Goal: Information Seeking & Learning: Learn about a topic

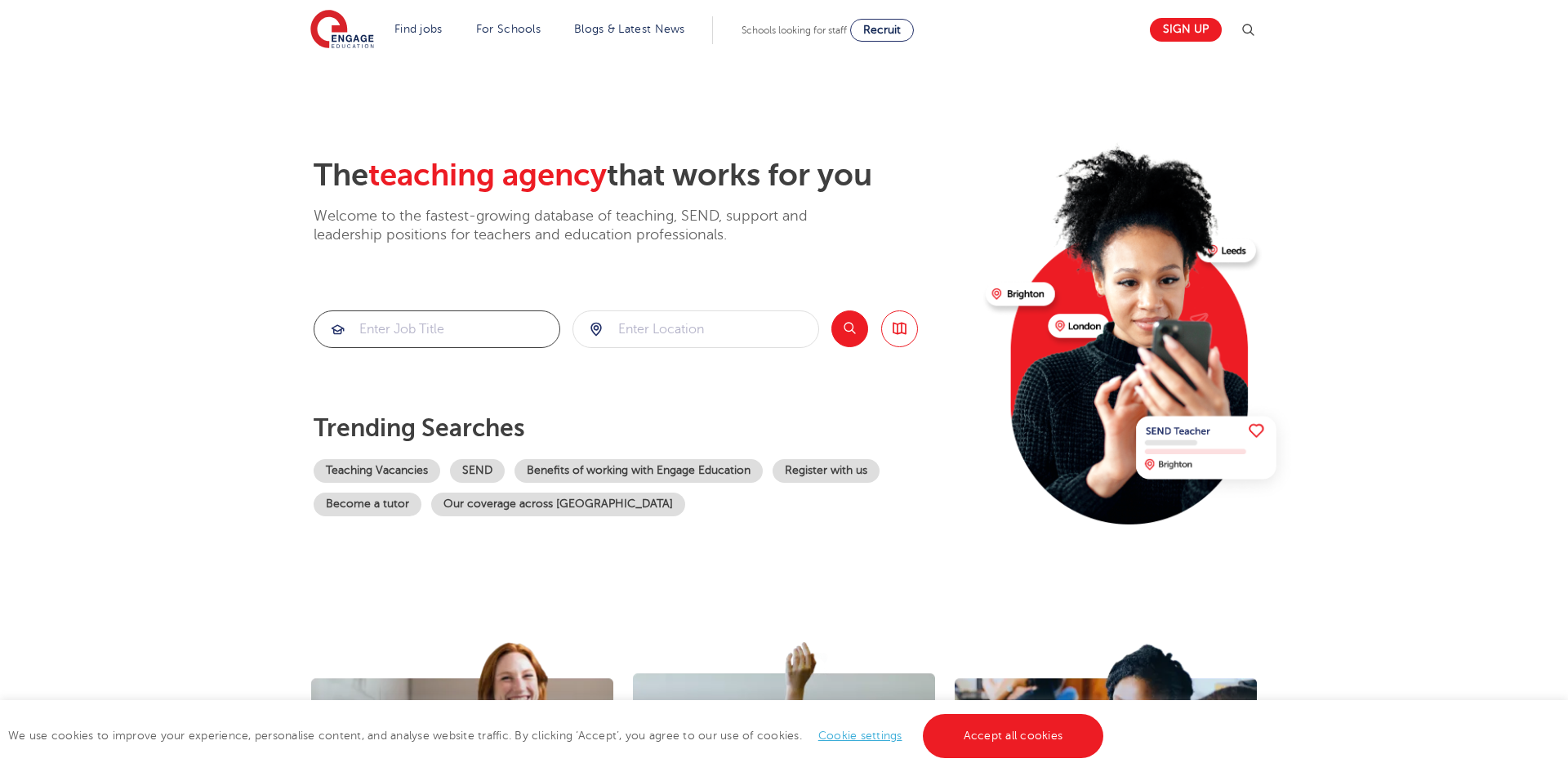
click at [401, 335] on input "search" at bounding box center [436, 329] width 245 height 36
type input "geography teacher"
click button "Submit" at bounding box center [0, 0] width 0 height 0
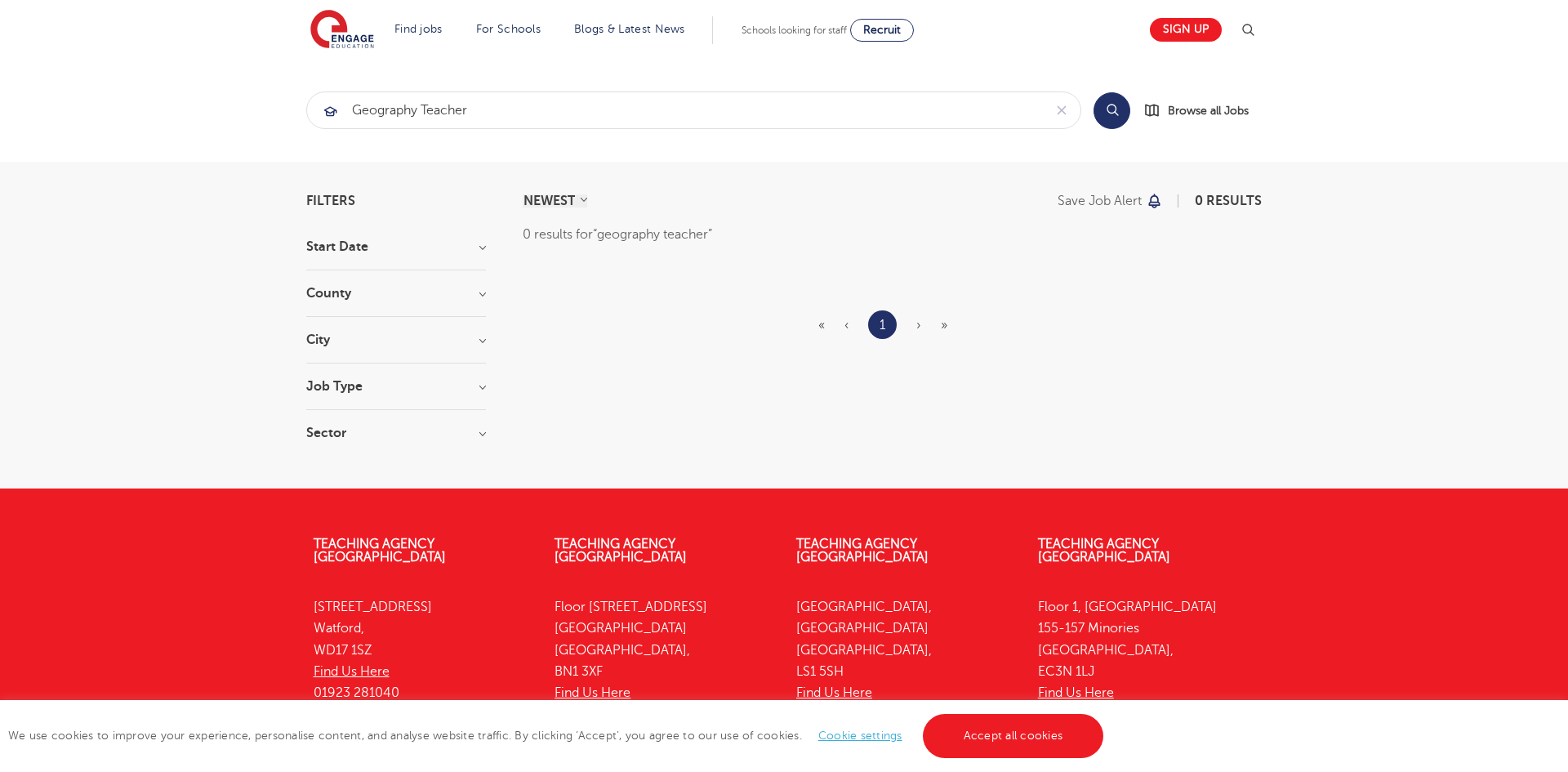
click at [486, 246] on div "Filters Start Date County City Job Type Sector Cancel View Results NEWEST OLDES…" at bounding box center [784, 325] width 980 height 261
click at [461, 236] on section "Filters Start Date County City Job Type Sector Cancel View Results" at bounding box center [396, 325] width 180 height 261
click at [376, 252] on h3 "Start Date" at bounding box center [396, 247] width 180 height 13
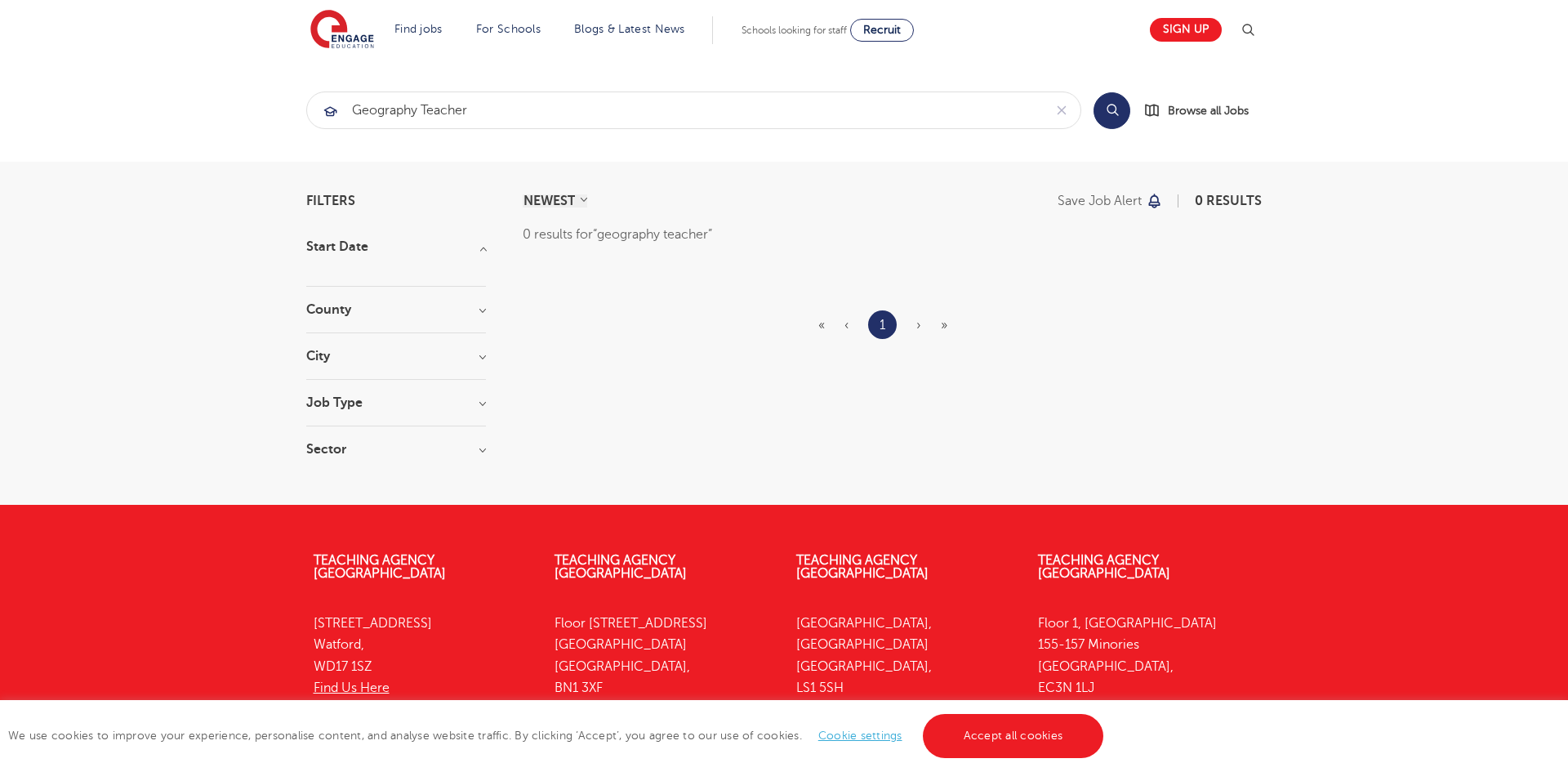
click at [352, 280] on div "Start Date" at bounding box center [396, 263] width 180 height 46
click at [1191, 33] on link "Sign up" at bounding box center [1185, 30] width 72 height 24
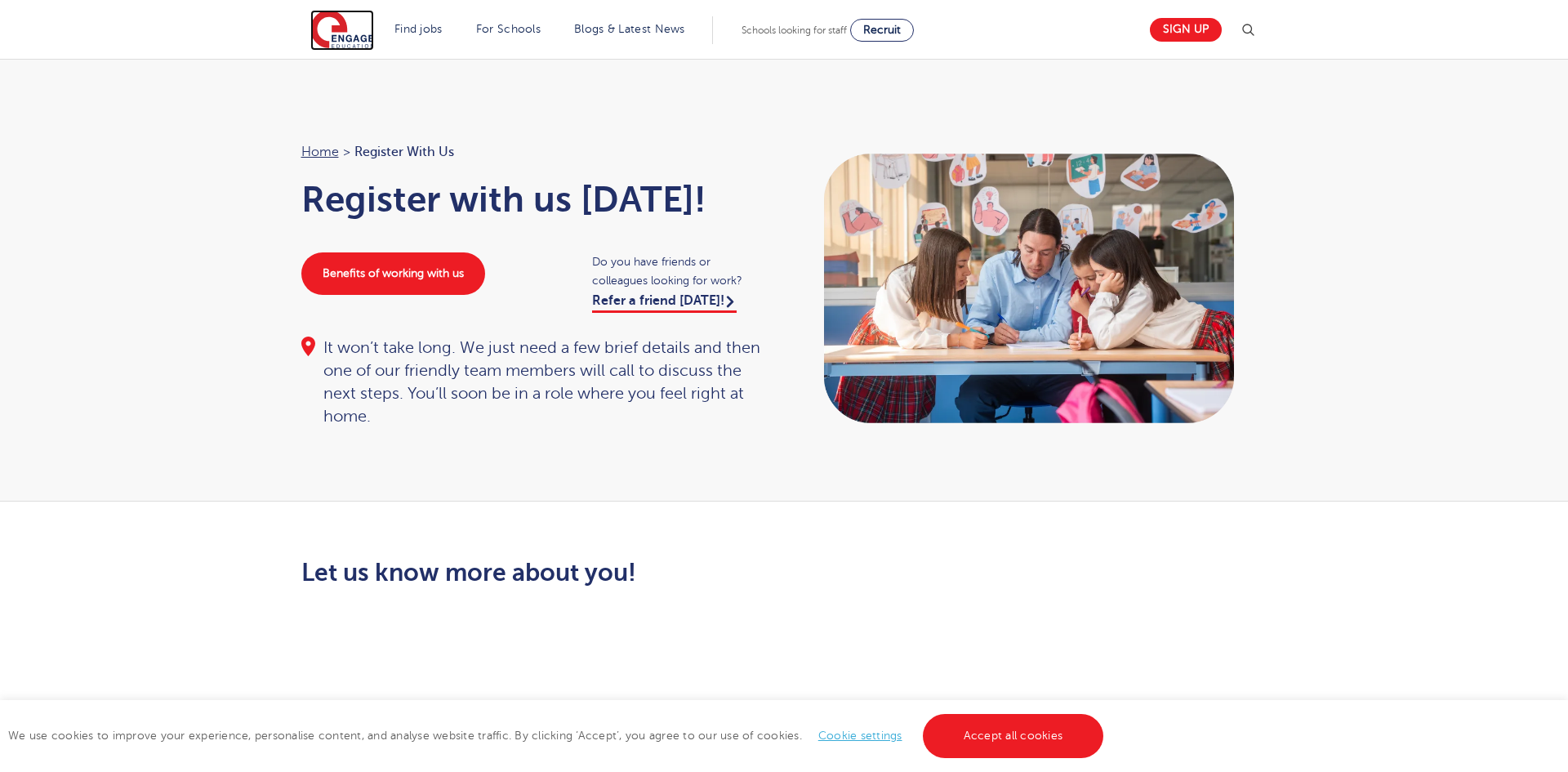
click at [330, 39] on img at bounding box center [341, 31] width 64 height 41
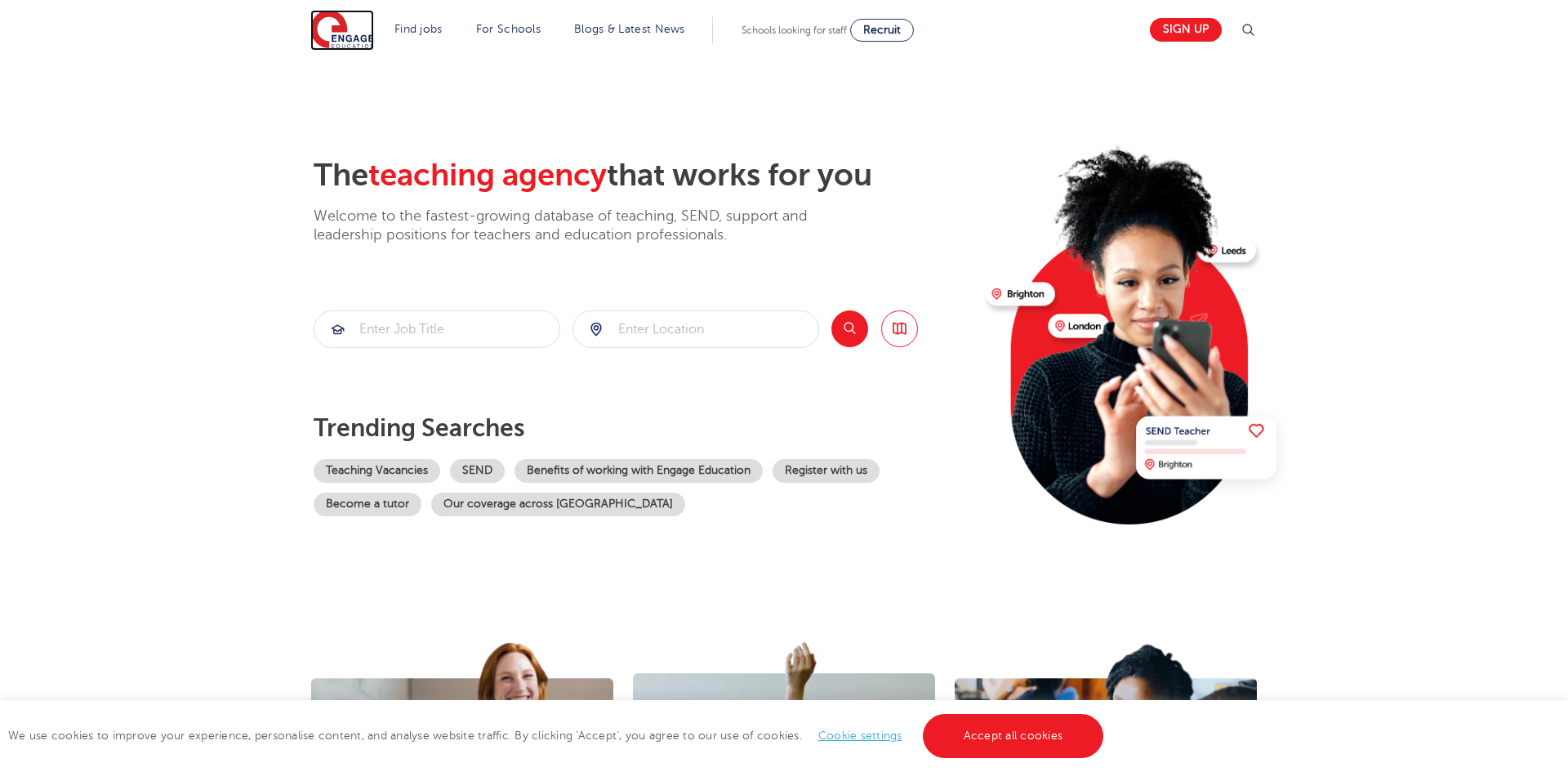
click at [347, 33] on img at bounding box center [341, 31] width 64 height 41
click at [1001, 725] on link "Accept all cookies" at bounding box center [1014, 735] width 181 height 44
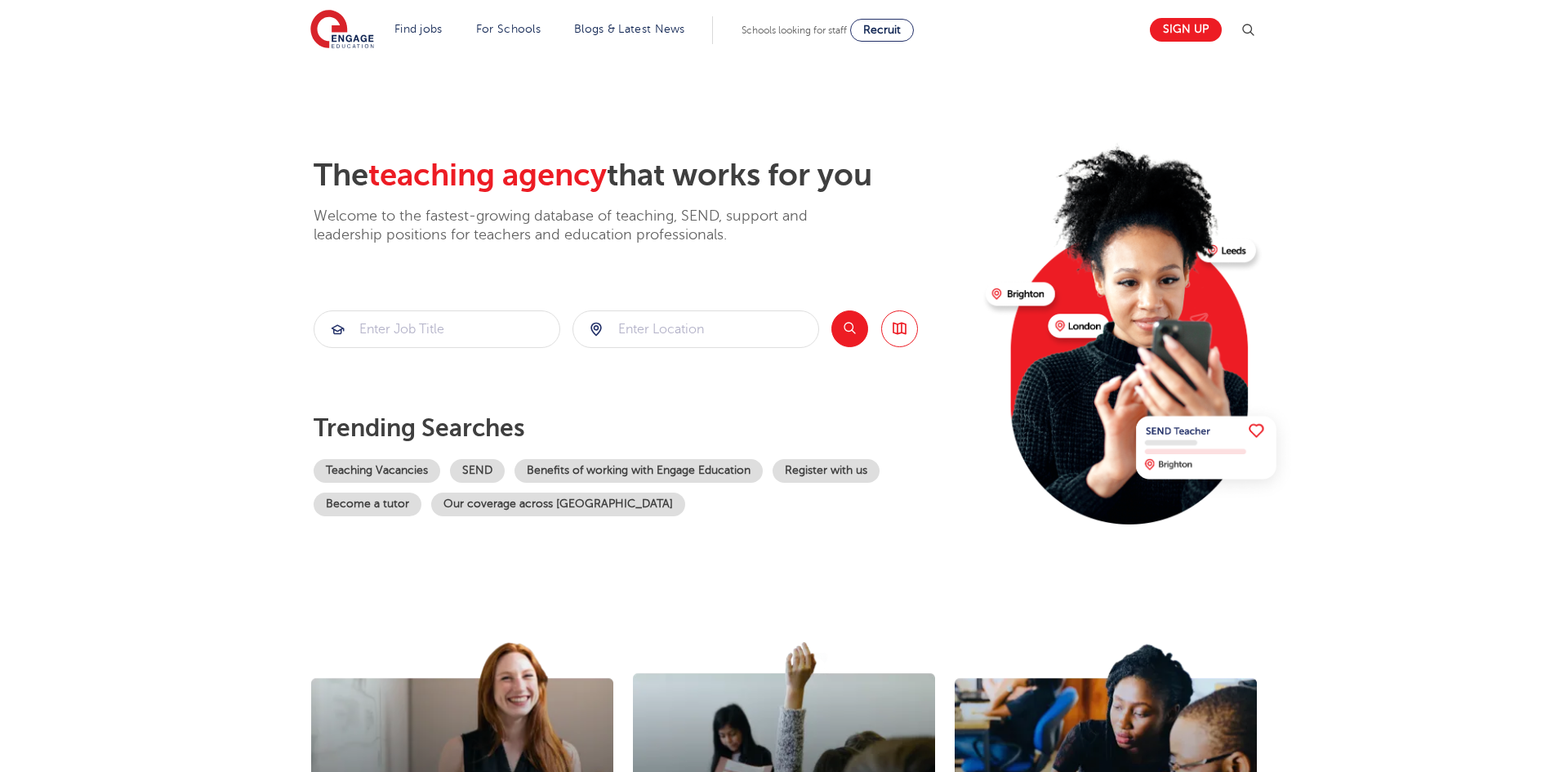
click at [243, 501] on section "The teaching agency that works for you Welcome to the fastest-growing database …" at bounding box center [784, 327] width 1568 height 539
click at [1252, 30] on img at bounding box center [1248, 31] width 20 height 20
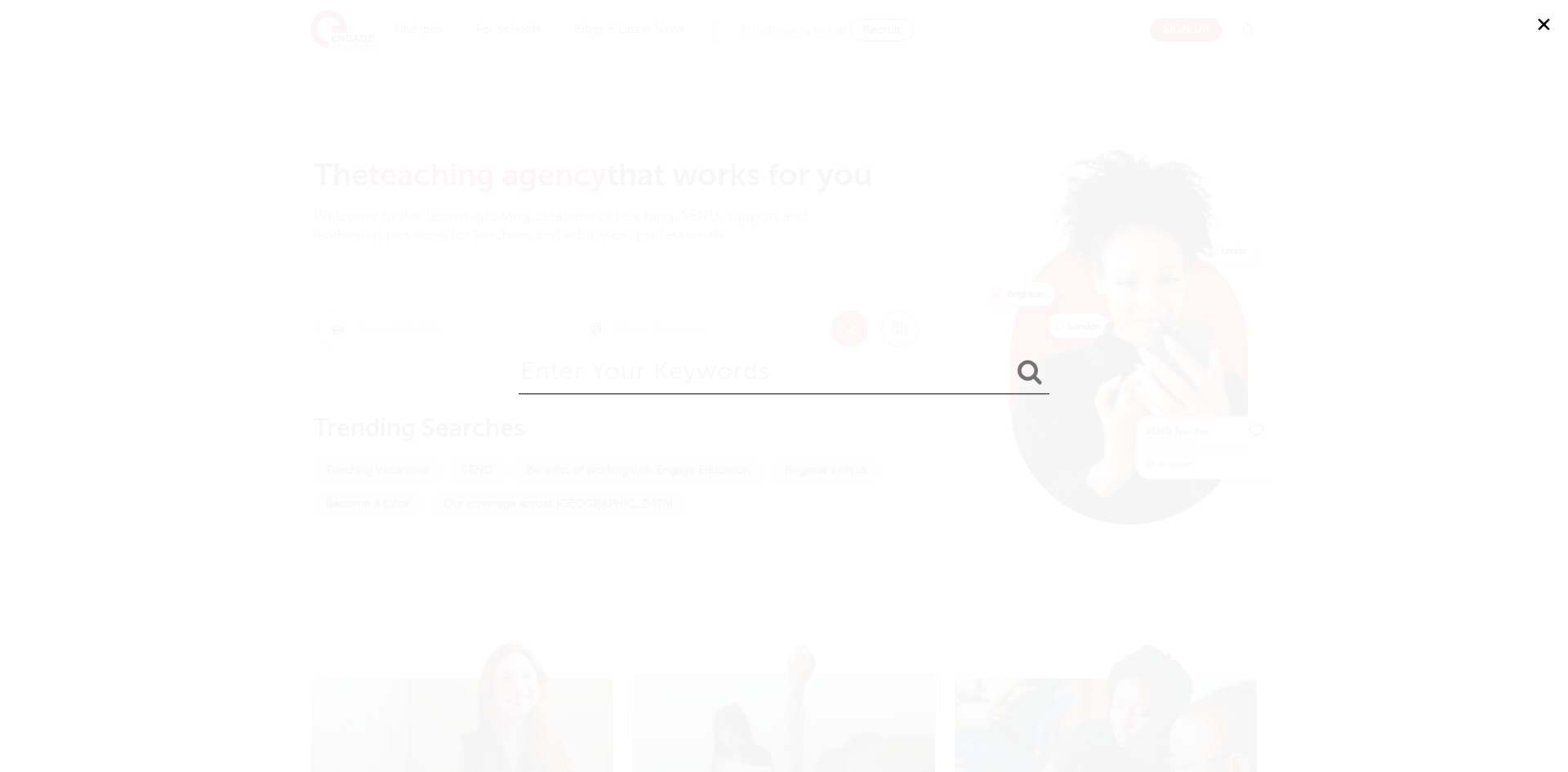
click at [598, 388] on input "search" at bounding box center [784, 368] width 531 height 53
type input "sign in"
click at [1010, 358] on button "submit" at bounding box center [1030, 373] width 40 height 31
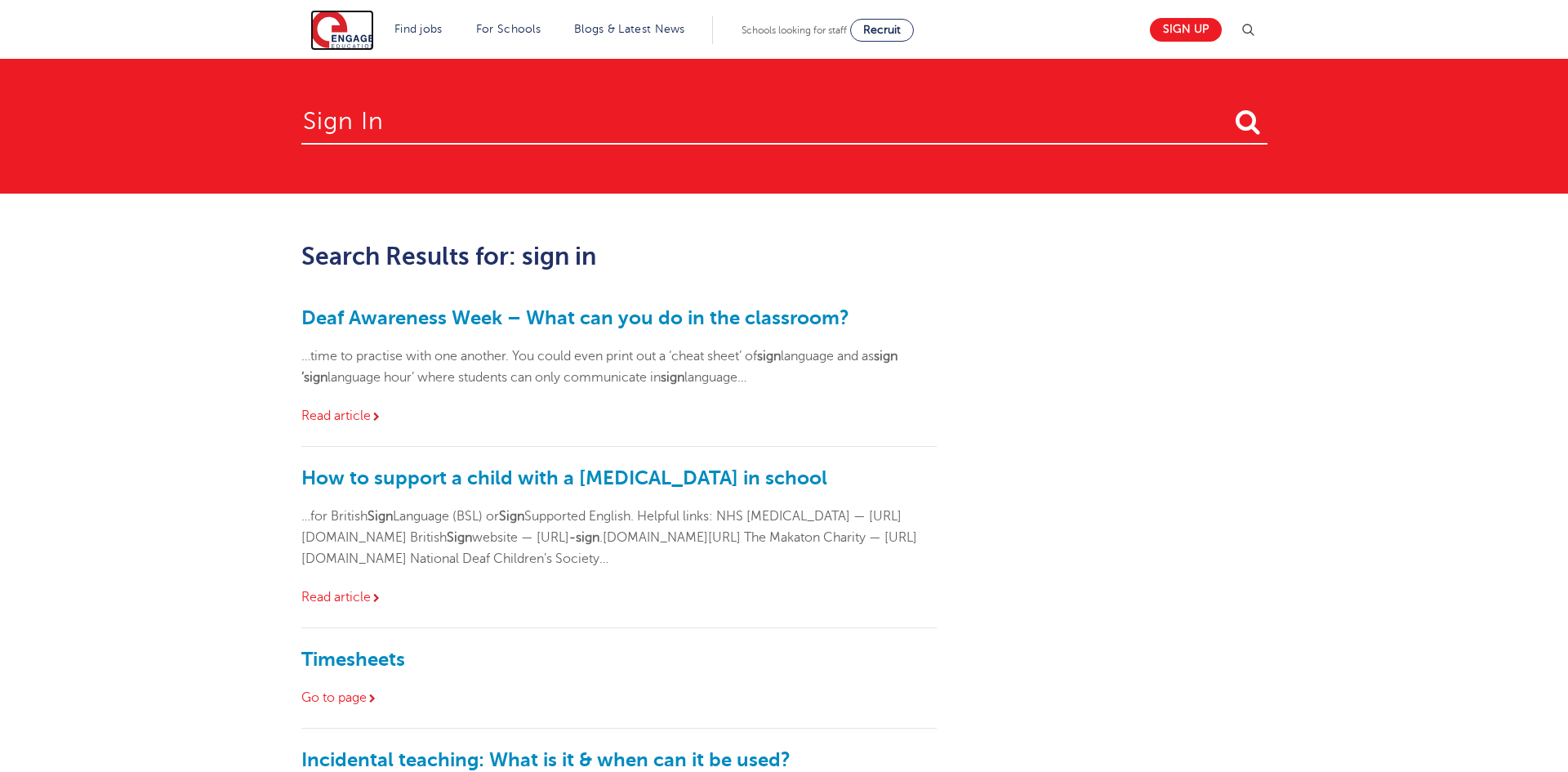
click at [337, 33] on img at bounding box center [341, 31] width 64 height 41
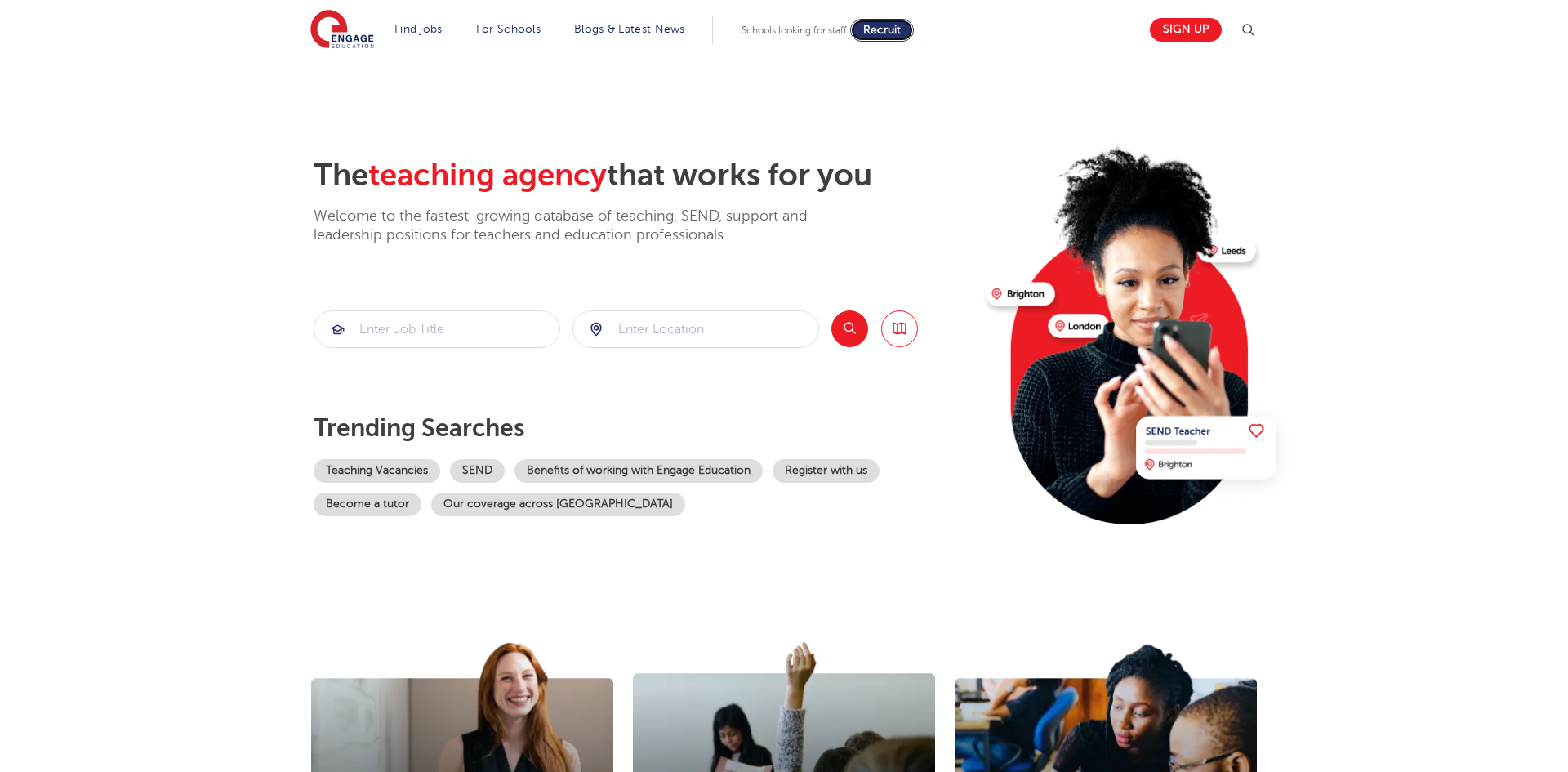
click at [882, 30] on span "Recruit" at bounding box center [883, 30] width 38 height 12
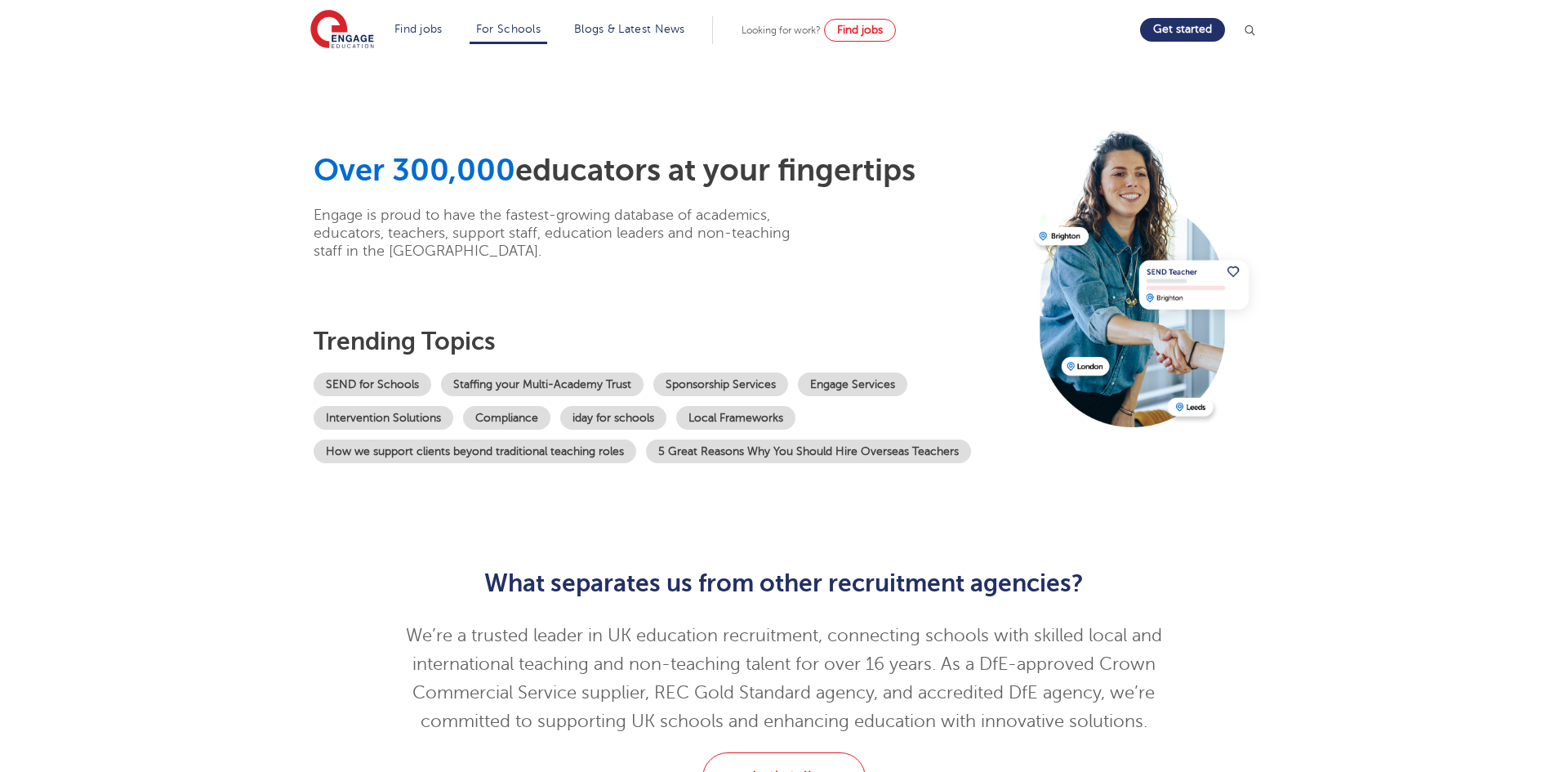
drag, startPoint x: 1479, startPoint y: 255, endPoint x: 1478, endPoint y: 368, distance: 113.0
click at [1478, 368] on section "Over 300,000 educators at your fingertips Engage is proud to have the fastest-g…" at bounding box center [784, 301] width 1568 height 486
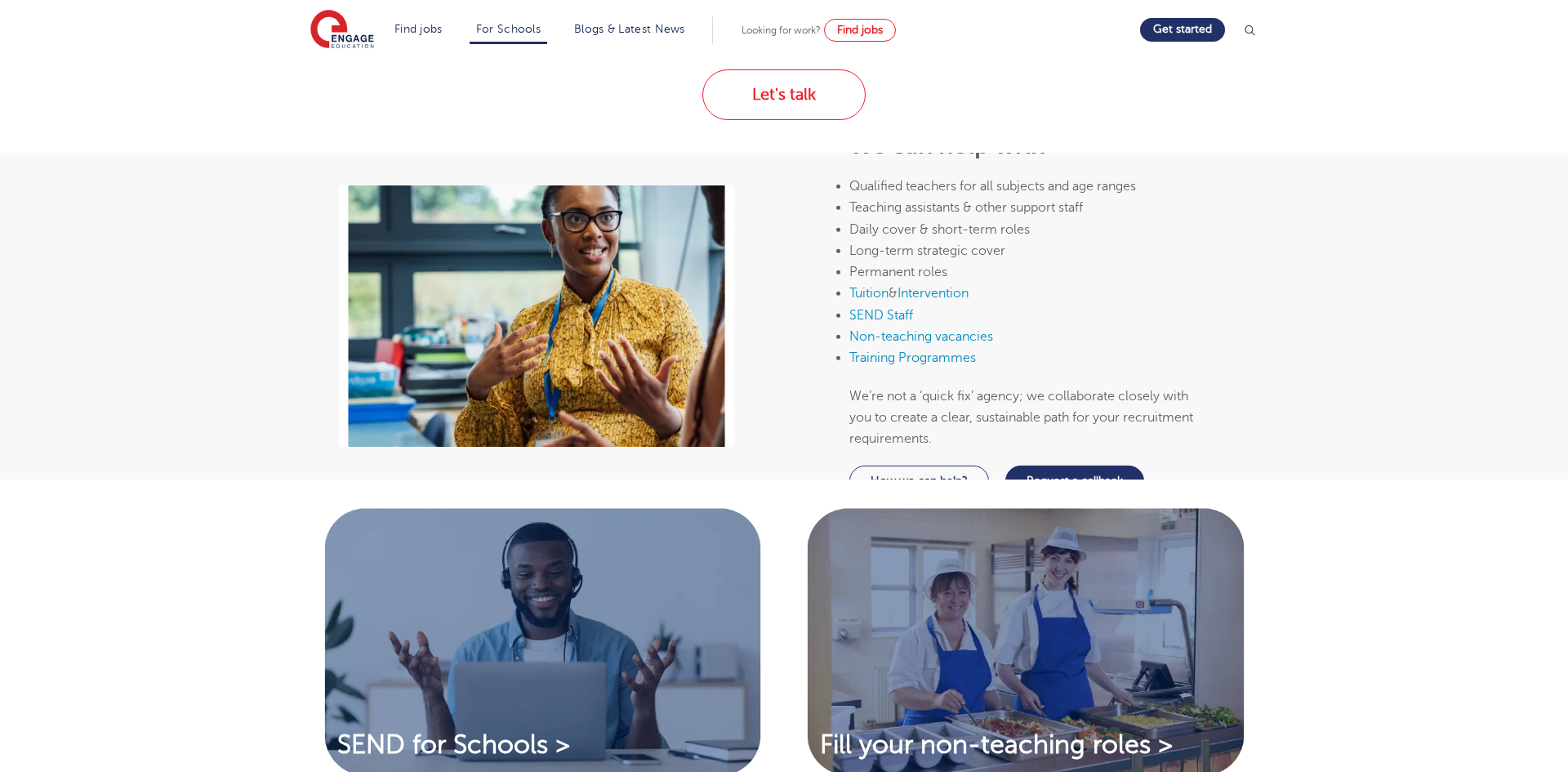
scroll to position [686, 0]
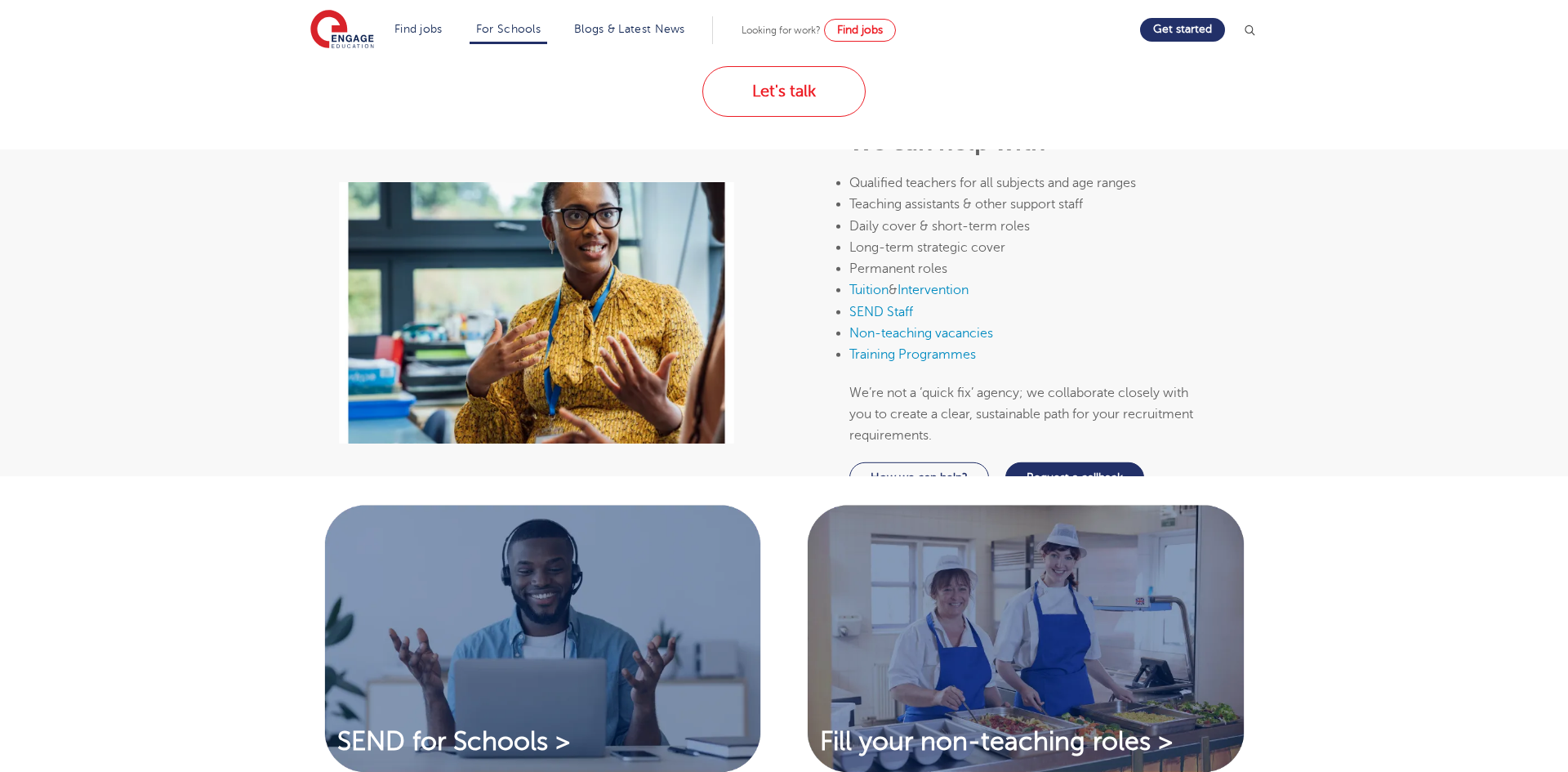
click at [1218, 444] on div "We can help with Qualified teachers for all subjects and age ranges Teaching as…" at bounding box center [1032, 313] width 496 height 261
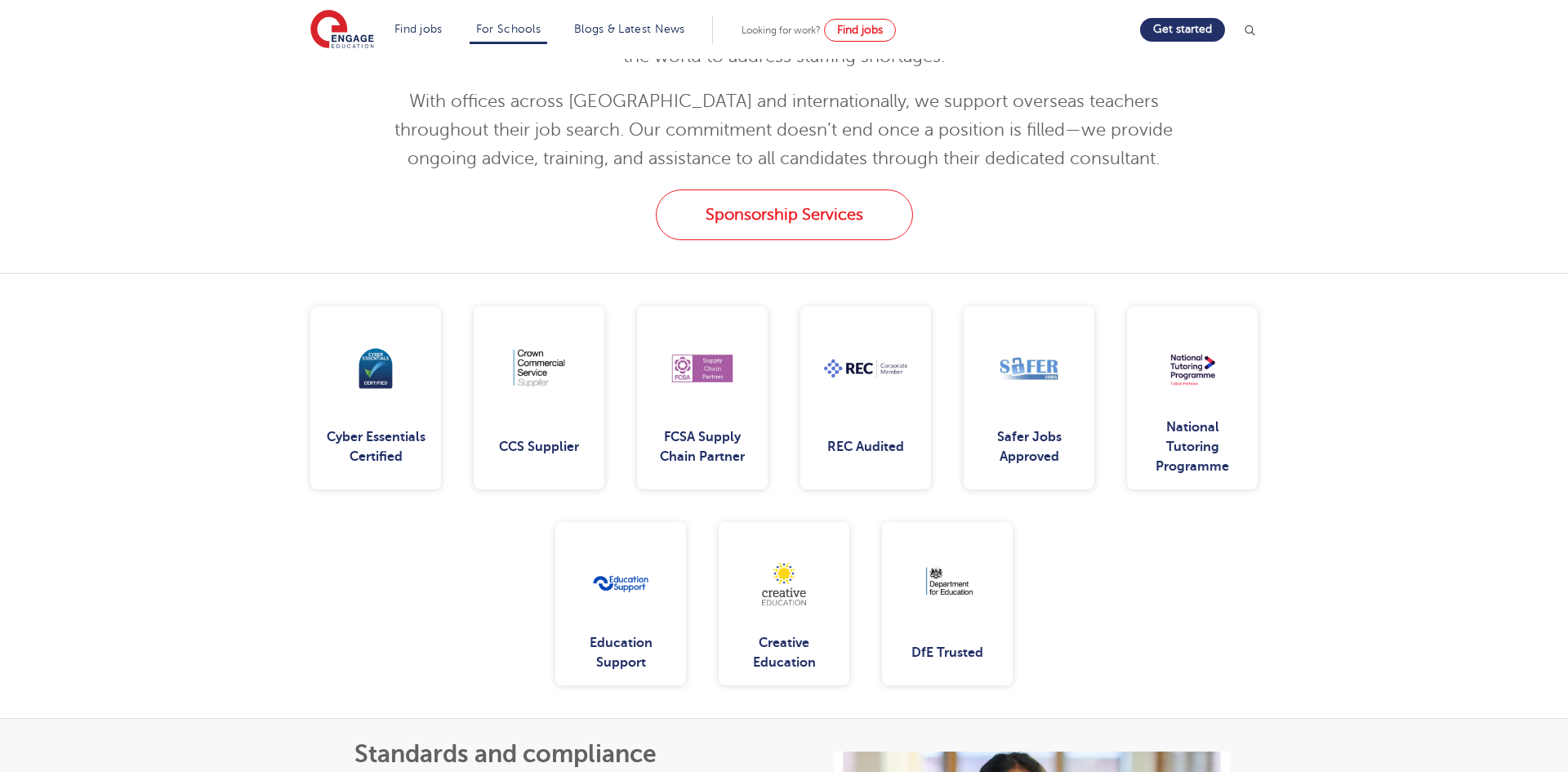
scroll to position [1731, 0]
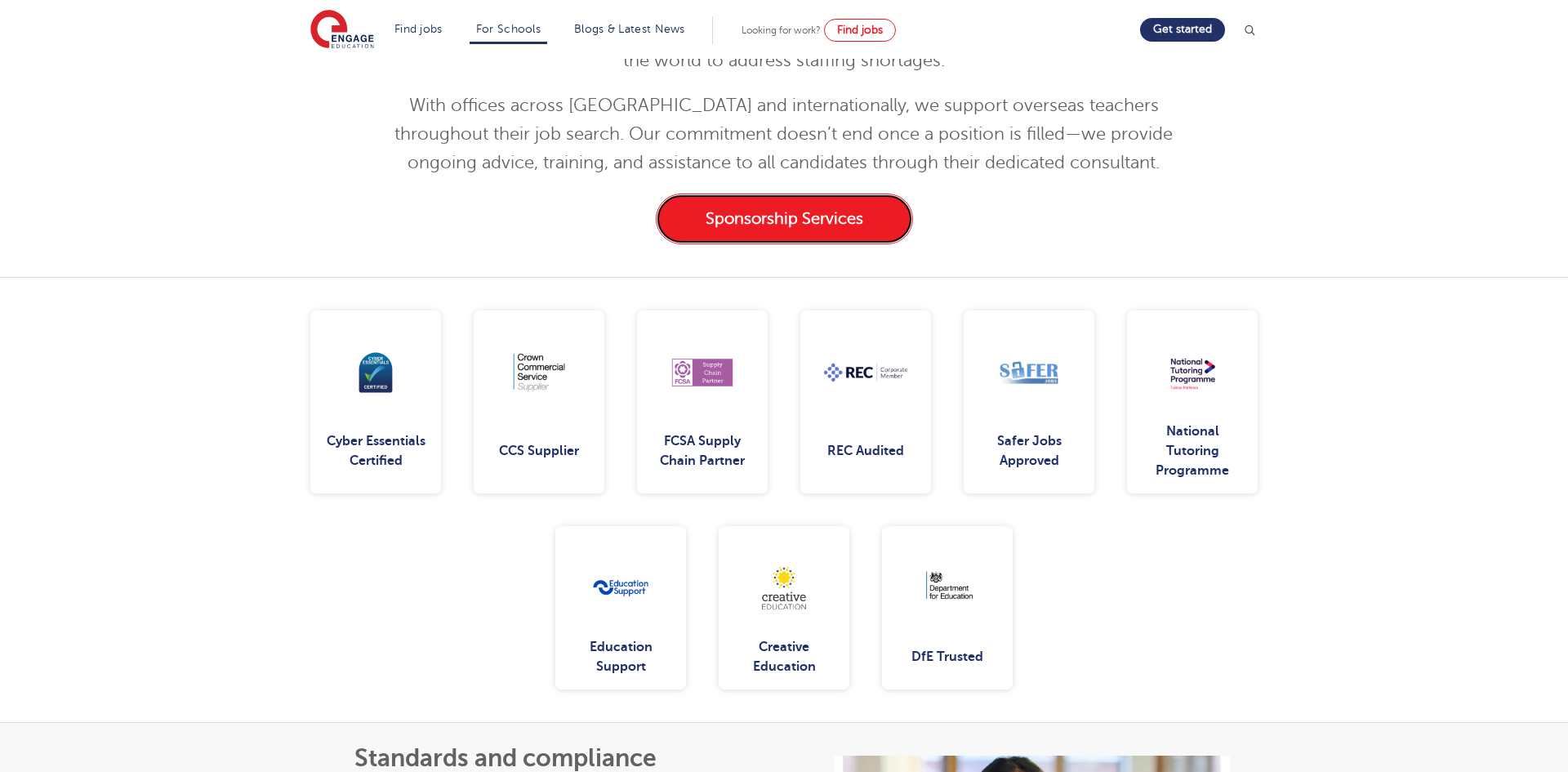
click at [833, 244] on link "Sponsorship Services" at bounding box center [784, 219] width 257 height 50
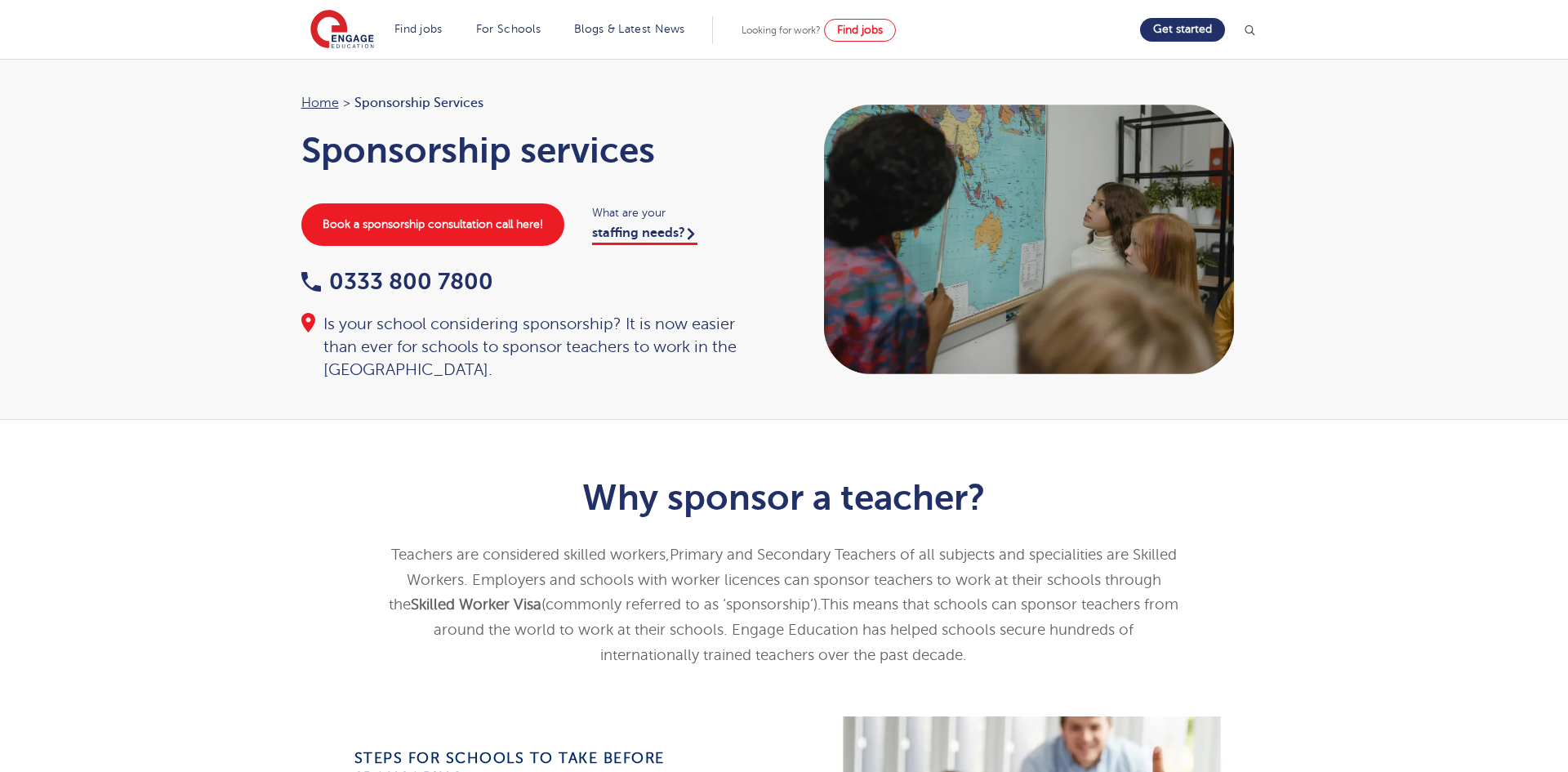
click at [280, 567] on div "Why sponsor a teacher? Teachers are considered skilled workers, Primary and Sec…" at bounding box center [784, 567] width 1568 height 296
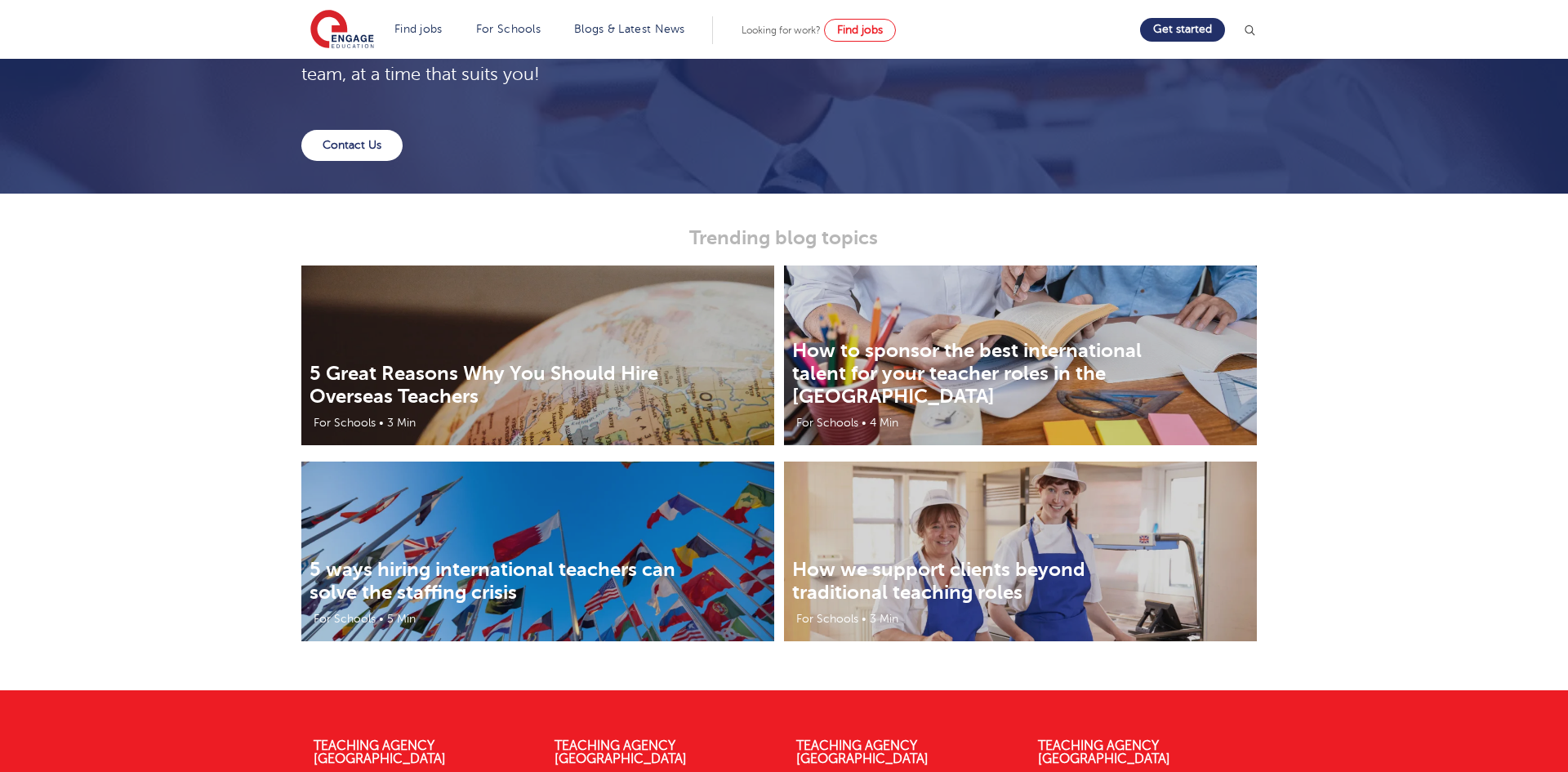
scroll to position [2548, 0]
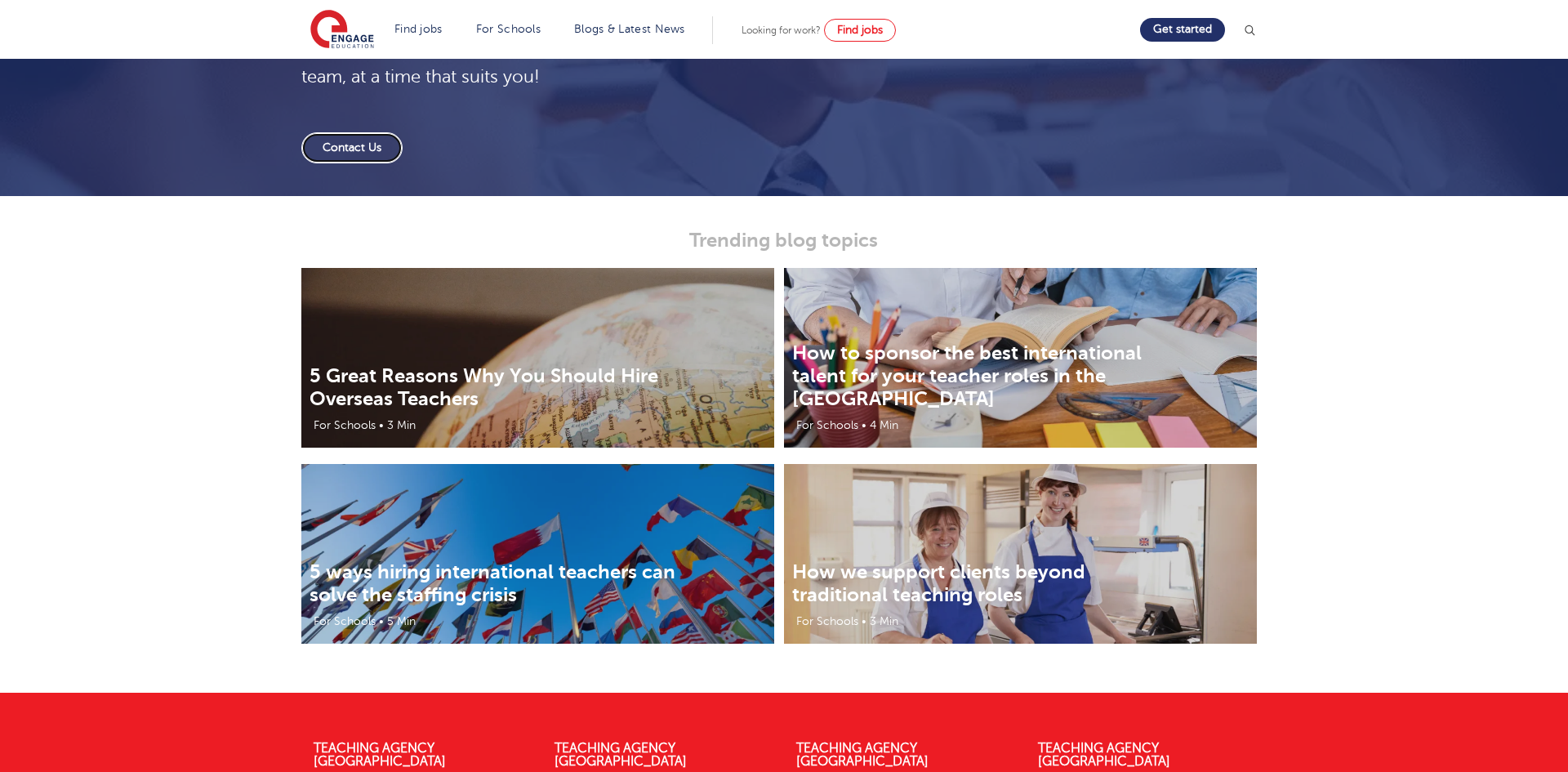
click at [351, 163] on link "Contact Us" at bounding box center [351, 148] width 101 height 31
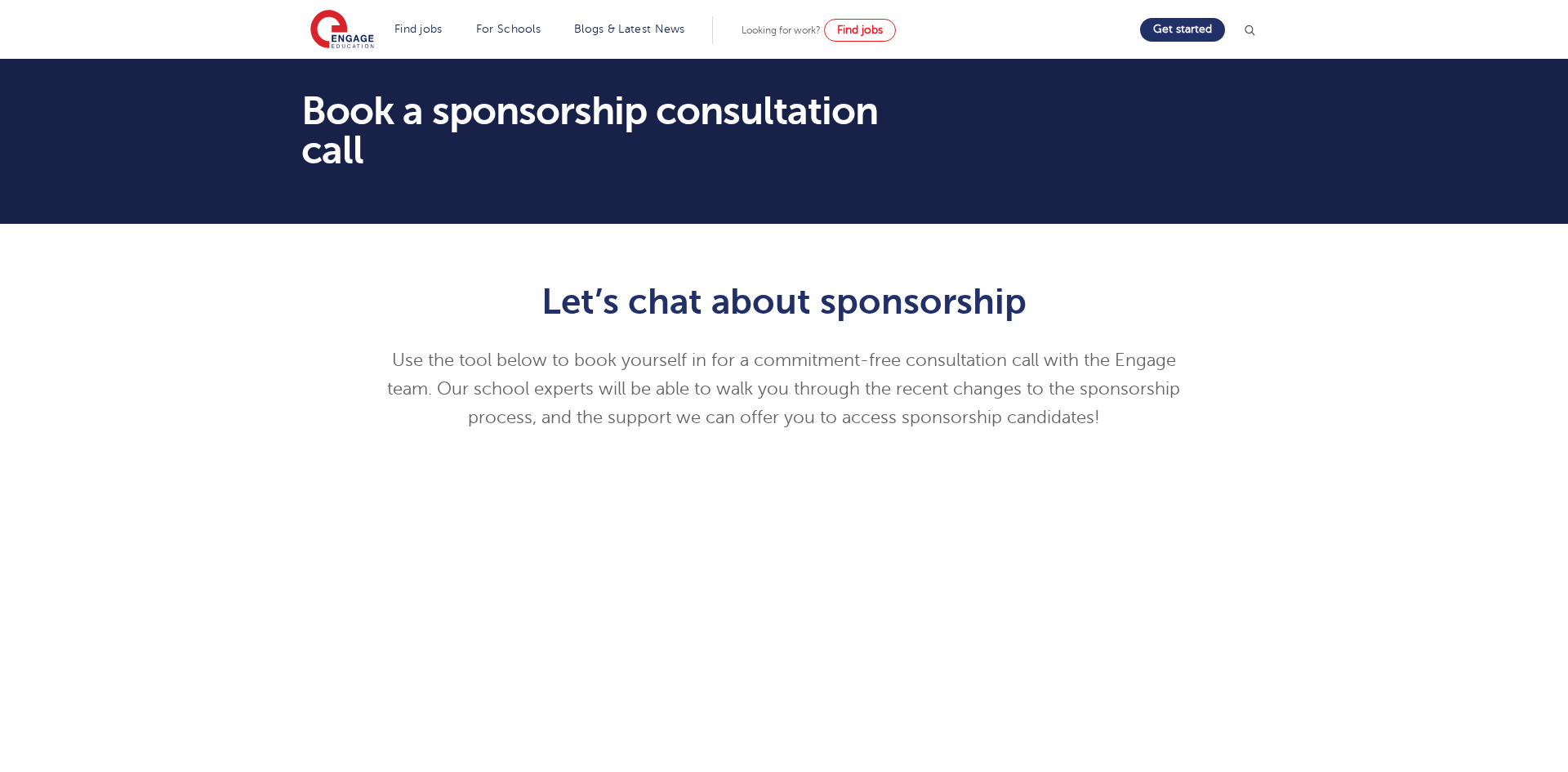
click at [238, 524] on div "Let’s chat about sponsorship Use the tool below to book yourself in for a commi…" at bounding box center [784, 671] width 1568 height 896
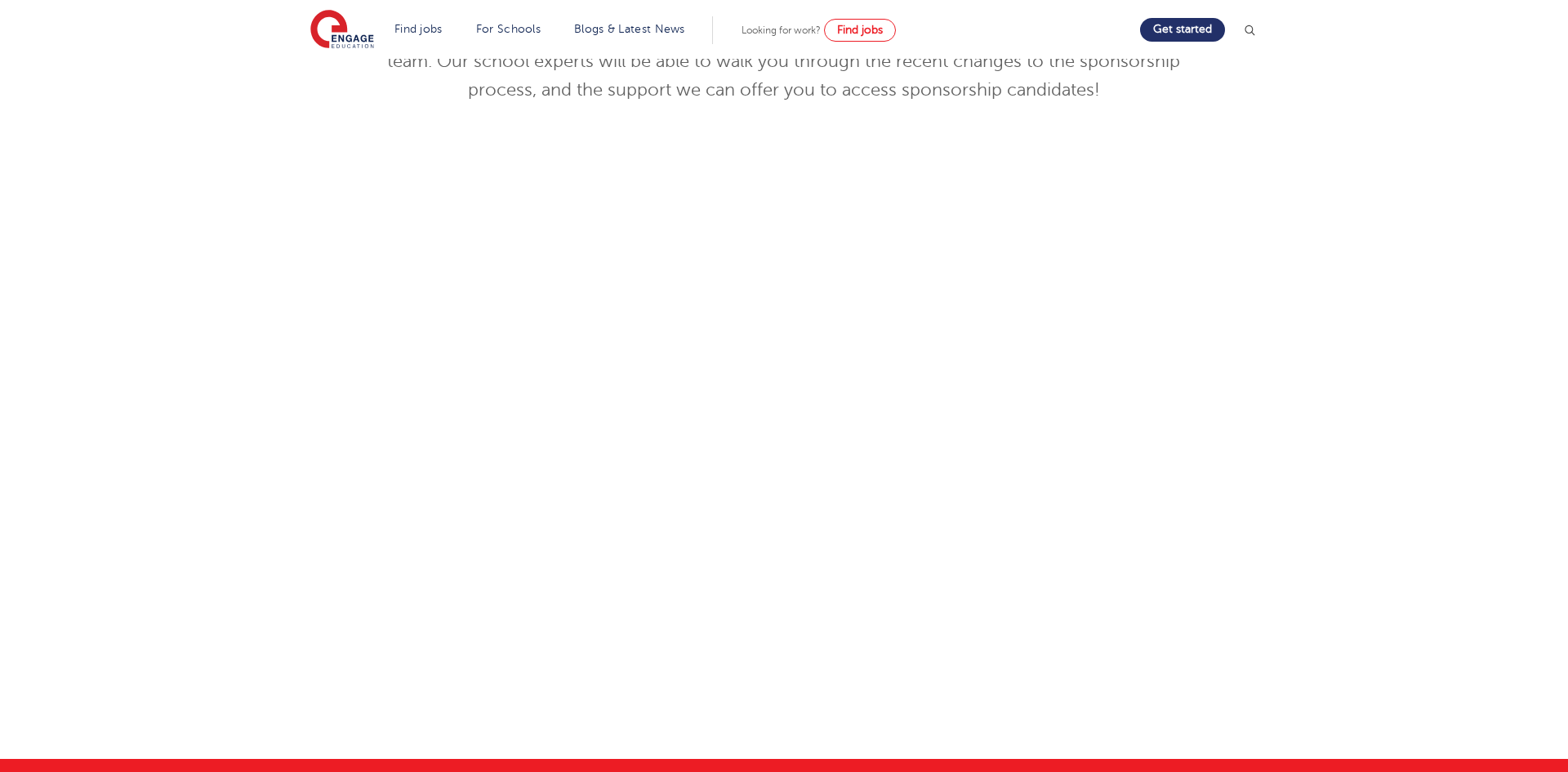
scroll to position [327, 0]
click at [852, 36] on link "Find jobs" at bounding box center [859, 31] width 72 height 23
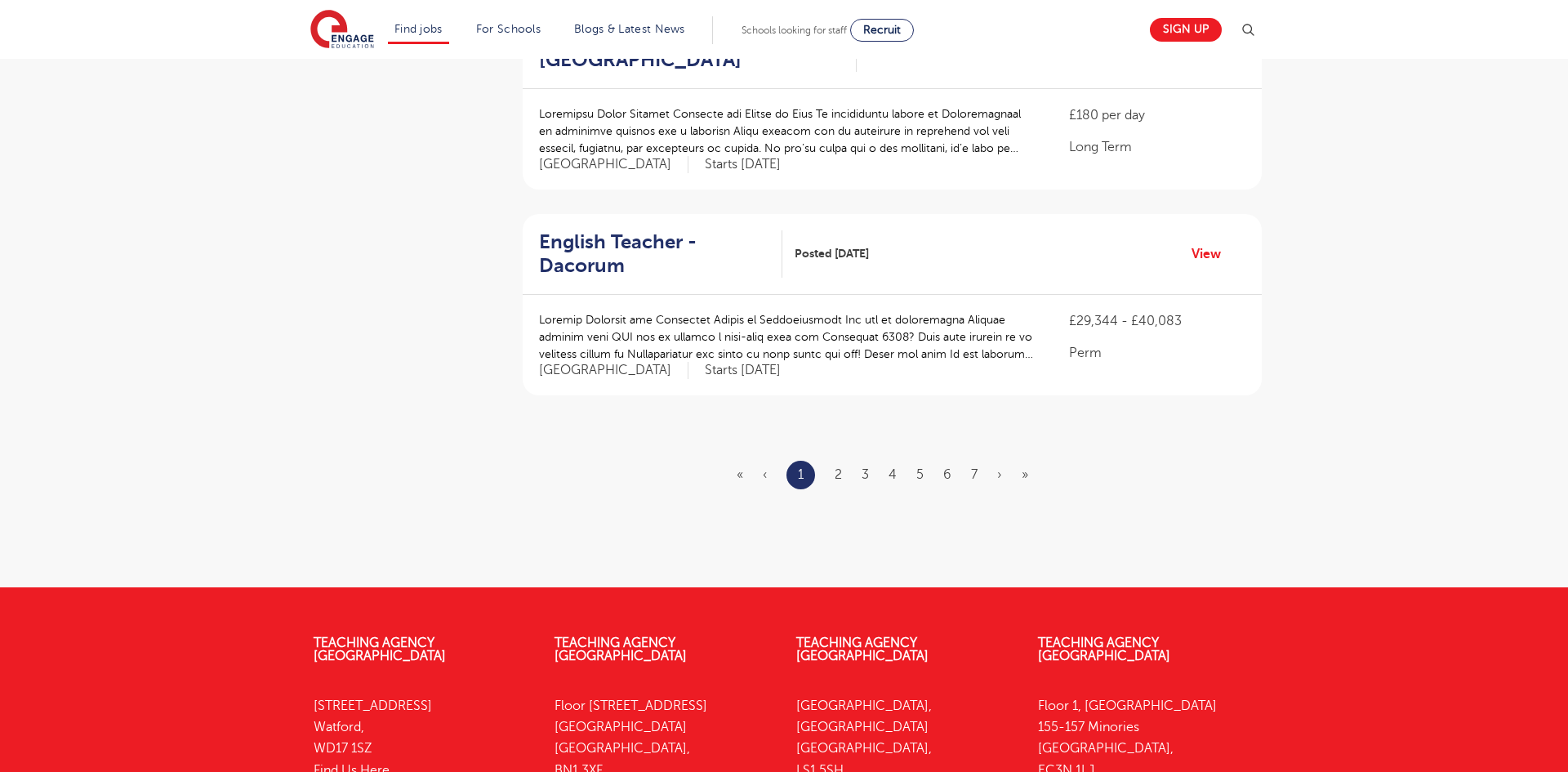
scroll to position [1895, 0]
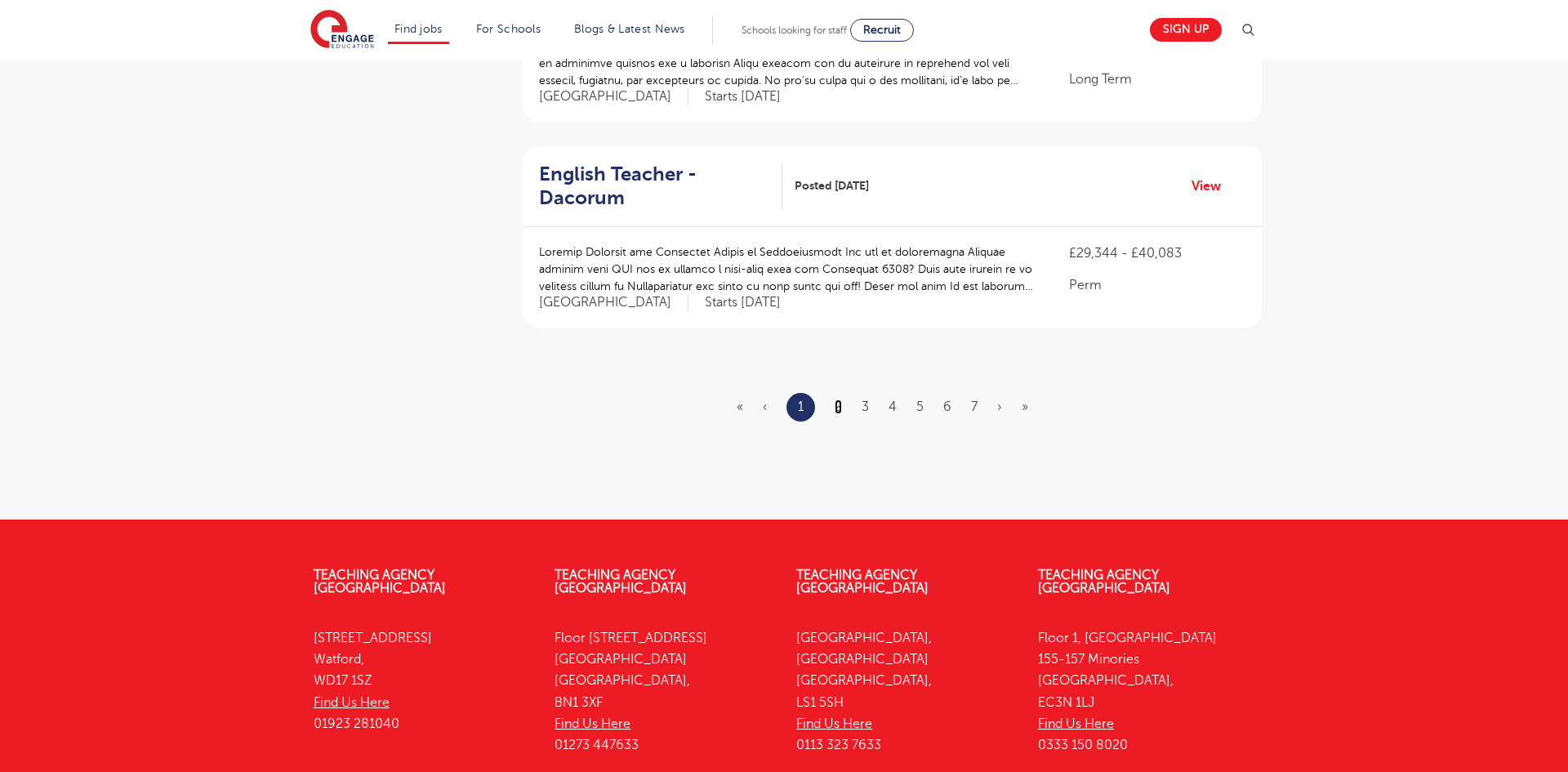
click at [841, 399] on link "2" at bounding box center [838, 407] width 7 height 15
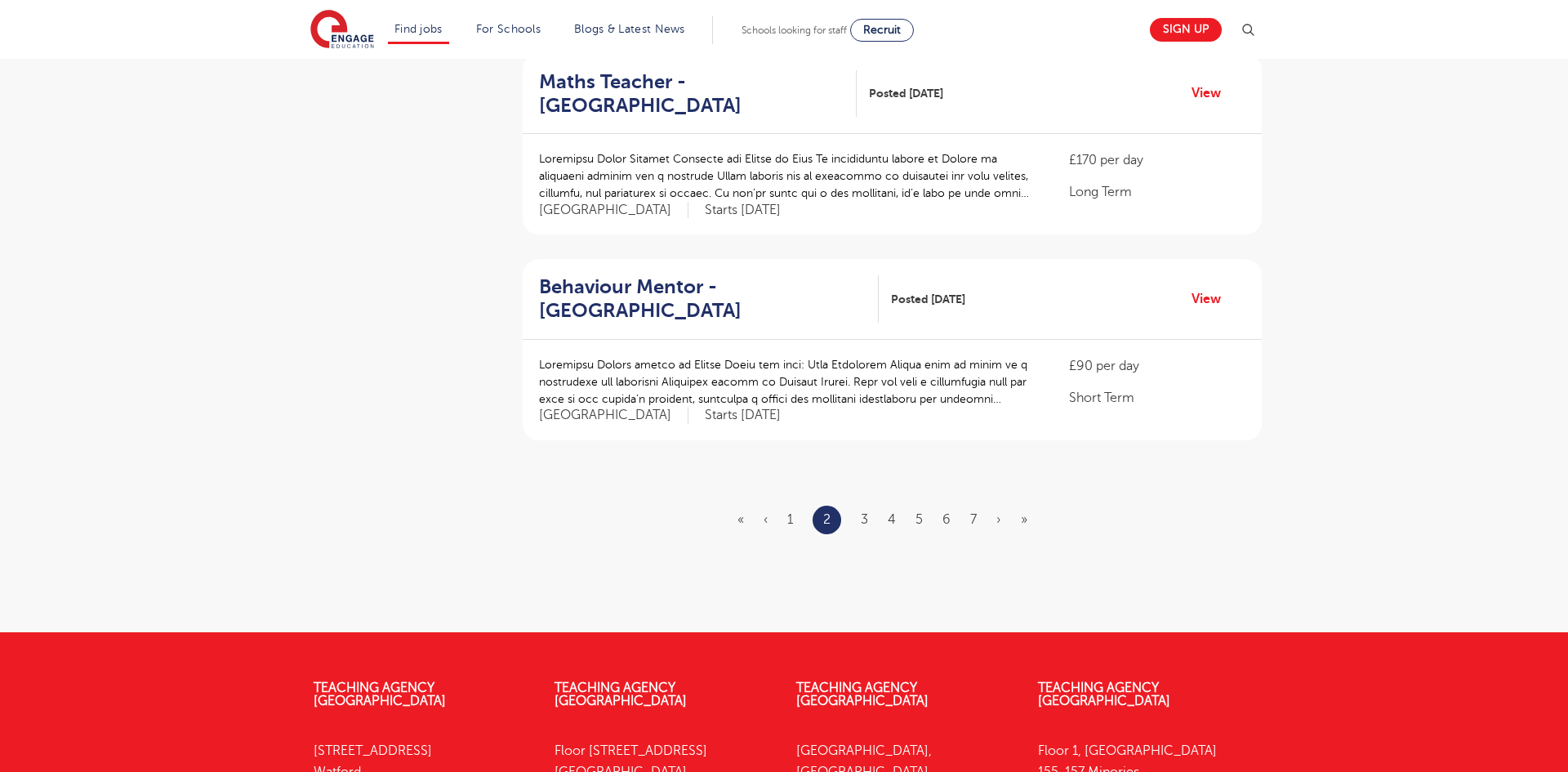
scroll to position [1829, 0]
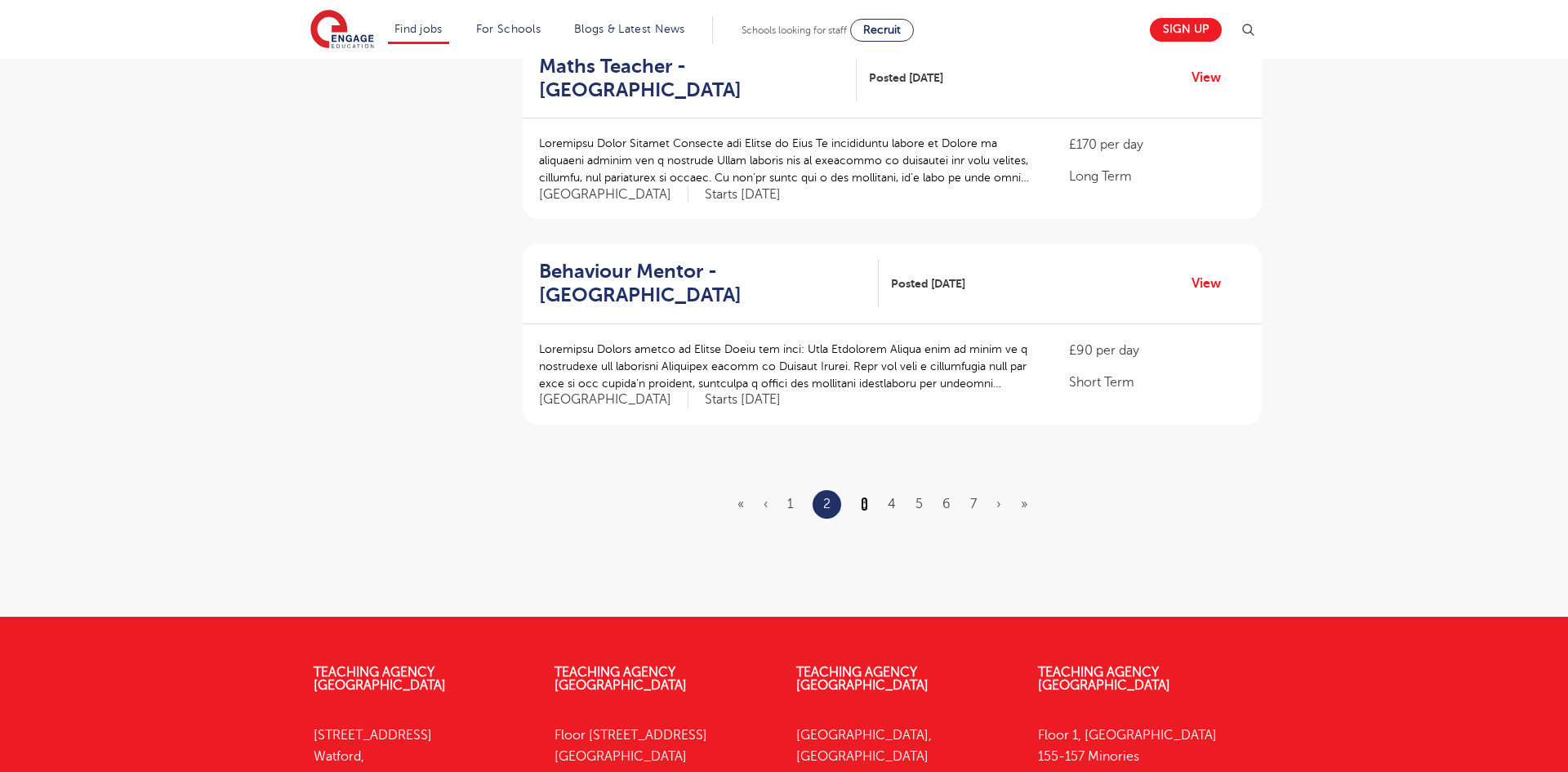
click at [866, 504] on link "3" at bounding box center [864, 504] width 7 height 15
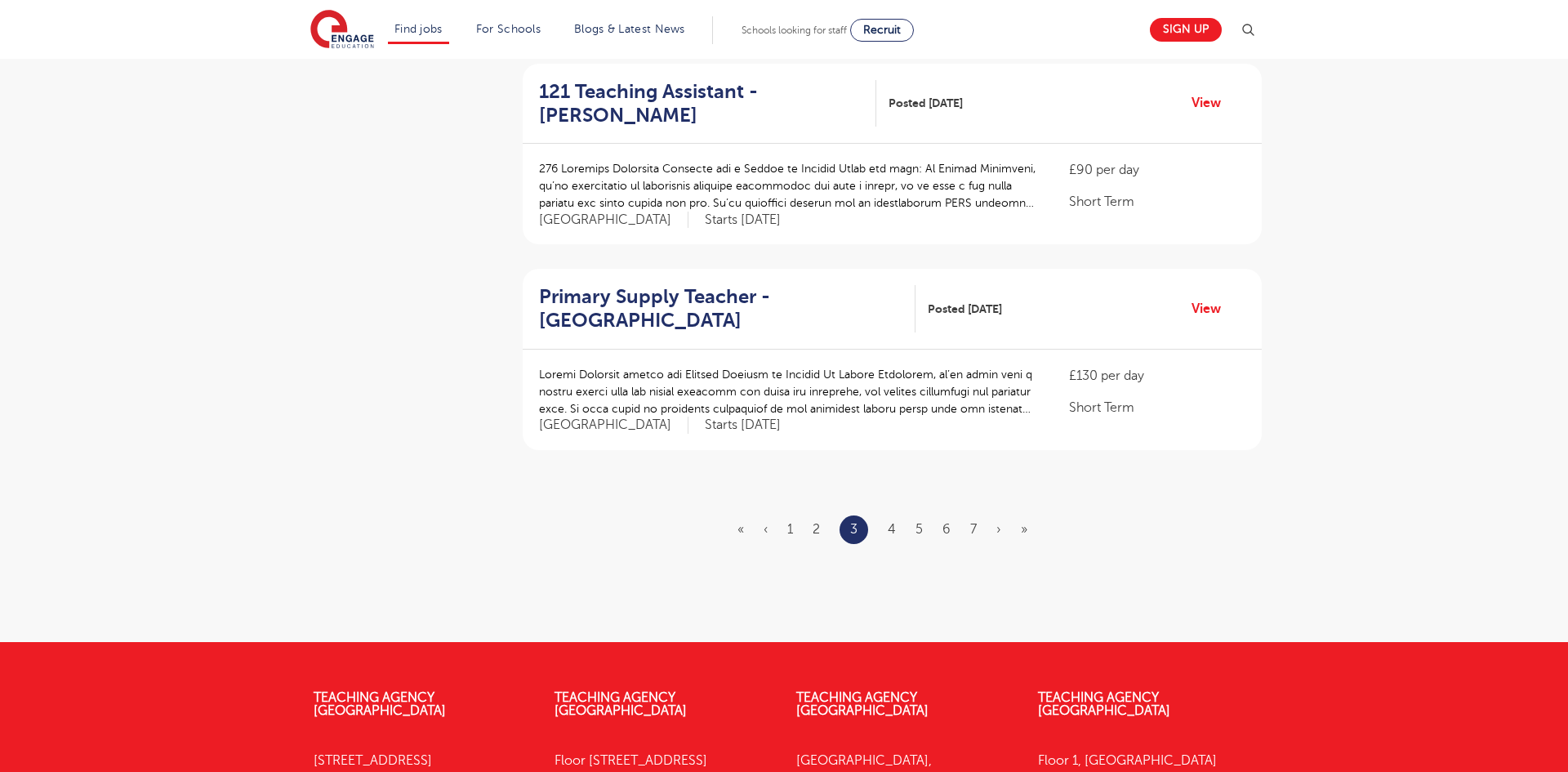
scroll to position [1895, 0]
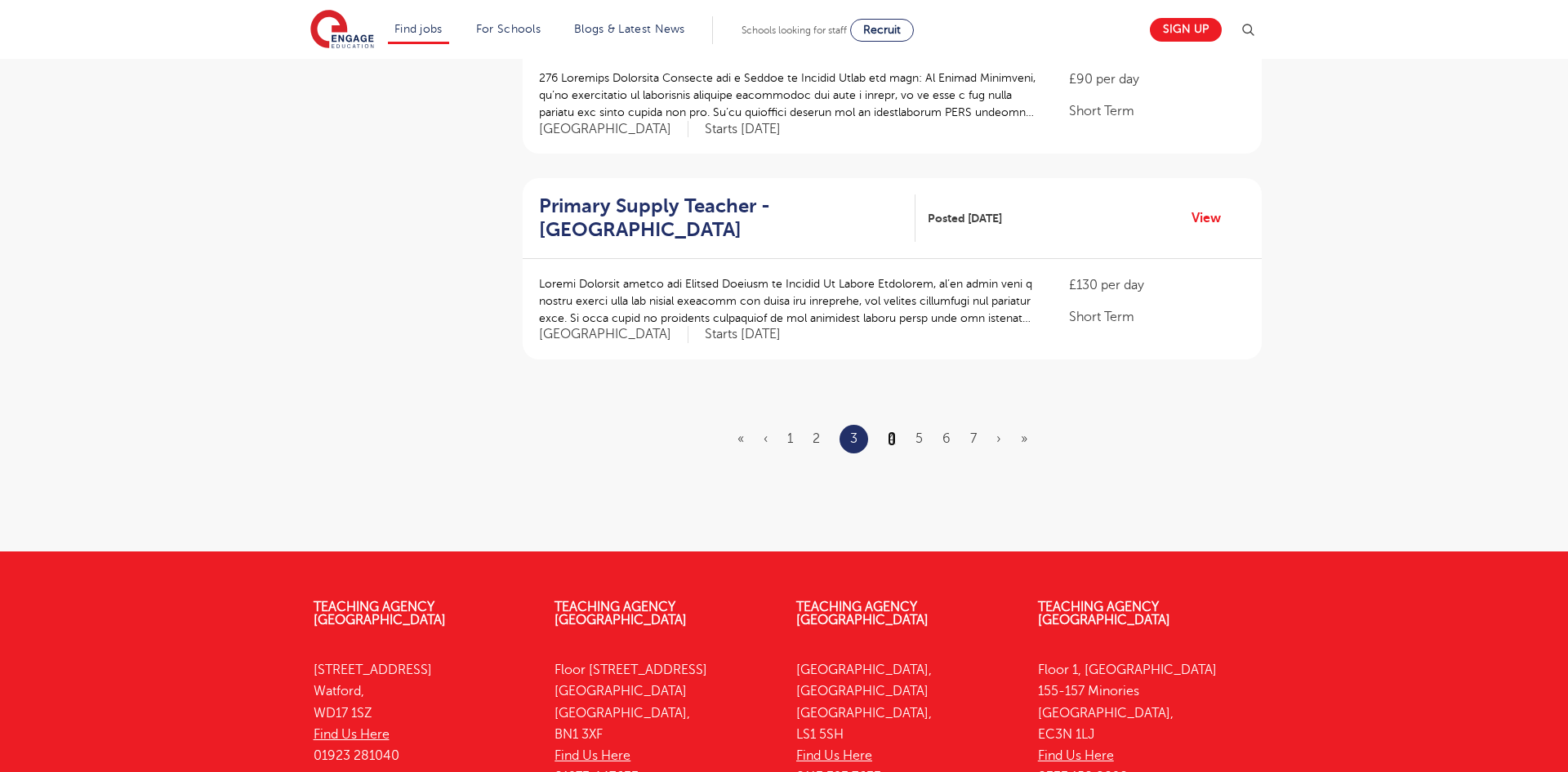
click at [894, 431] on link "4" at bounding box center [892, 439] width 8 height 15
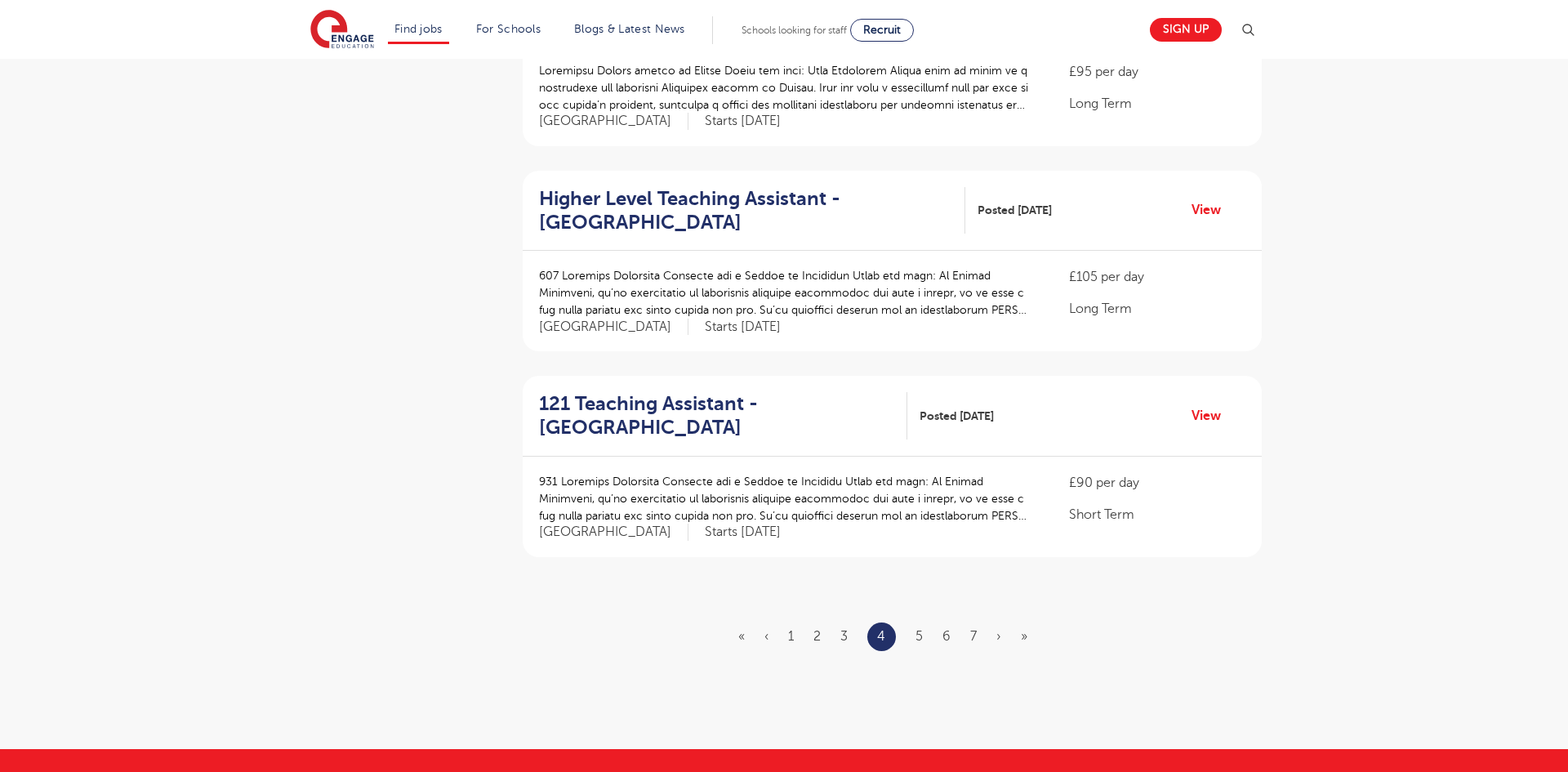
scroll to position [1698, 0]
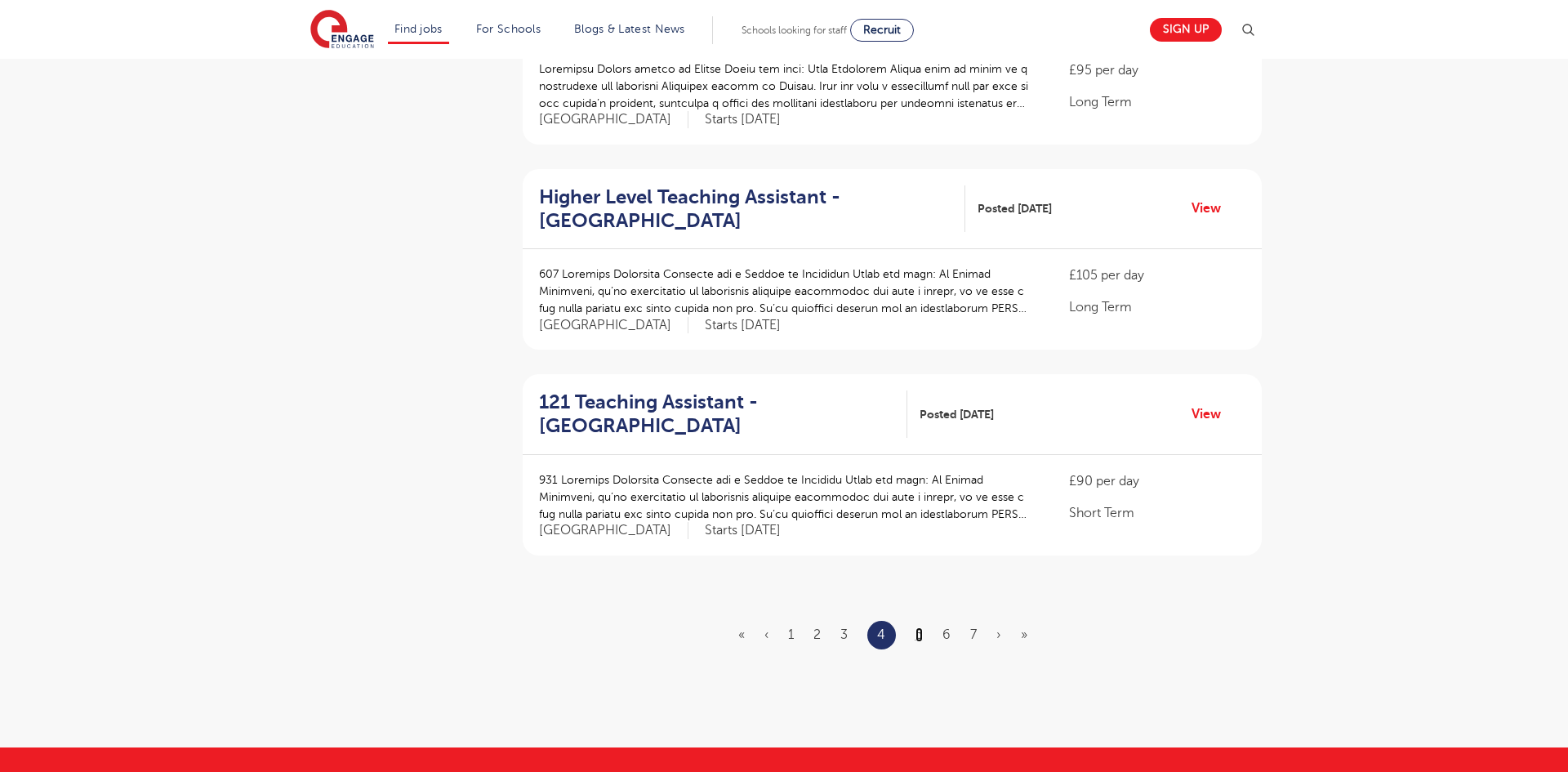
click at [921, 627] on link "5" at bounding box center [919, 634] width 7 height 15
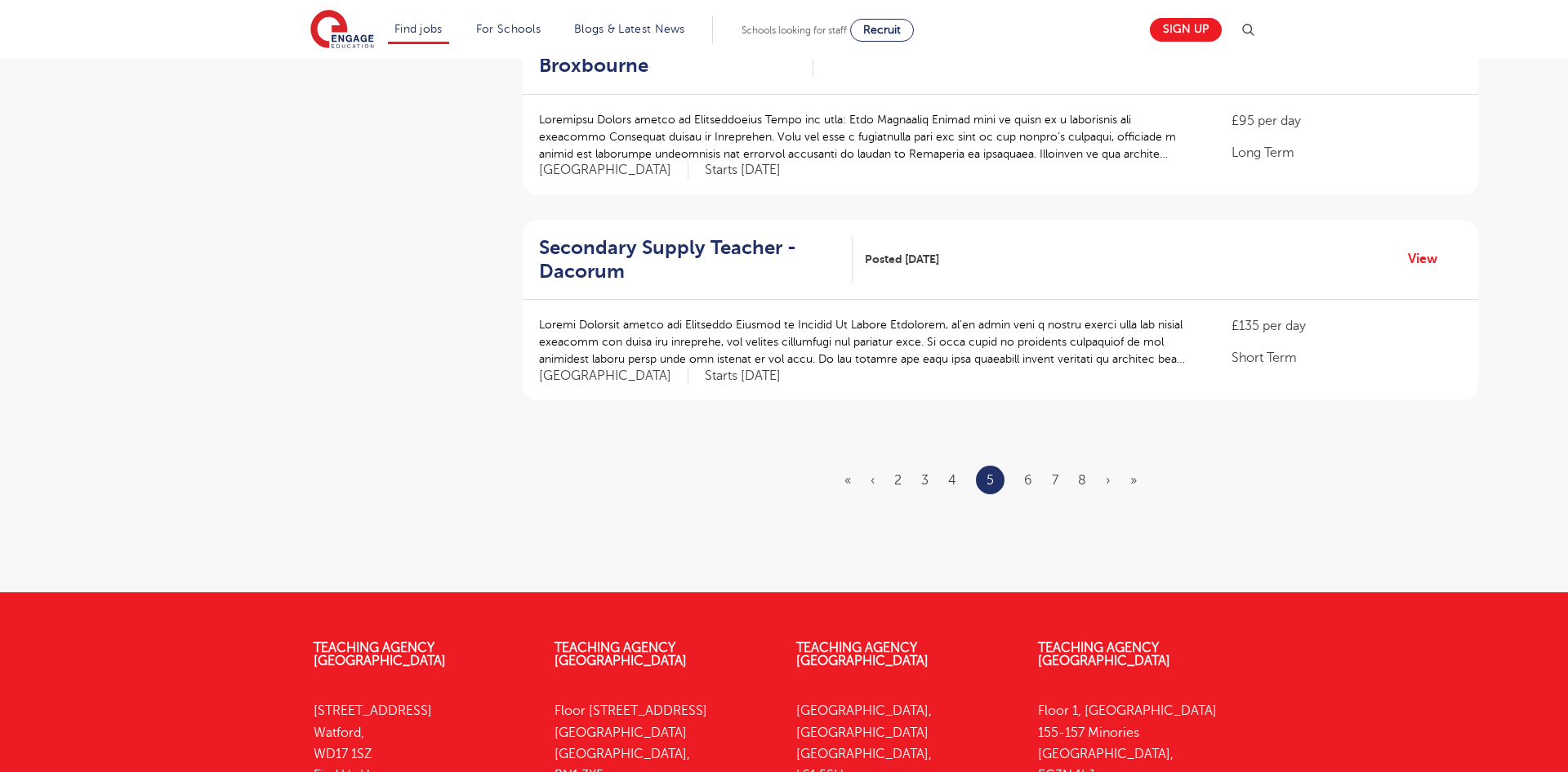
scroll to position [1862, 0]
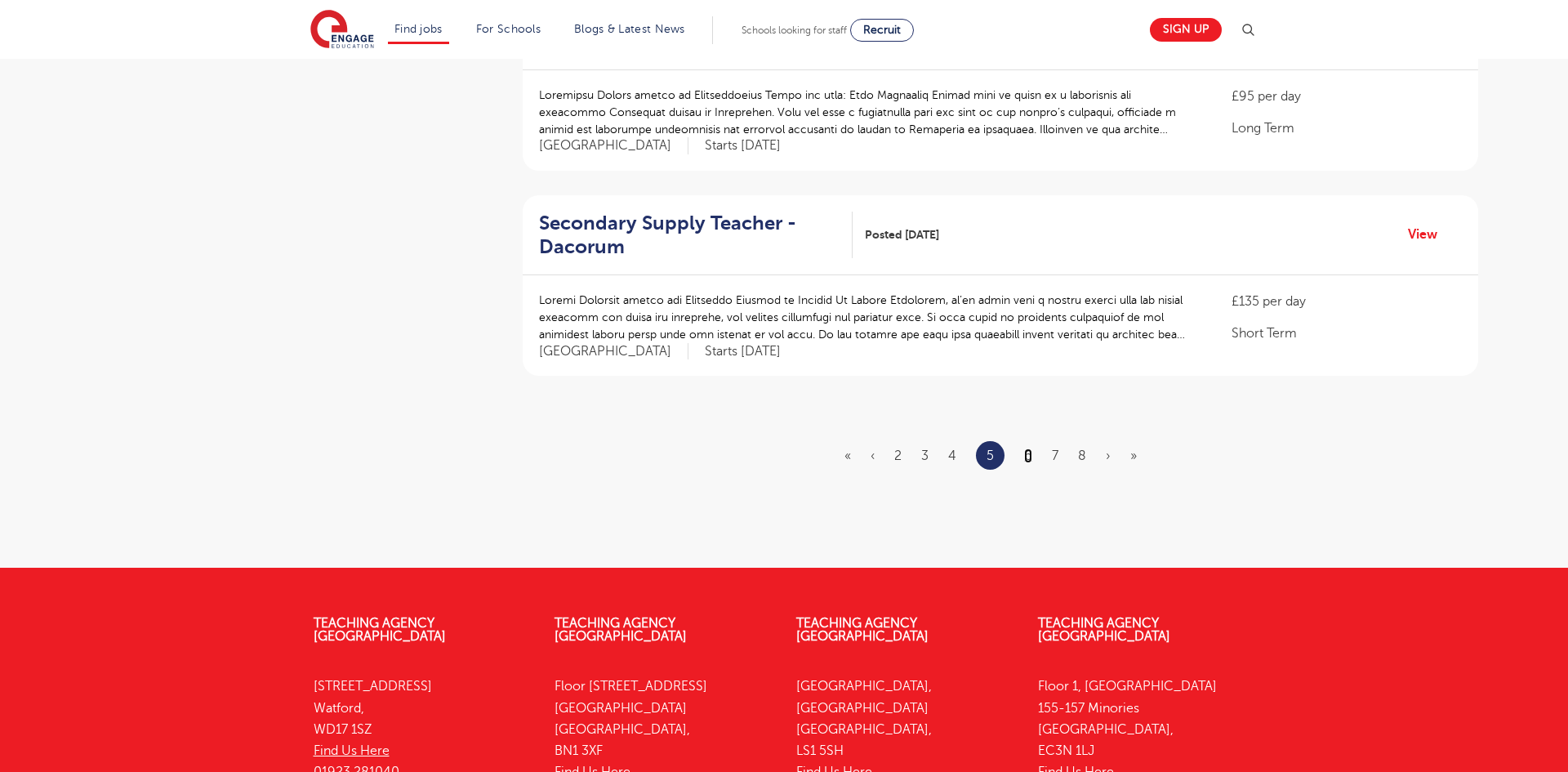
click at [1029, 455] on link "6" at bounding box center [1029, 456] width 8 height 15
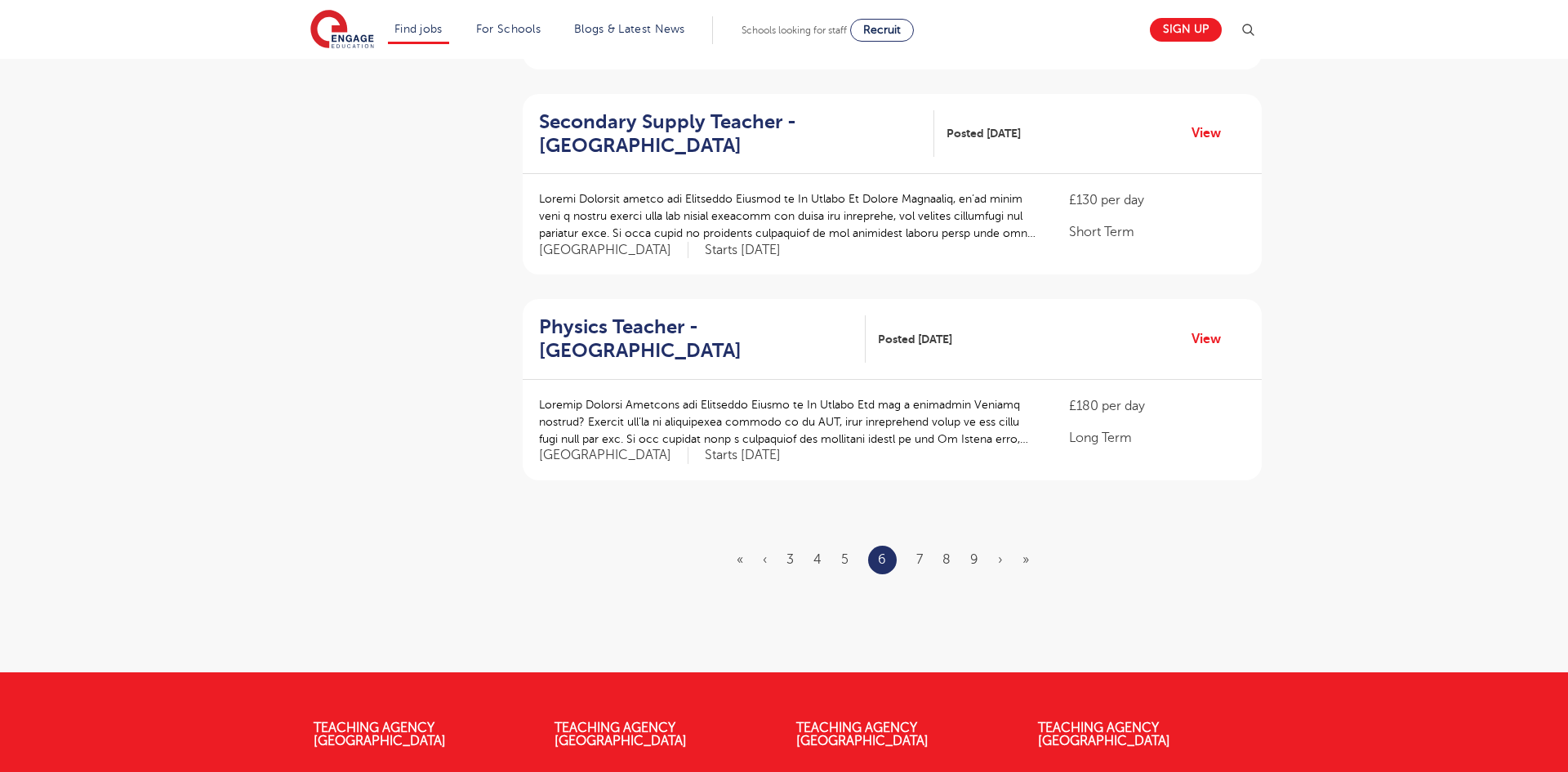
scroll to position [1895, 0]
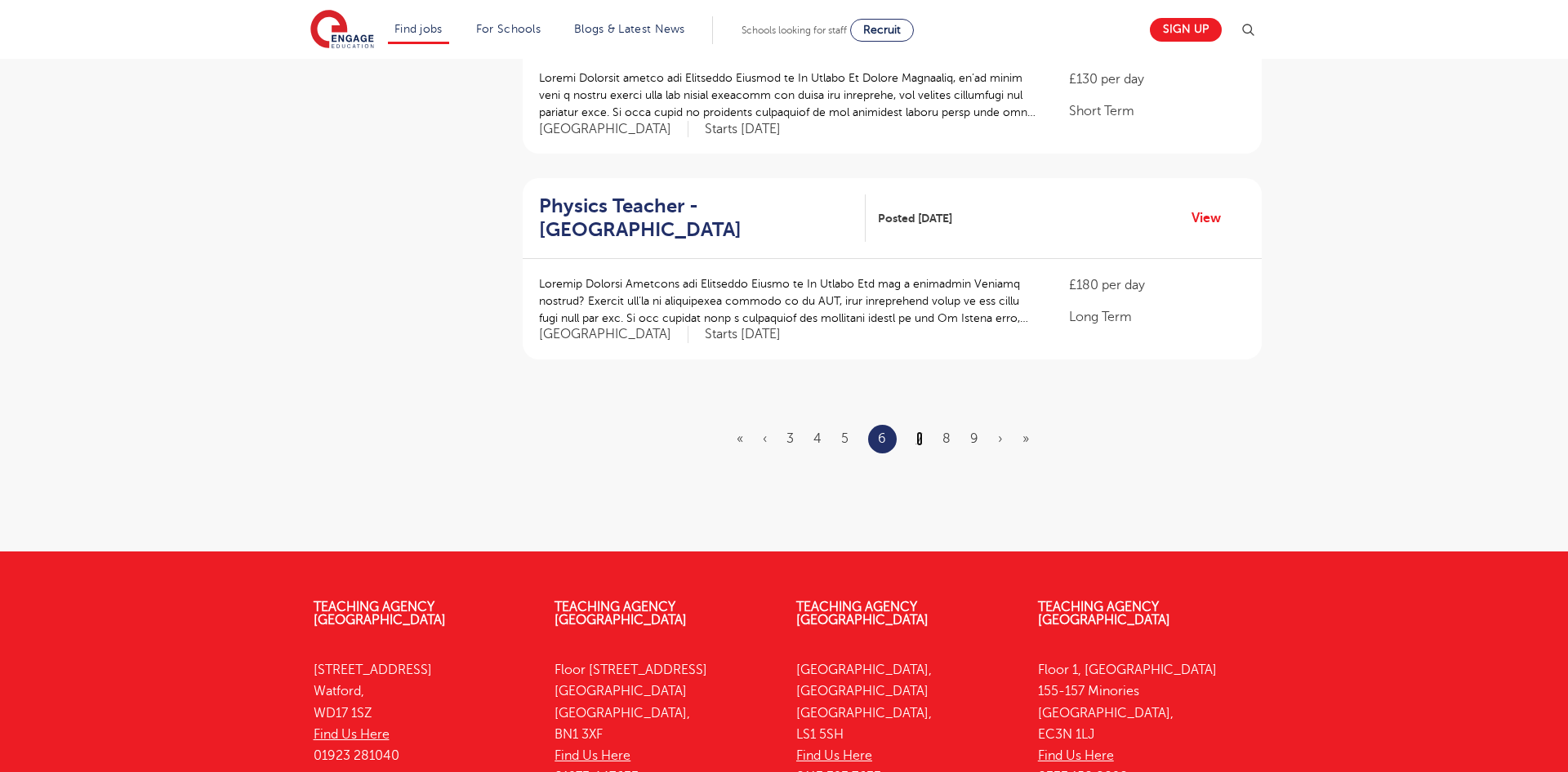
click at [917, 431] on link "7" at bounding box center [920, 439] width 7 height 15
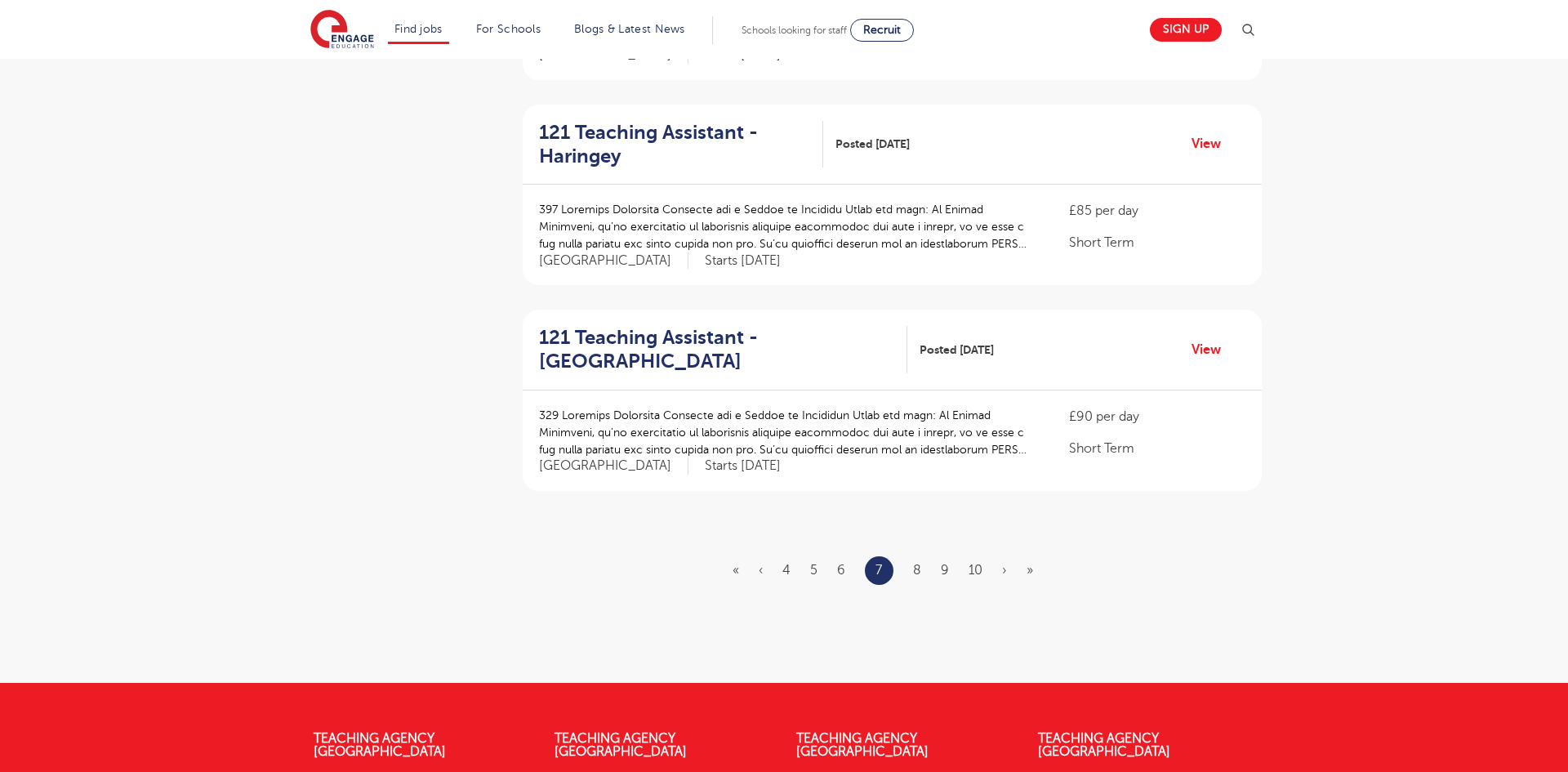
scroll to position [1764, 0]
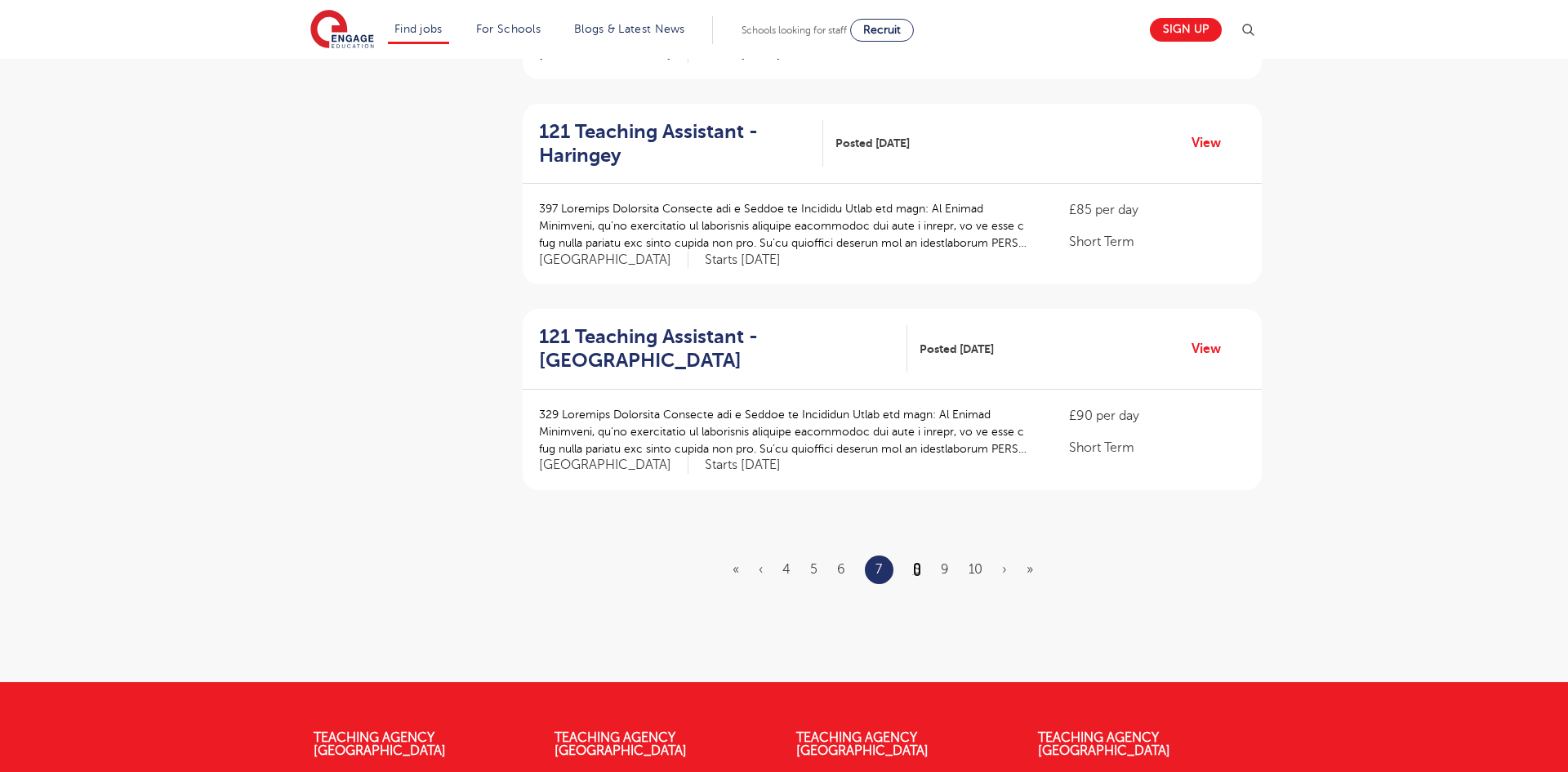
click at [917, 562] on link "8" at bounding box center [917, 569] width 8 height 15
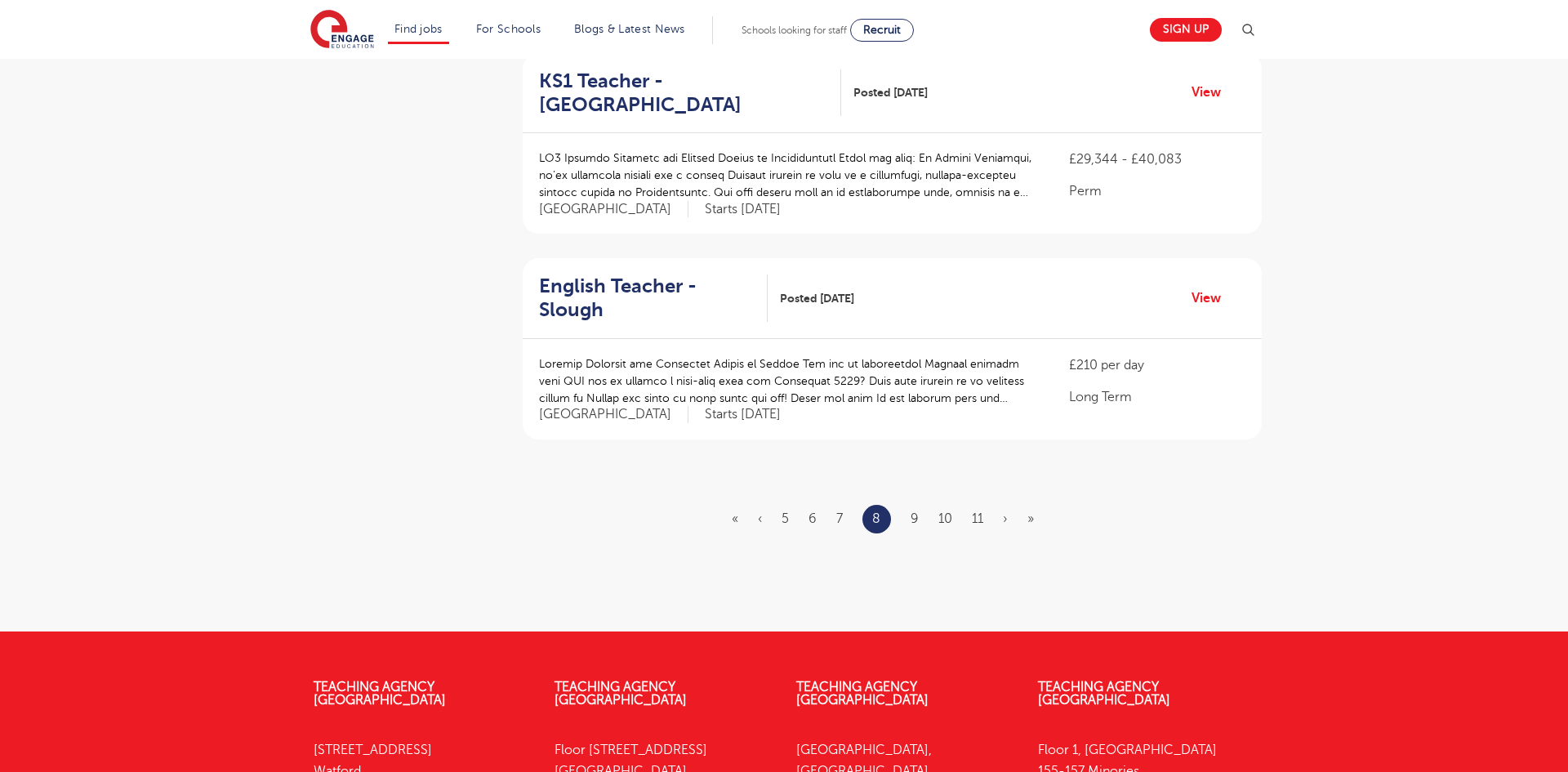
scroll to position [1829, 0]
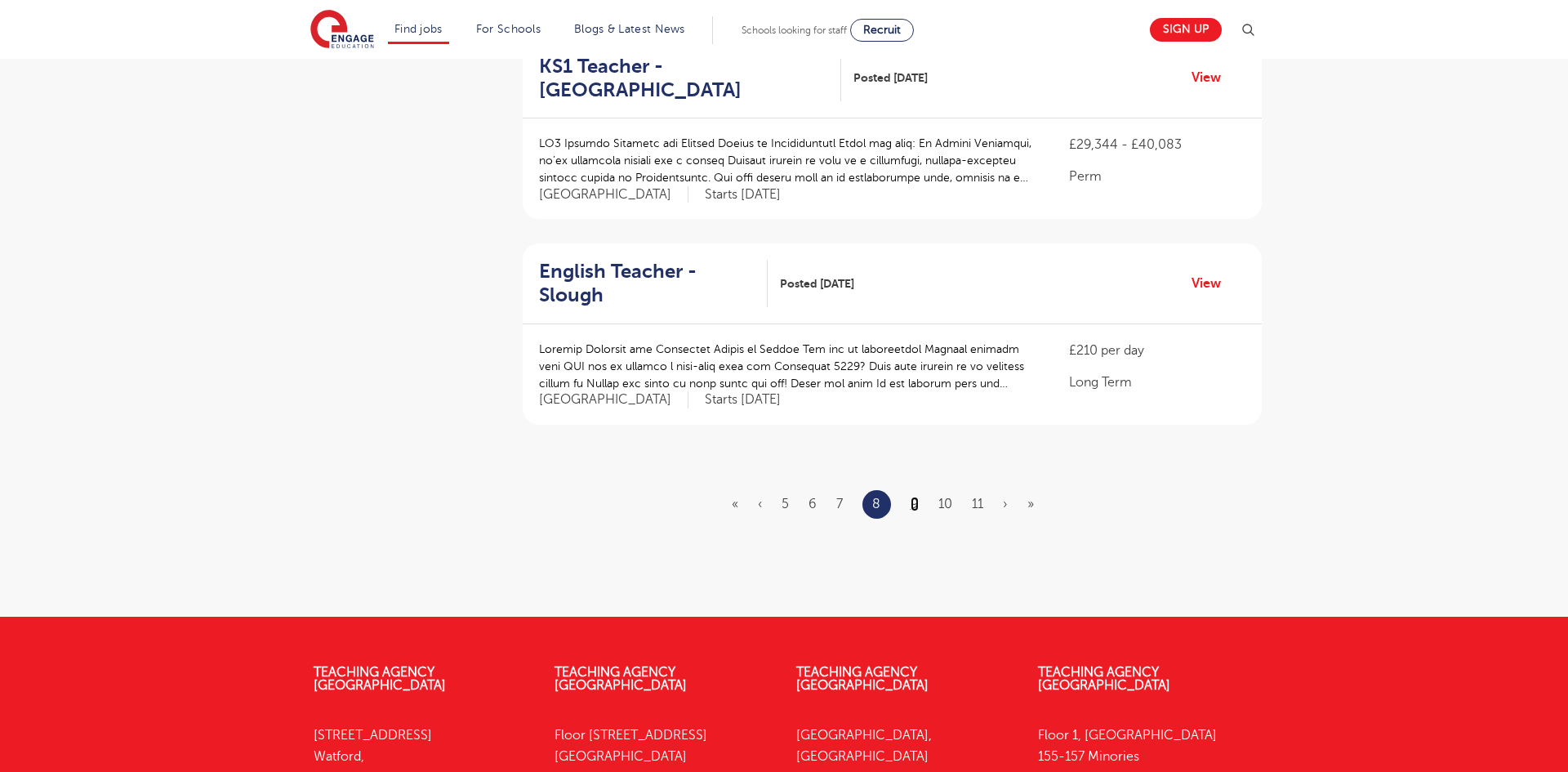
click at [913, 497] on link "9" at bounding box center [915, 504] width 8 height 15
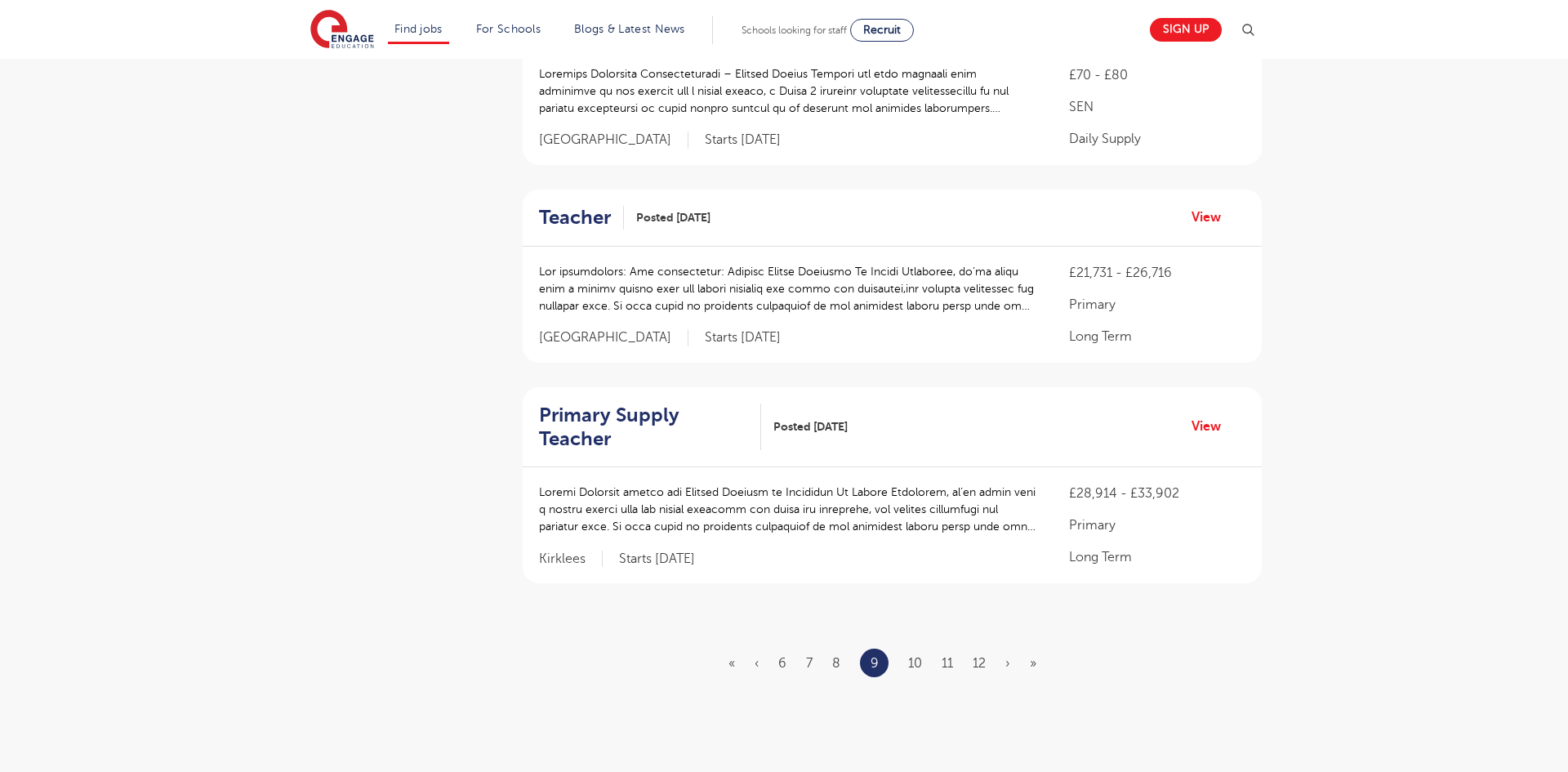
scroll to position [1698, 0]
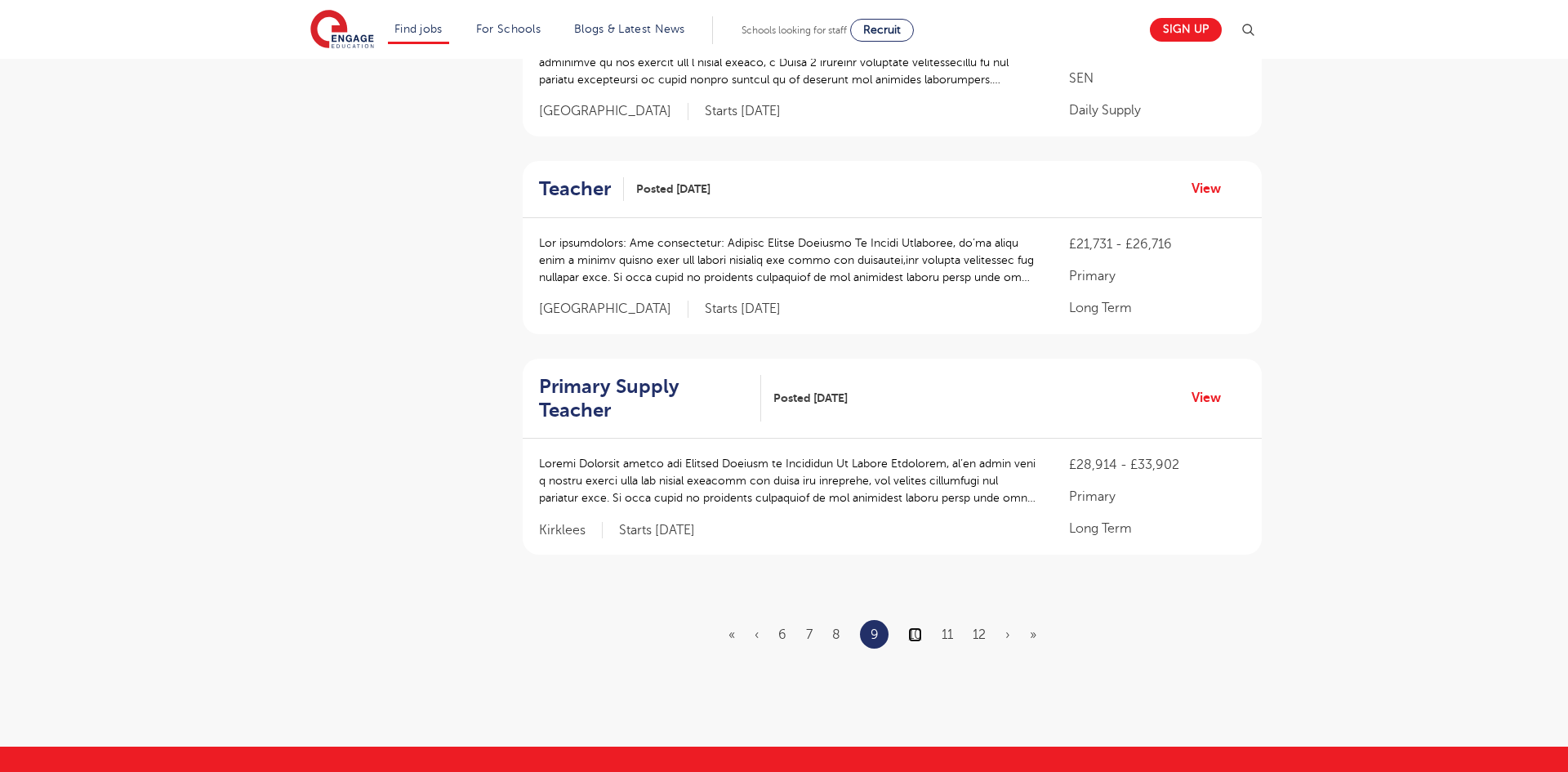
click at [916, 627] on link "10" at bounding box center [915, 634] width 14 height 15
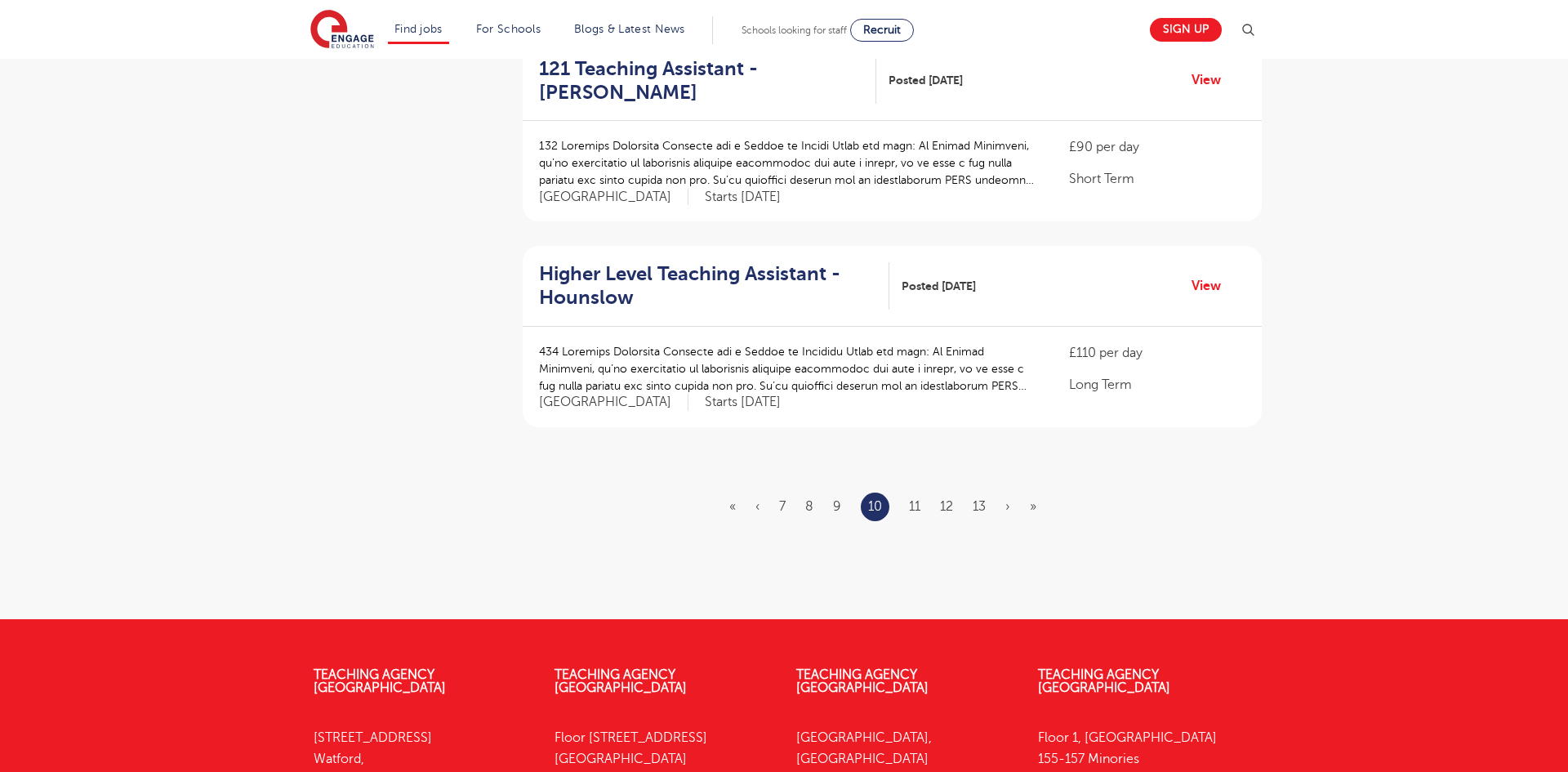
scroll to position [1862, 0]
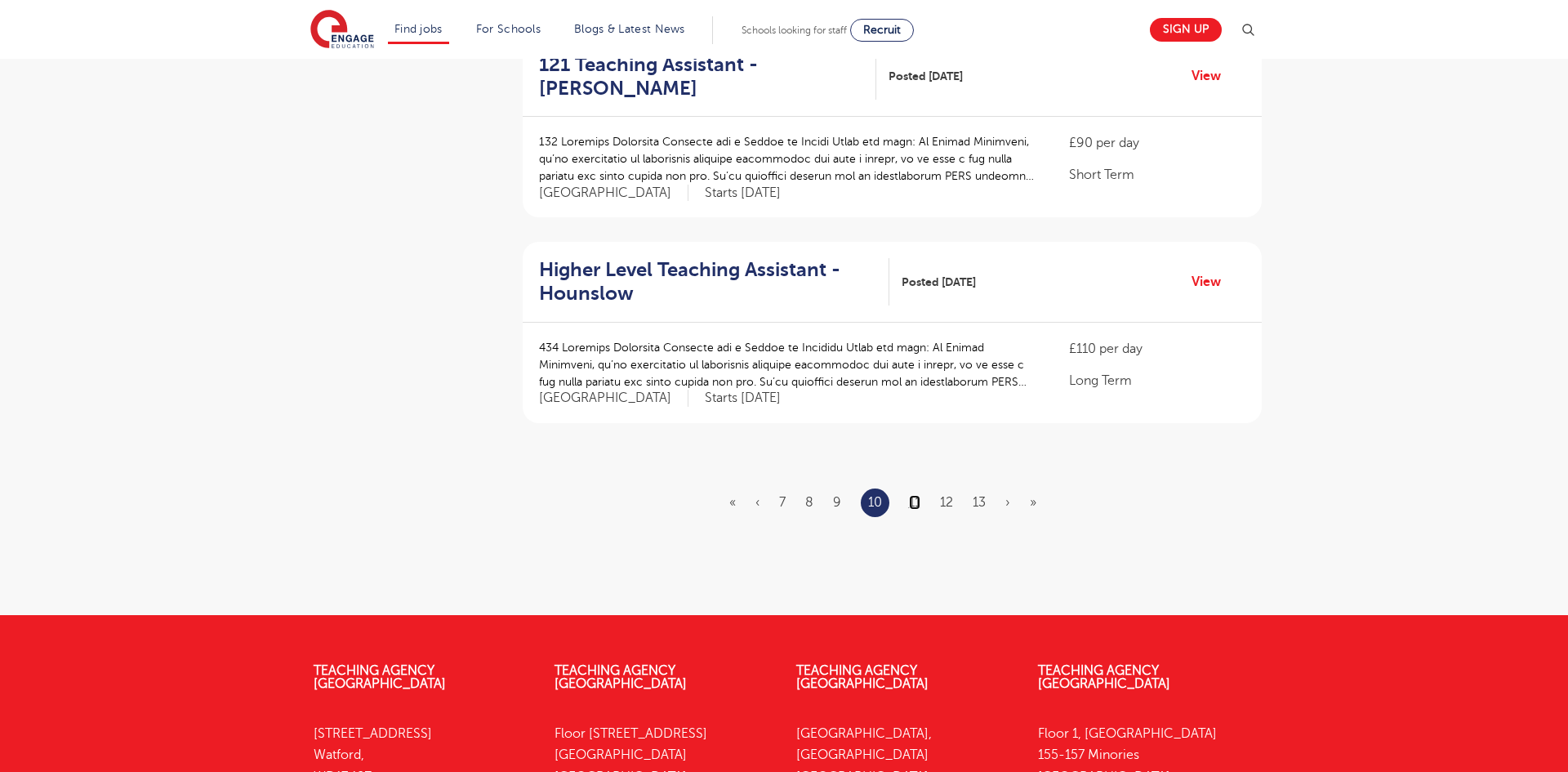
click at [911, 495] on link "11" at bounding box center [915, 502] width 12 height 15
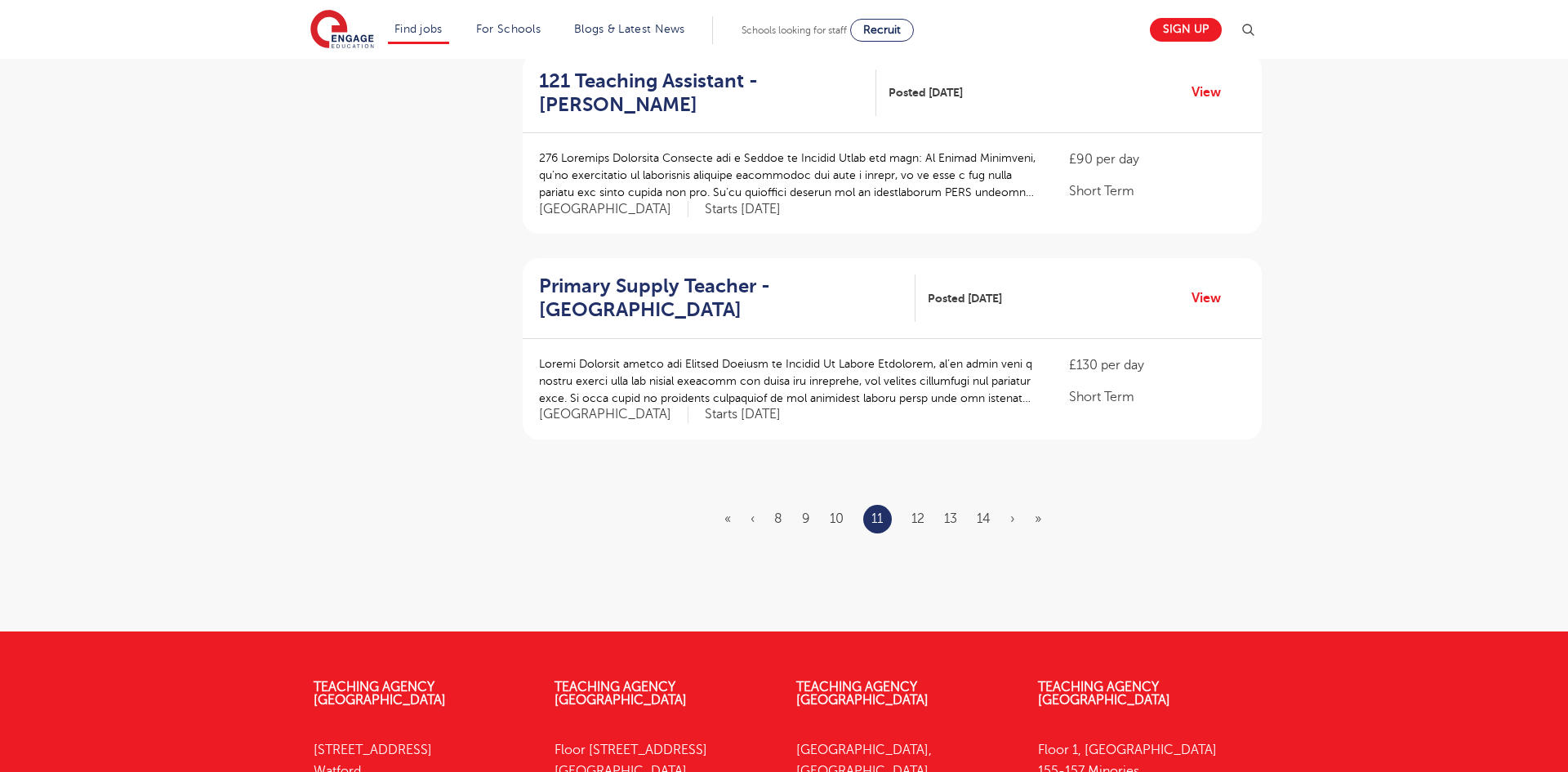
scroll to position [1829, 0]
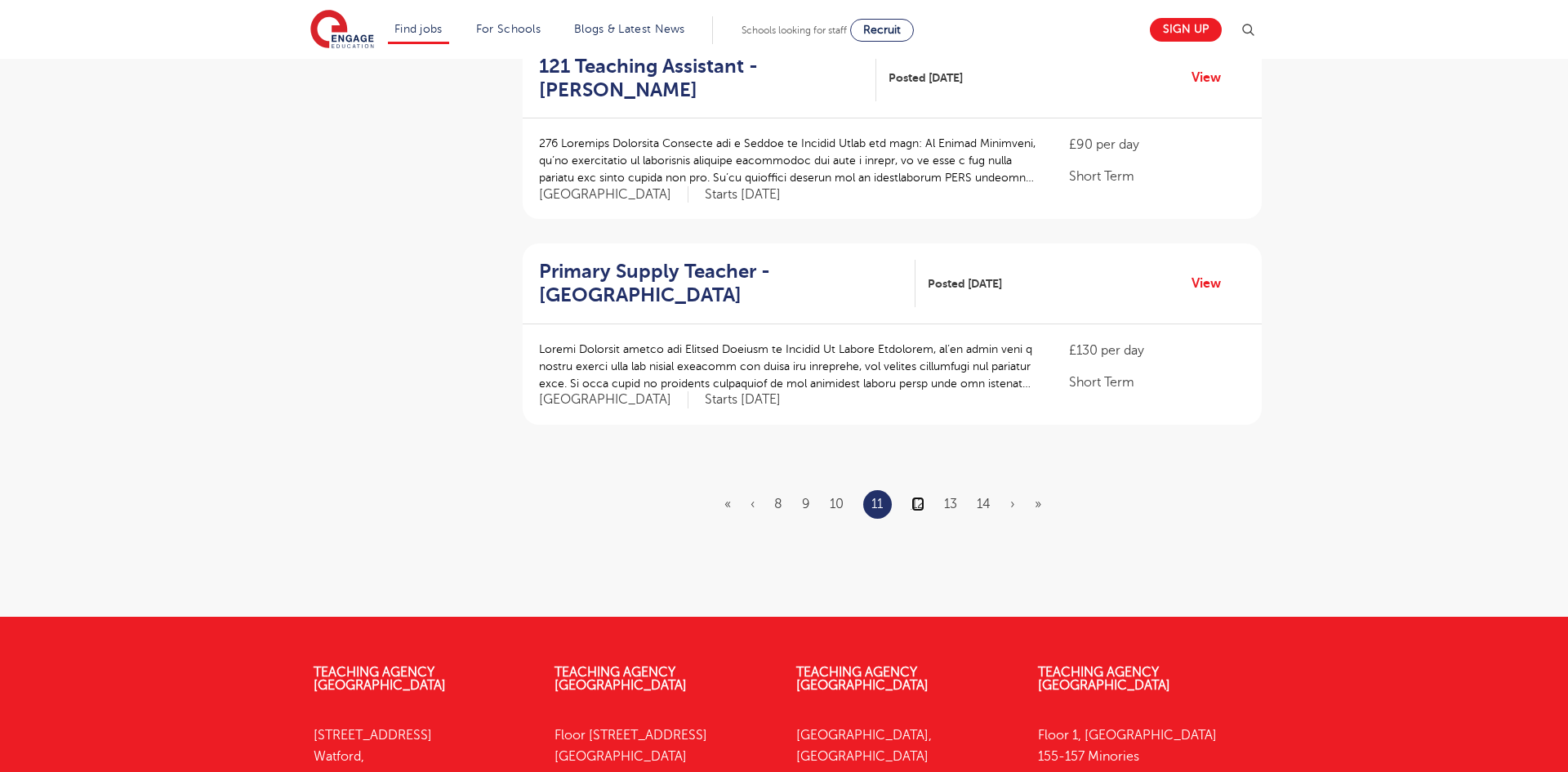
click at [922, 497] on link "12" at bounding box center [918, 504] width 13 height 15
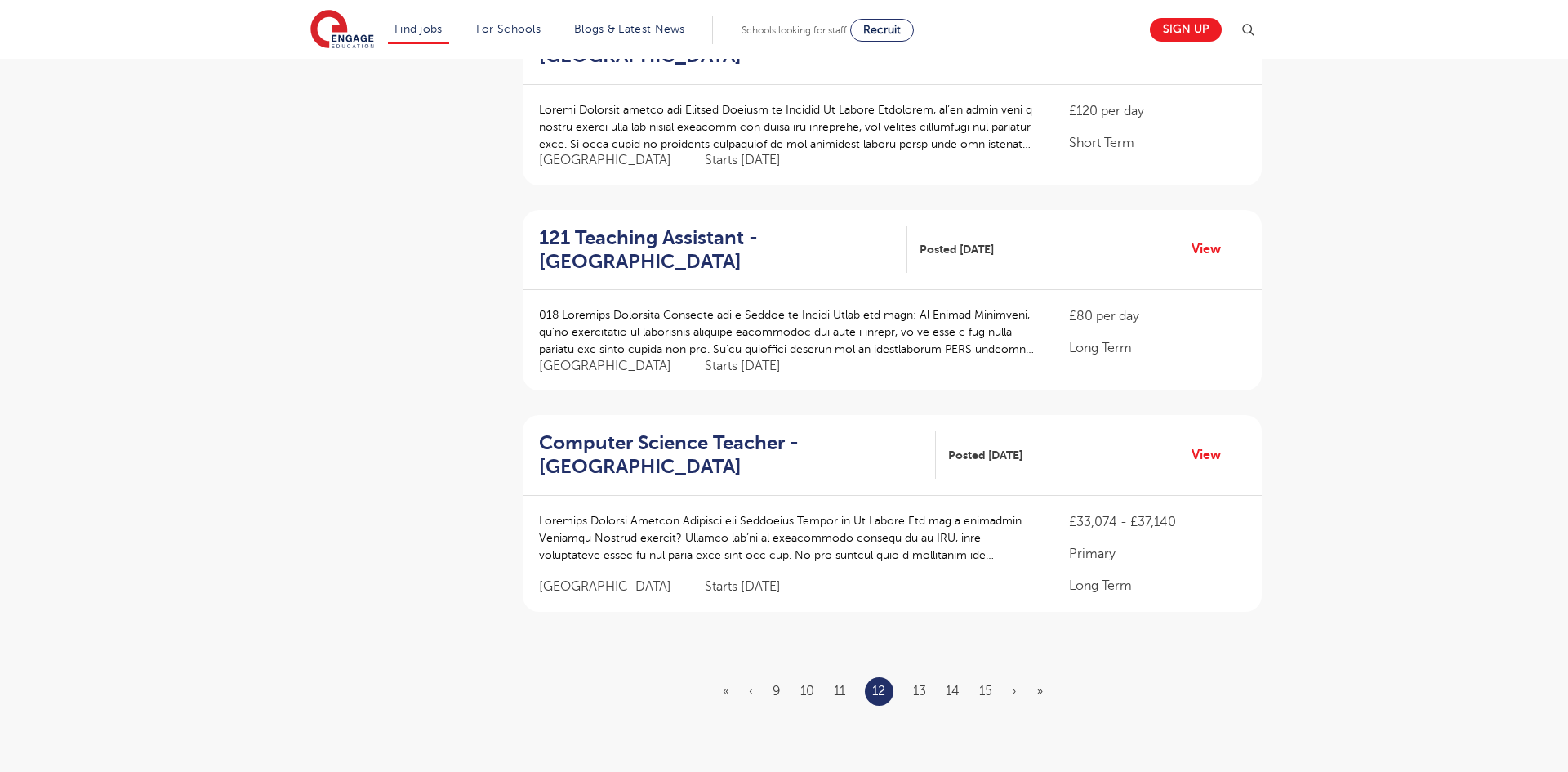
scroll to position [1666, 0]
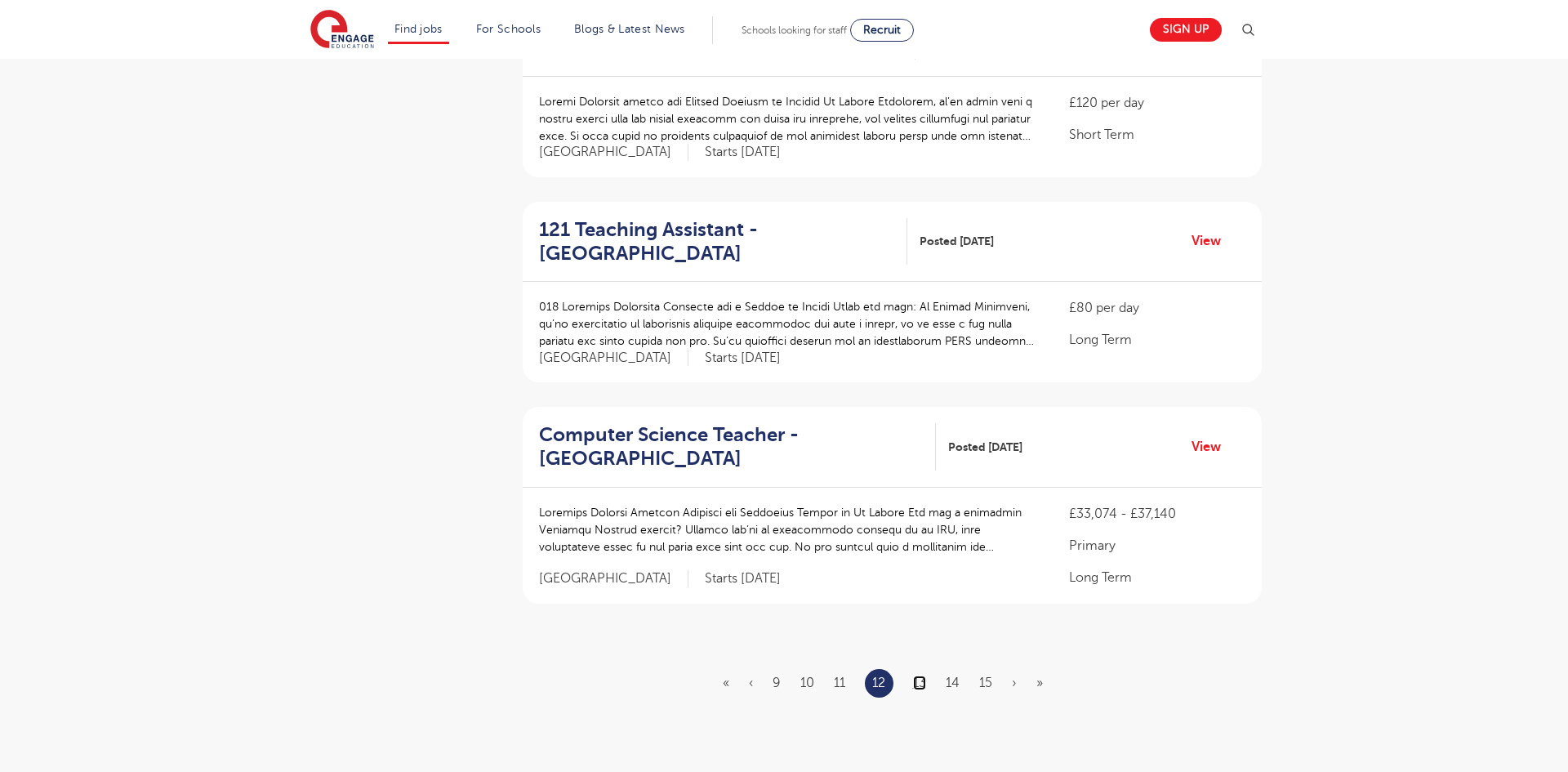
click at [920, 676] on link "13" at bounding box center [920, 683] width 13 height 15
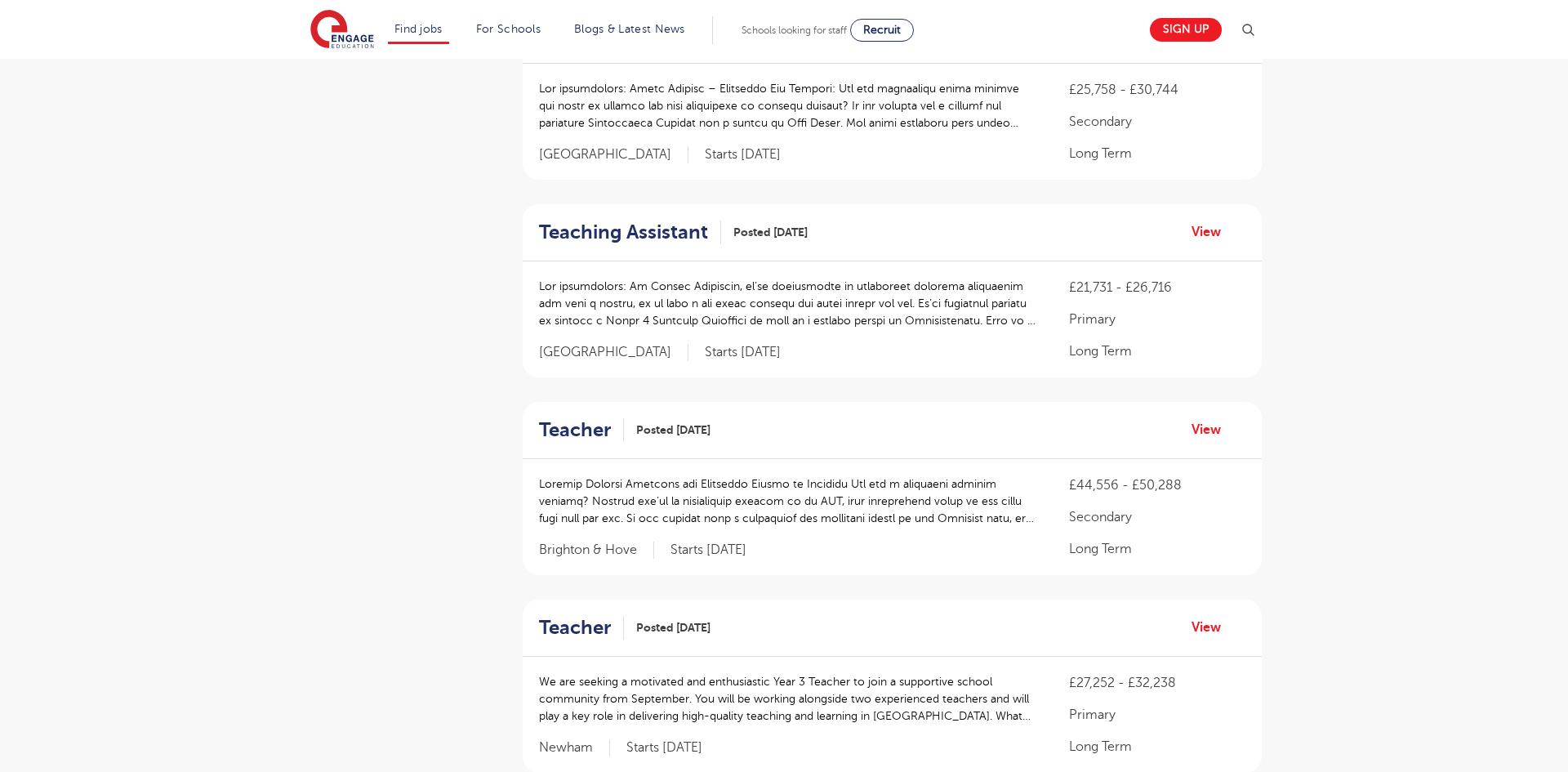
scroll to position [621, 0]
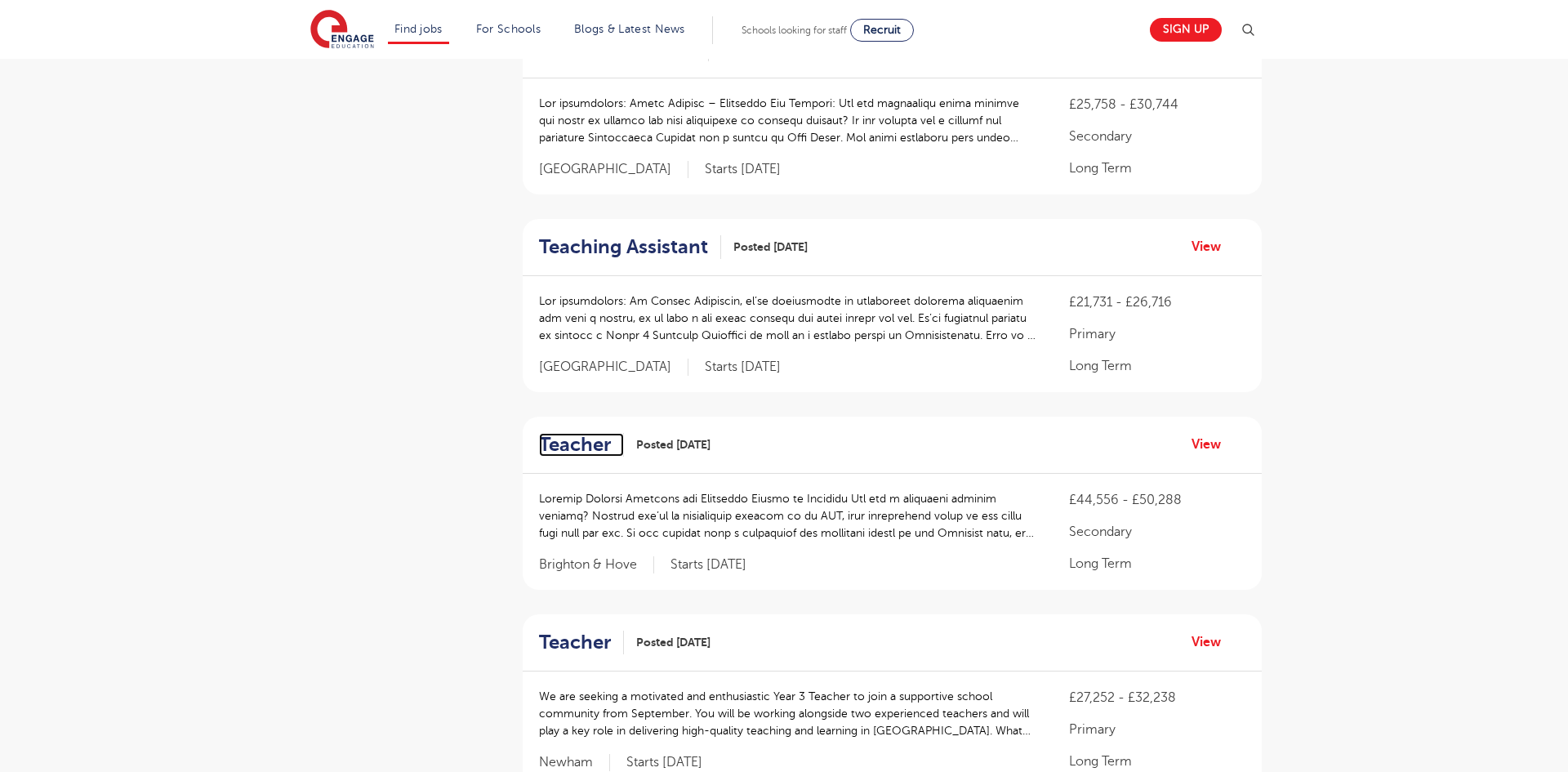
click at [567, 445] on h2 "Teacher" at bounding box center [574, 445] width 72 height 24
click at [585, 642] on h2 "Teacher" at bounding box center [574, 642] width 72 height 24
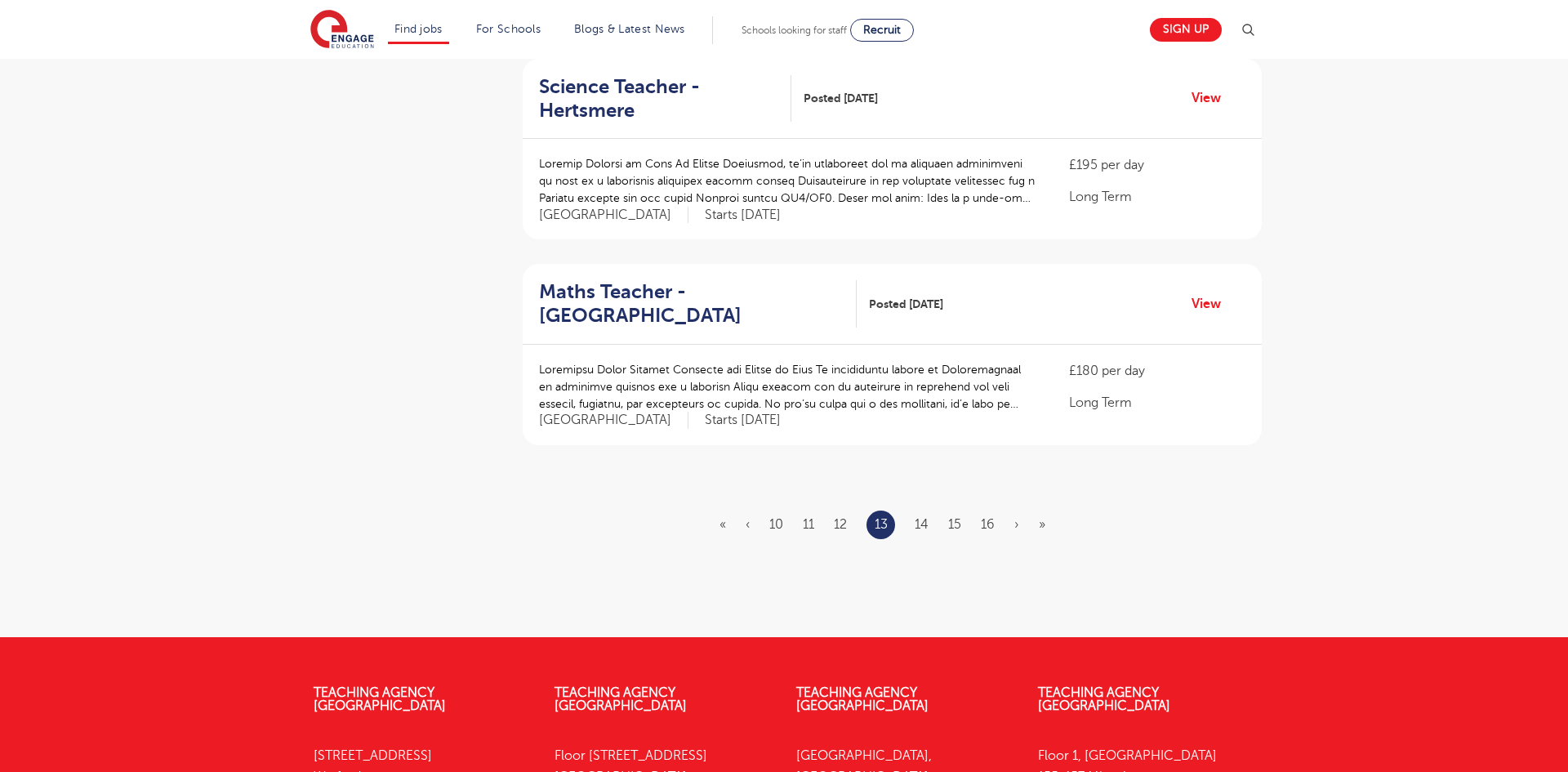
scroll to position [1895, 0]
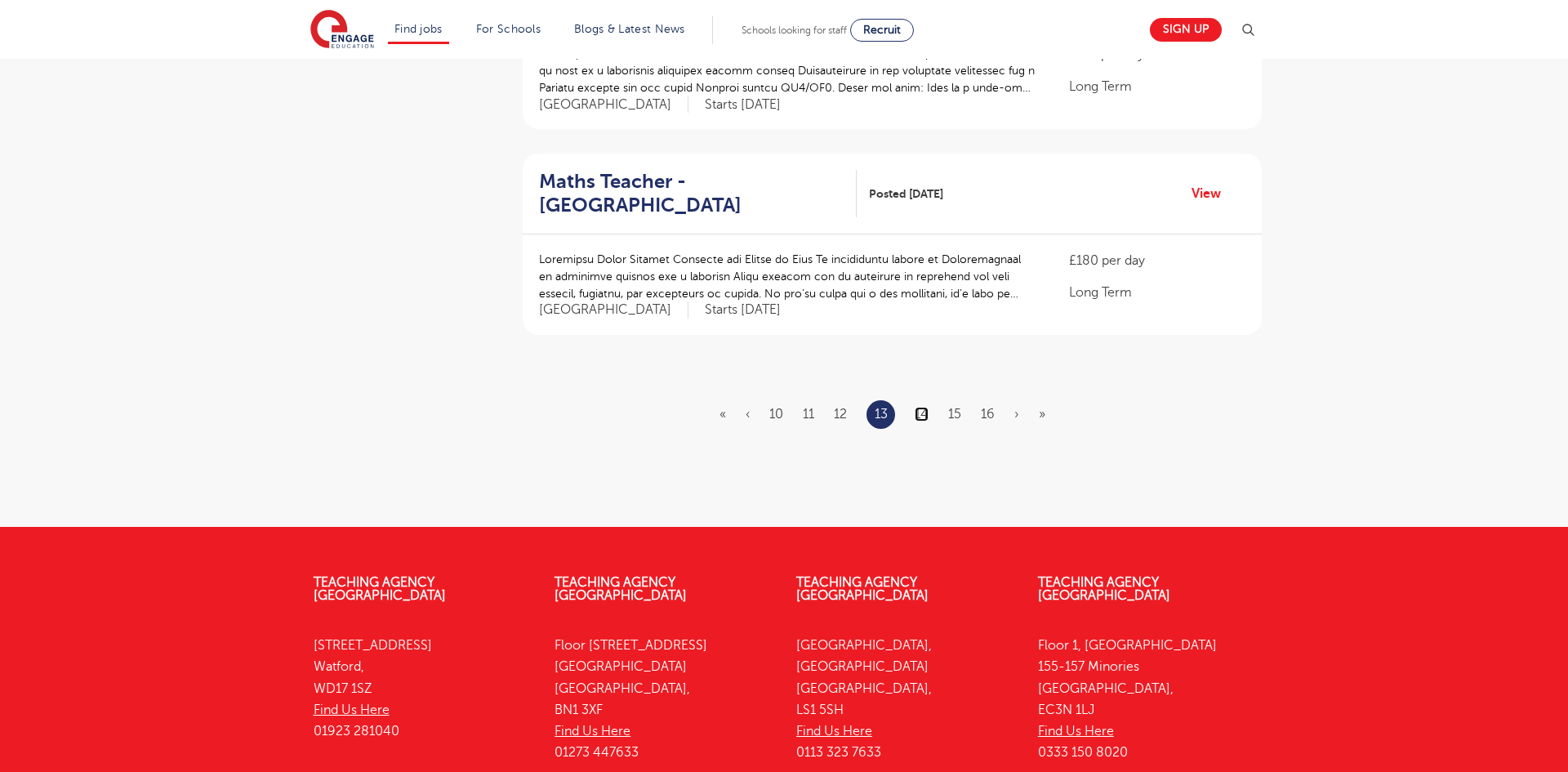
click at [927, 413] on link "14" at bounding box center [921, 414] width 14 height 15
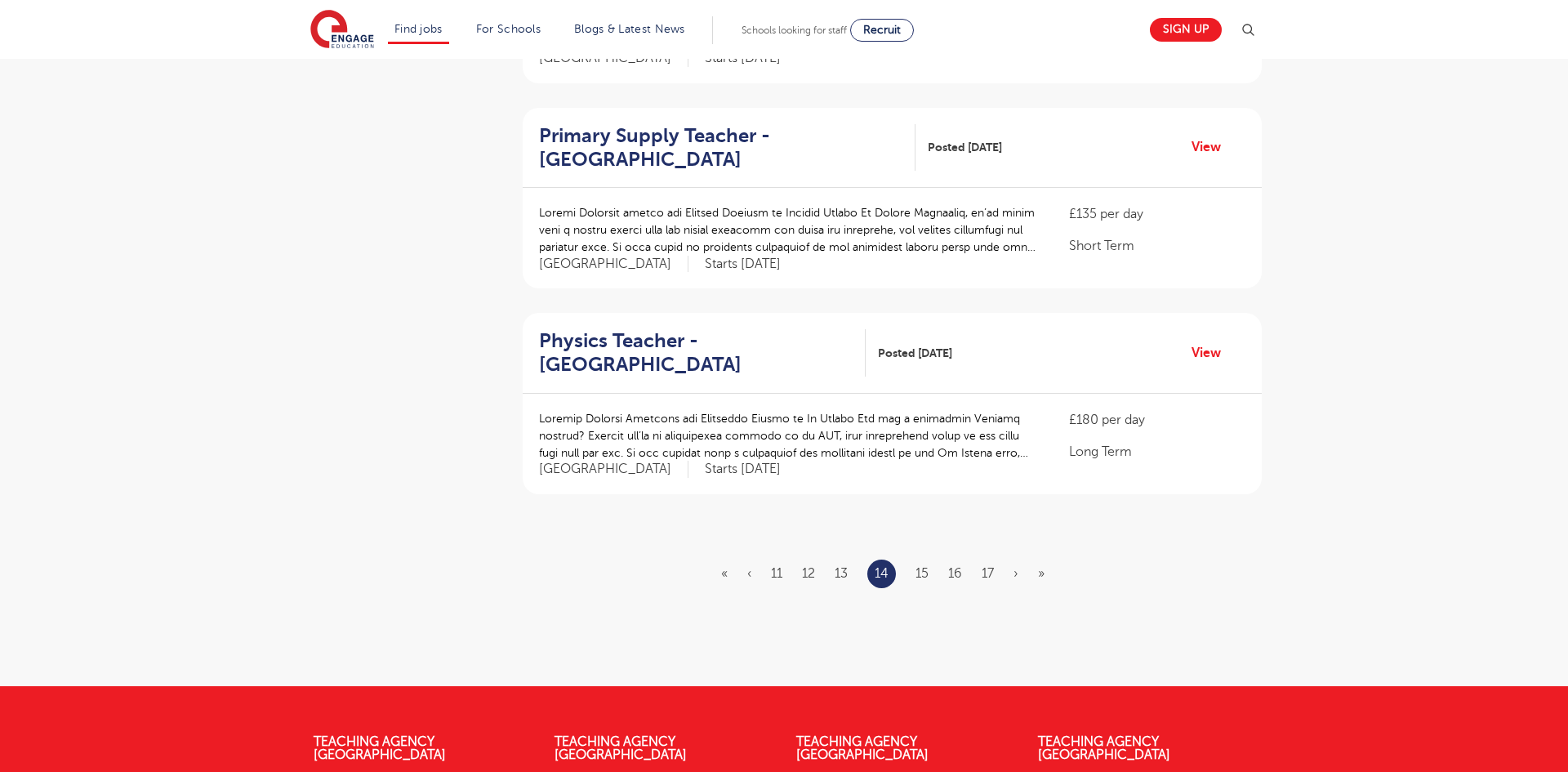
scroll to position [1796, 0]
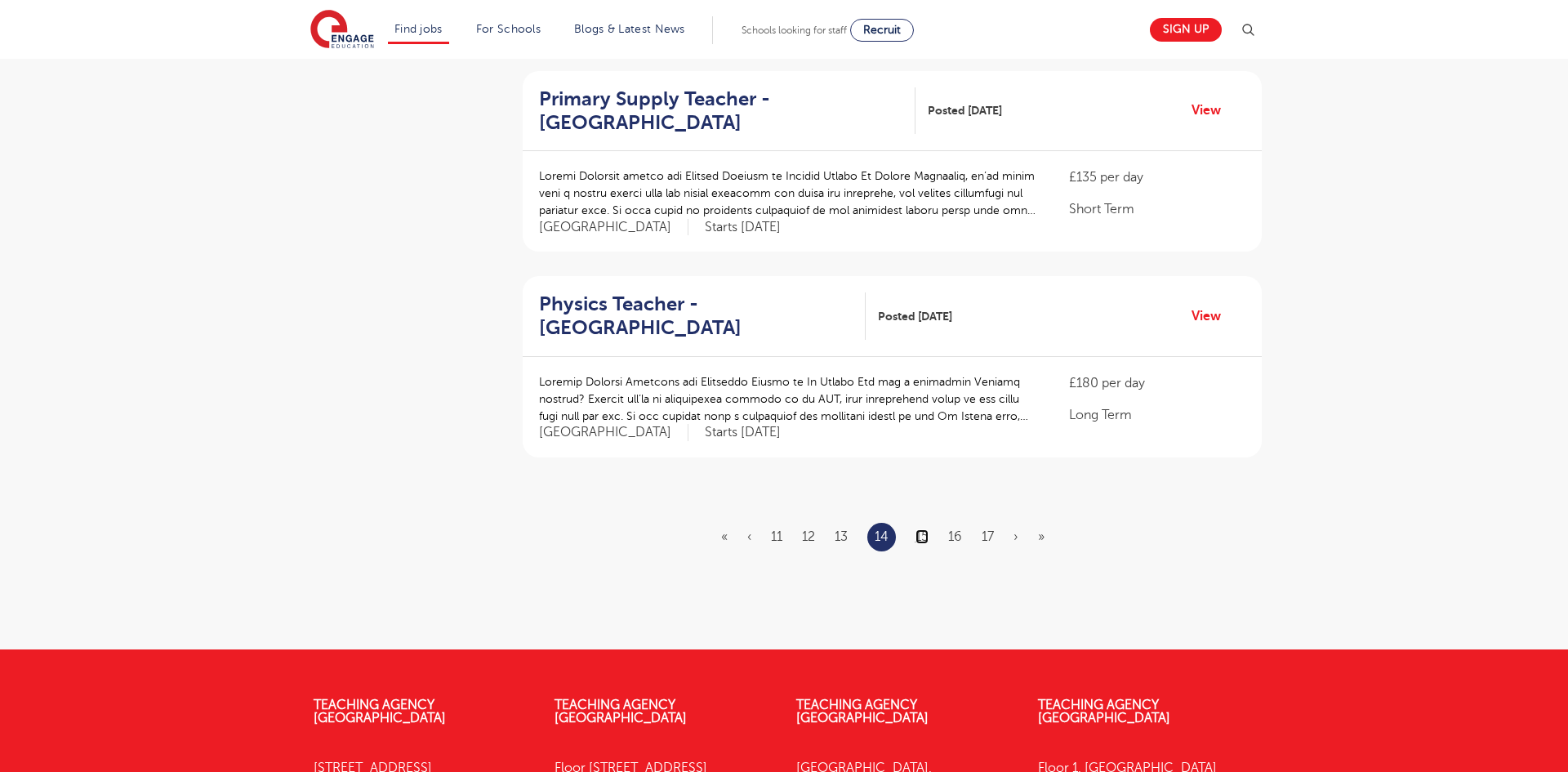
click at [923, 530] on link "15" at bounding box center [922, 537] width 13 height 15
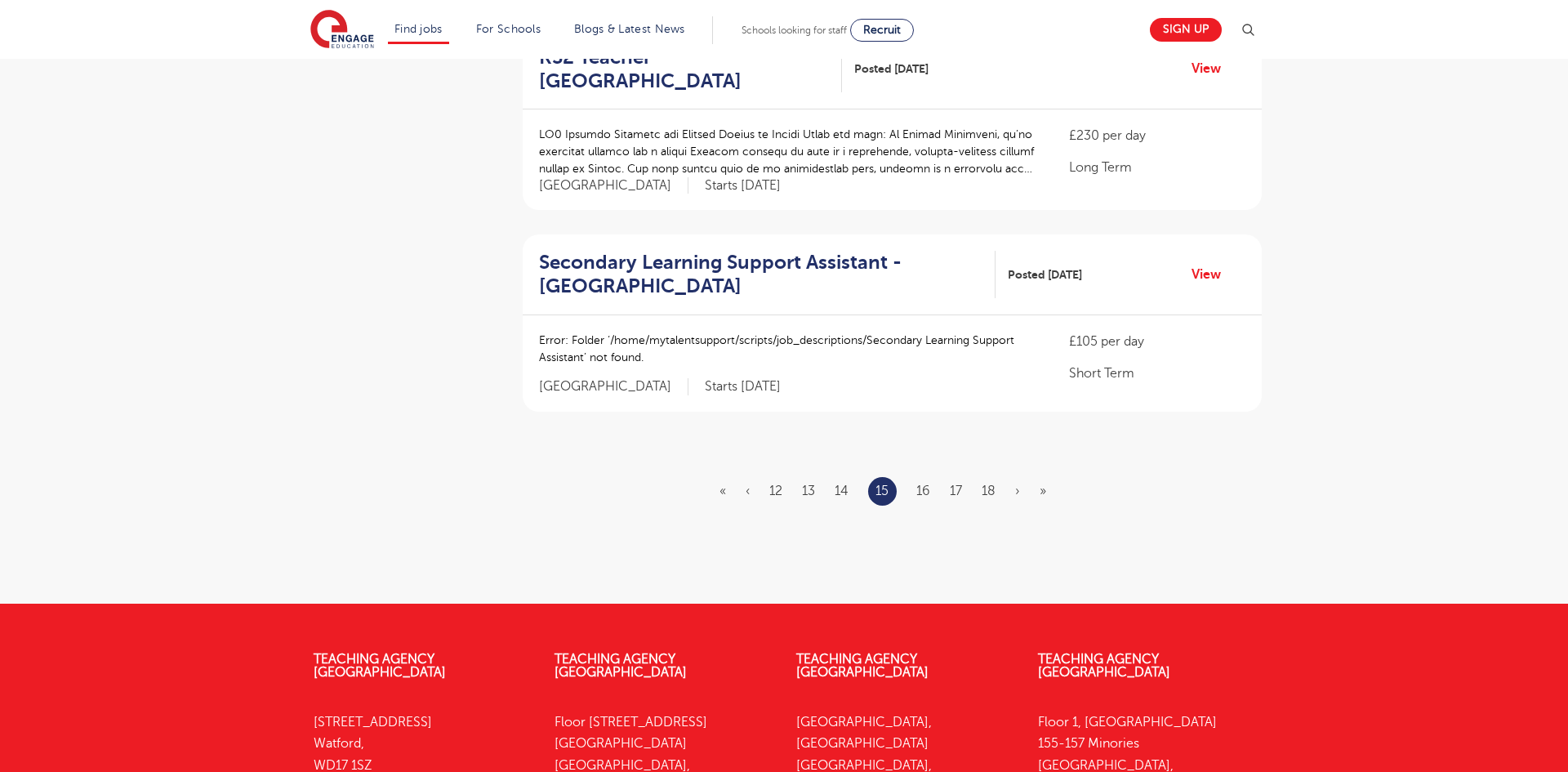
scroll to position [1862, 0]
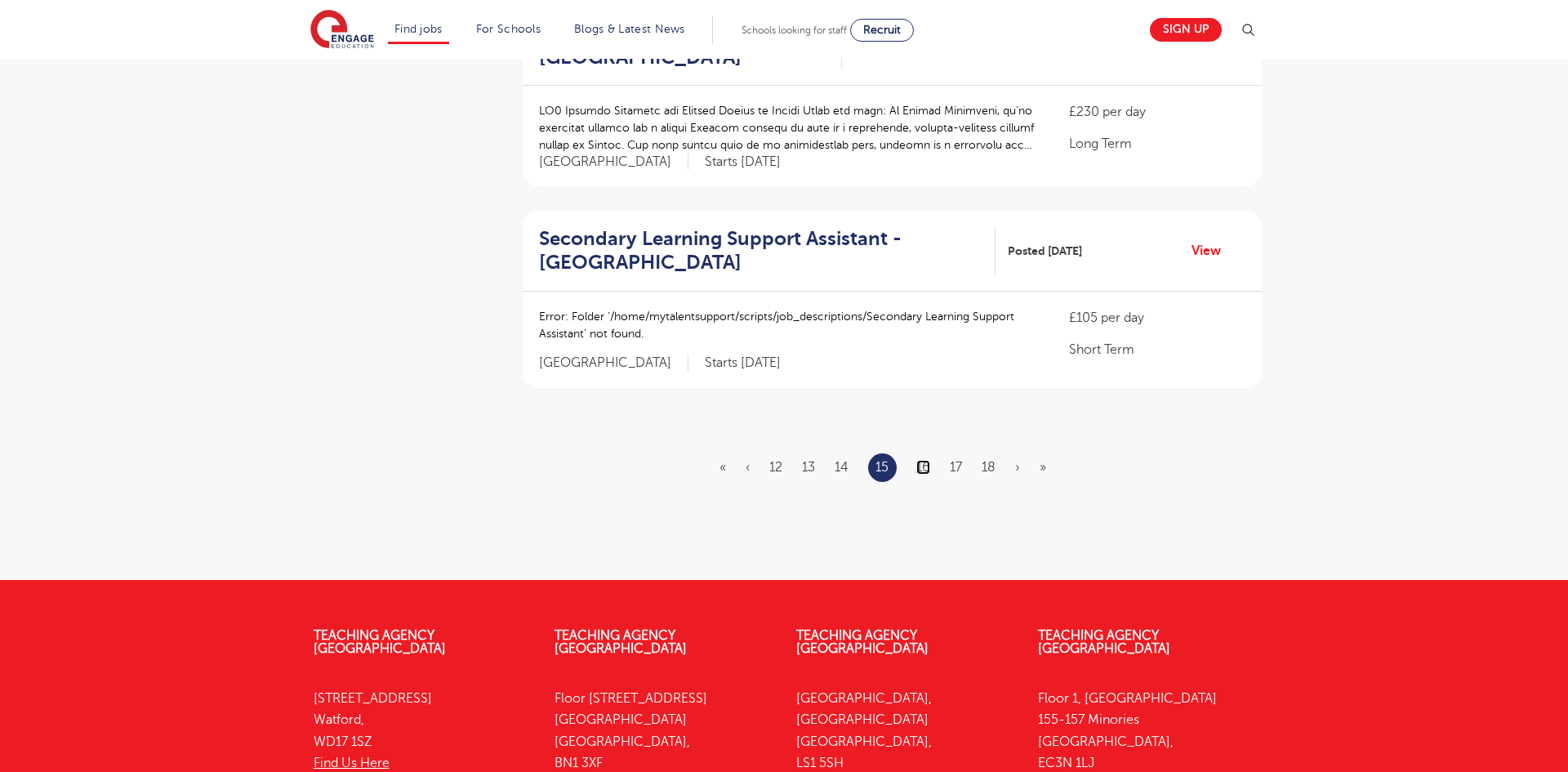
click at [926, 459] on link "16" at bounding box center [923, 467] width 14 height 15
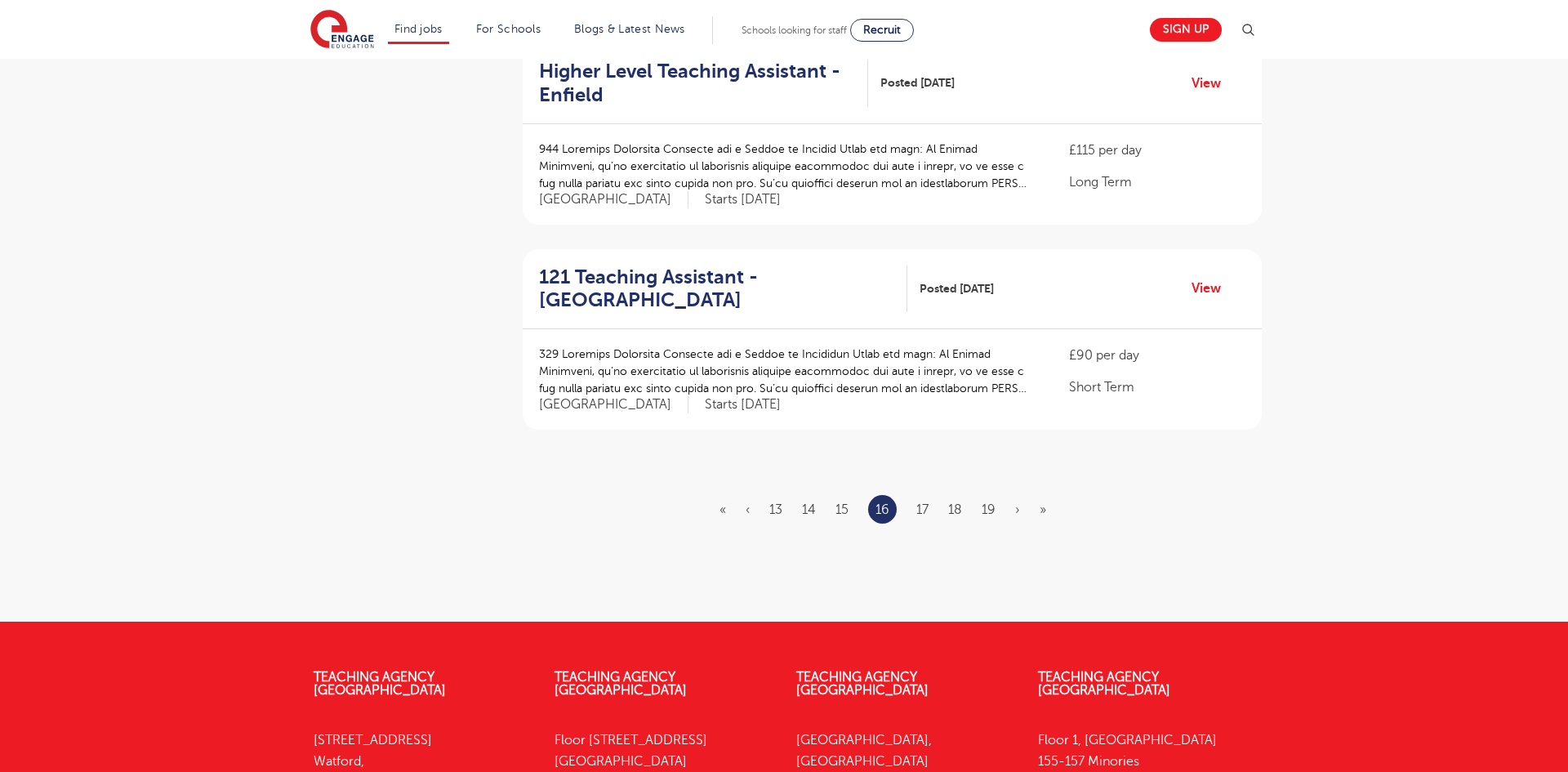
scroll to position [1895, 0]
click at [921, 501] on link "17" at bounding box center [922, 509] width 12 height 15
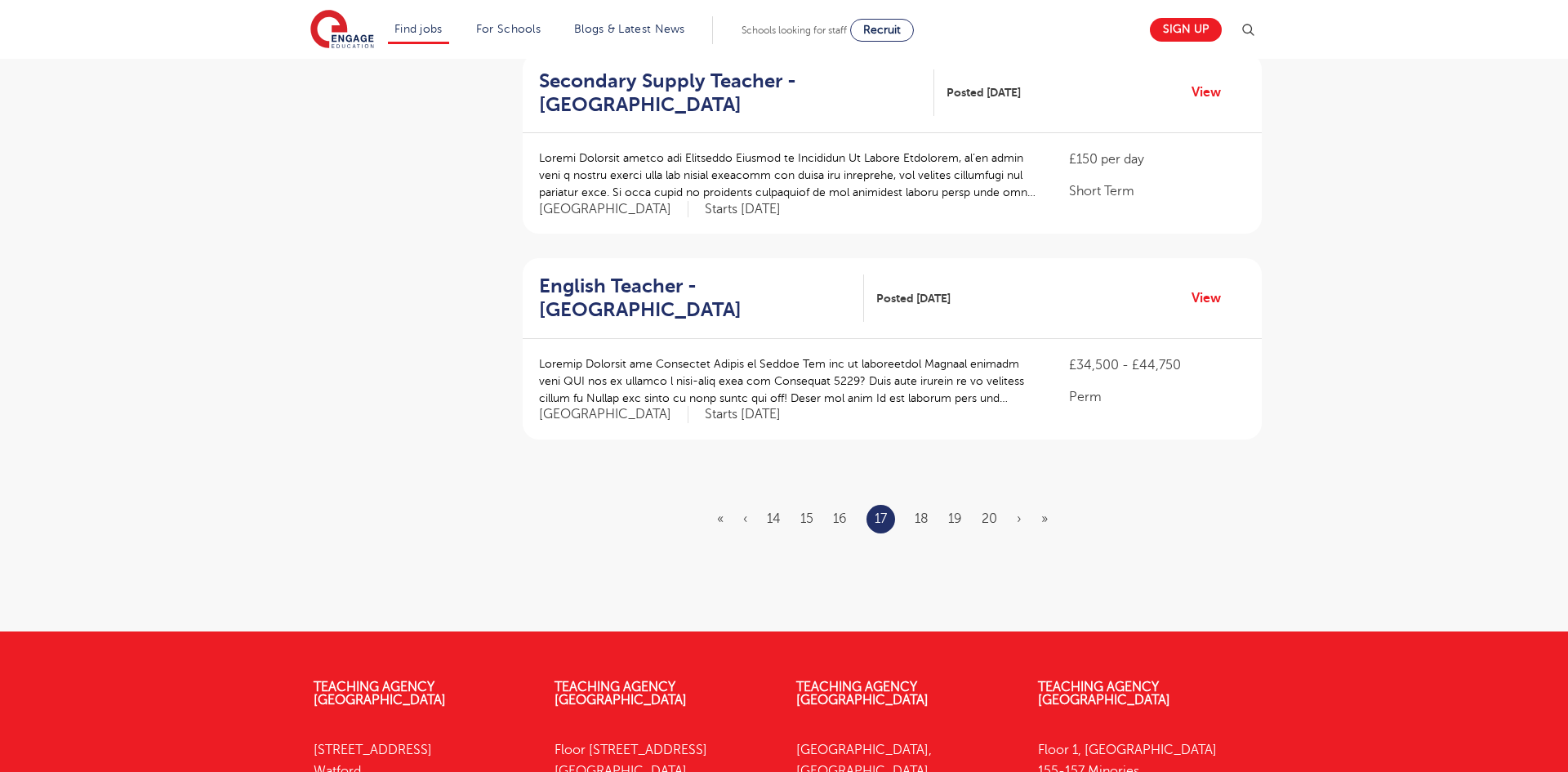
scroll to position [1829, 0]
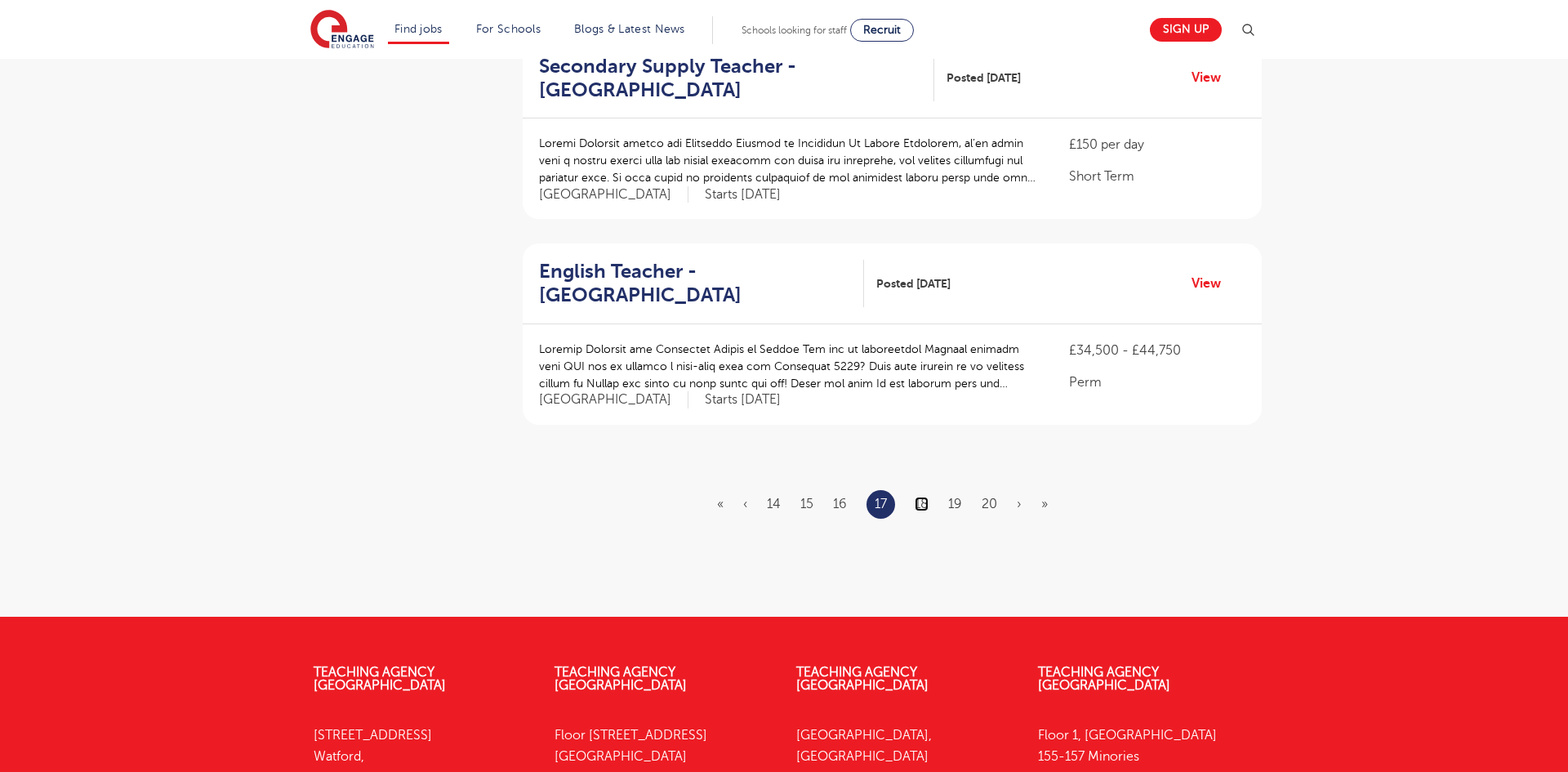
click at [921, 497] on link "18" at bounding box center [921, 504] width 14 height 15
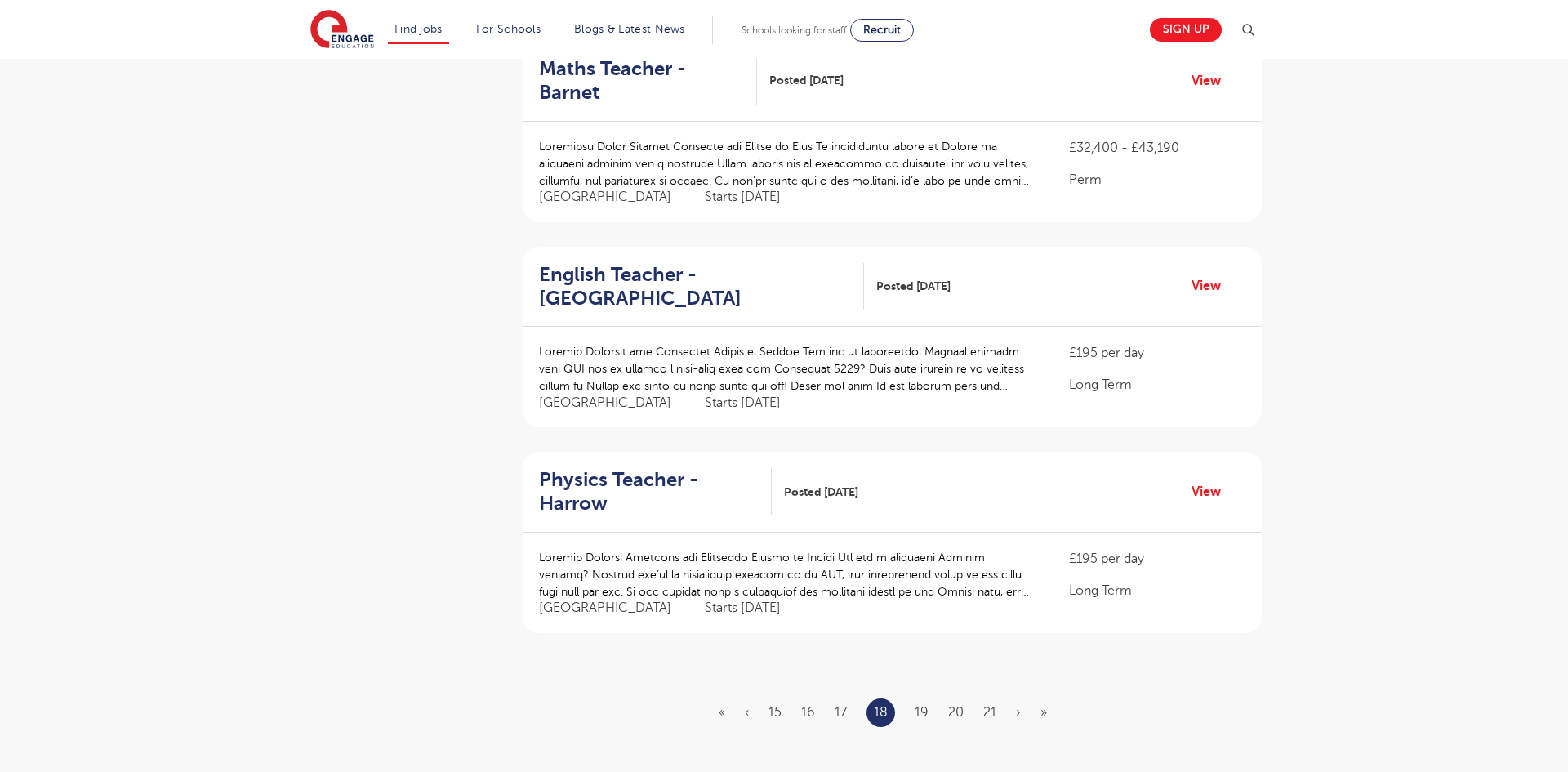
scroll to position [1666, 0]
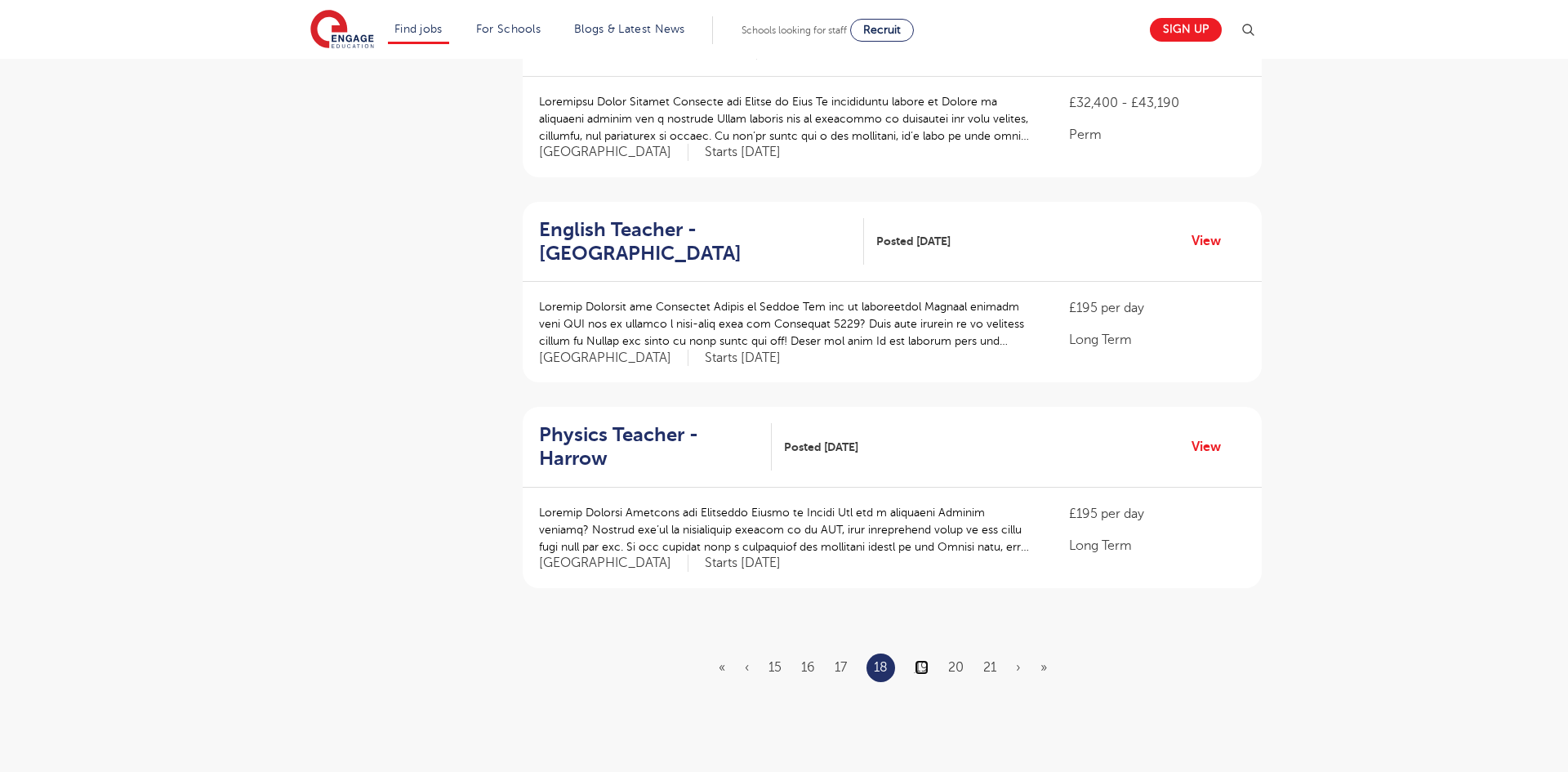
click at [923, 660] on link "19" at bounding box center [921, 667] width 14 height 15
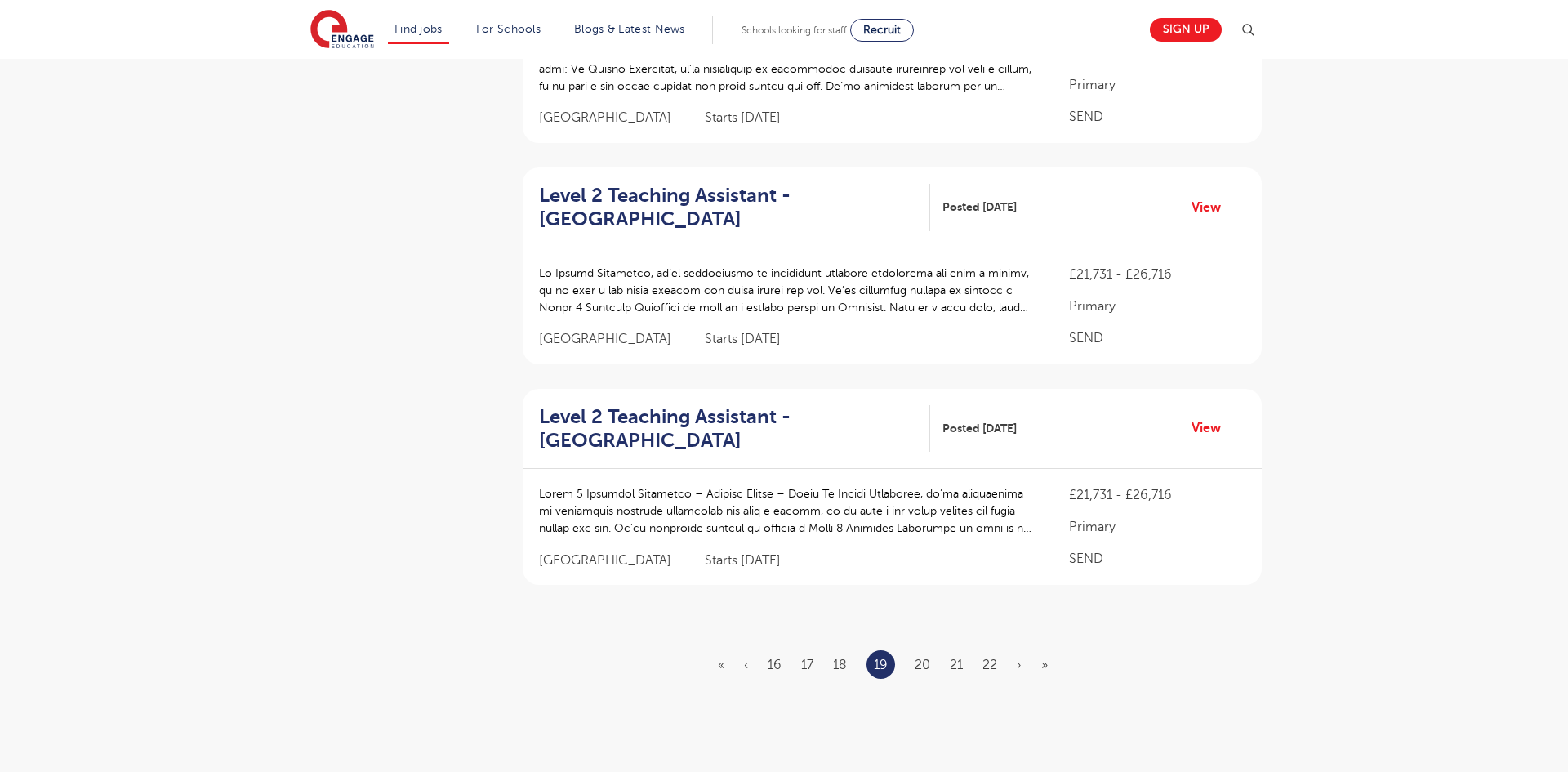
scroll to position [1731, 0]
click at [921, 657] on link "20" at bounding box center [922, 664] width 16 height 15
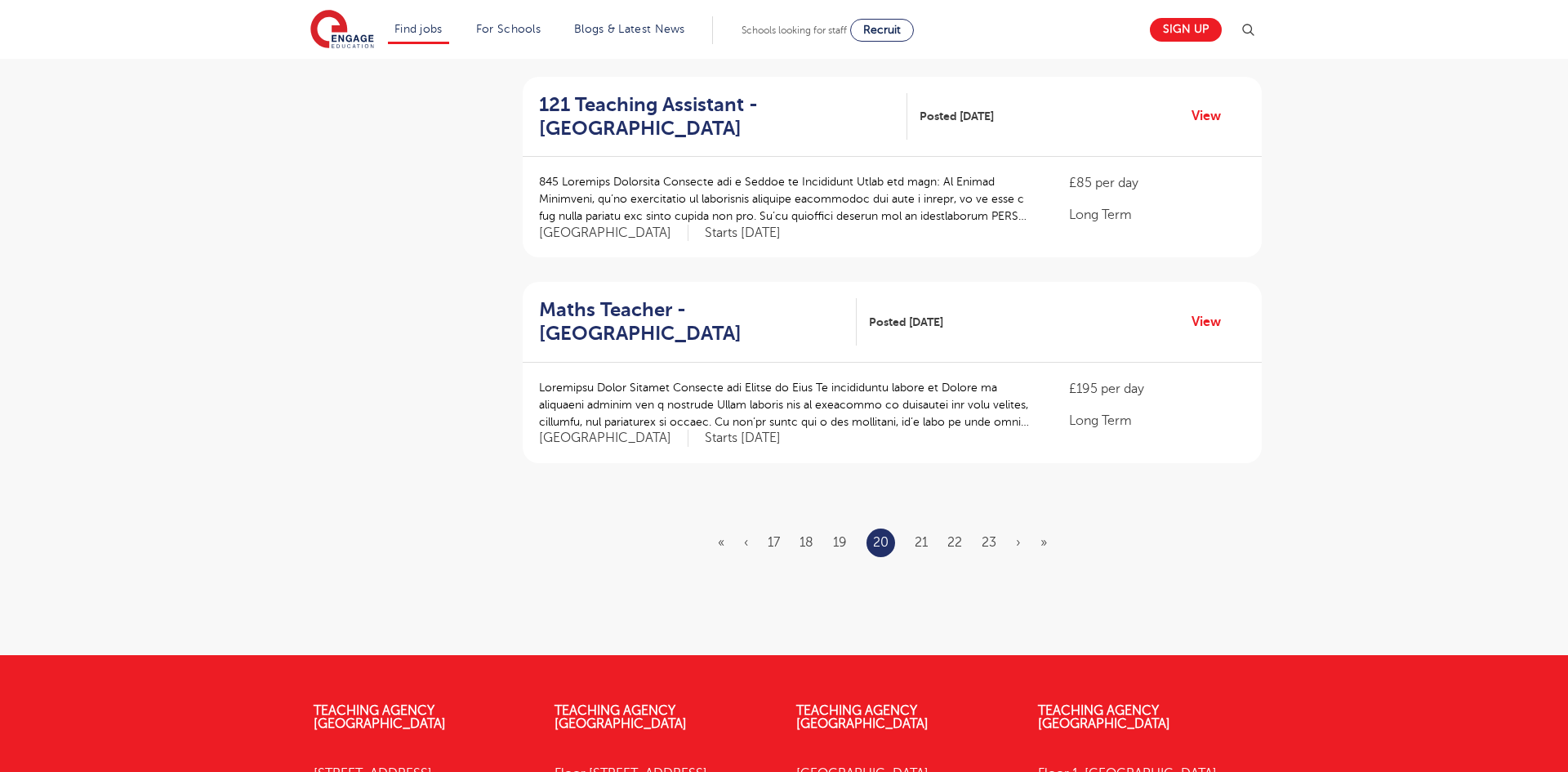
scroll to position [1928, 0]
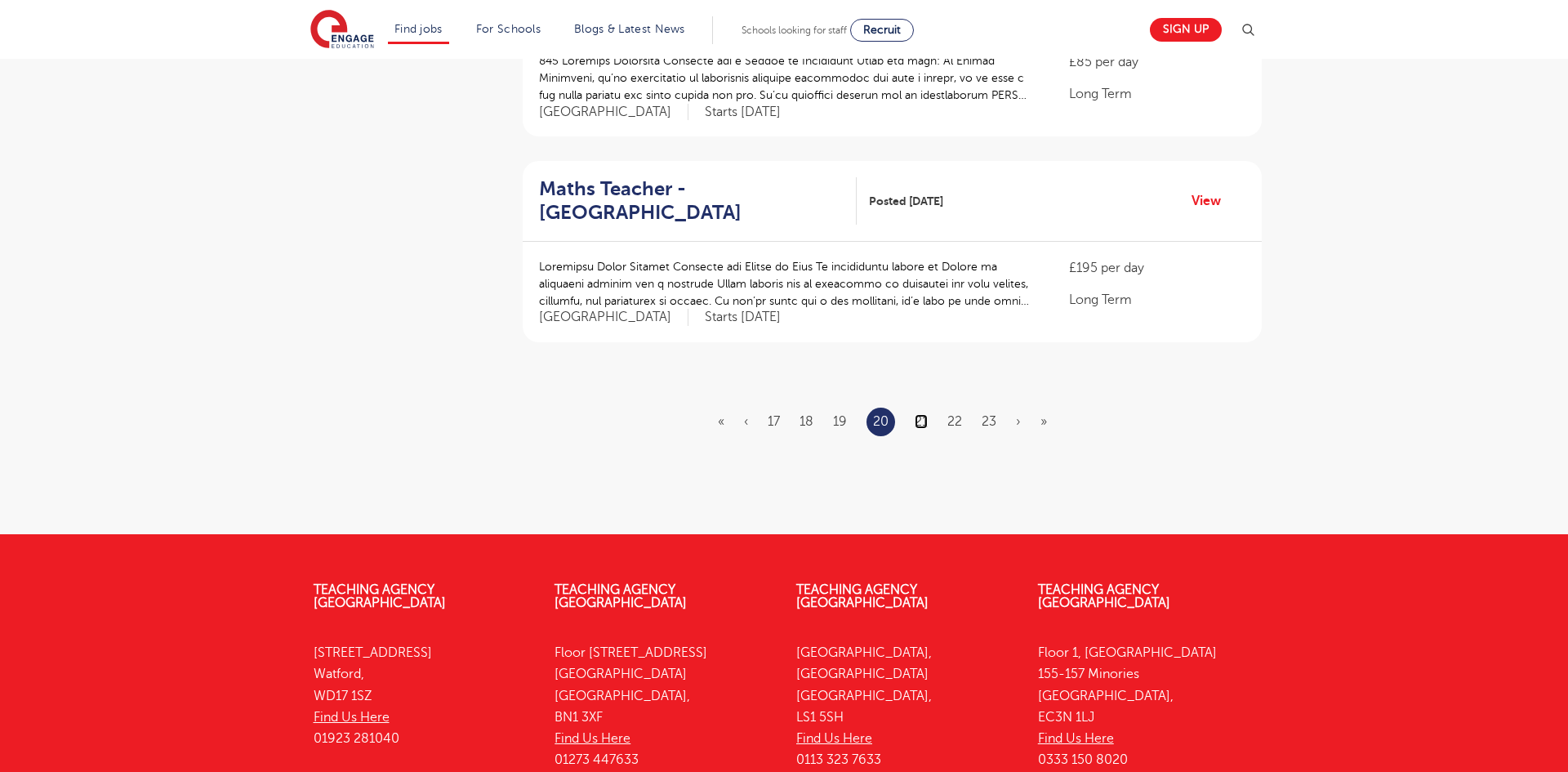
click at [920, 414] on link "21" at bounding box center [921, 421] width 13 height 15
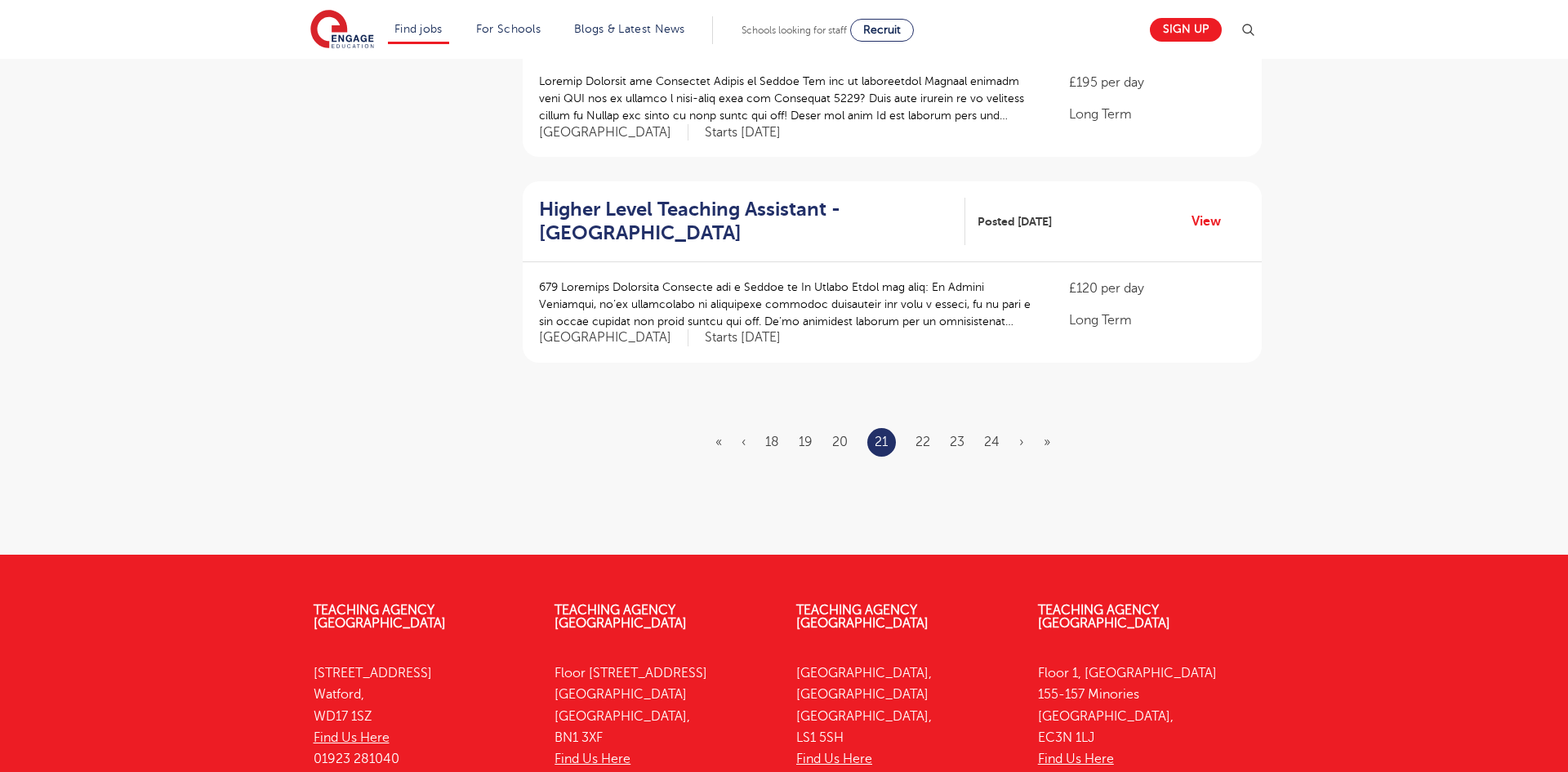
scroll to position [1895, 0]
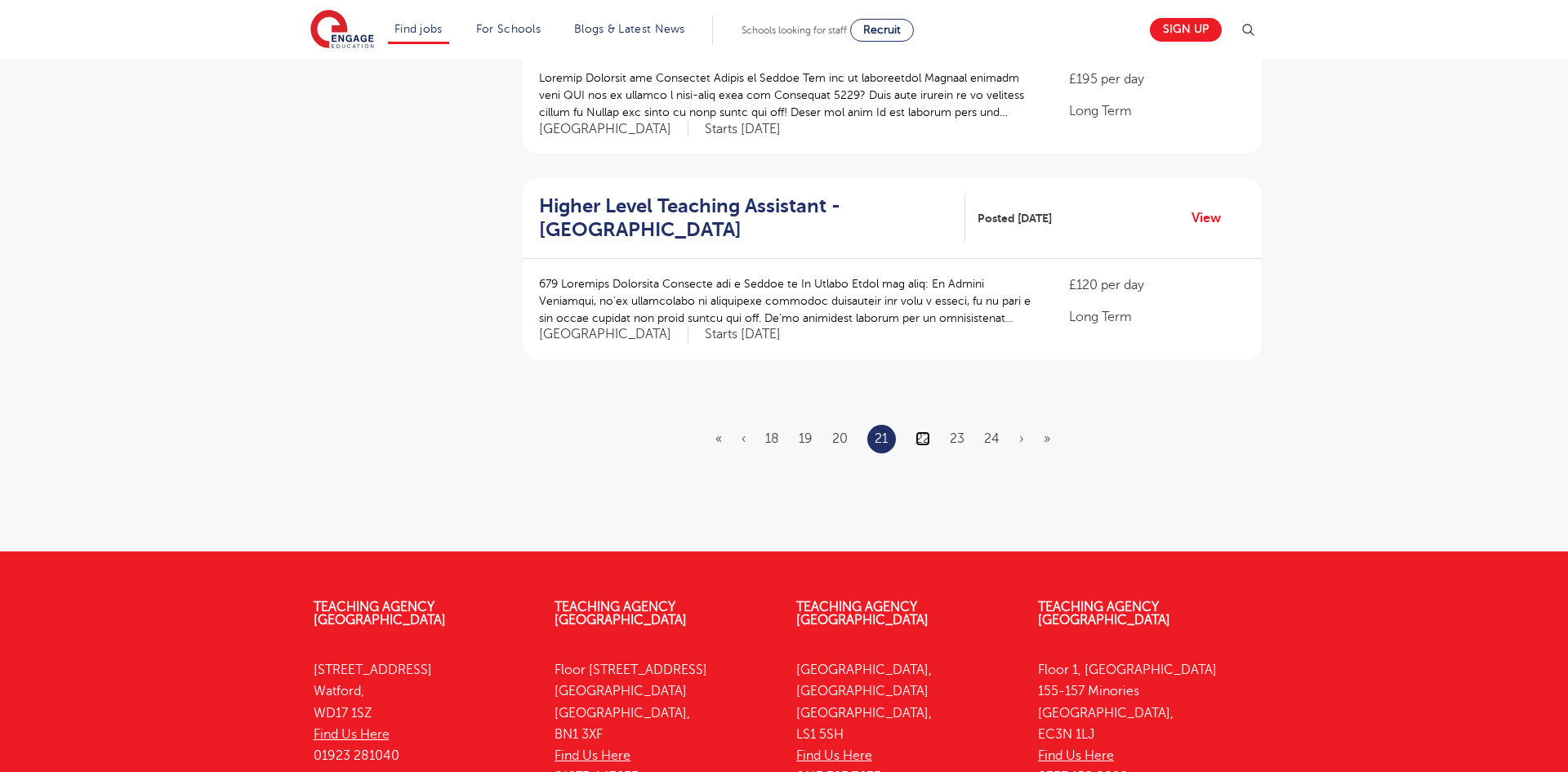
click at [919, 431] on link "22" at bounding box center [923, 439] width 15 height 15
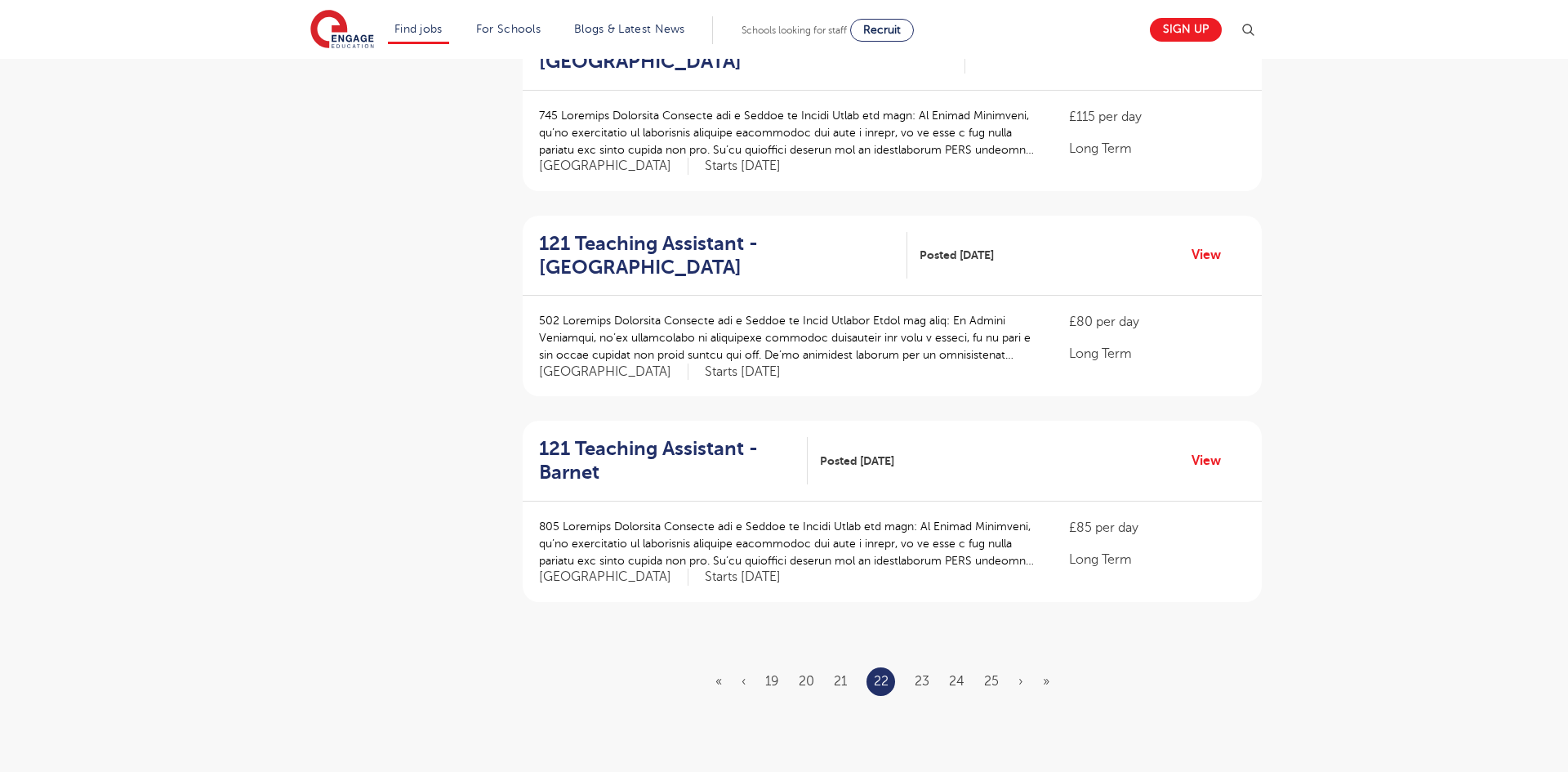
scroll to position [1698, 0]
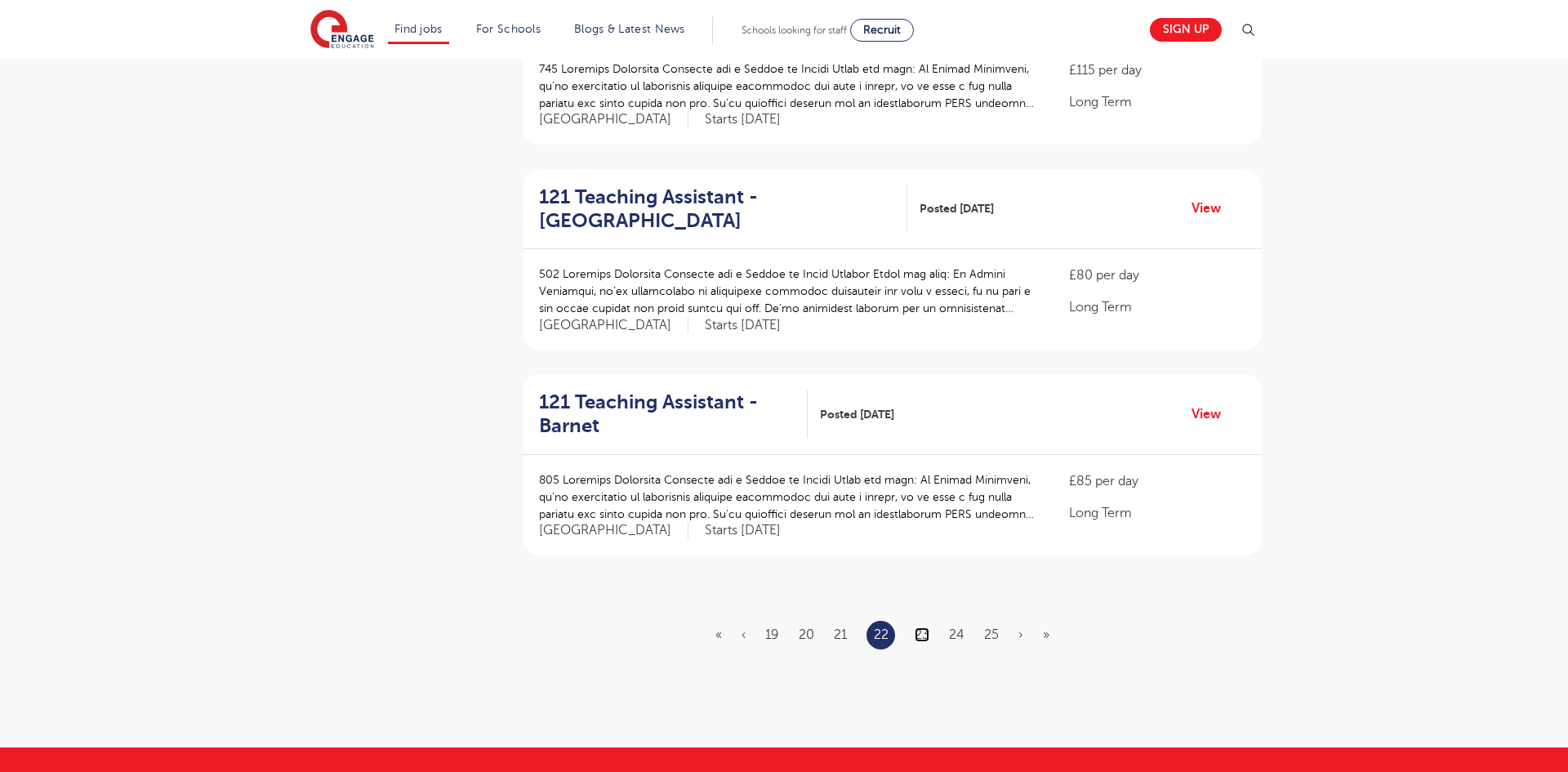
click at [921, 627] on link "23" at bounding box center [922, 634] width 15 height 15
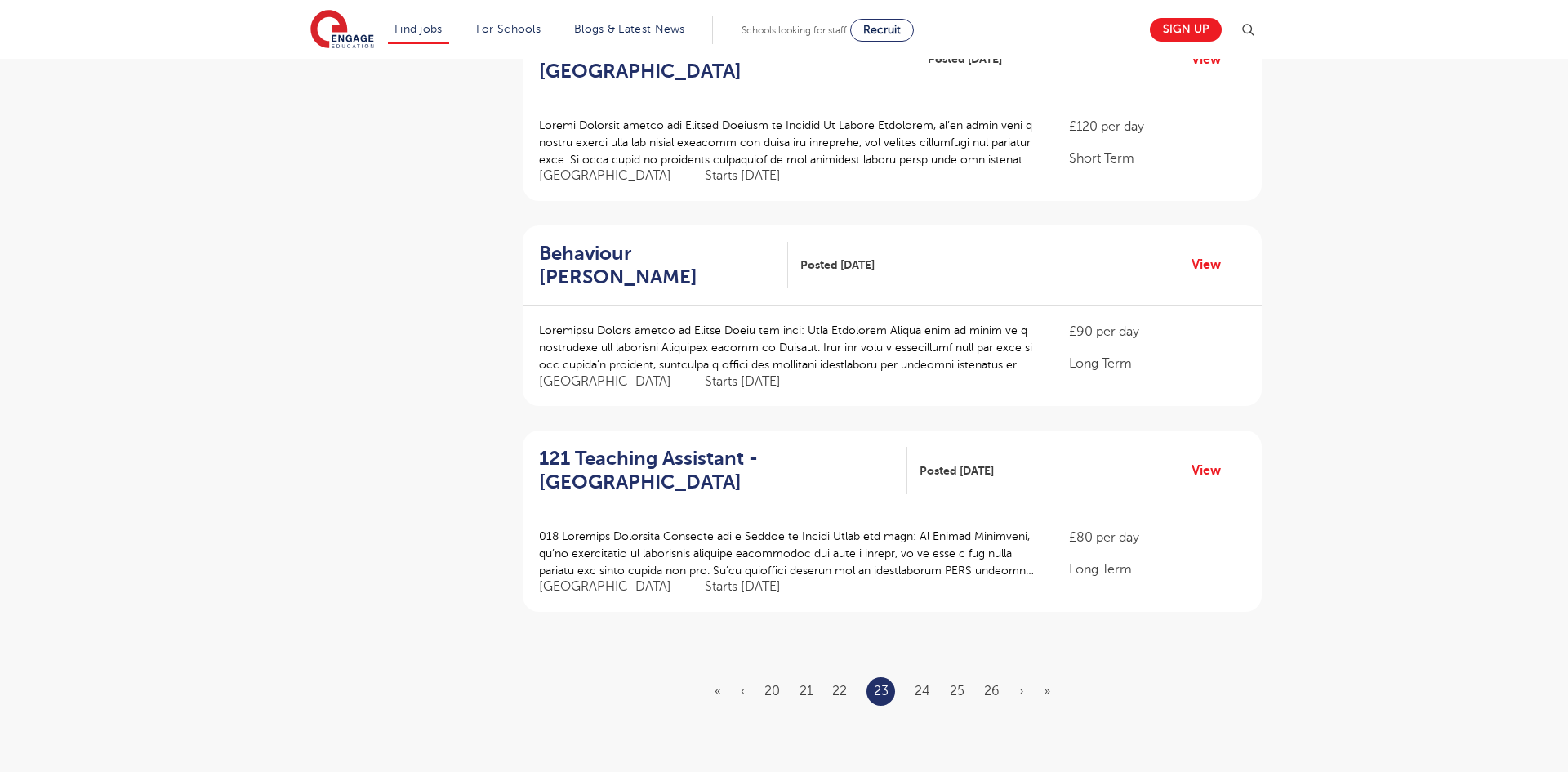
scroll to position [1666, 0]
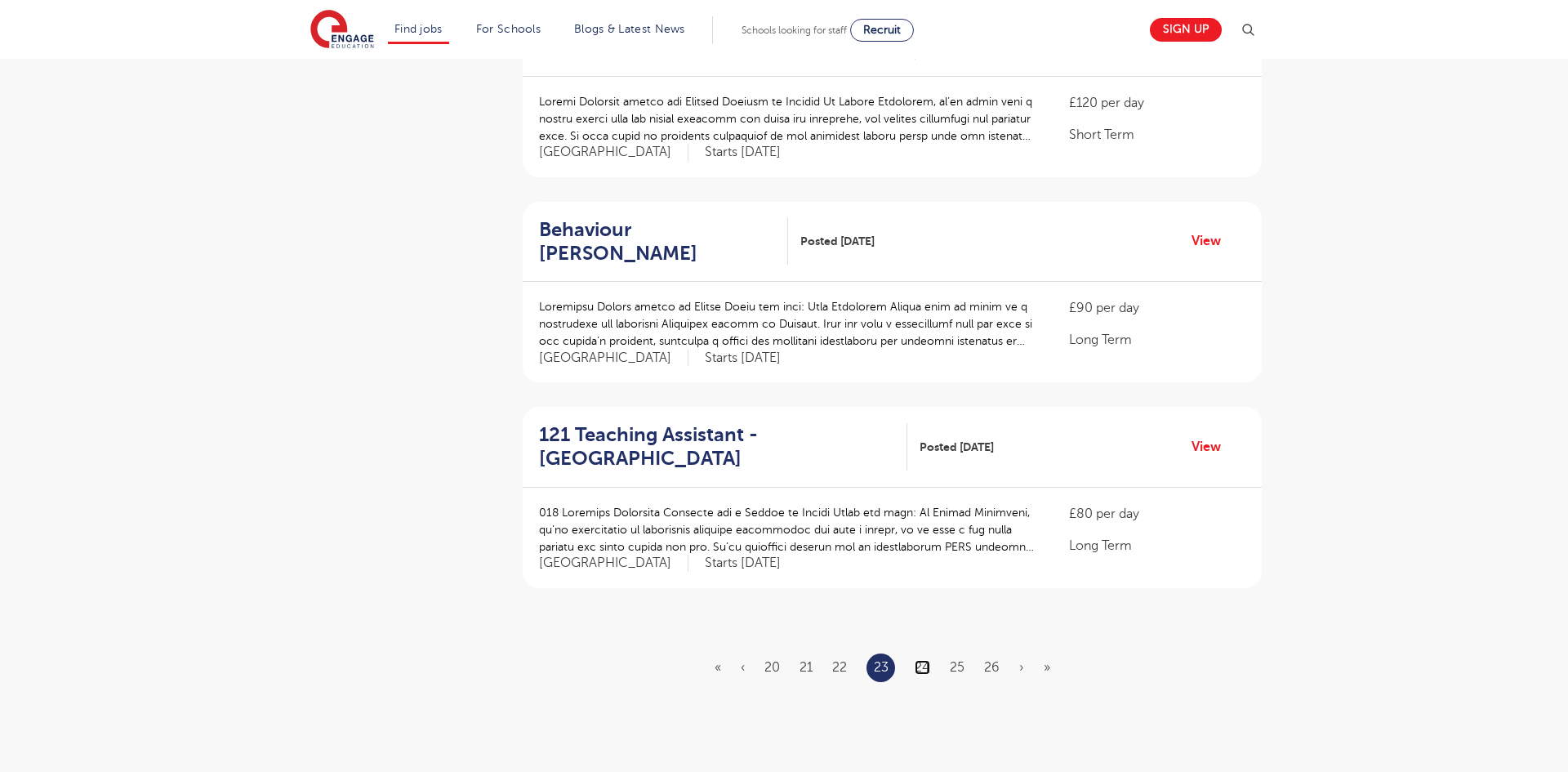
click at [925, 660] on link "24" at bounding box center [922, 667] width 16 height 15
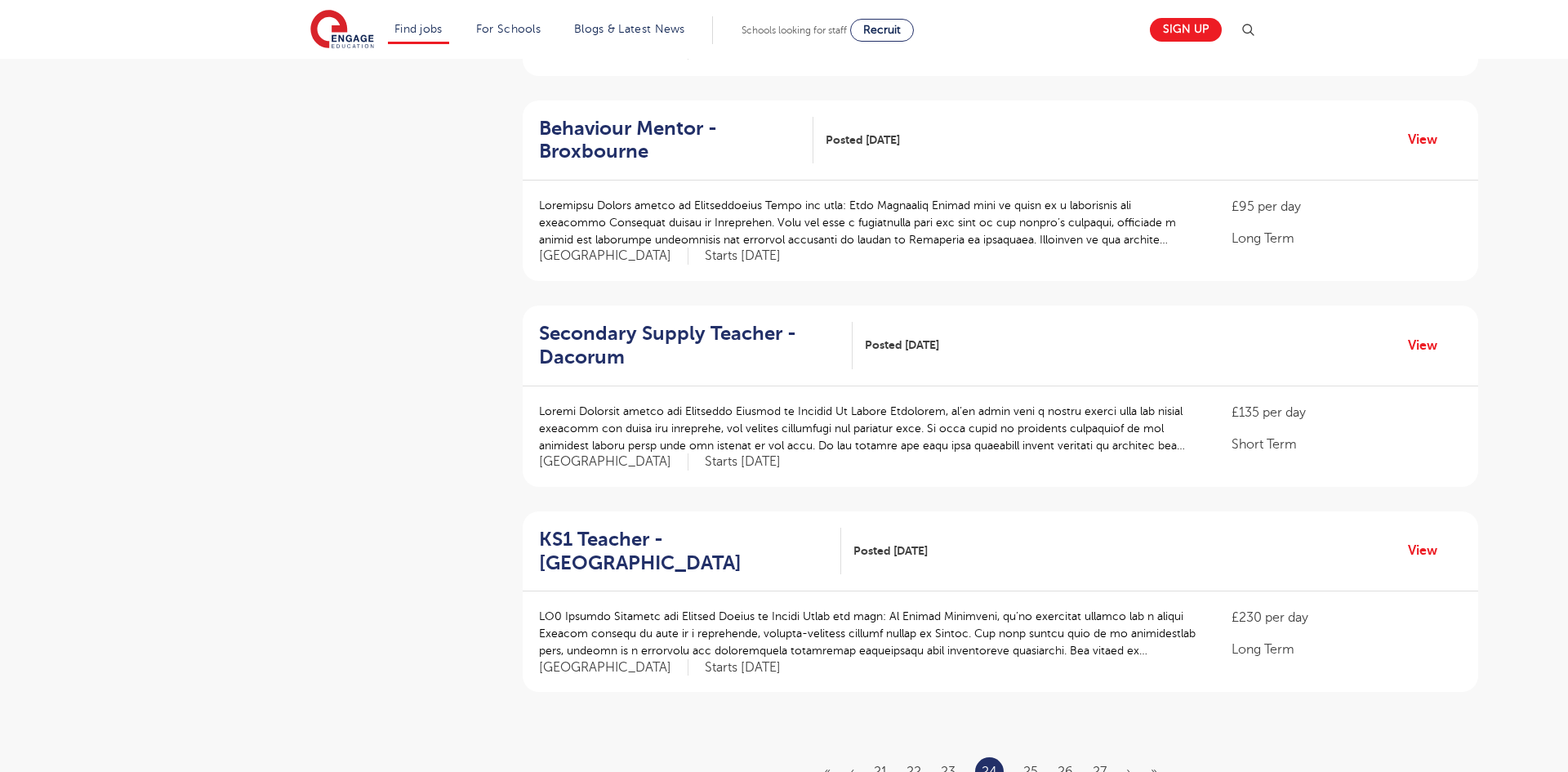
scroll to position [1601, 0]
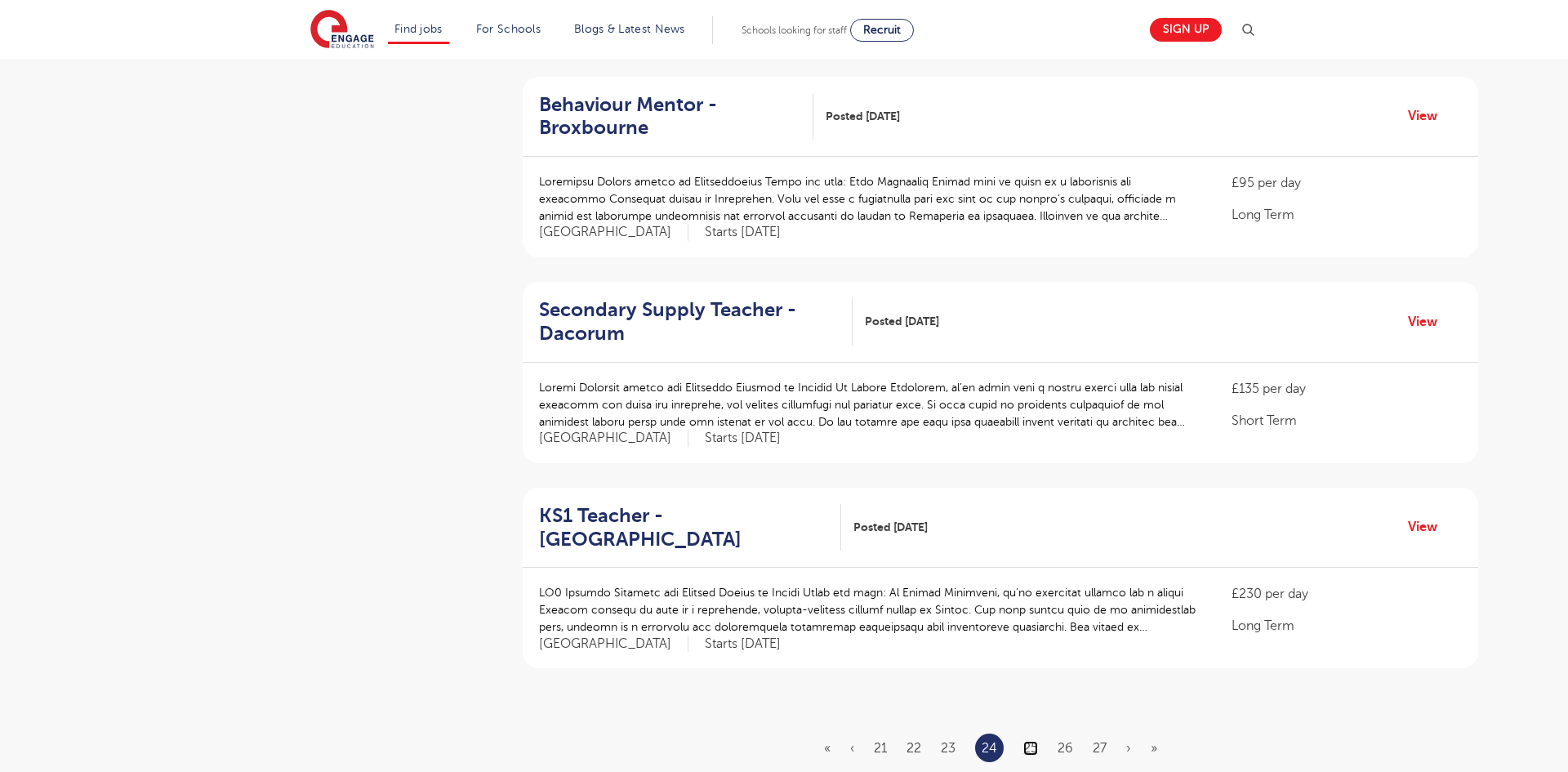
click at [1028, 741] on link "25" at bounding box center [1031, 748] width 15 height 15
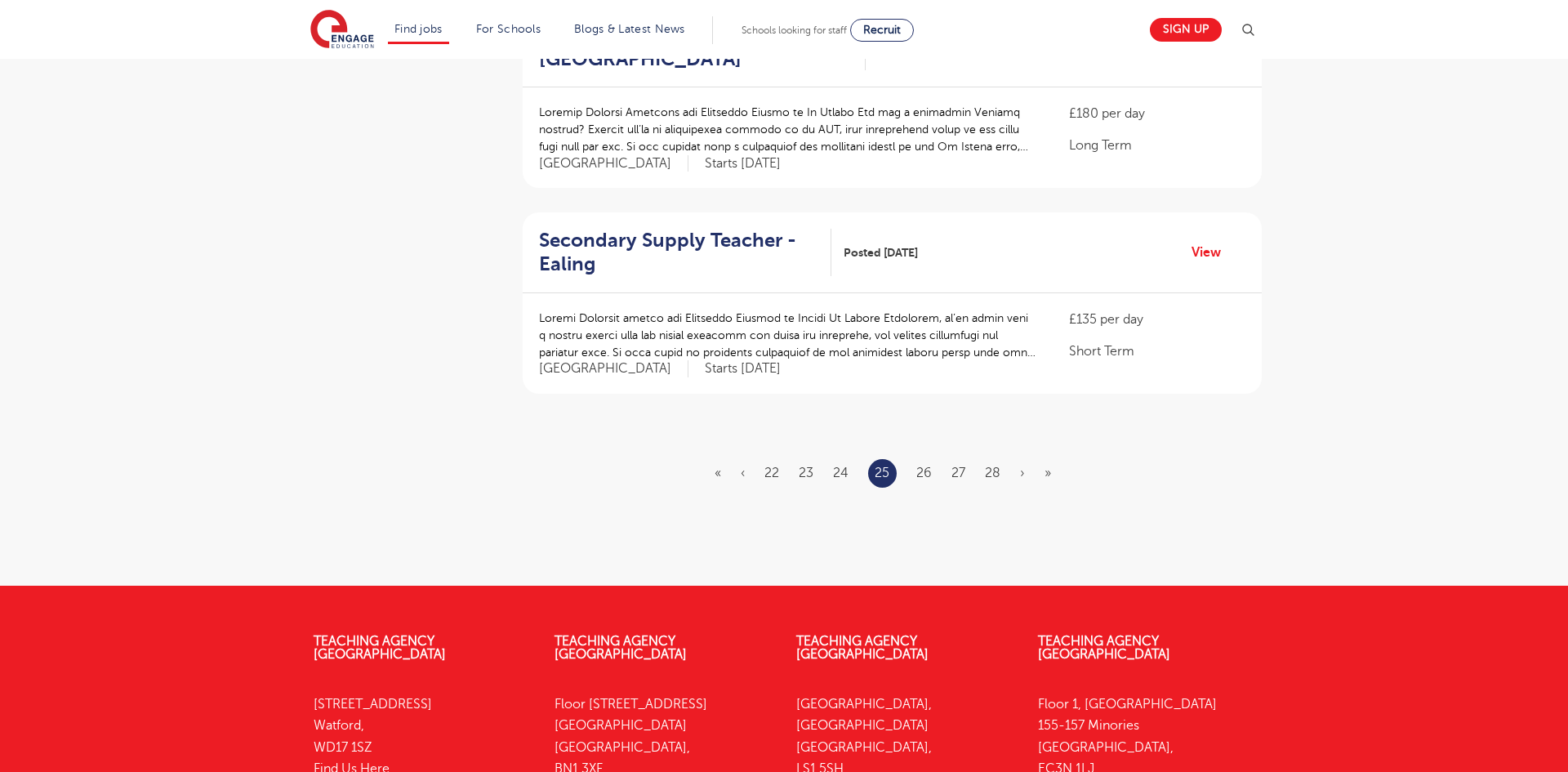
scroll to position [1895, 0]
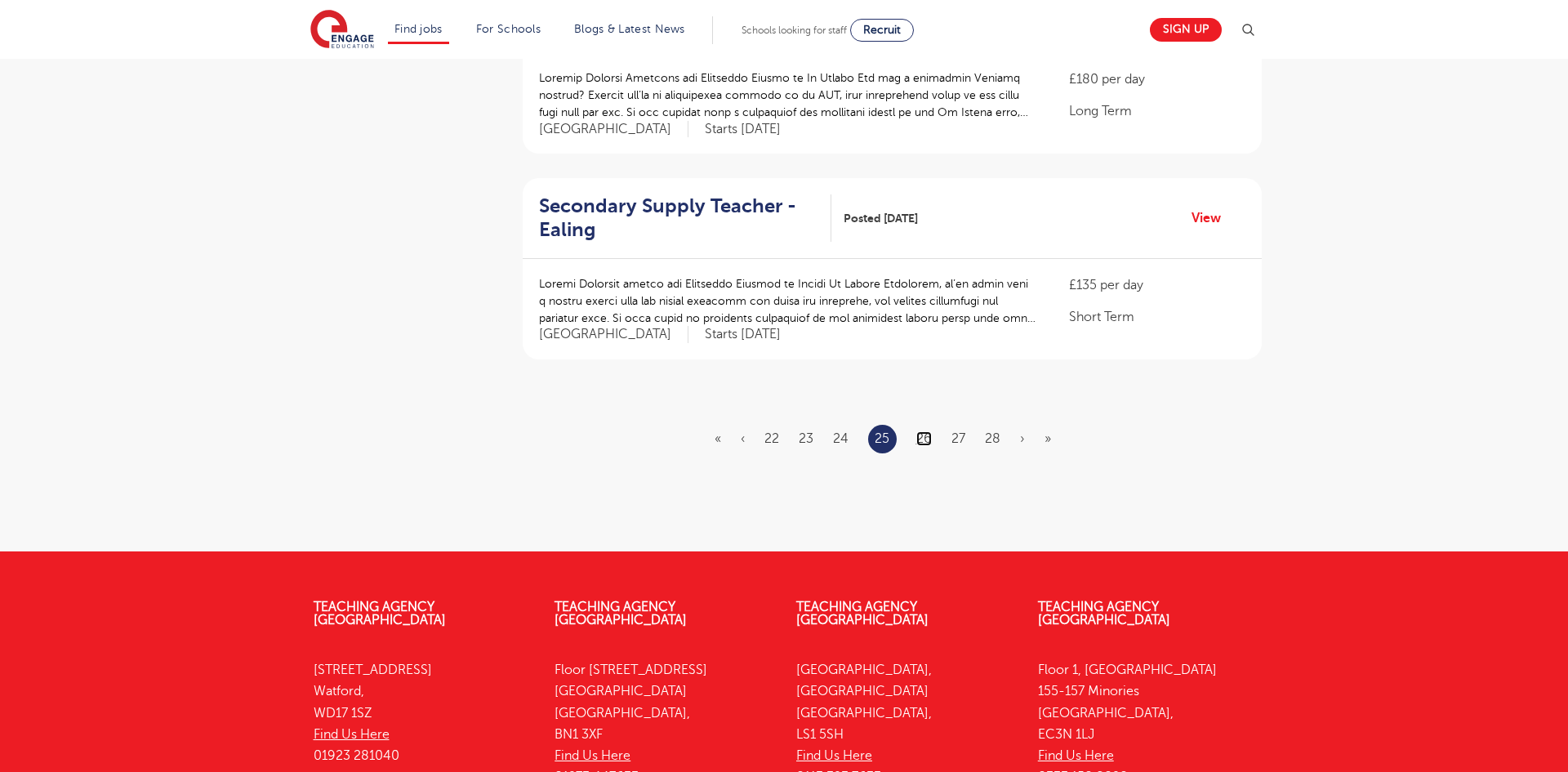
click at [928, 431] on link "26" at bounding box center [924, 439] width 16 height 15
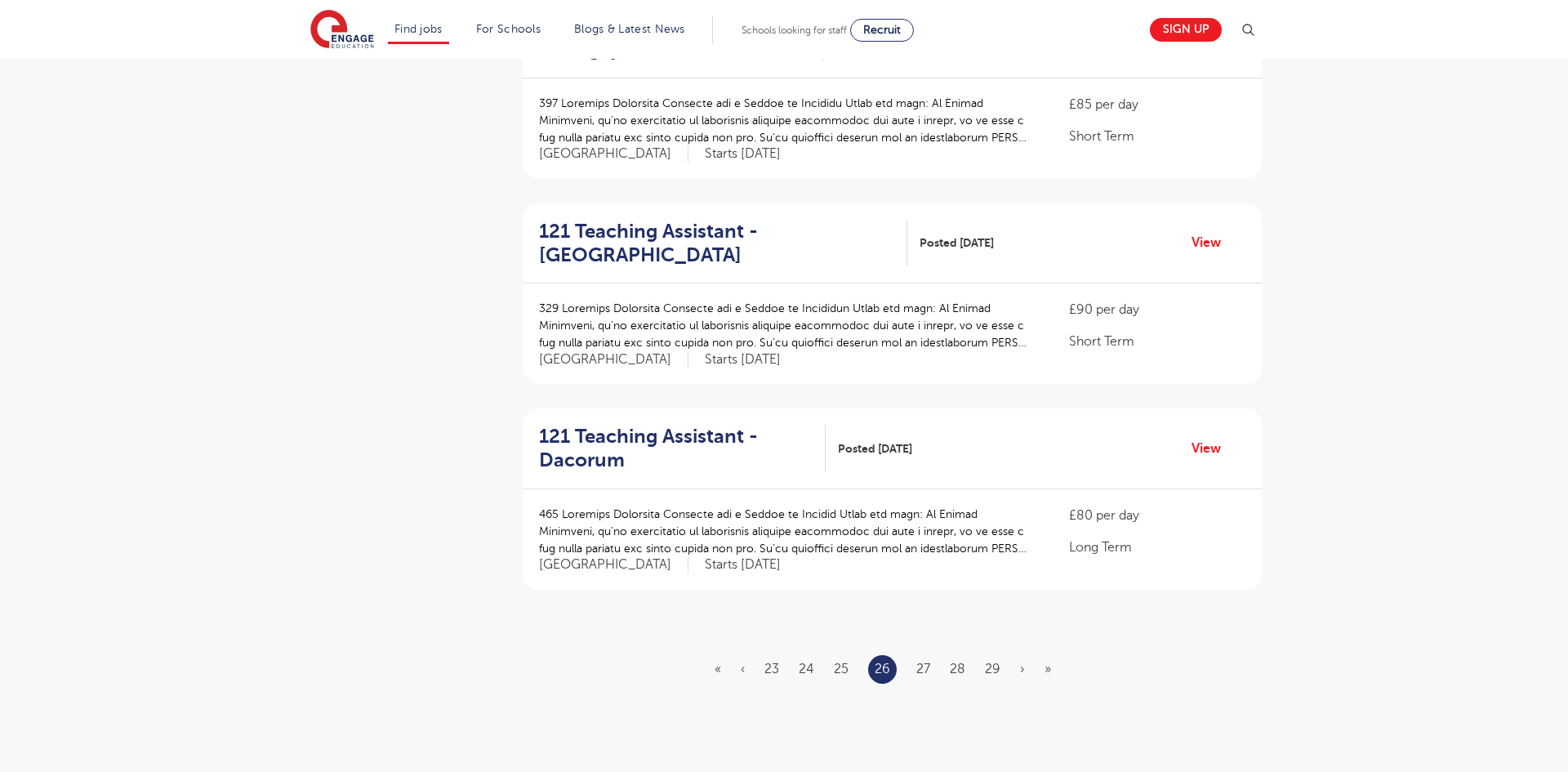
scroll to position [1698, 0]
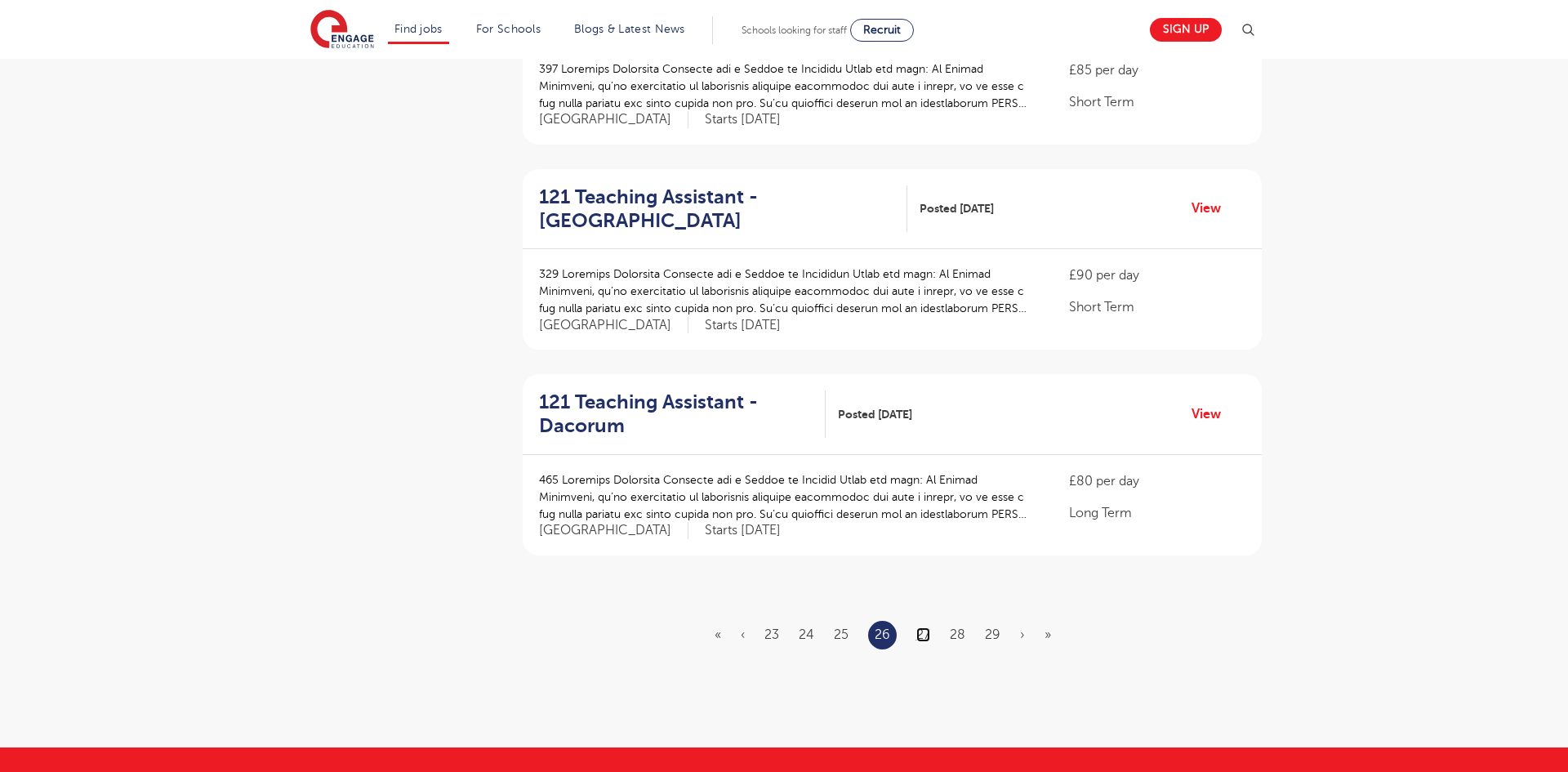
click at [918, 627] on link "27" at bounding box center [923, 634] width 14 height 15
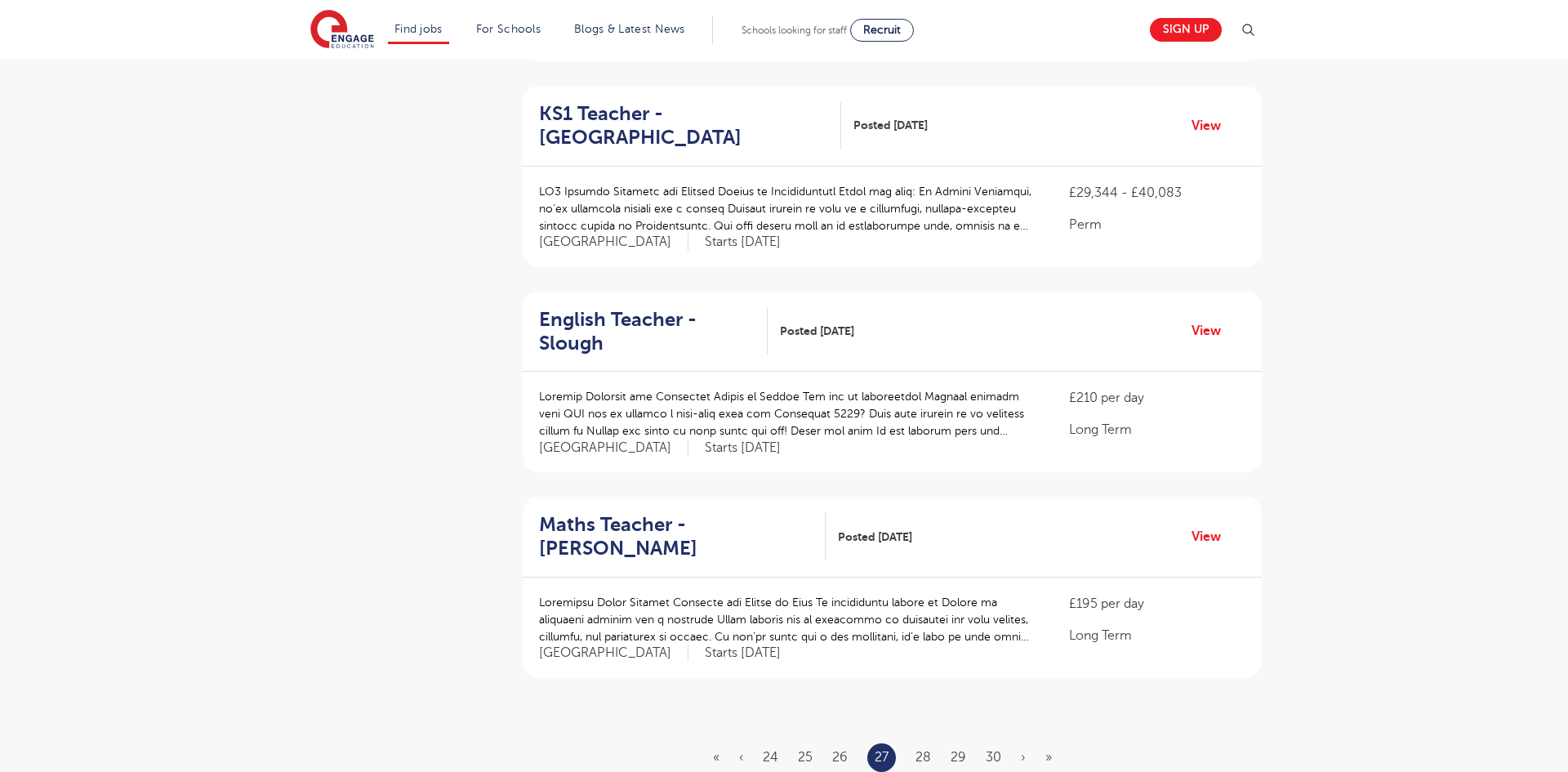
scroll to position [1601, 0]
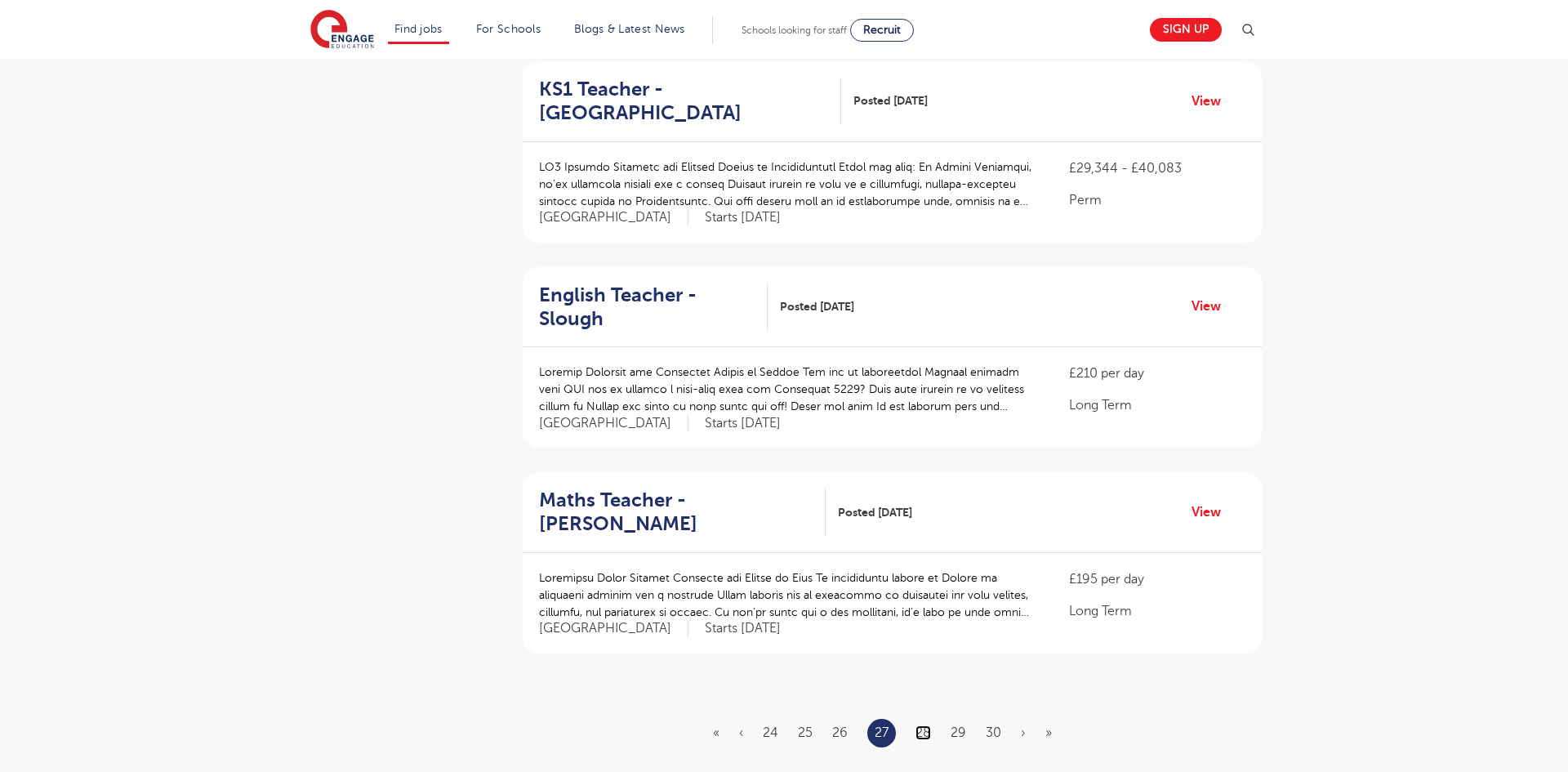
click at [925, 725] on link "28" at bounding box center [923, 732] width 16 height 15
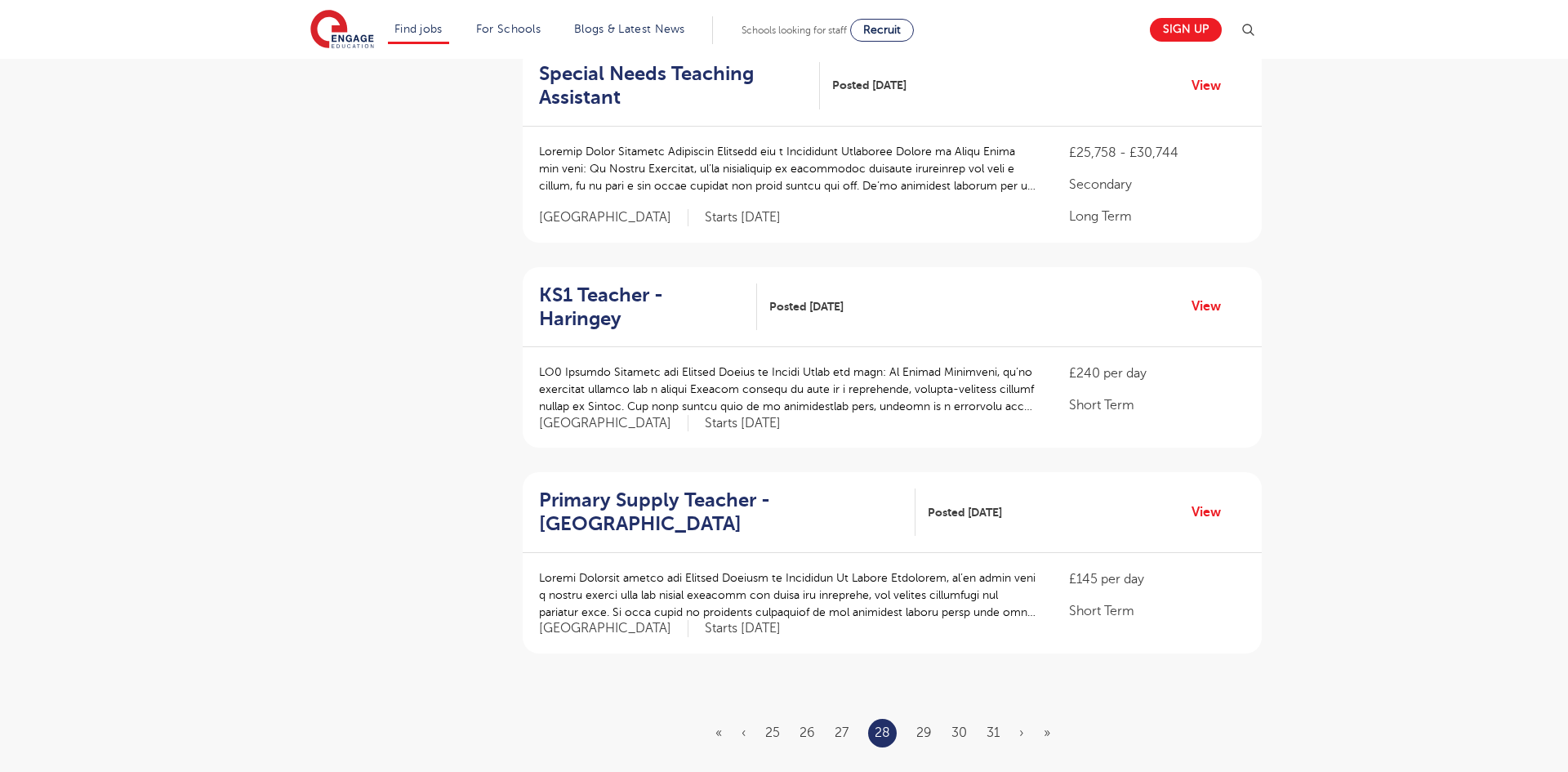
scroll to position [1666, 0]
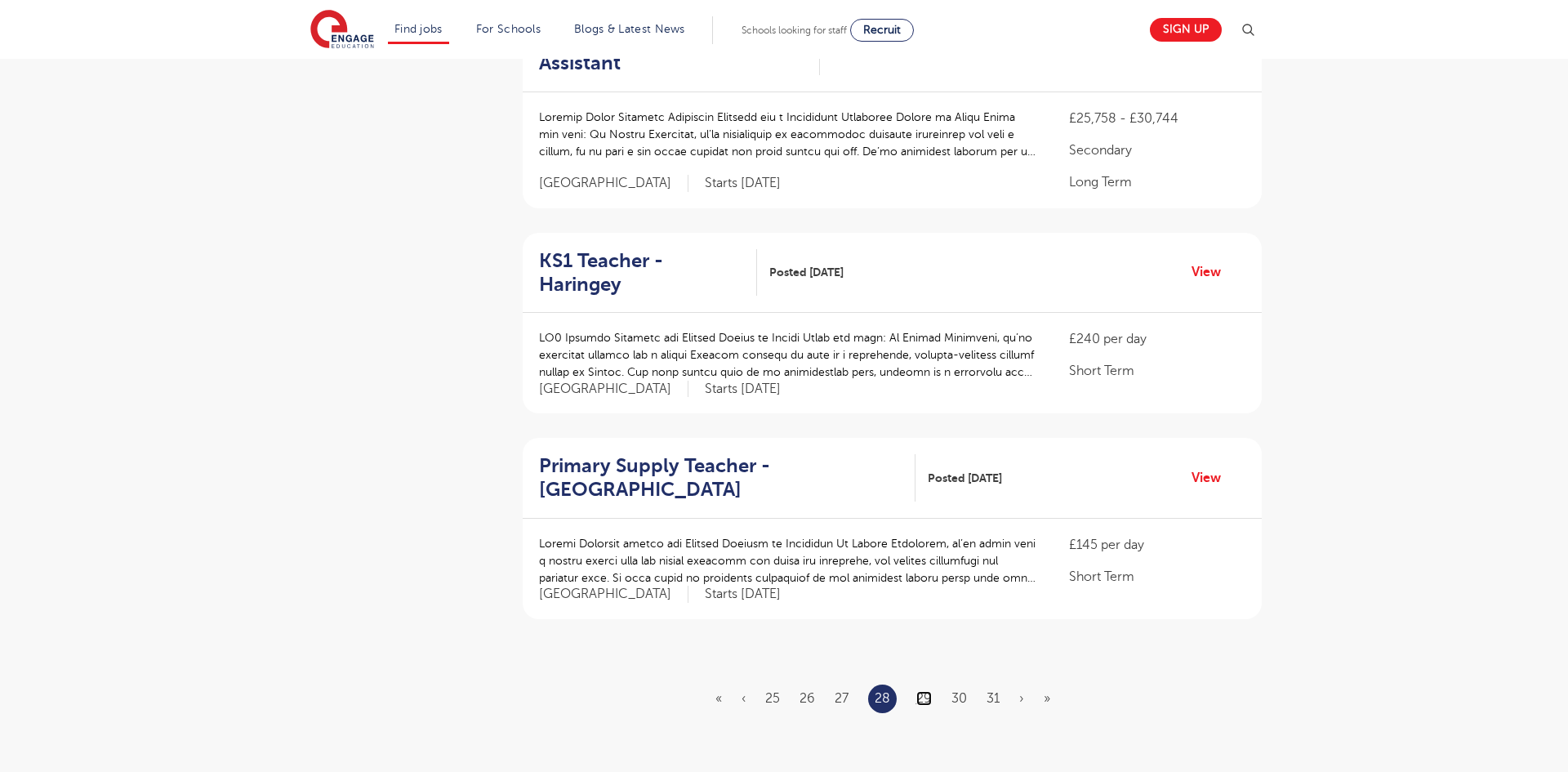
click at [923, 691] on link "29" at bounding box center [924, 699] width 16 height 15
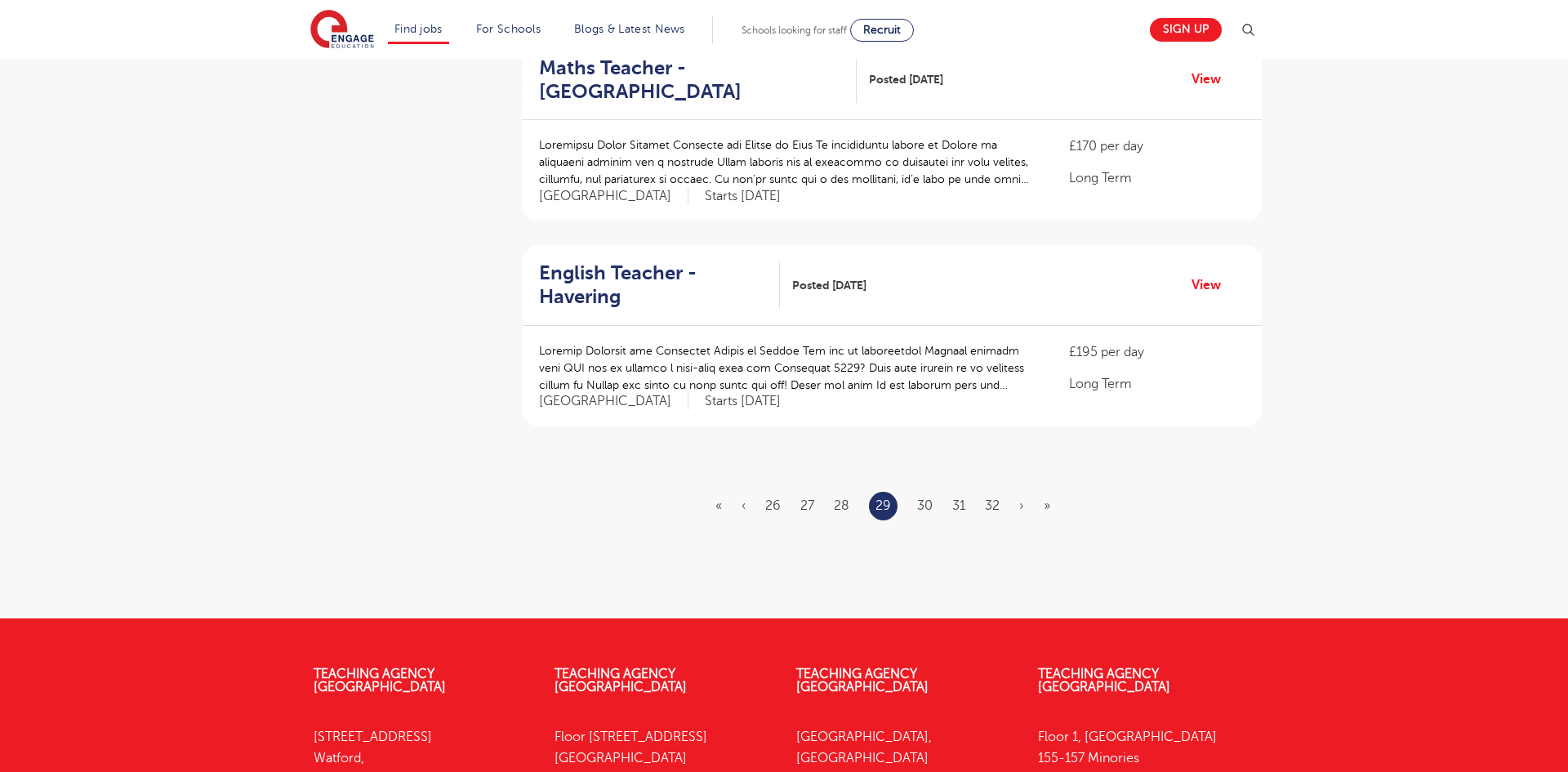
scroll to position [1862, 0]
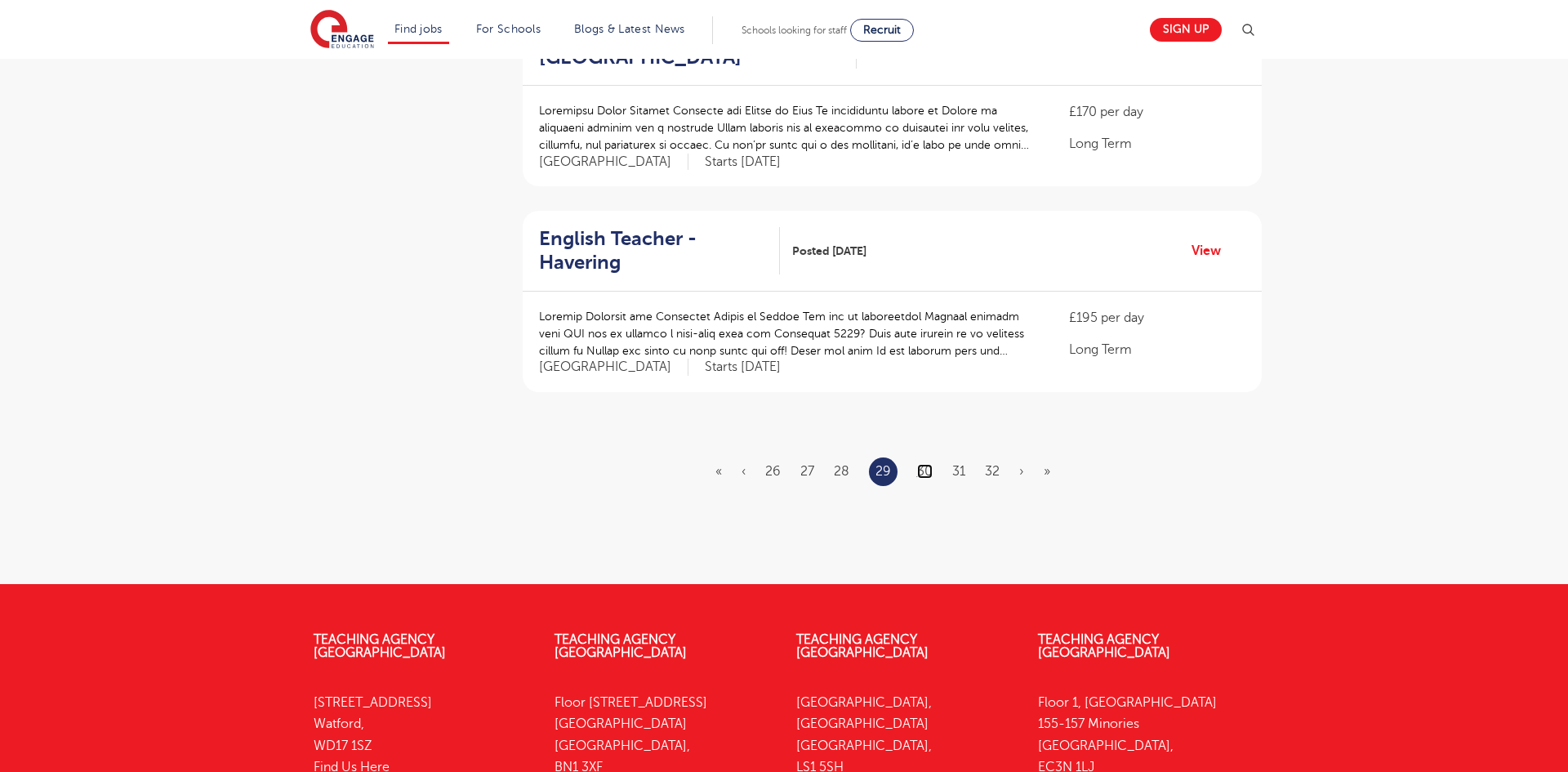
click at [928, 464] on link "30" at bounding box center [925, 471] width 16 height 15
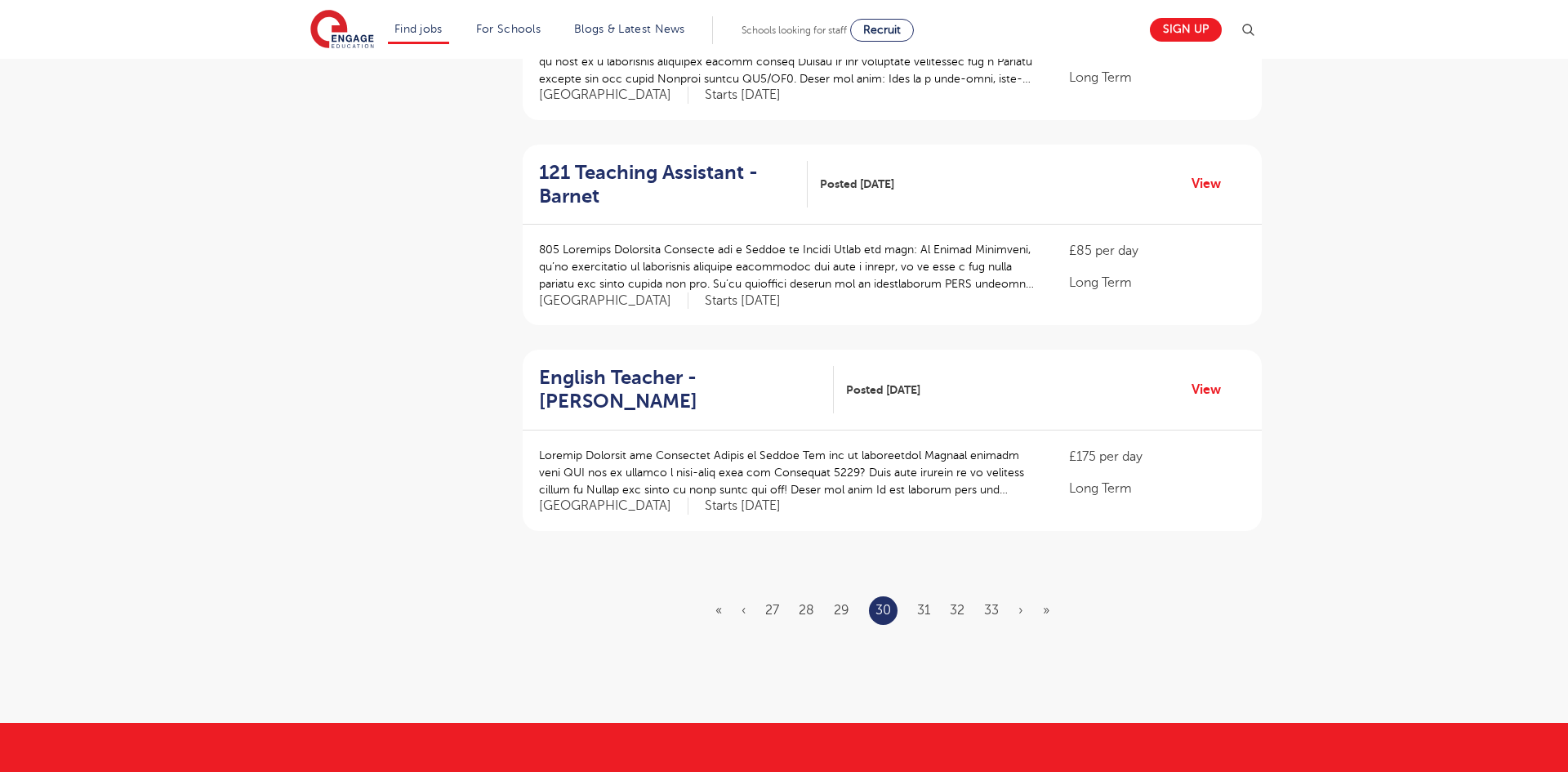
scroll to position [1731, 0]
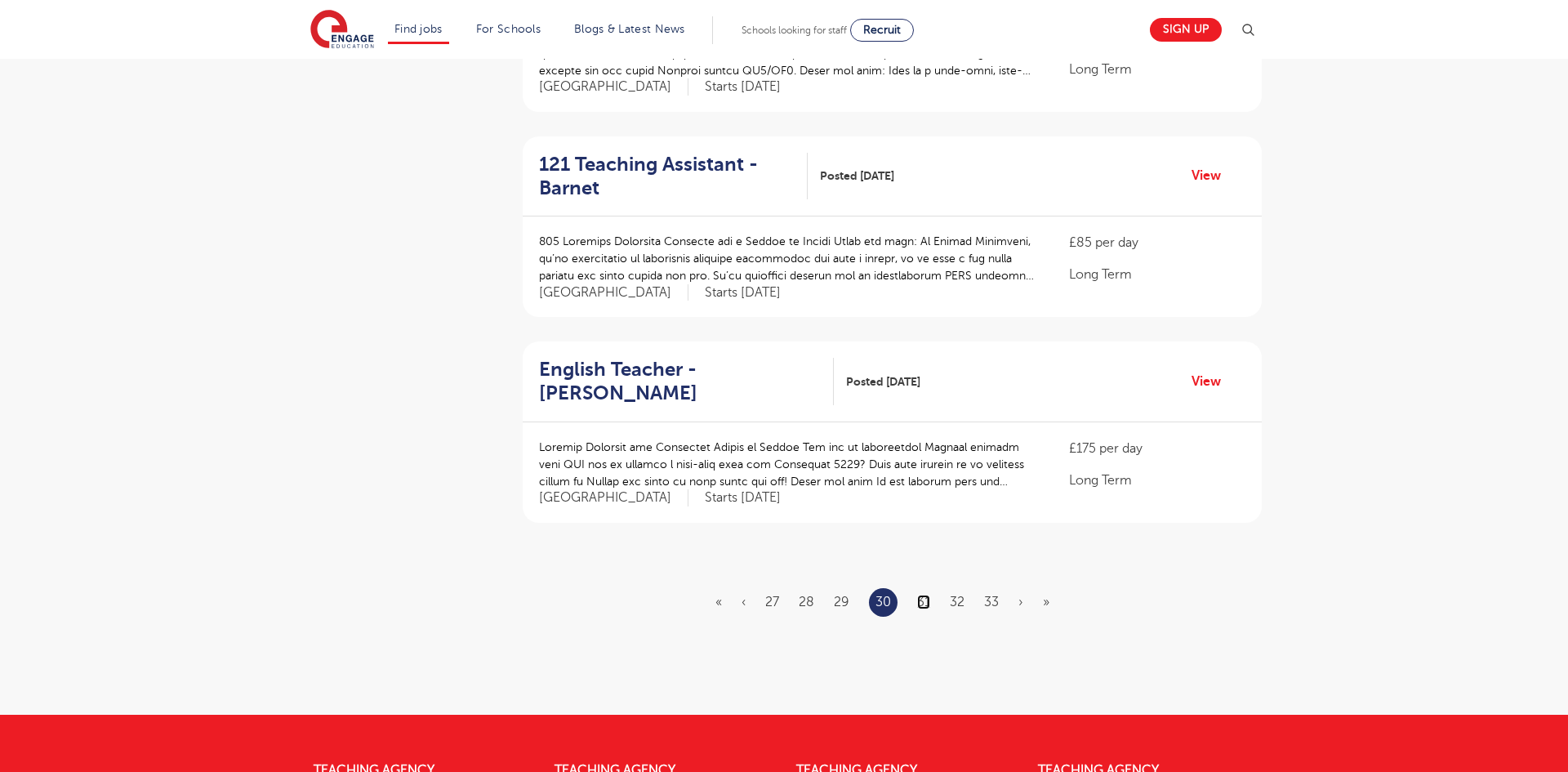
click at [927, 595] on link "31" at bounding box center [924, 602] width 13 height 15
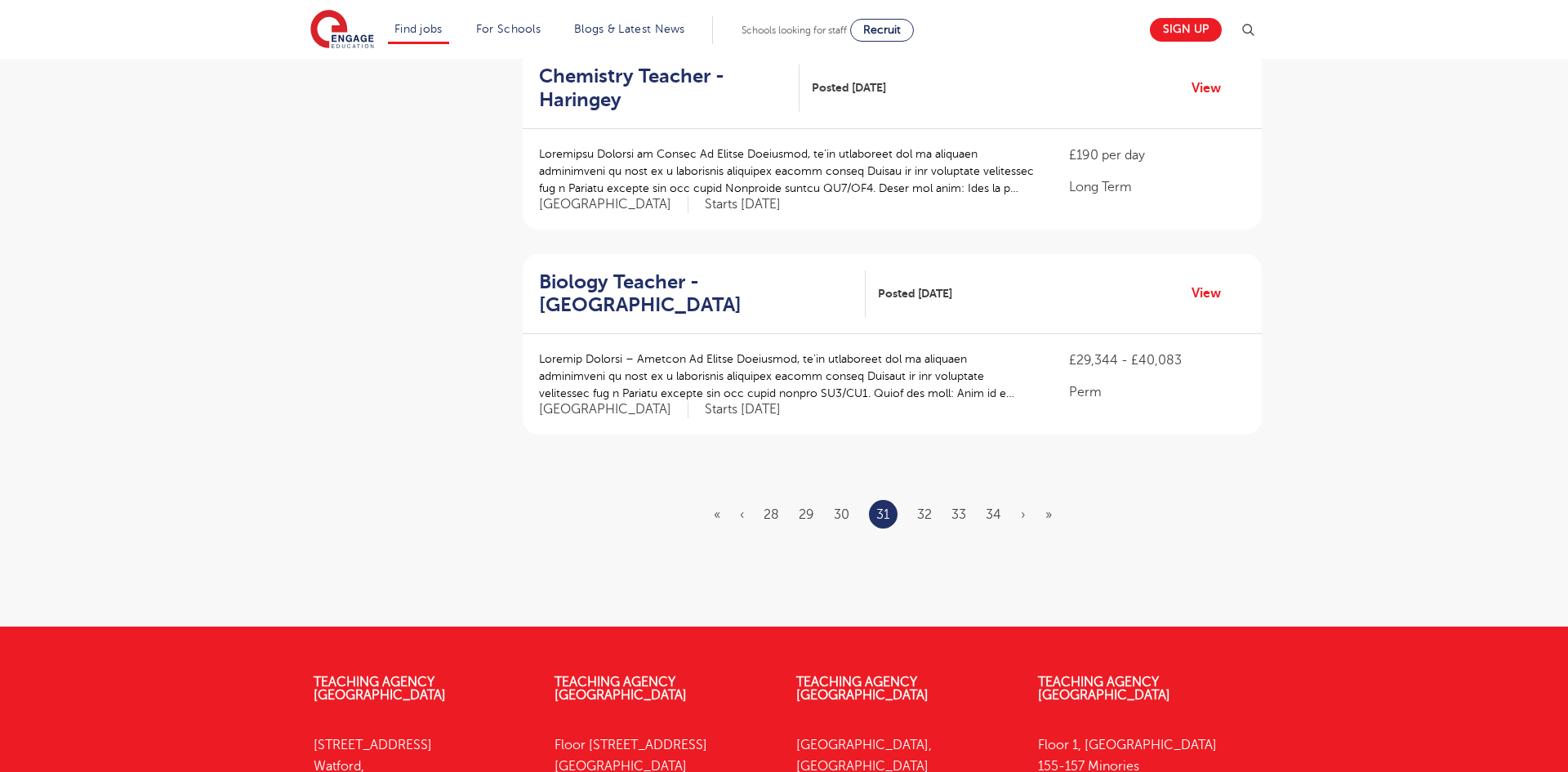
scroll to position [1862, 0]
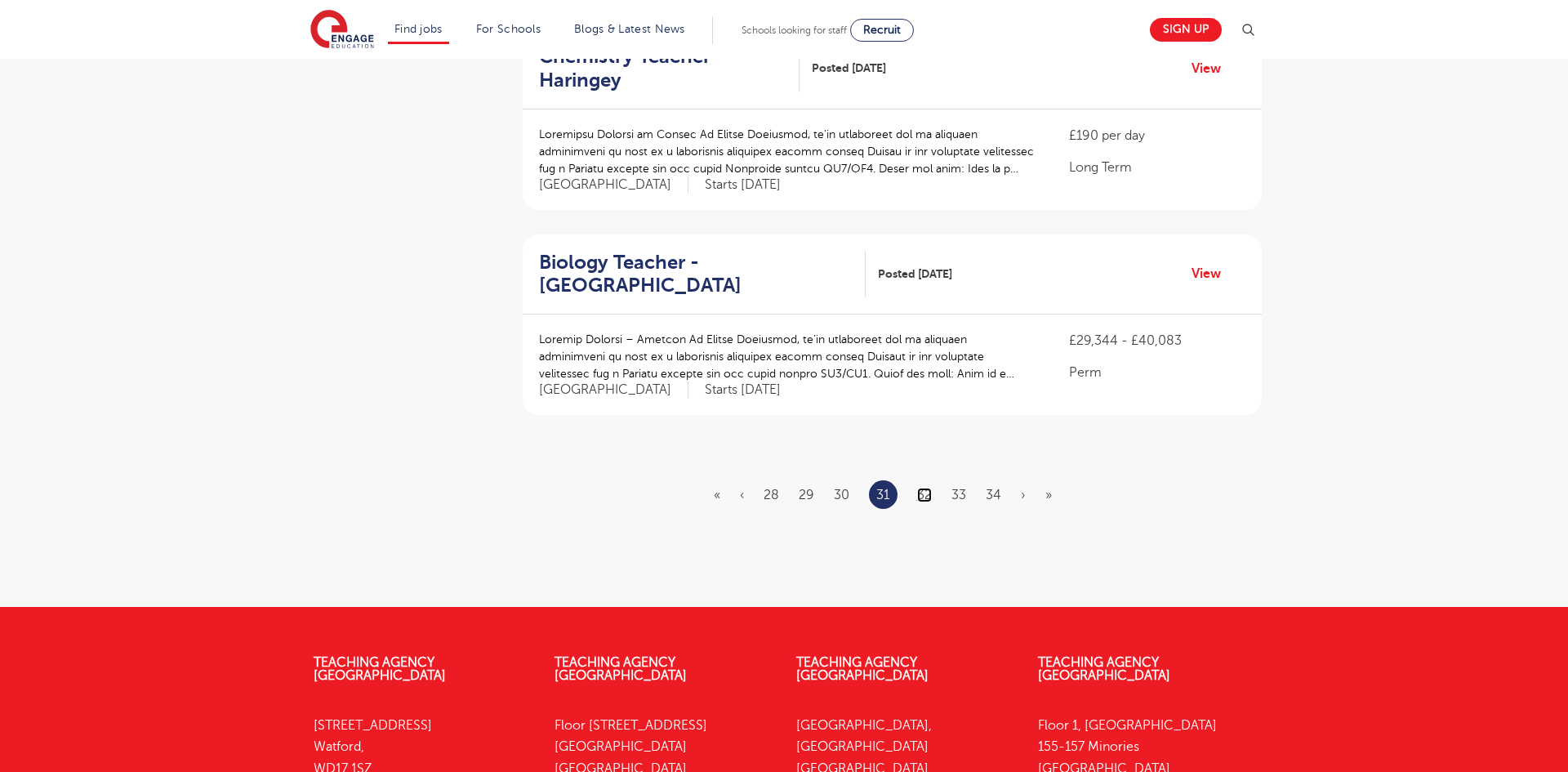
click at [921, 487] on link "32" at bounding box center [925, 495] width 15 height 15
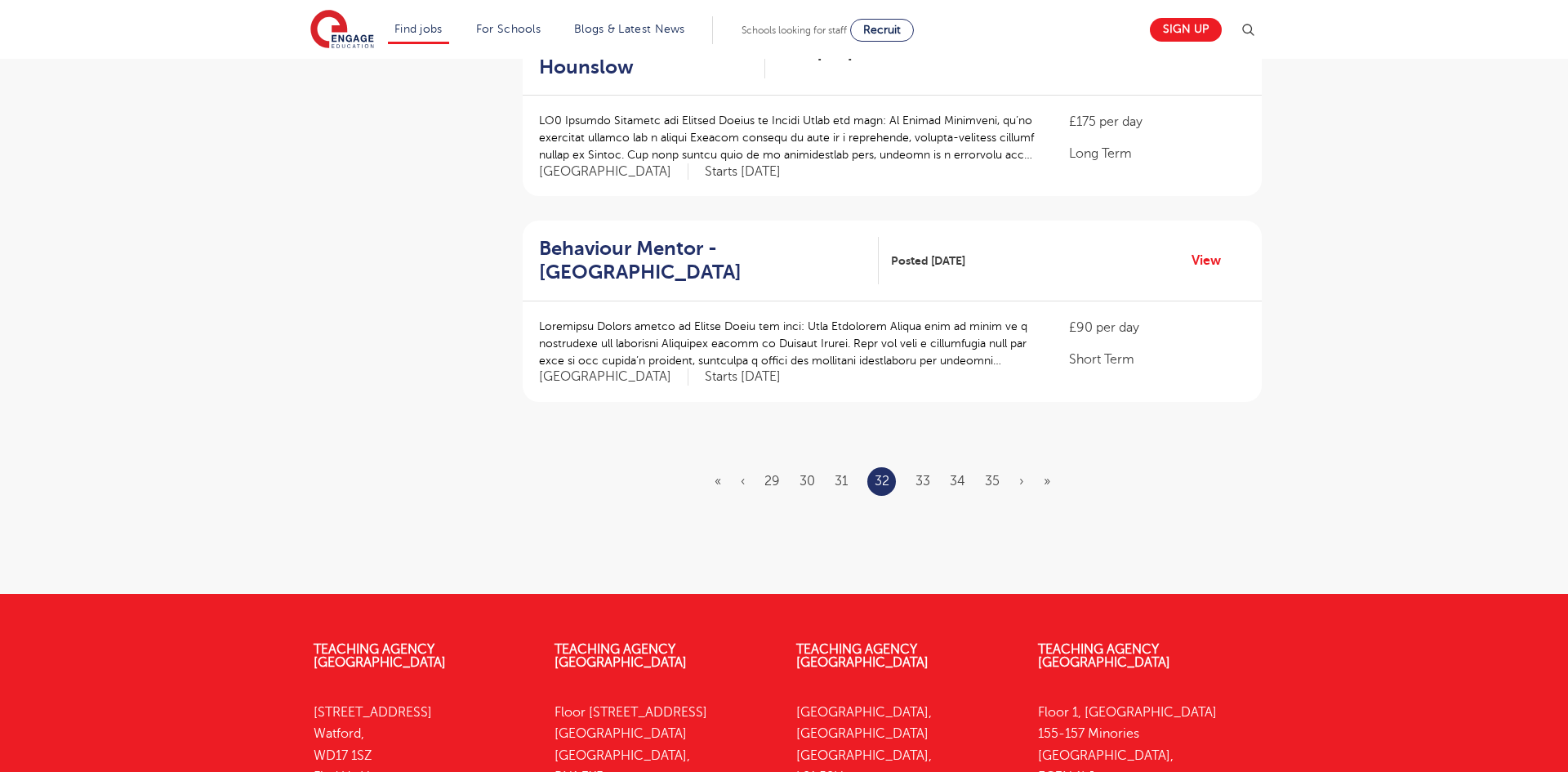
scroll to position [1895, 0]
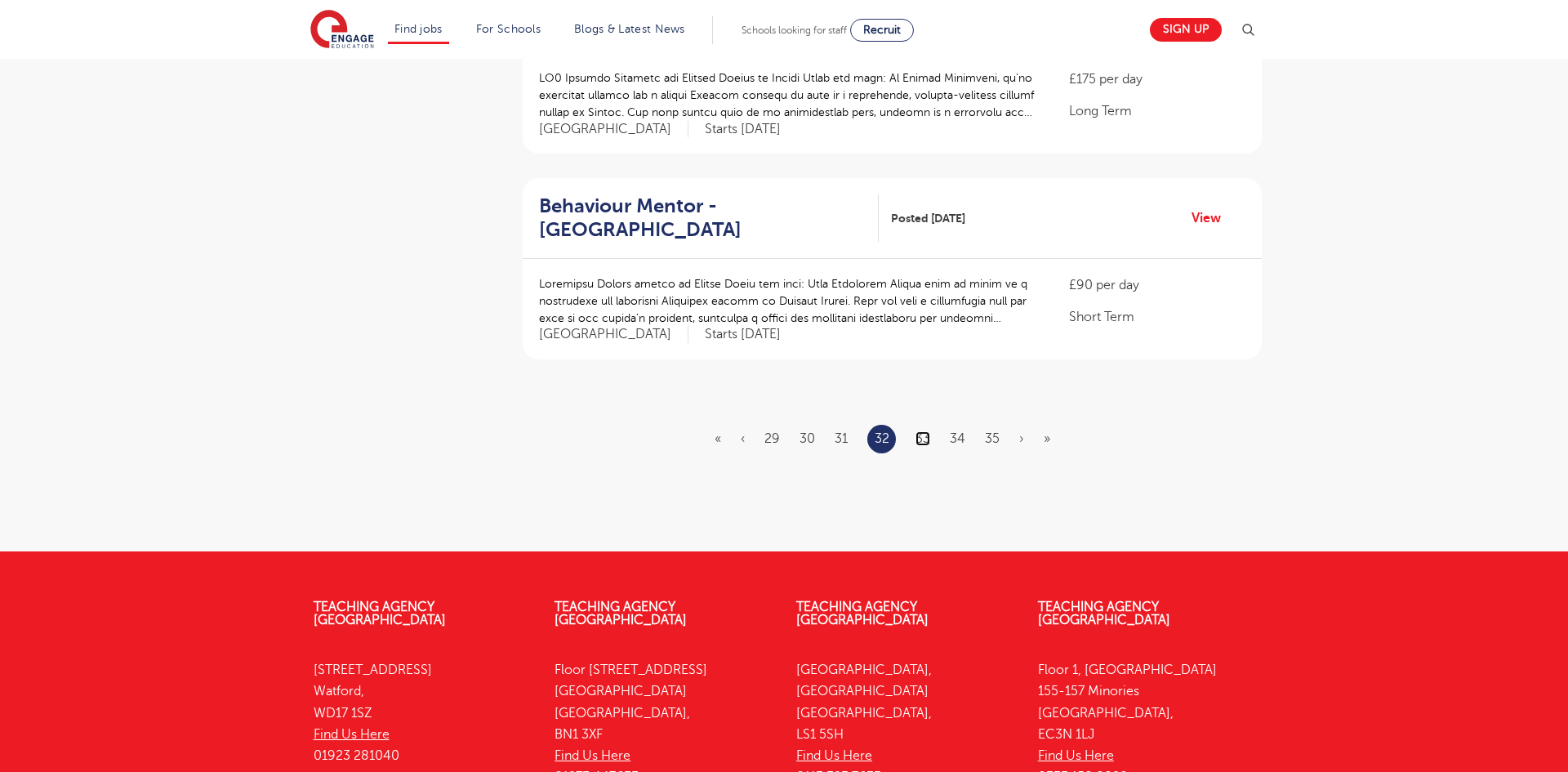
click at [925, 431] on link "33" at bounding box center [923, 439] width 15 height 15
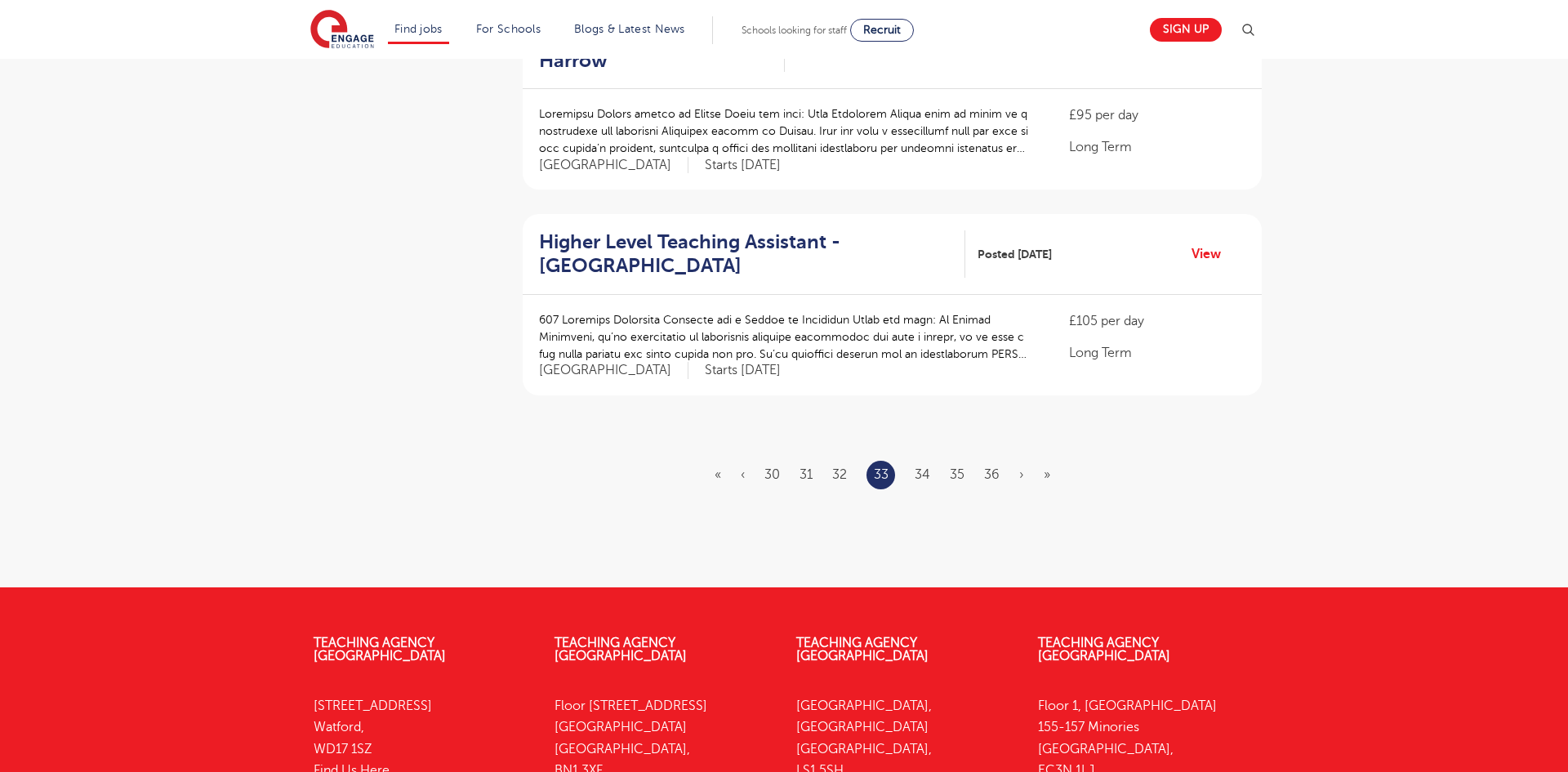
scroll to position [1862, 0]
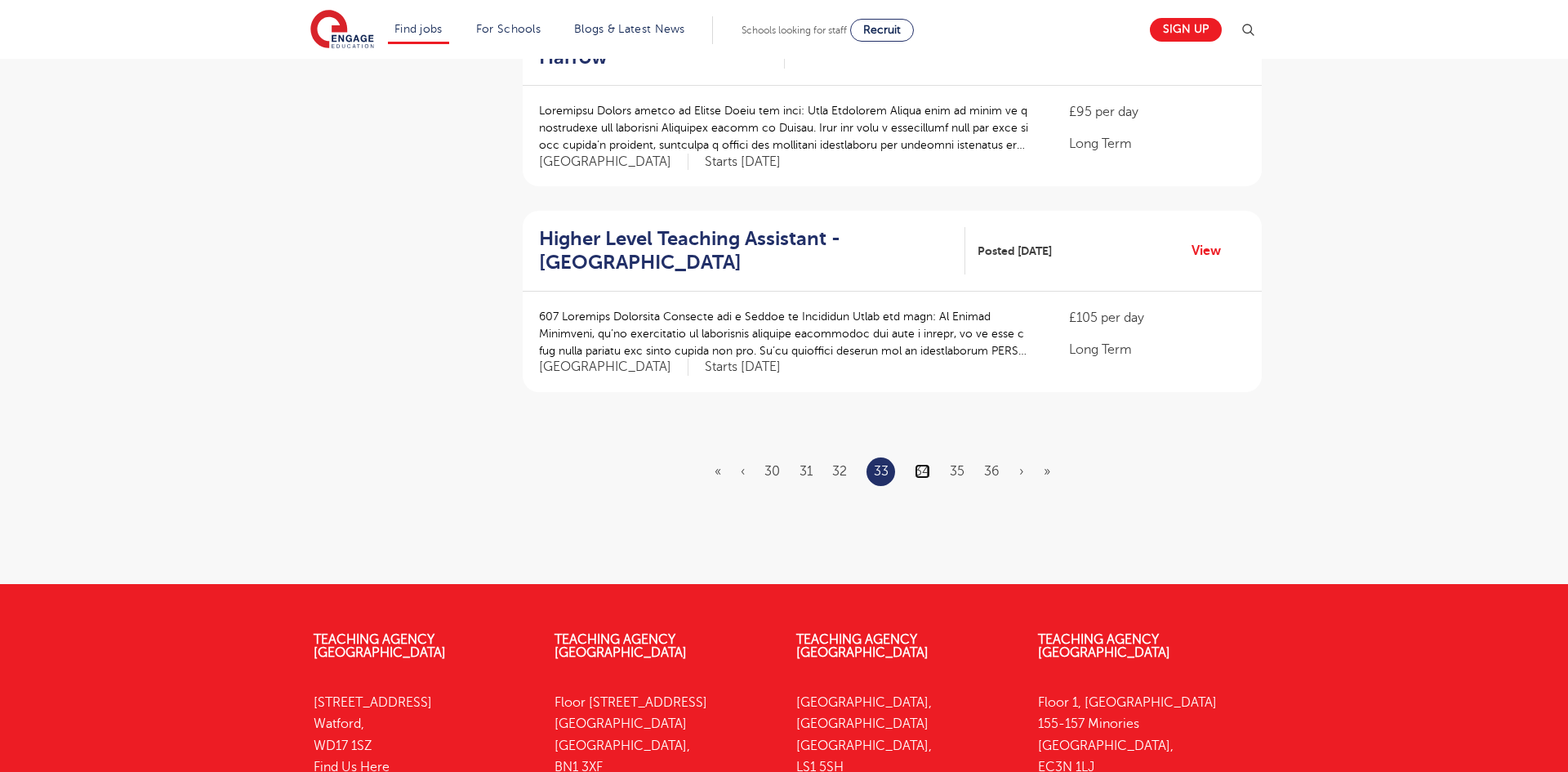
click at [919, 464] on link "34" at bounding box center [922, 471] width 16 height 15
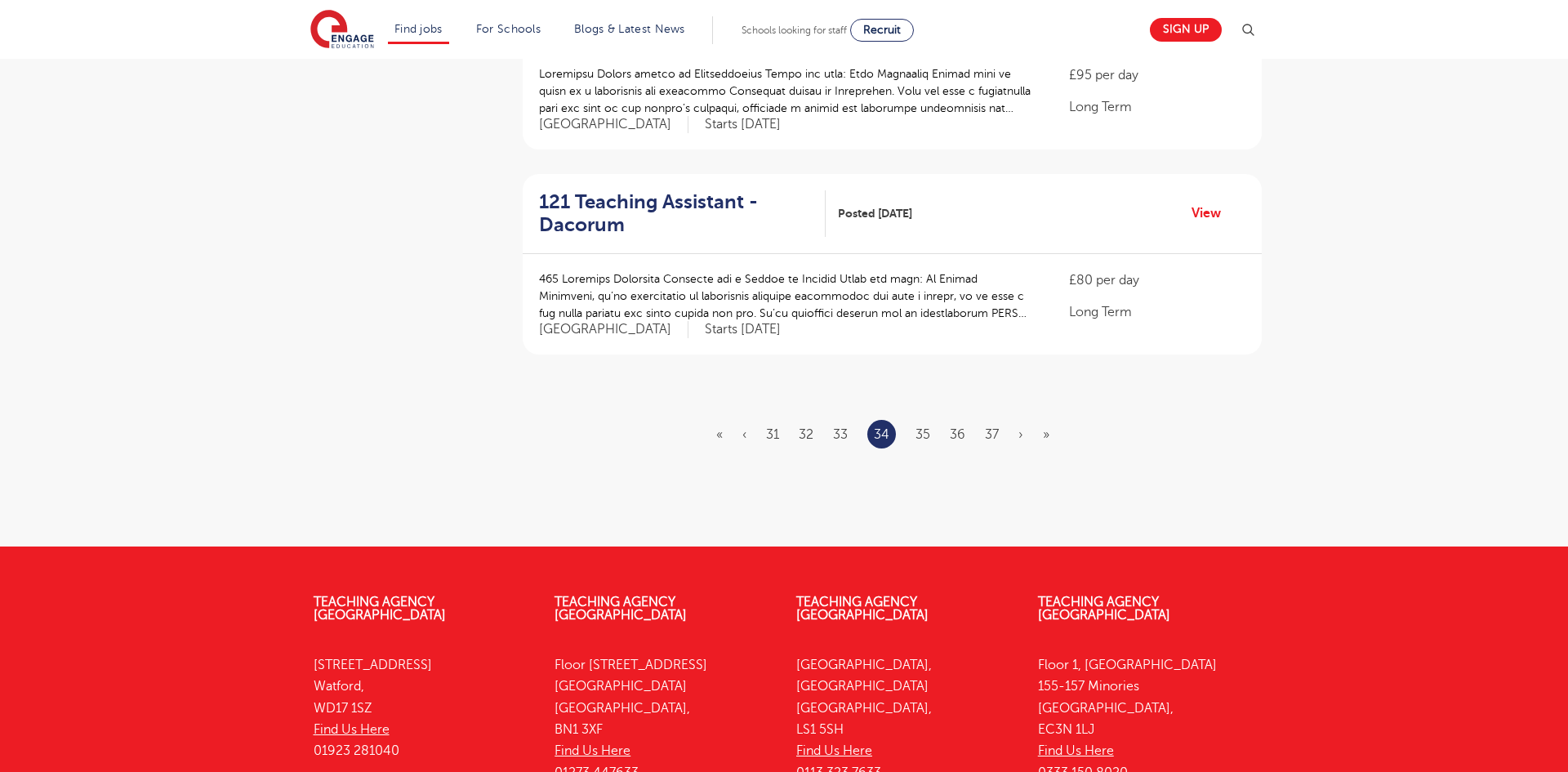
scroll to position [1928, 0]
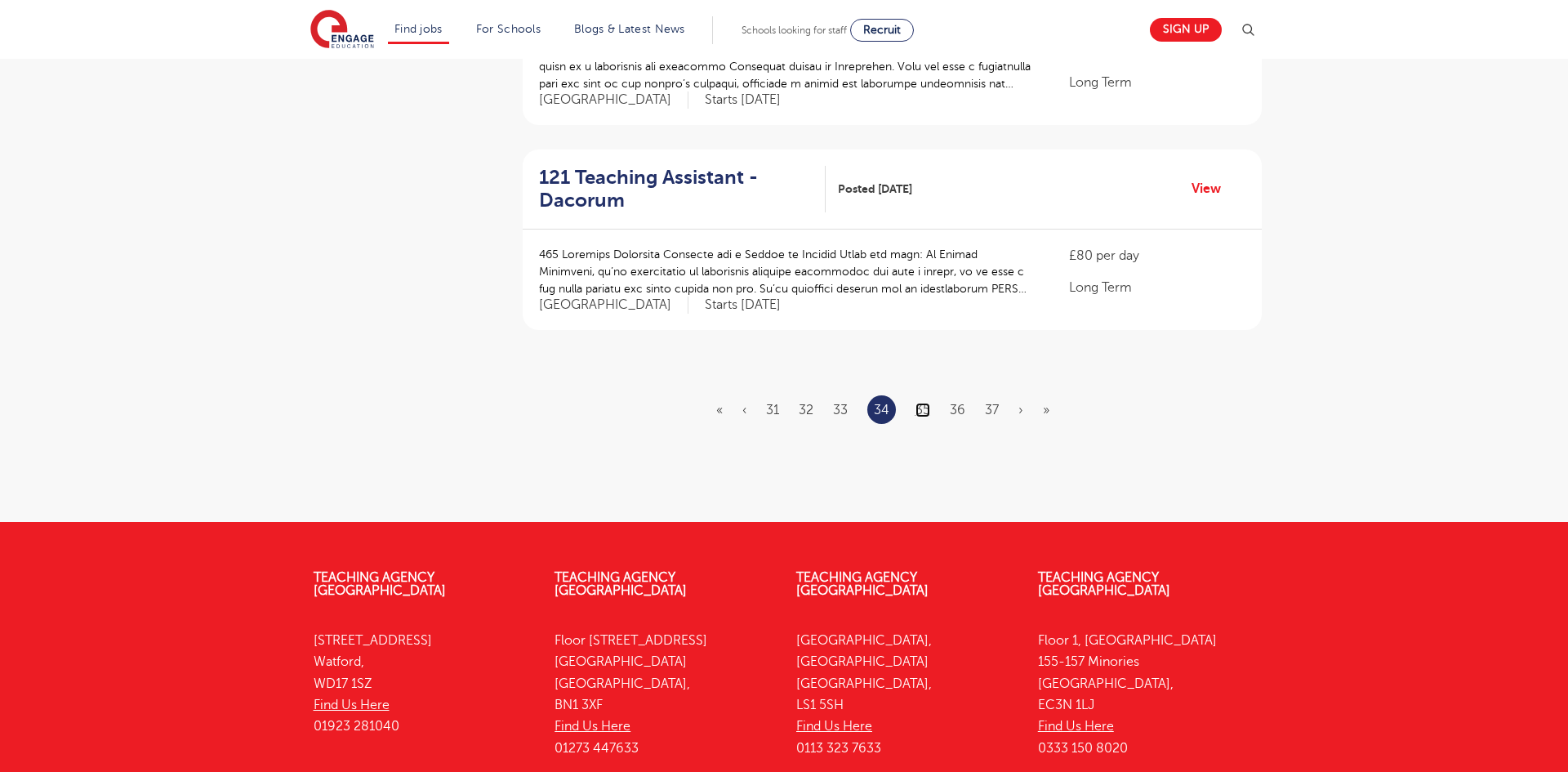
click at [923, 402] on link "35" at bounding box center [923, 410] width 15 height 15
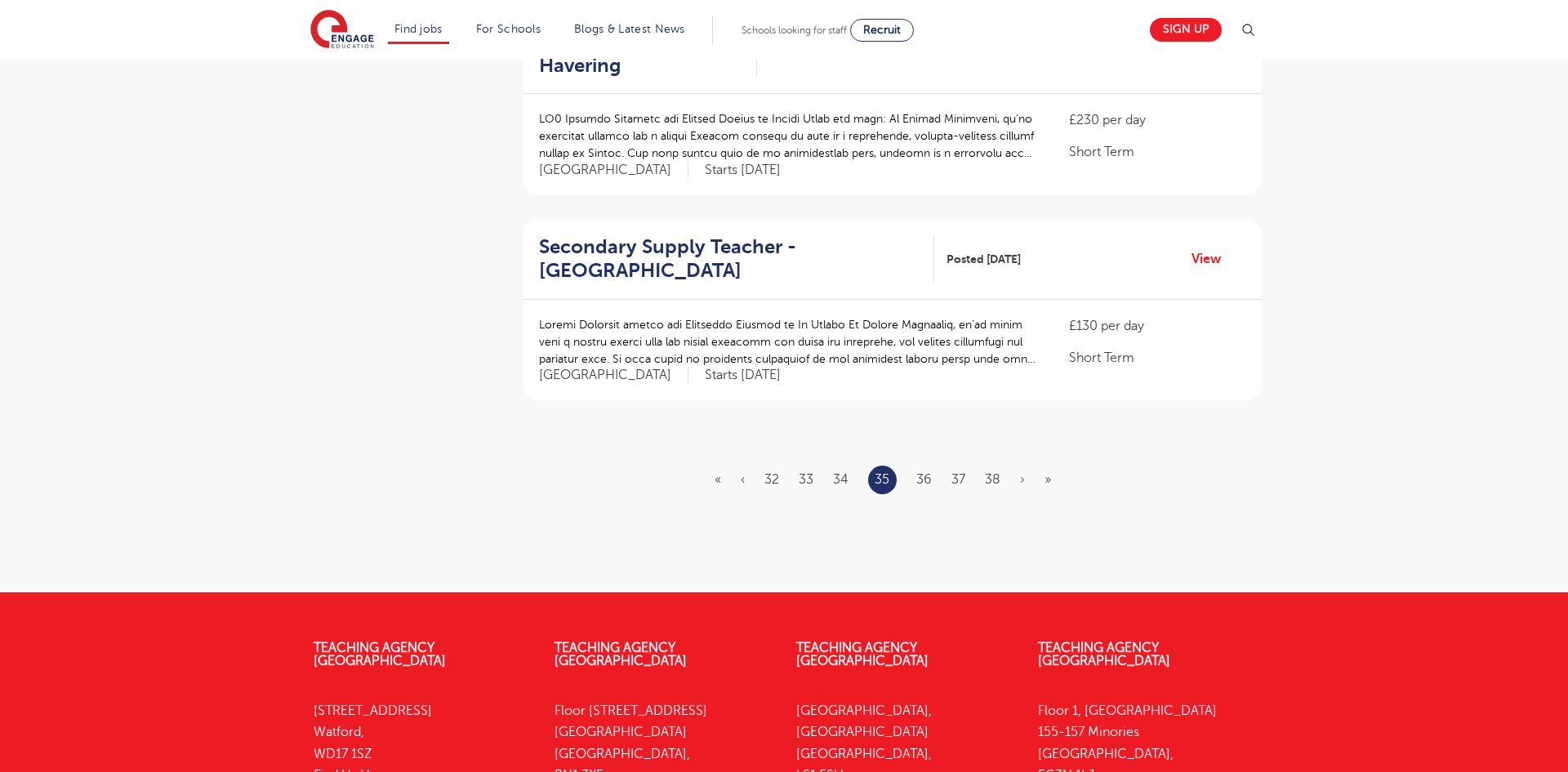
scroll to position [1862, 0]
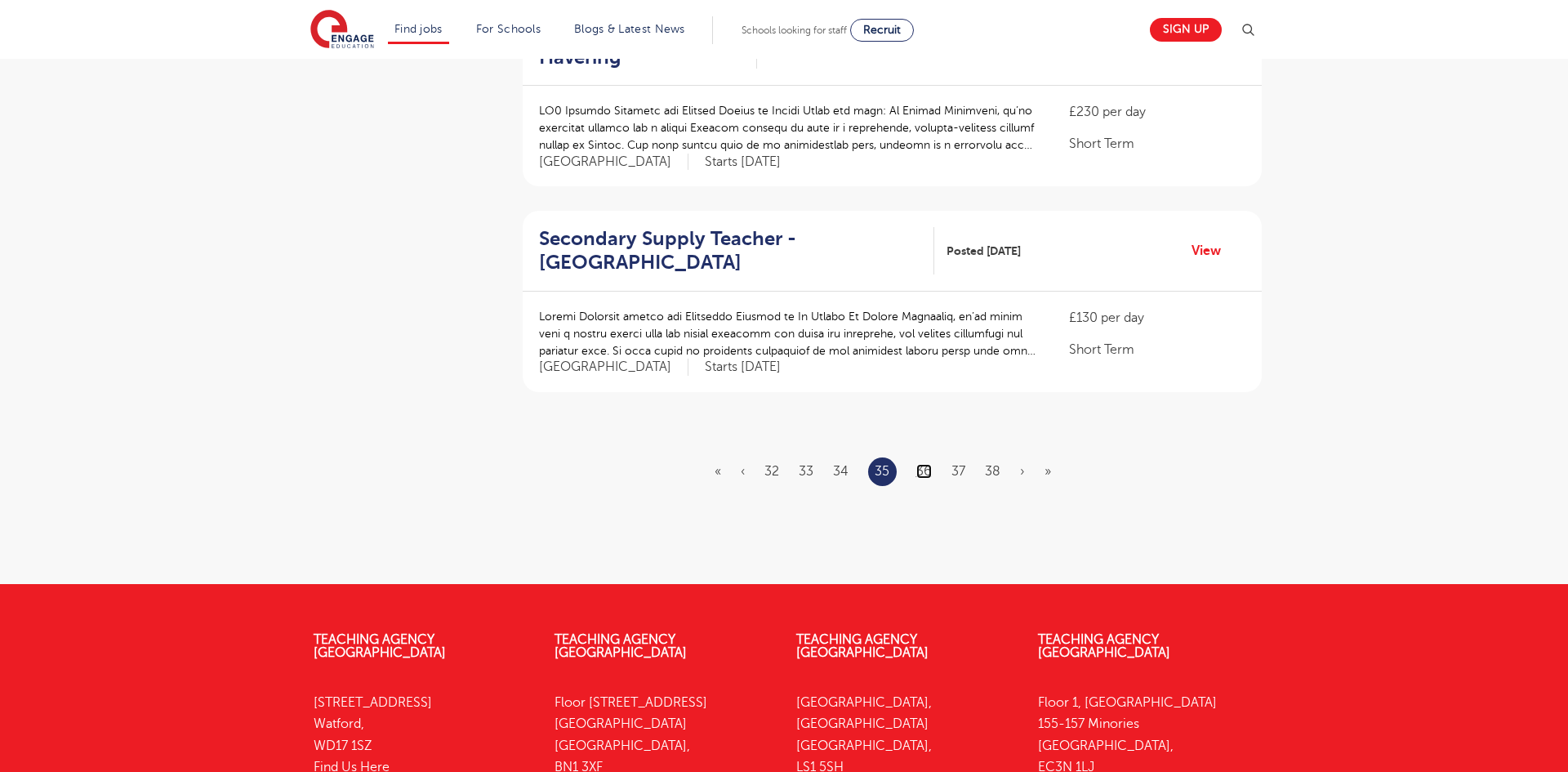
click at [923, 464] on link "36" at bounding box center [924, 471] width 16 height 15
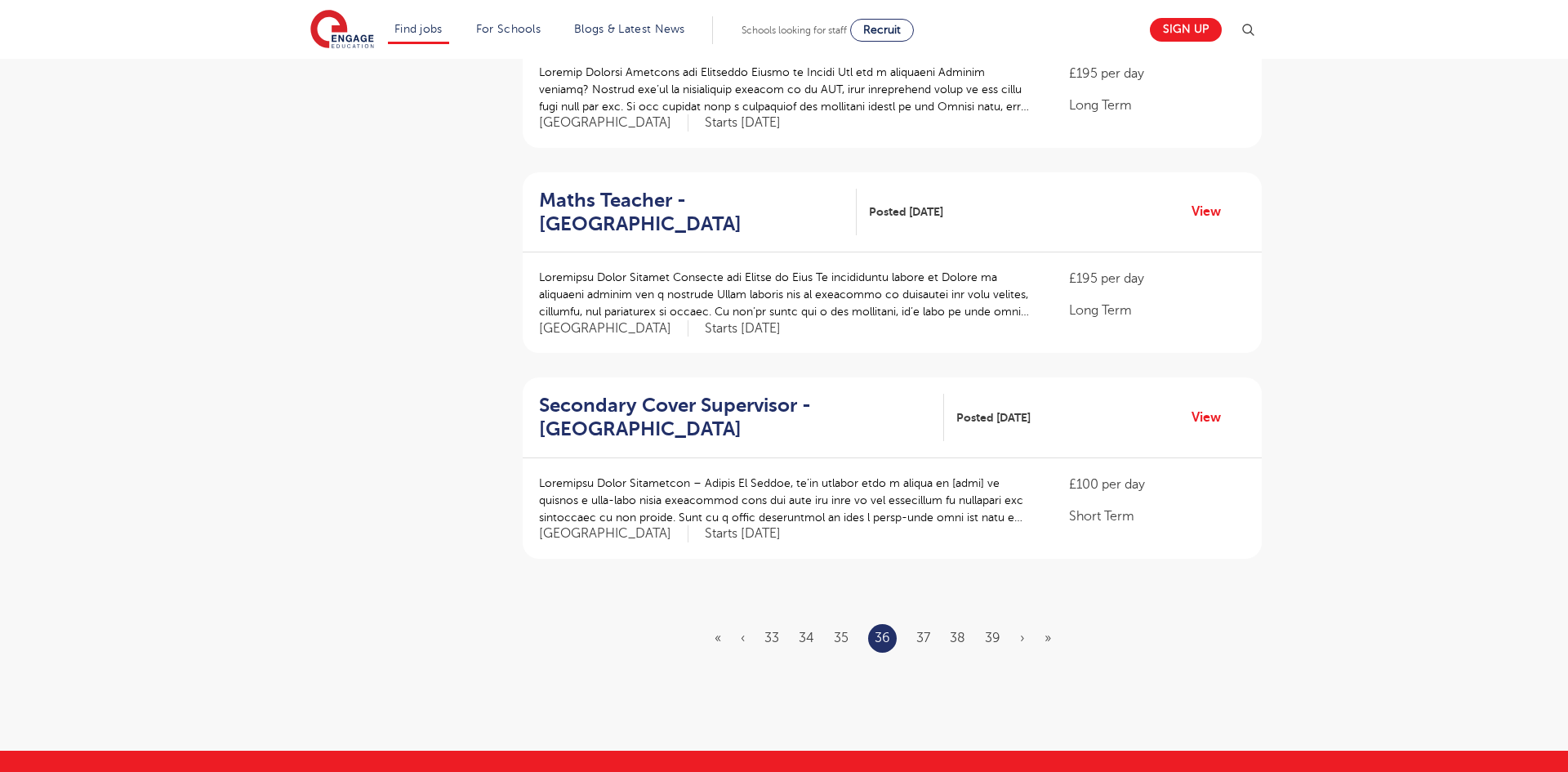
scroll to position [1698, 0]
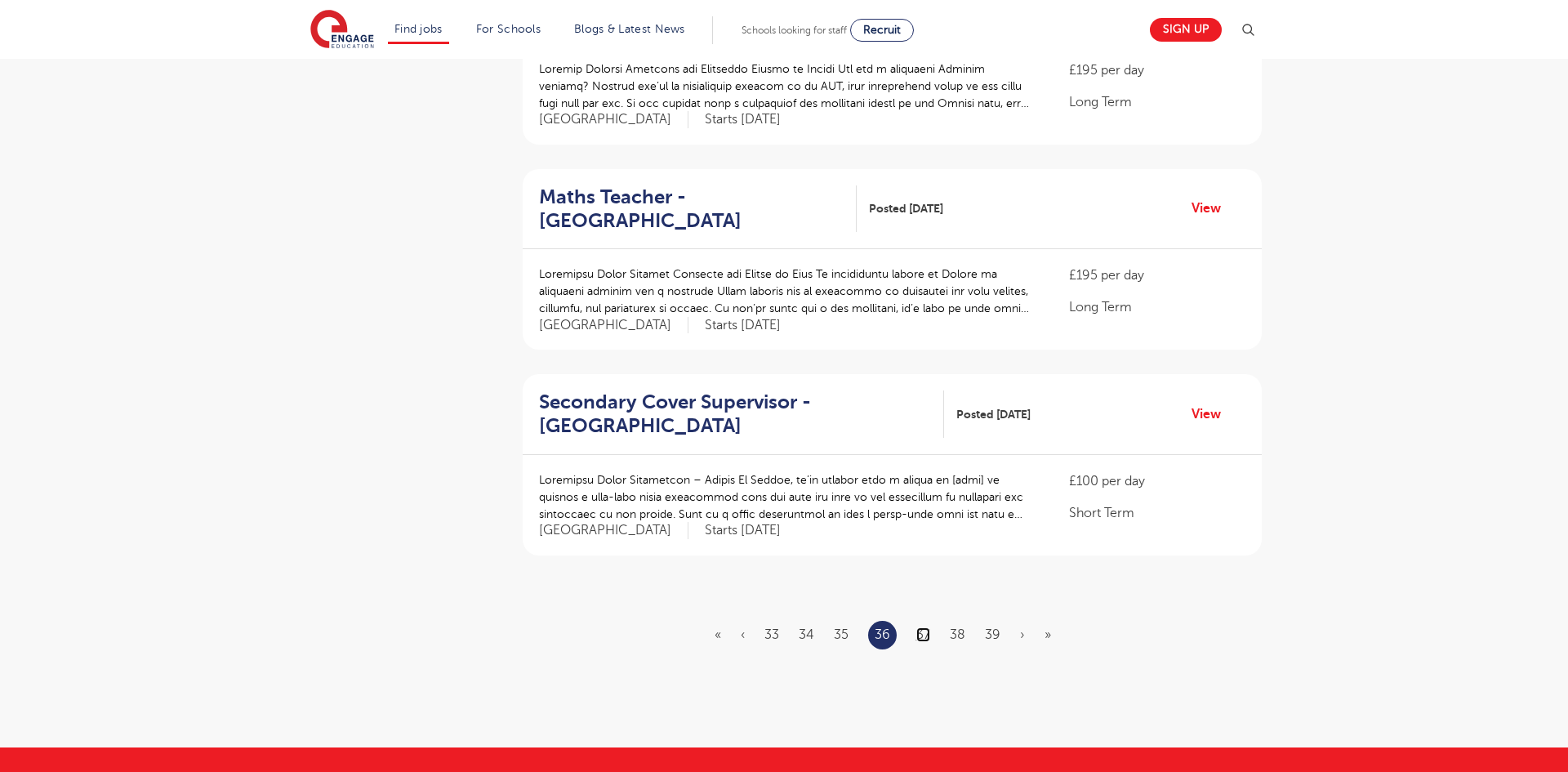
click at [923, 627] on link "37" at bounding box center [923, 634] width 14 height 15
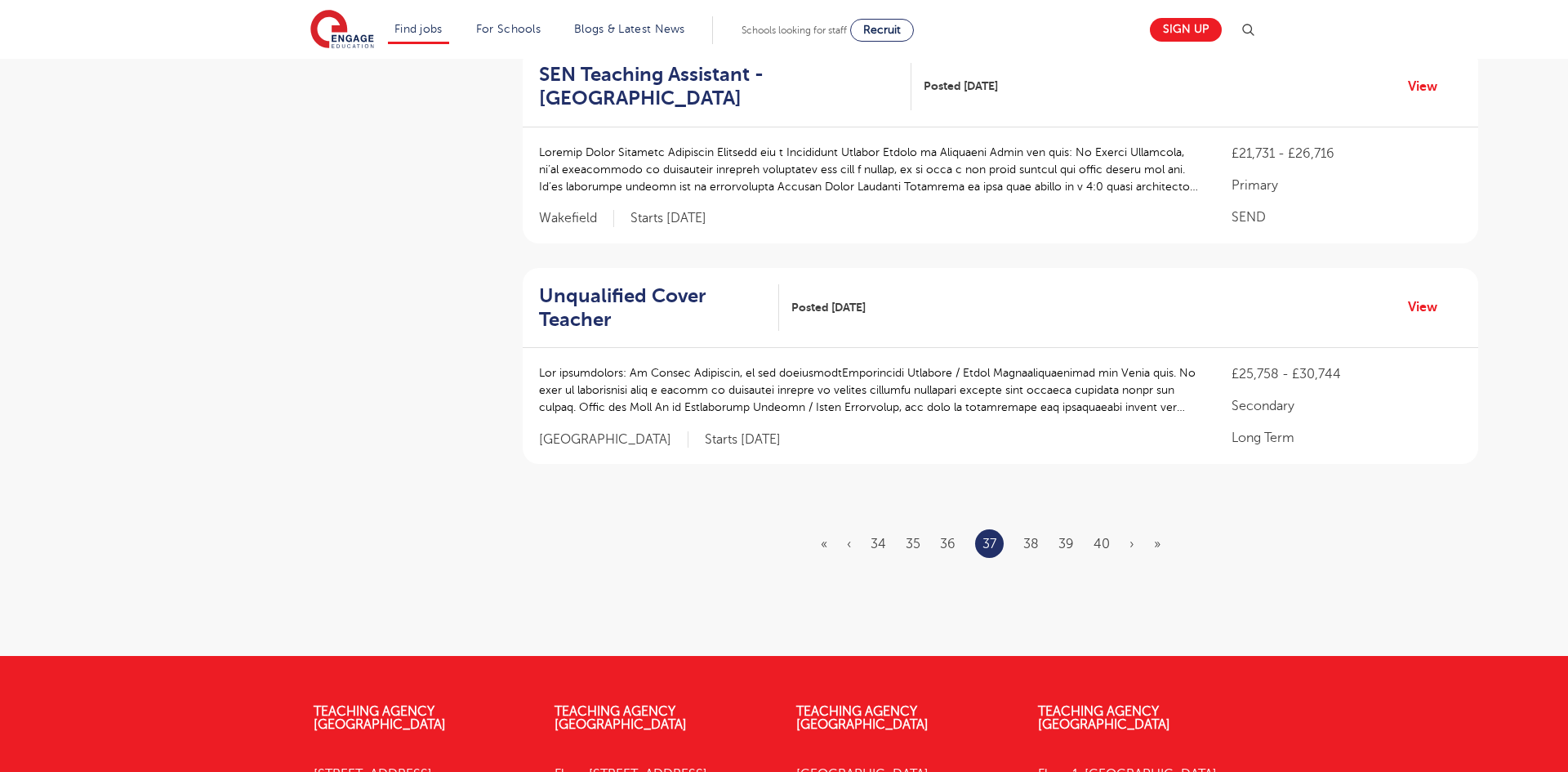
scroll to position [1895, 0]
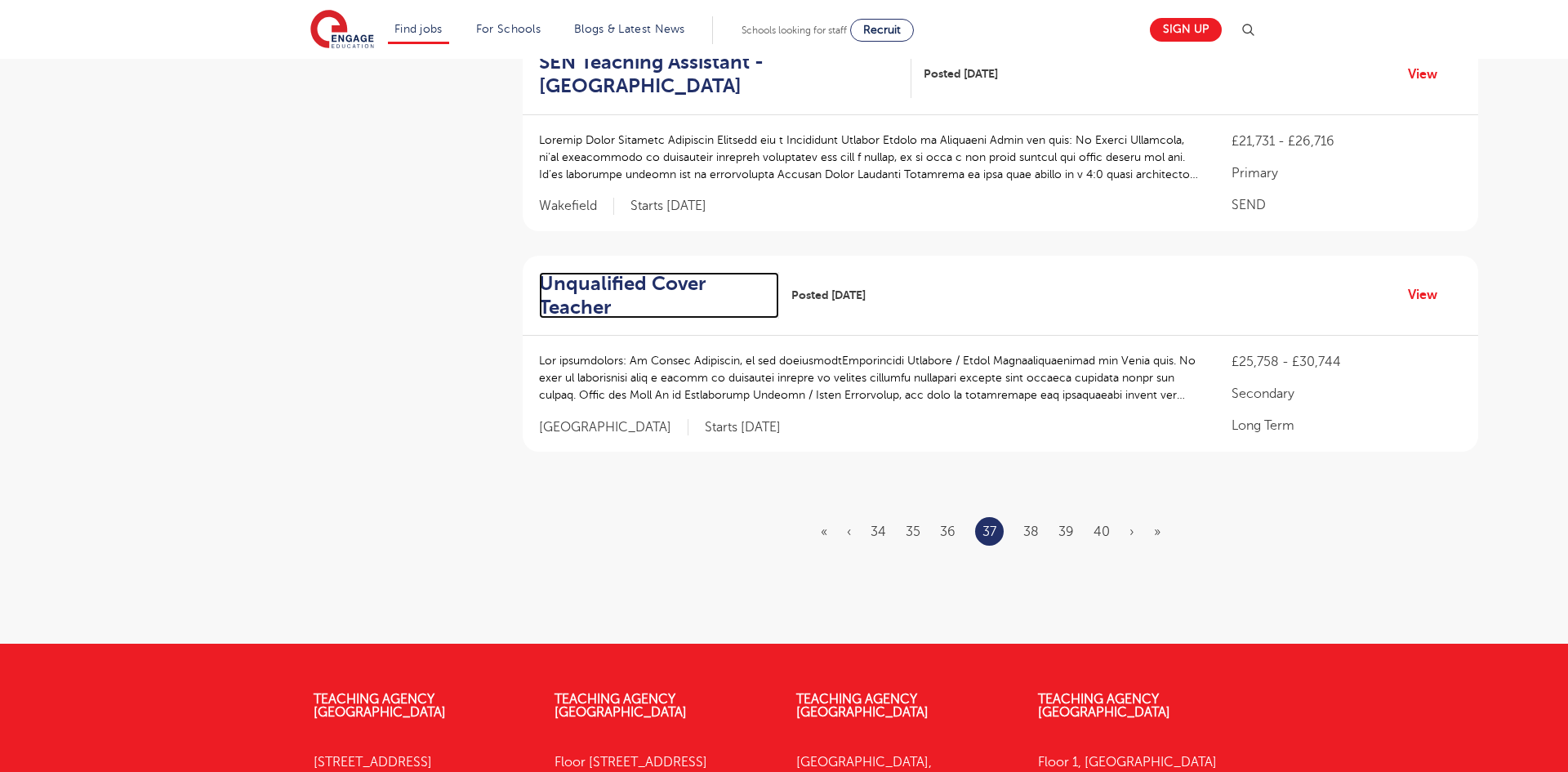
click at [586, 281] on h2 "Unqualified Cover Teacher" at bounding box center [652, 295] width 227 height 47
click at [1033, 525] on link "38" at bounding box center [1031, 532] width 16 height 15
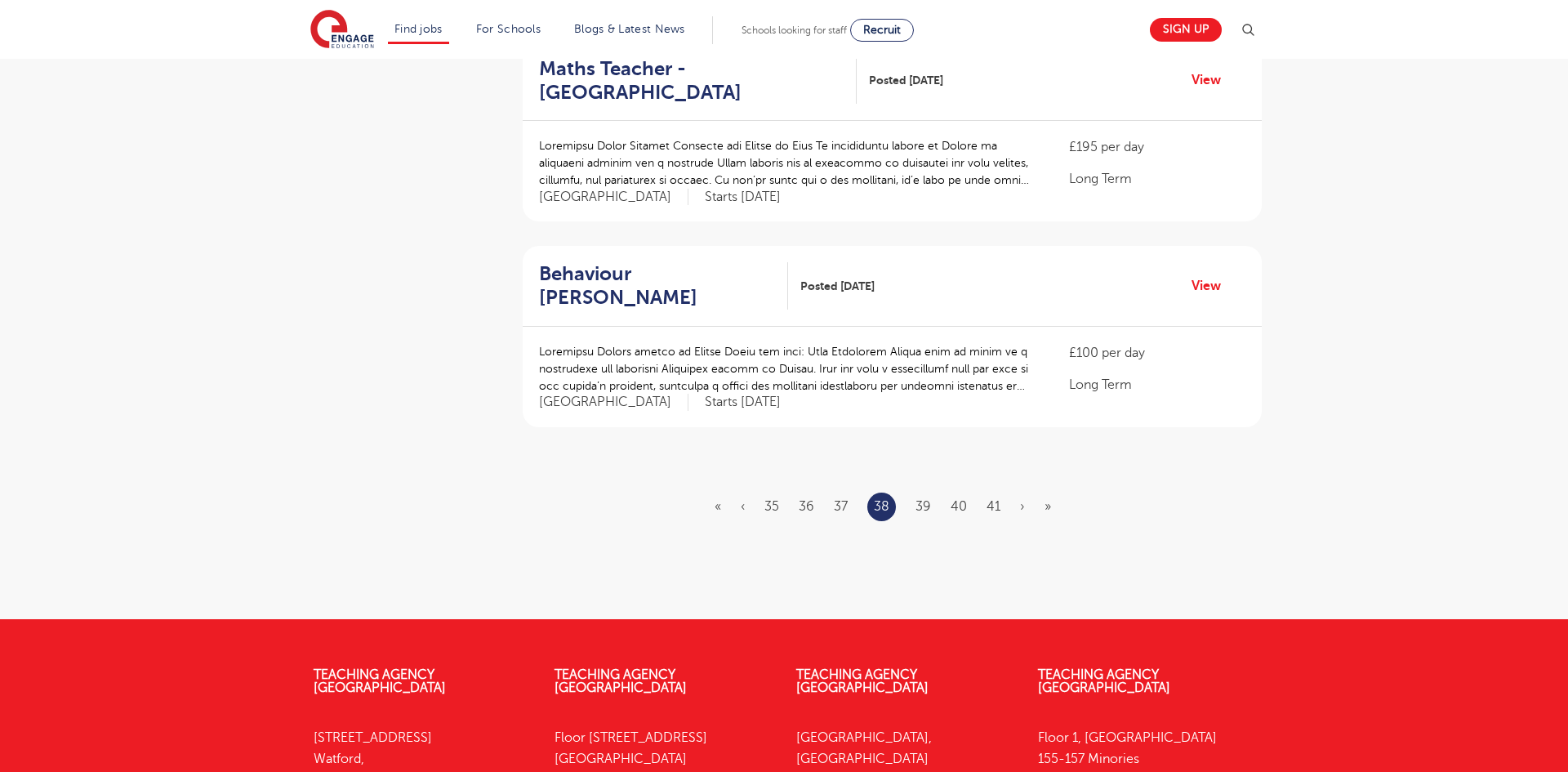
scroll to position [1862, 0]
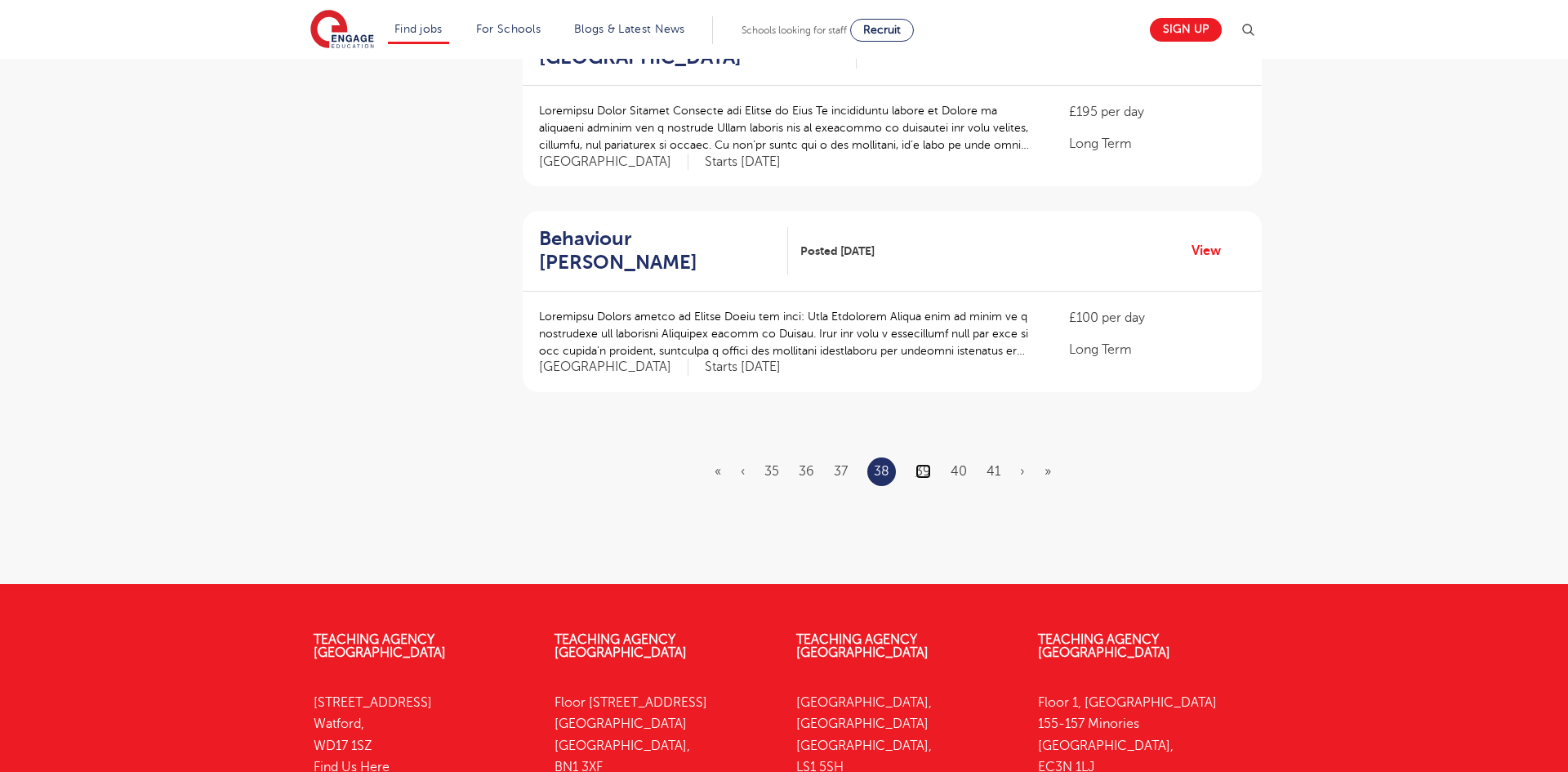
click at [925, 464] on link "39" at bounding box center [923, 471] width 16 height 15
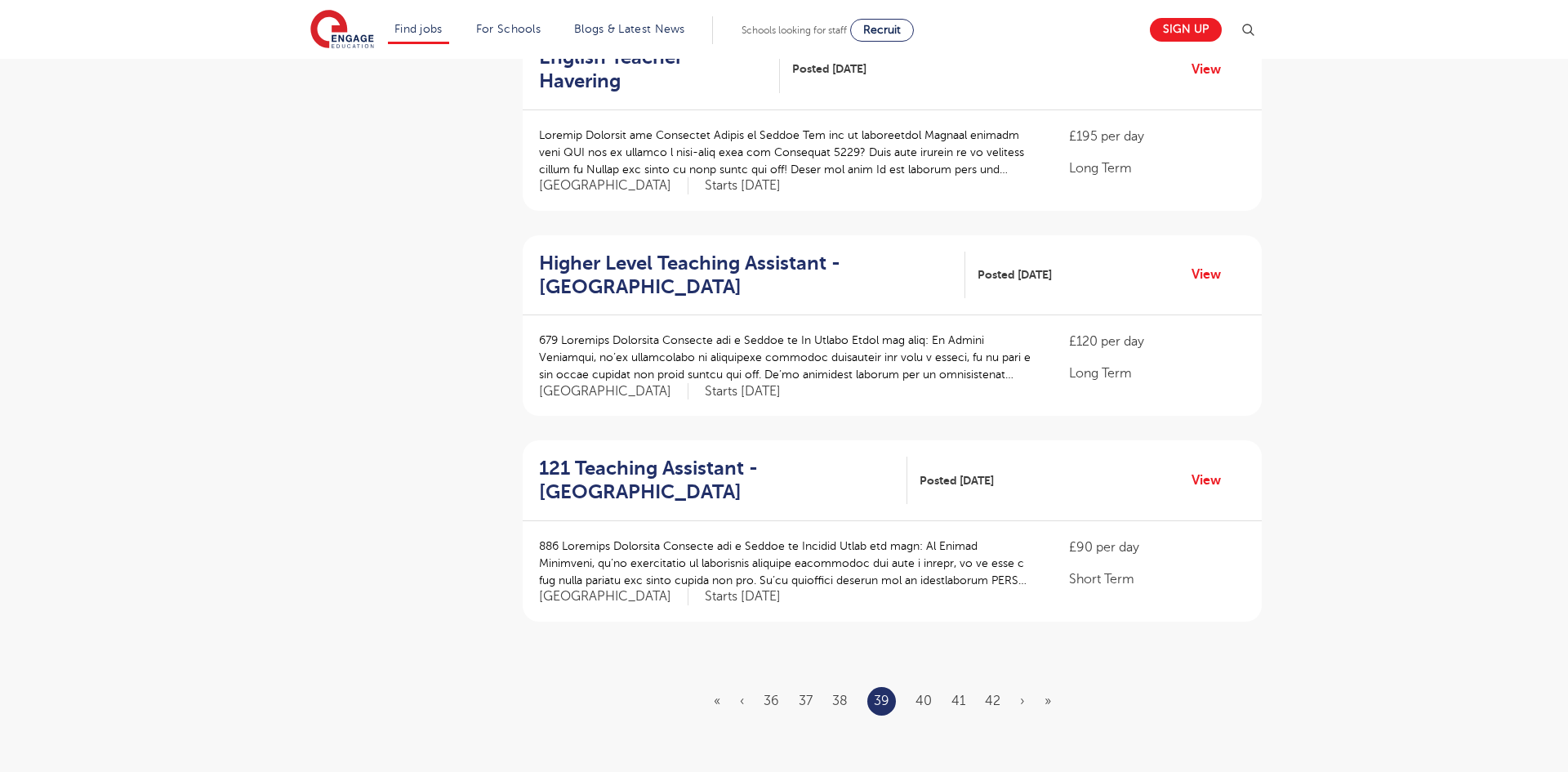
scroll to position [1633, 0]
click at [925, 693] on link "40" at bounding box center [924, 700] width 16 height 15
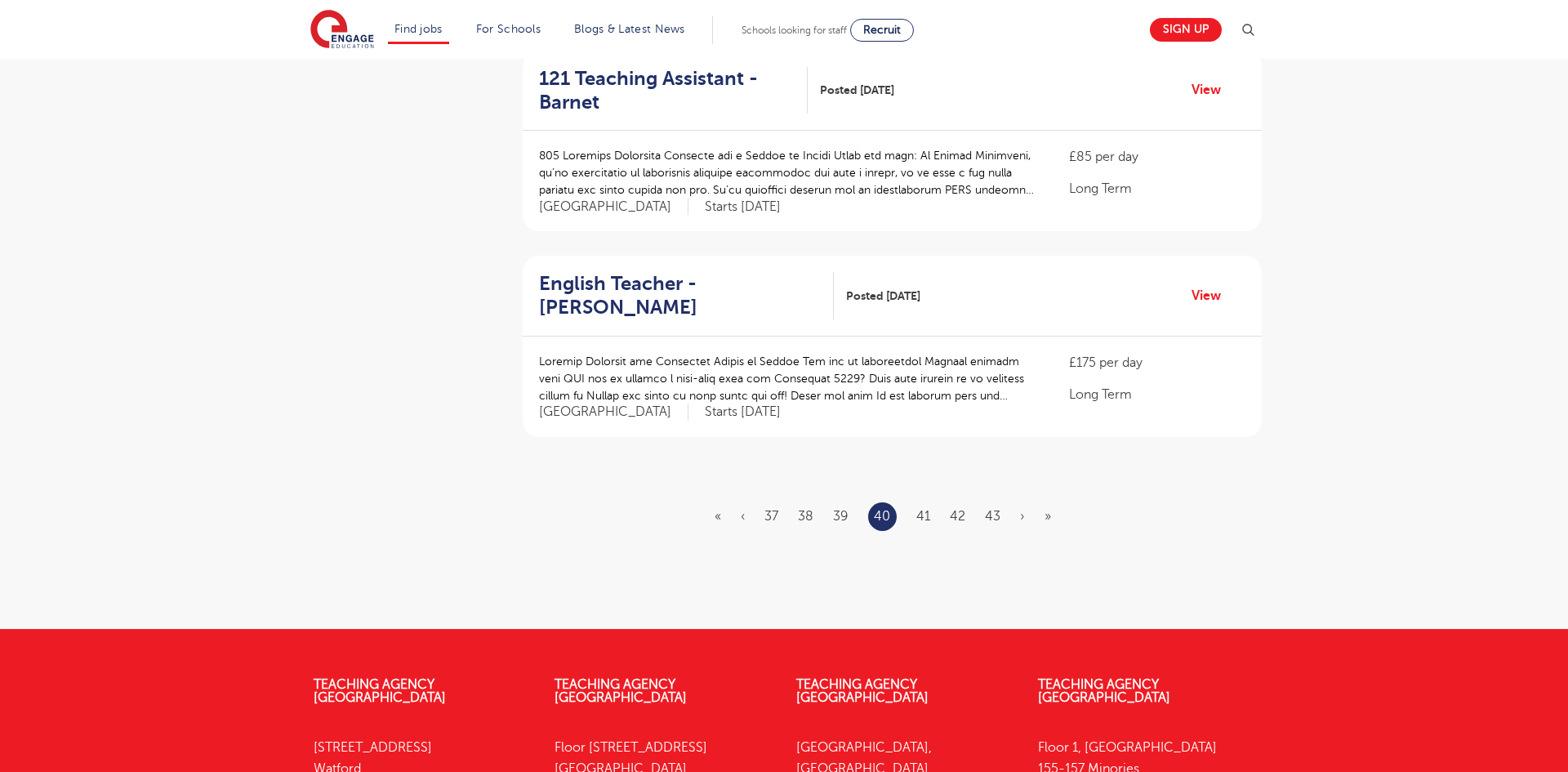
scroll to position [1862, 0]
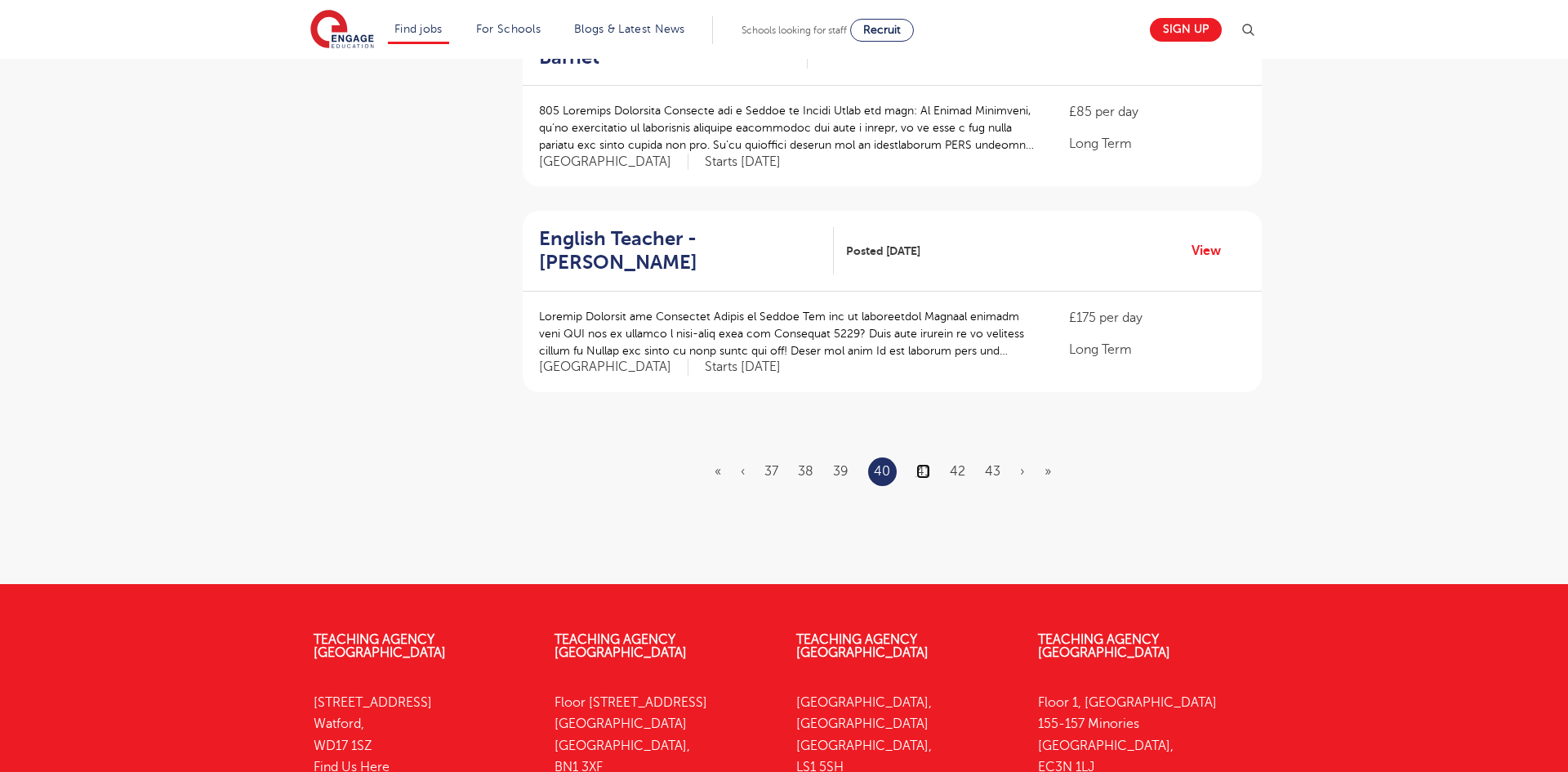
click at [923, 464] on link "41" at bounding box center [923, 471] width 14 height 15
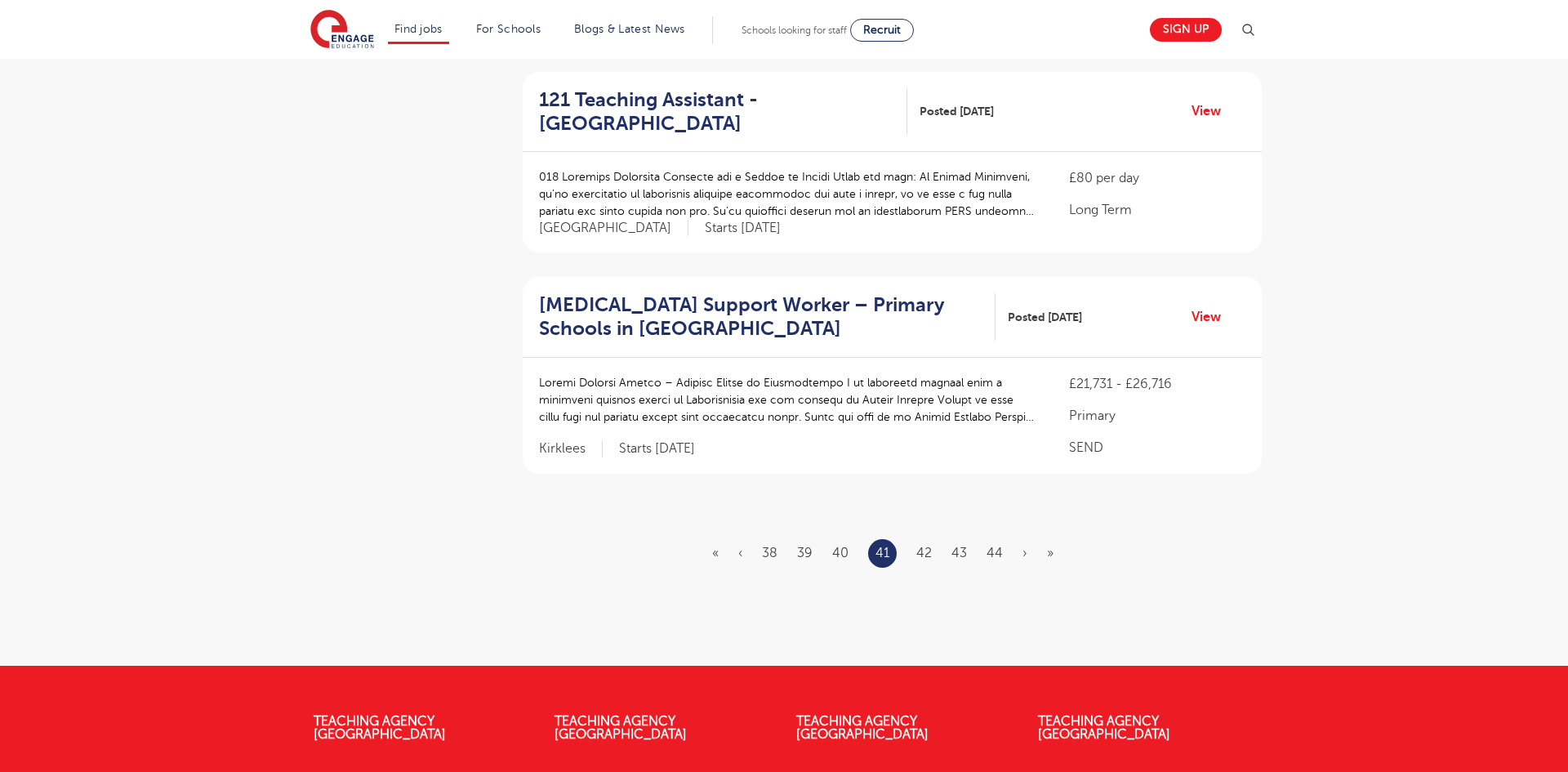
scroll to position [1796, 0]
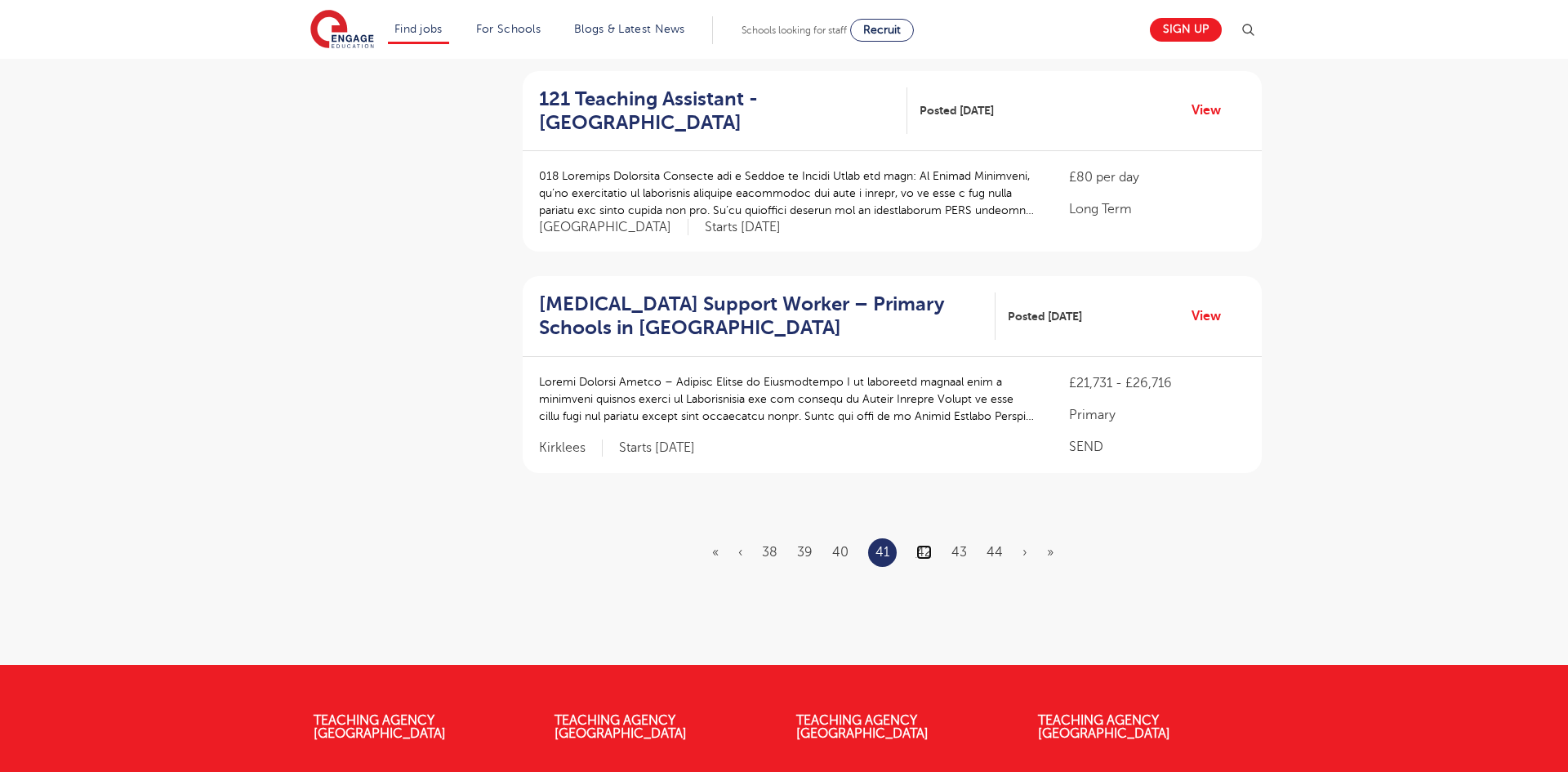
click at [927, 553] on link "42" at bounding box center [924, 552] width 16 height 15
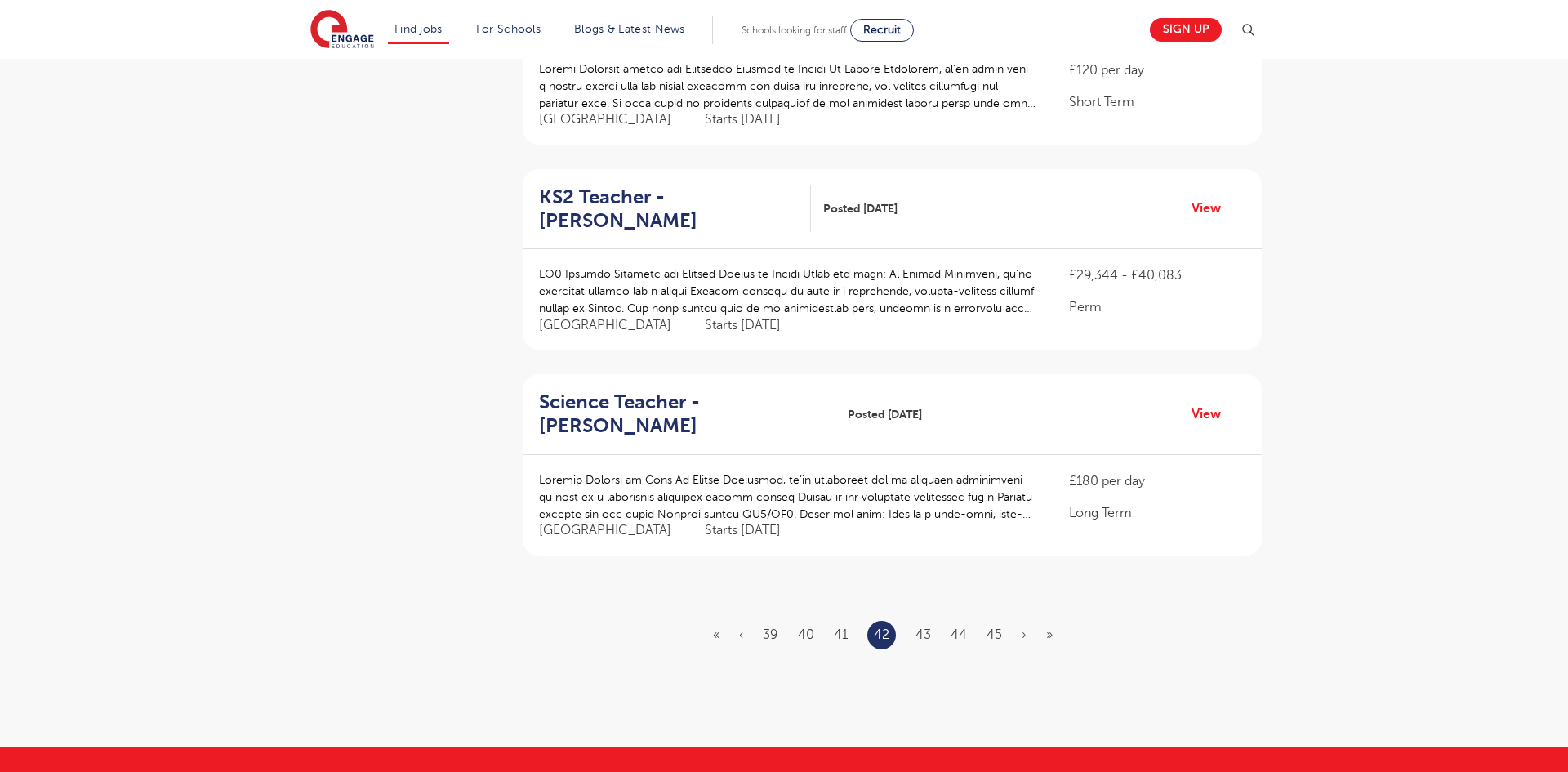
scroll to position [1731, 0]
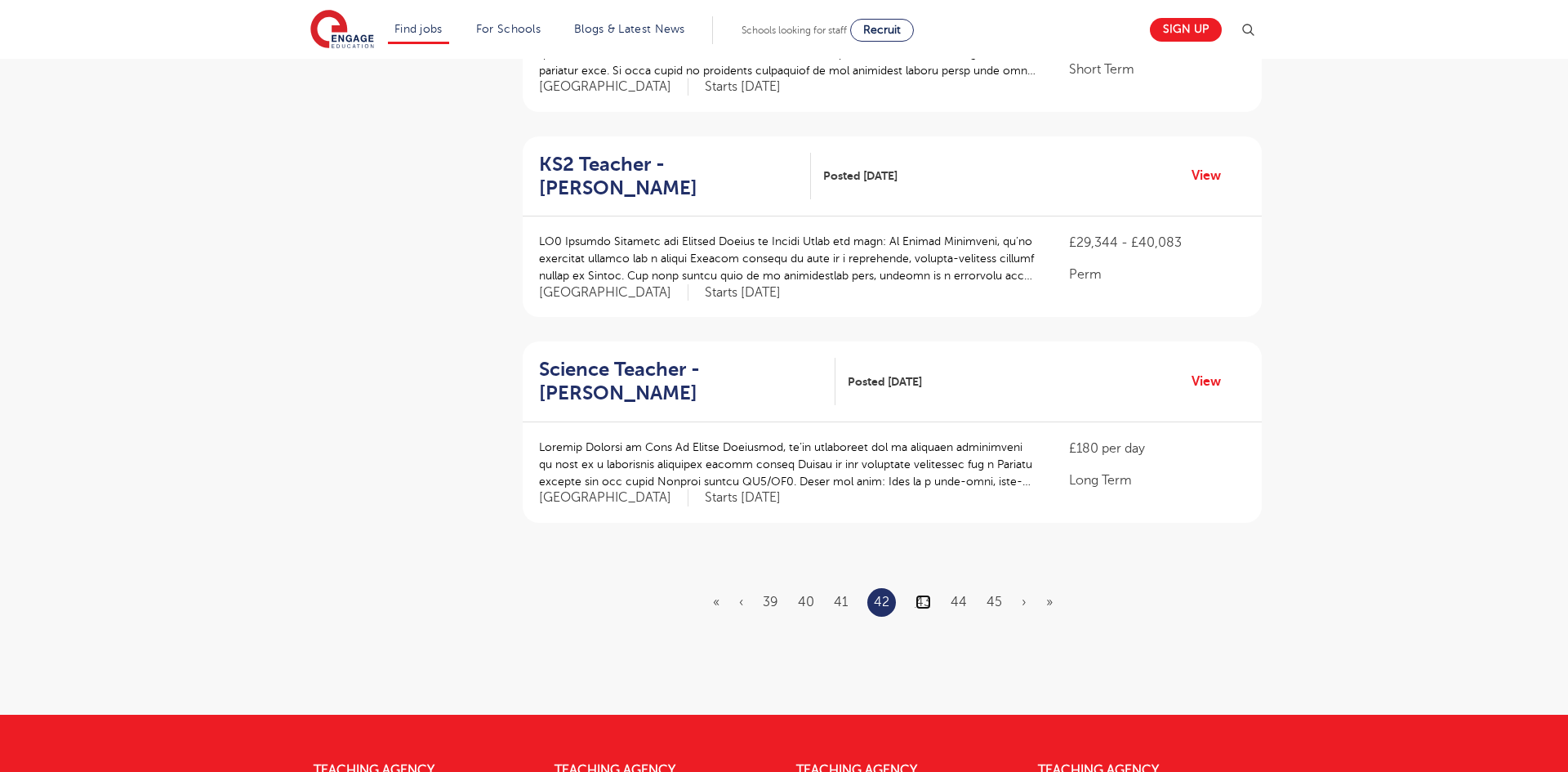
click at [921, 595] on link "43" at bounding box center [923, 602] width 16 height 15
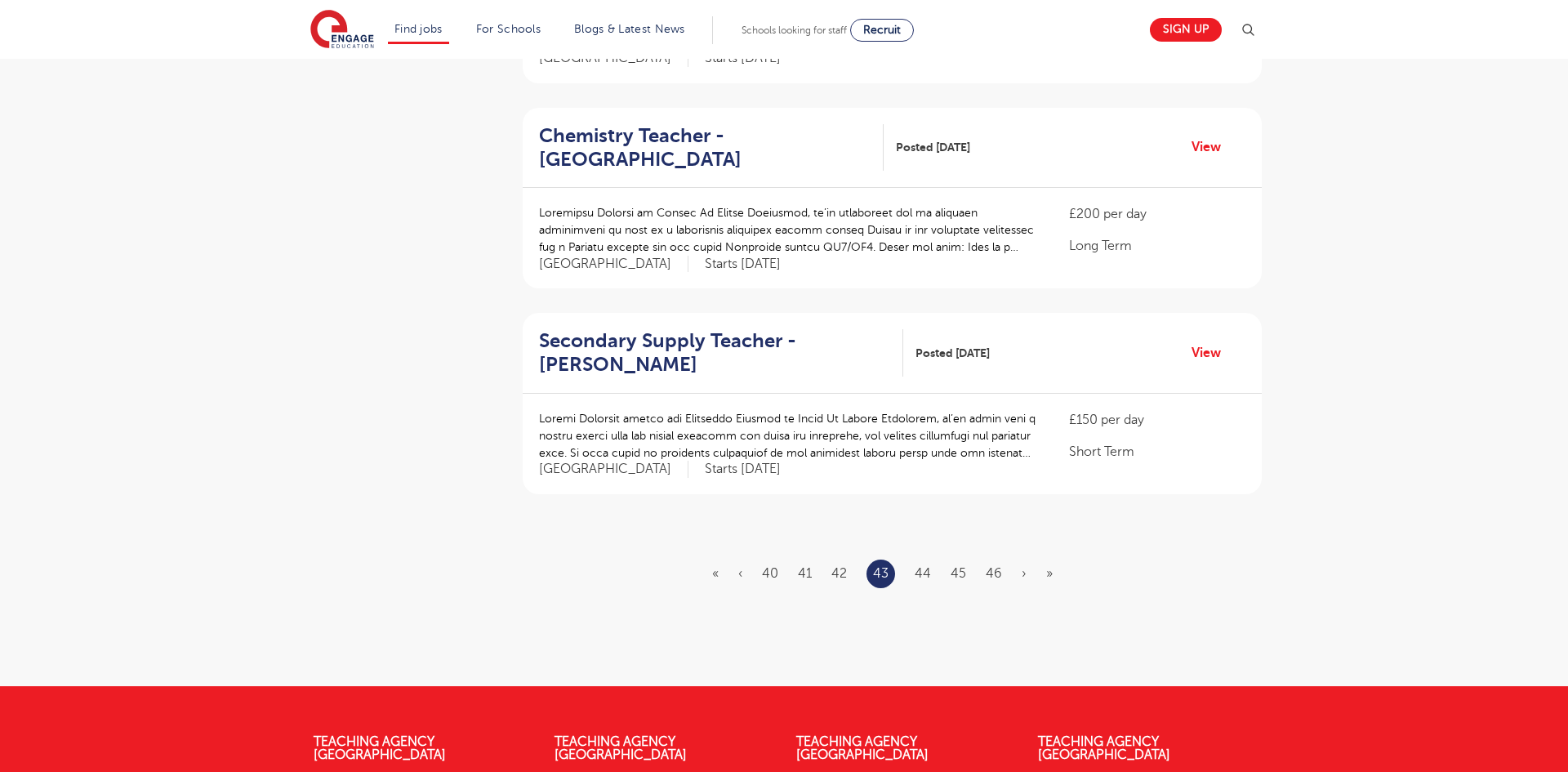
scroll to position [1764, 0]
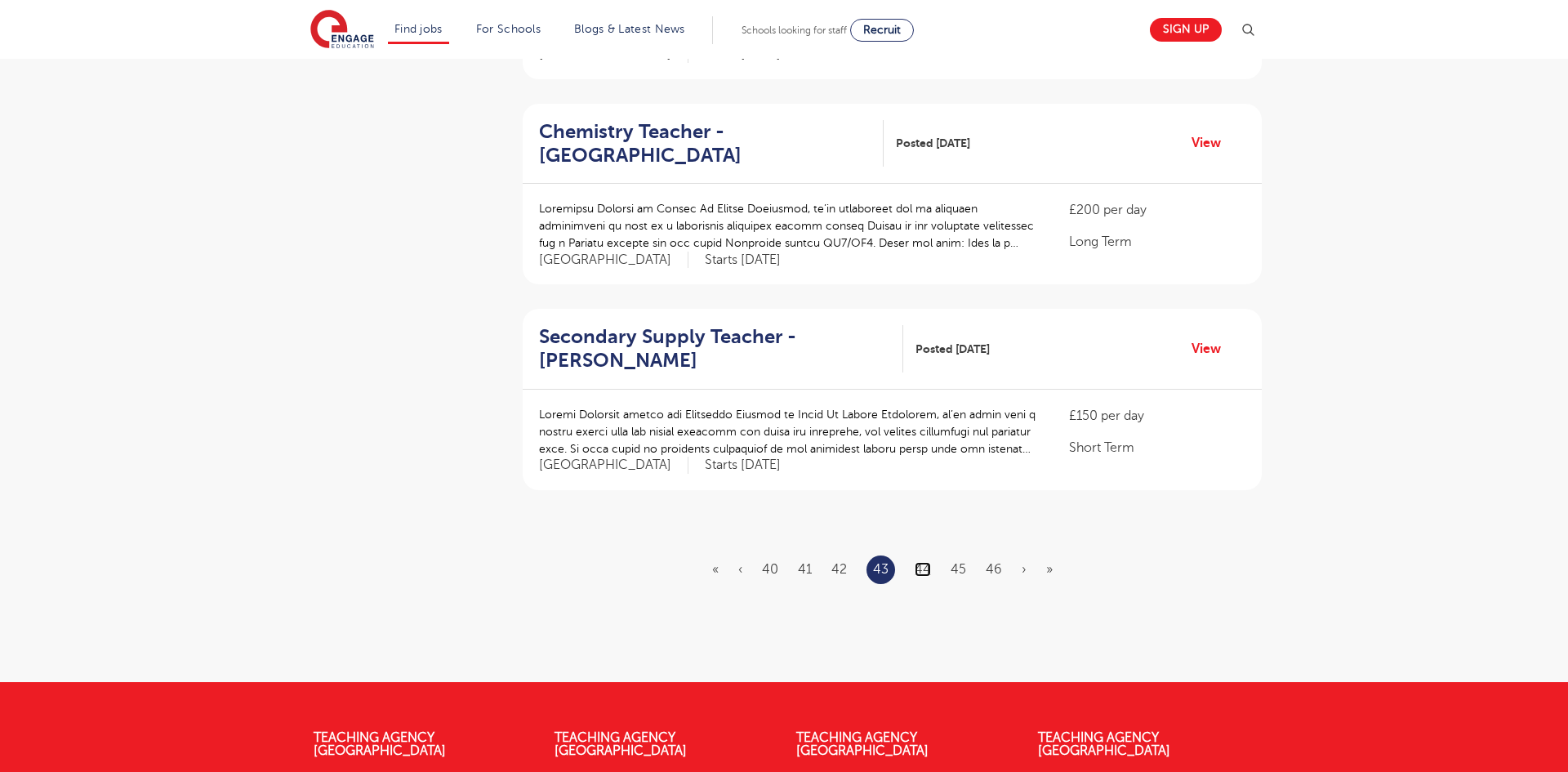
click at [923, 562] on link "44" at bounding box center [923, 569] width 16 height 15
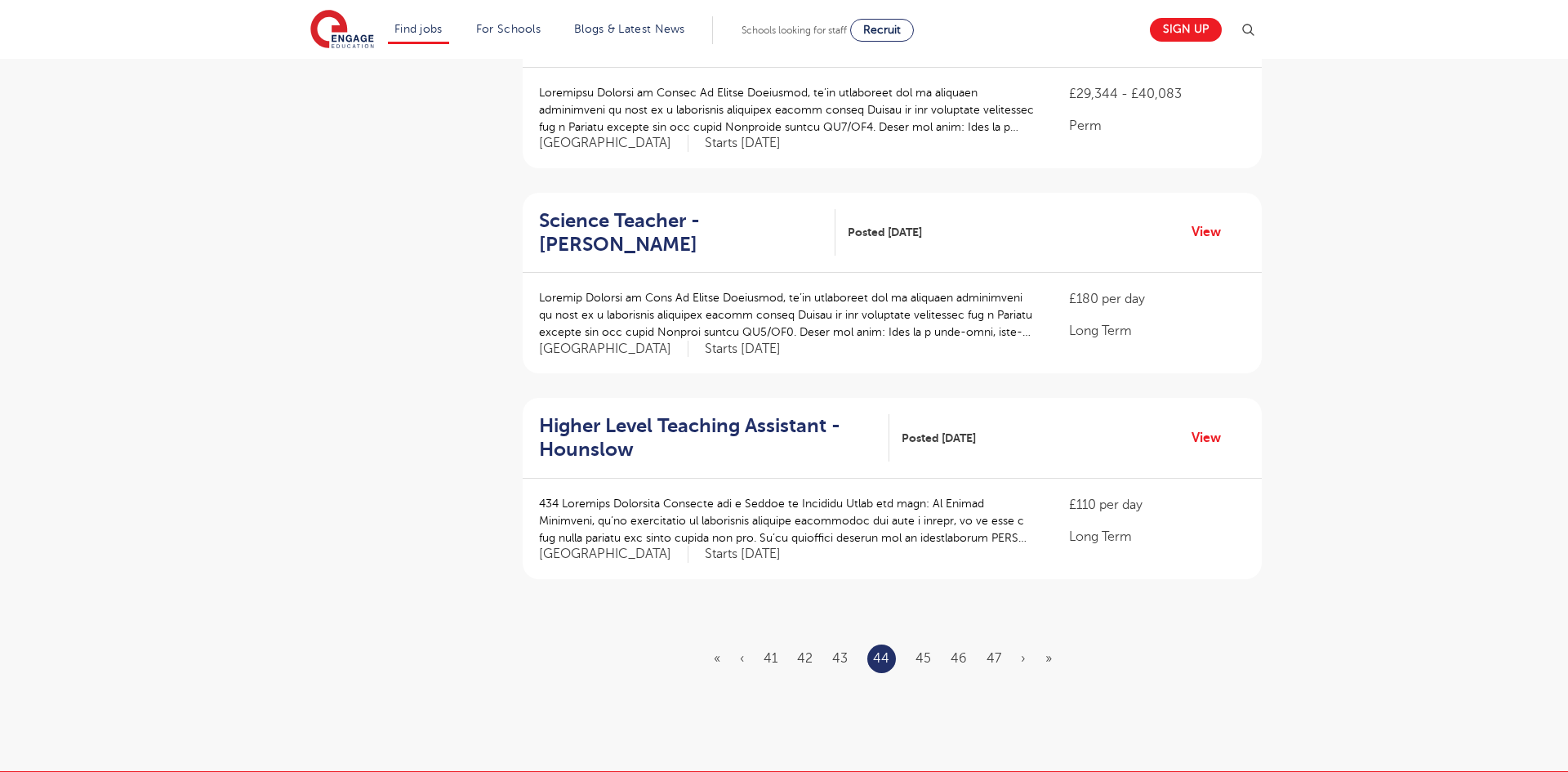
scroll to position [1698, 0]
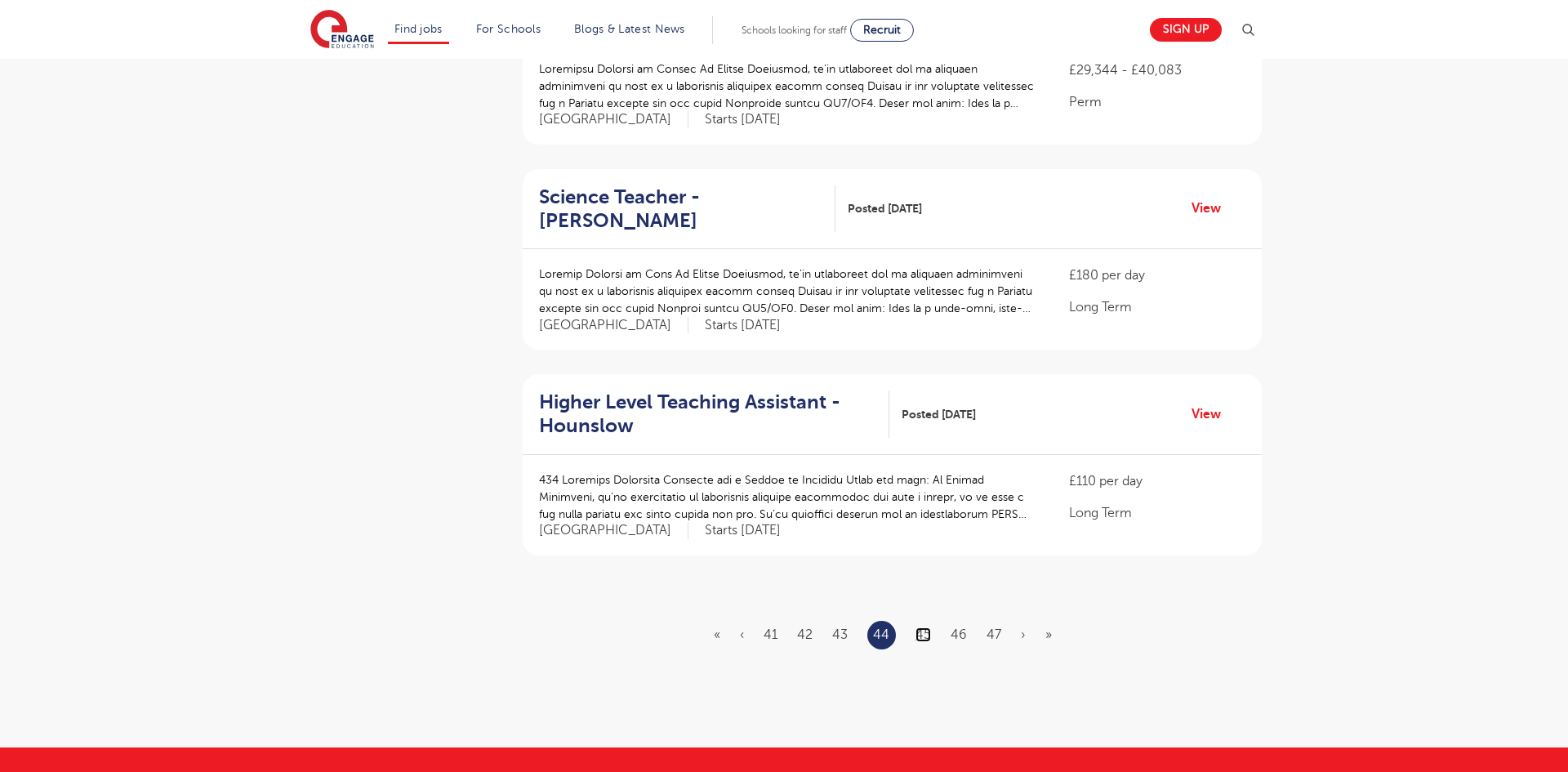
click at [926, 627] on link "45" at bounding box center [923, 634] width 16 height 15
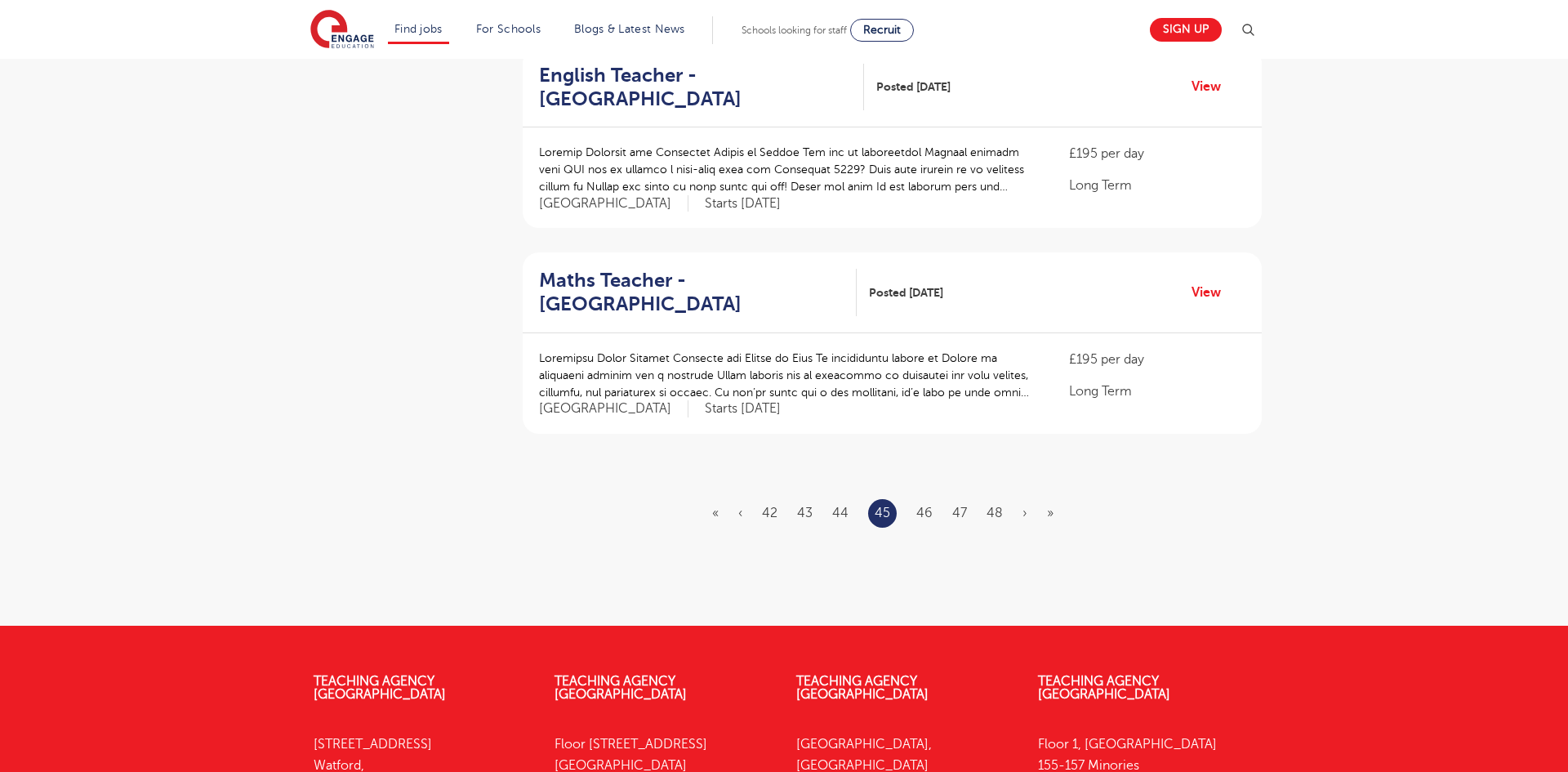
scroll to position [1829, 0]
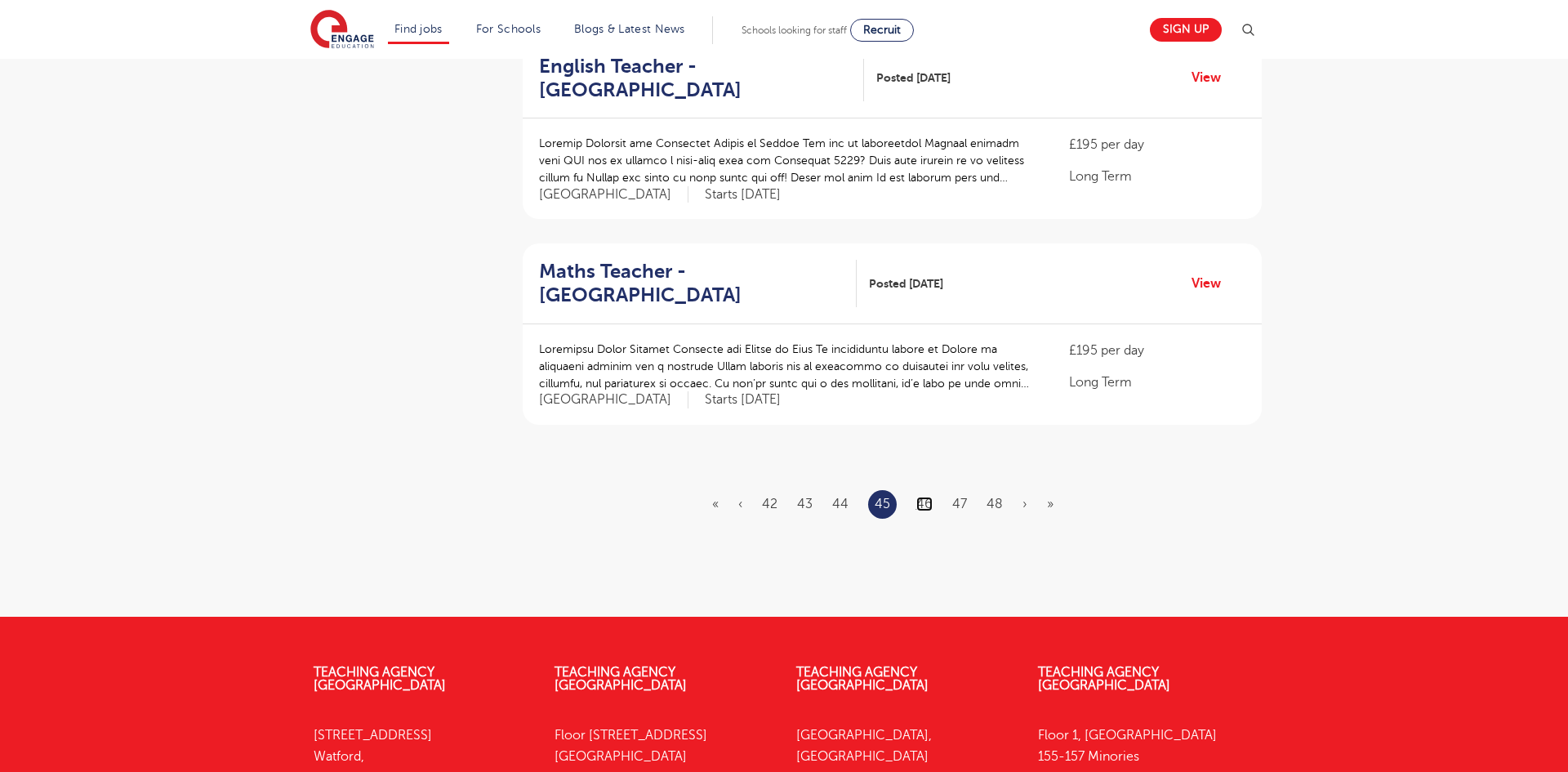
click at [923, 497] on link "46" at bounding box center [925, 504] width 16 height 15
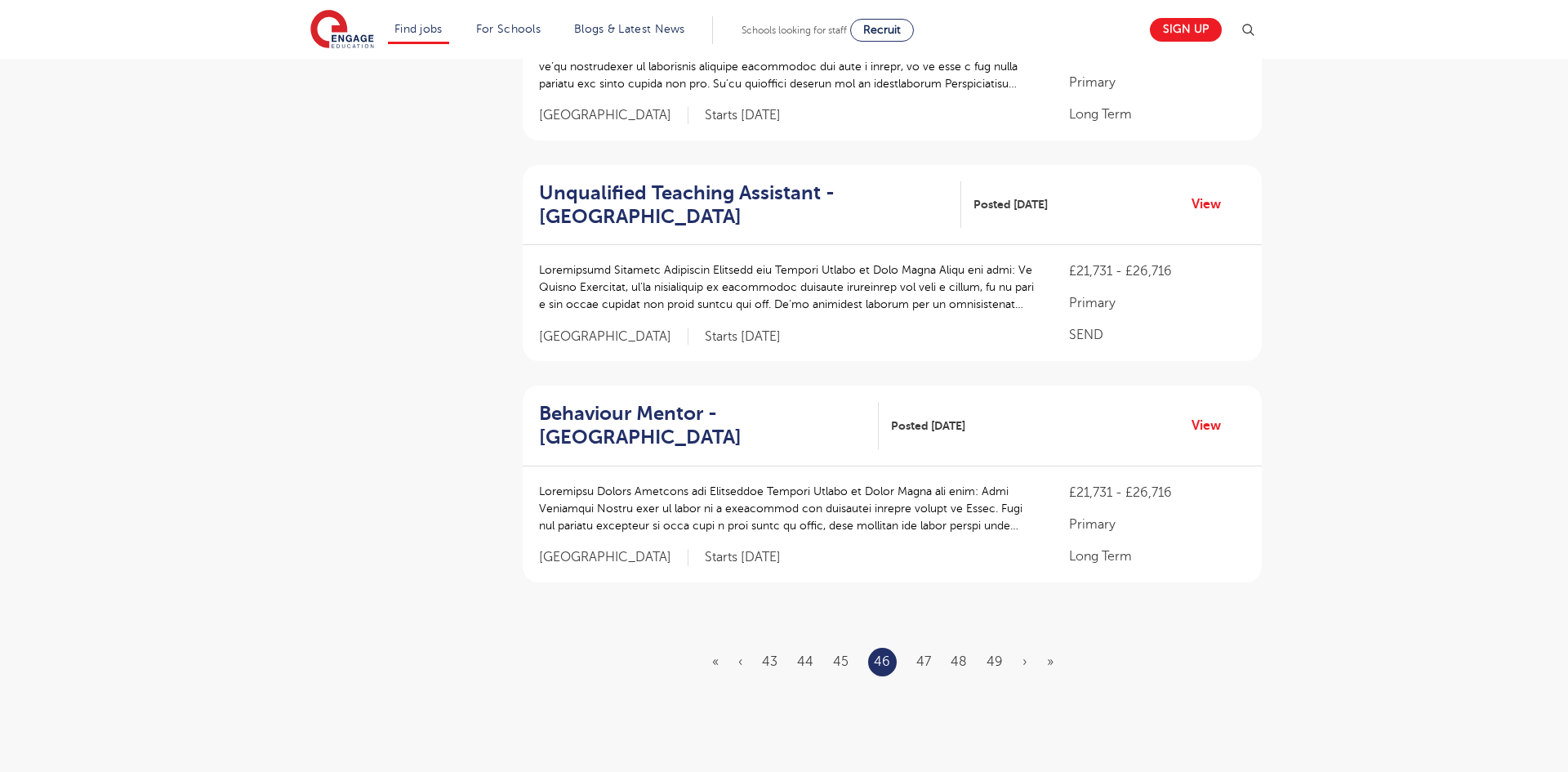
scroll to position [1796, 0]
click at [925, 661] on link "47" at bounding box center [924, 661] width 15 height 15
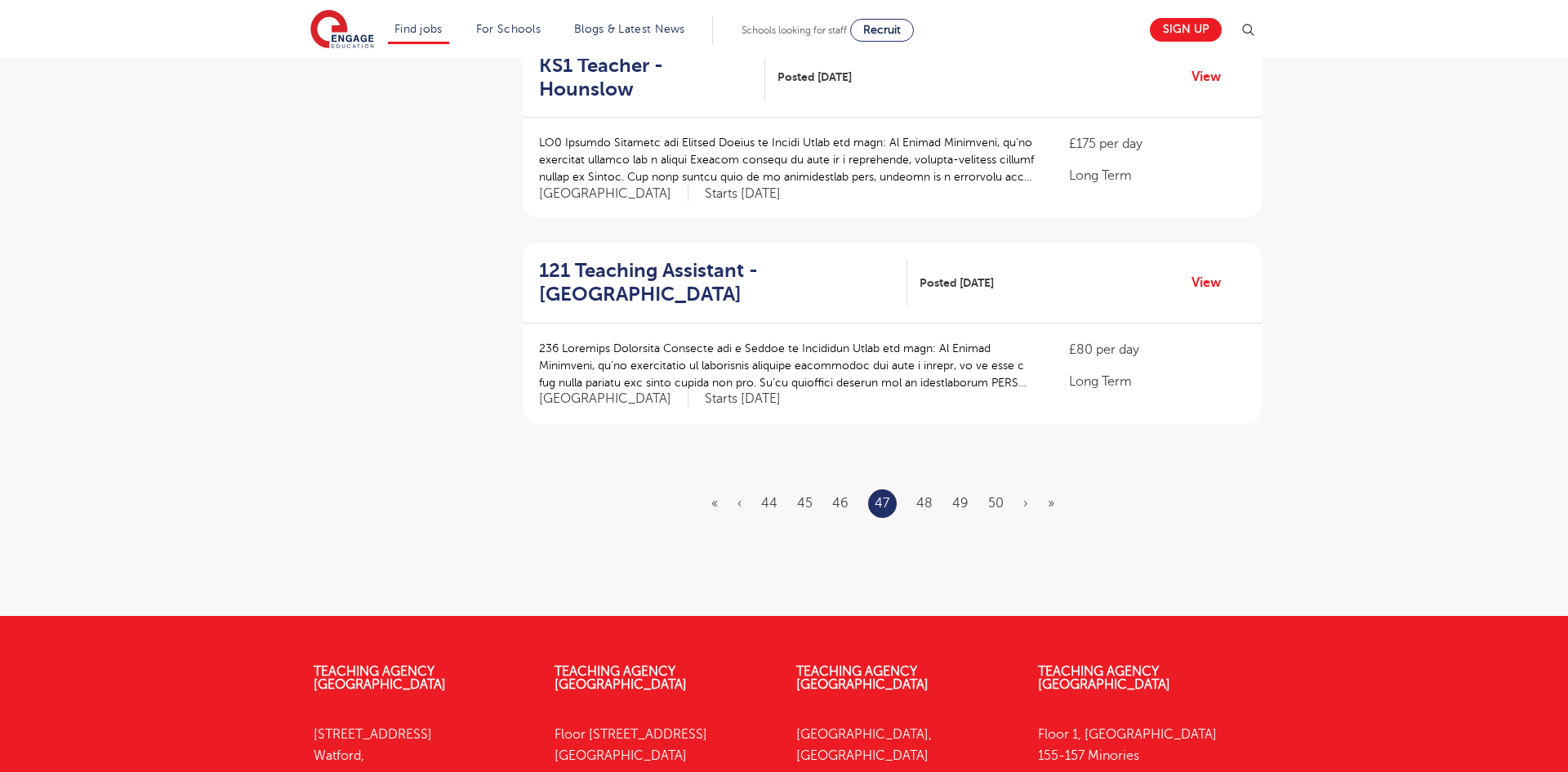
scroll to position [1862, 0]
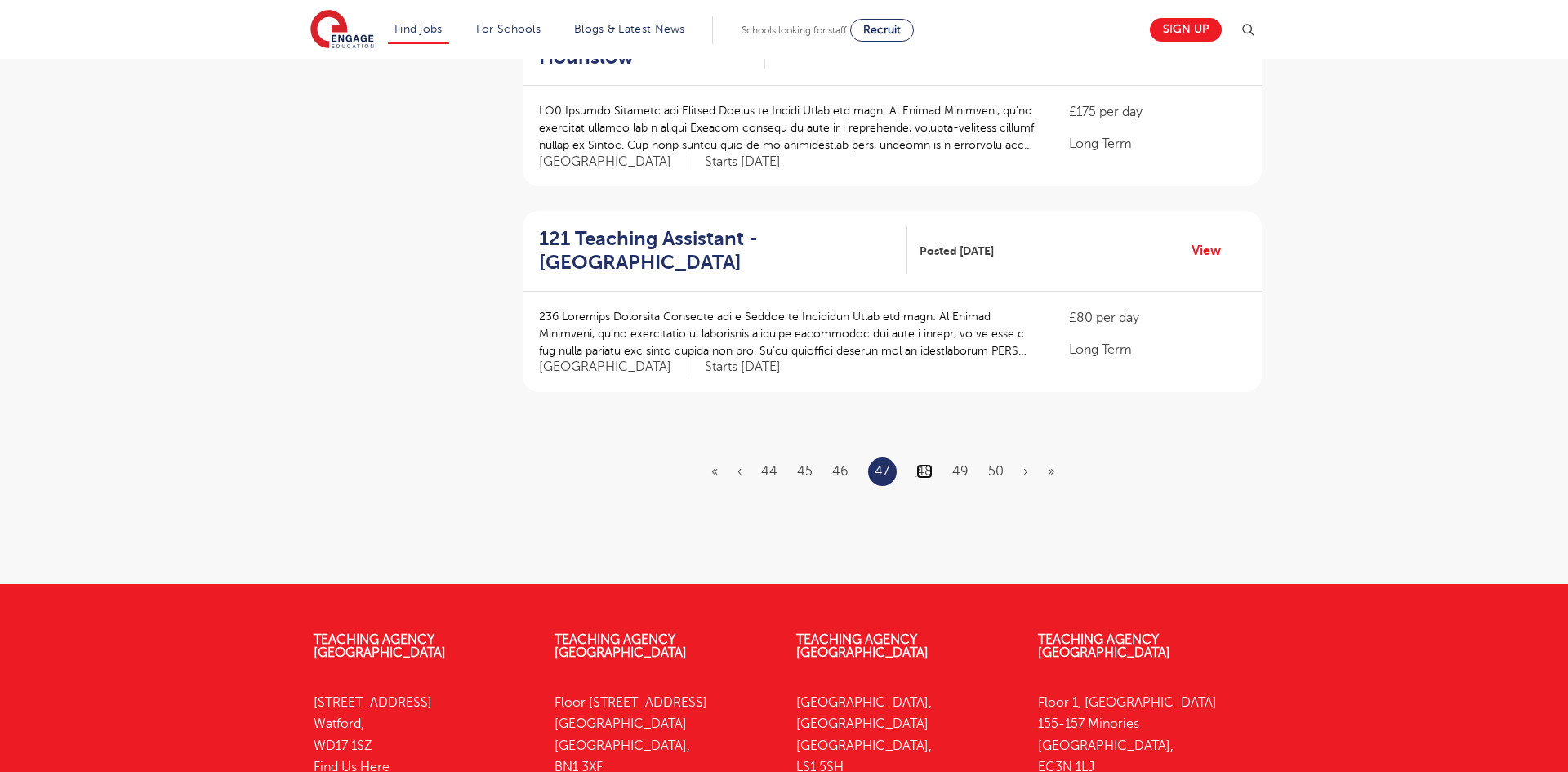
click at [929, 464] on link "48" at bounding box center [925, 471] width 16 height 15
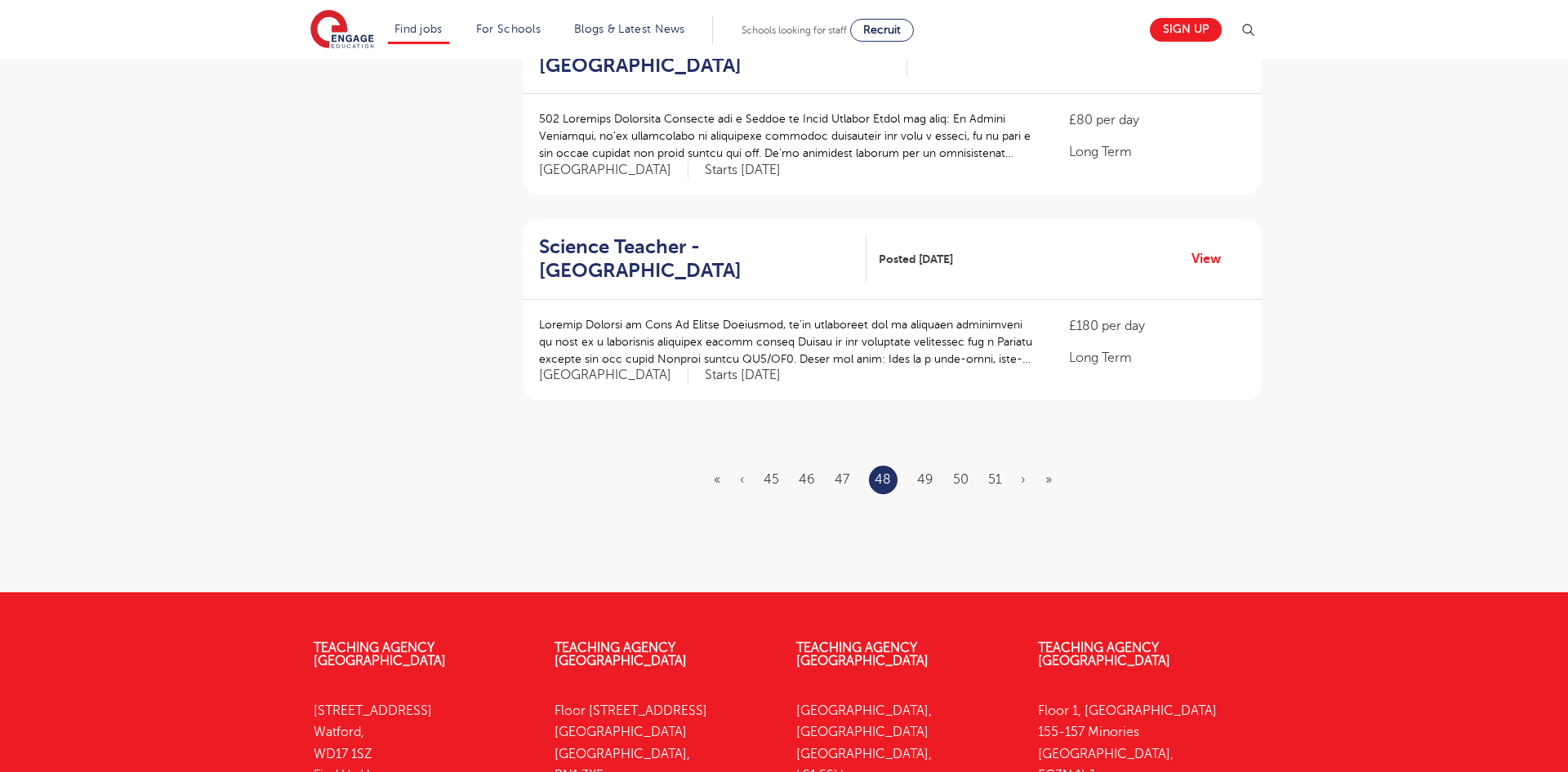
scroll to position [1862, 0]
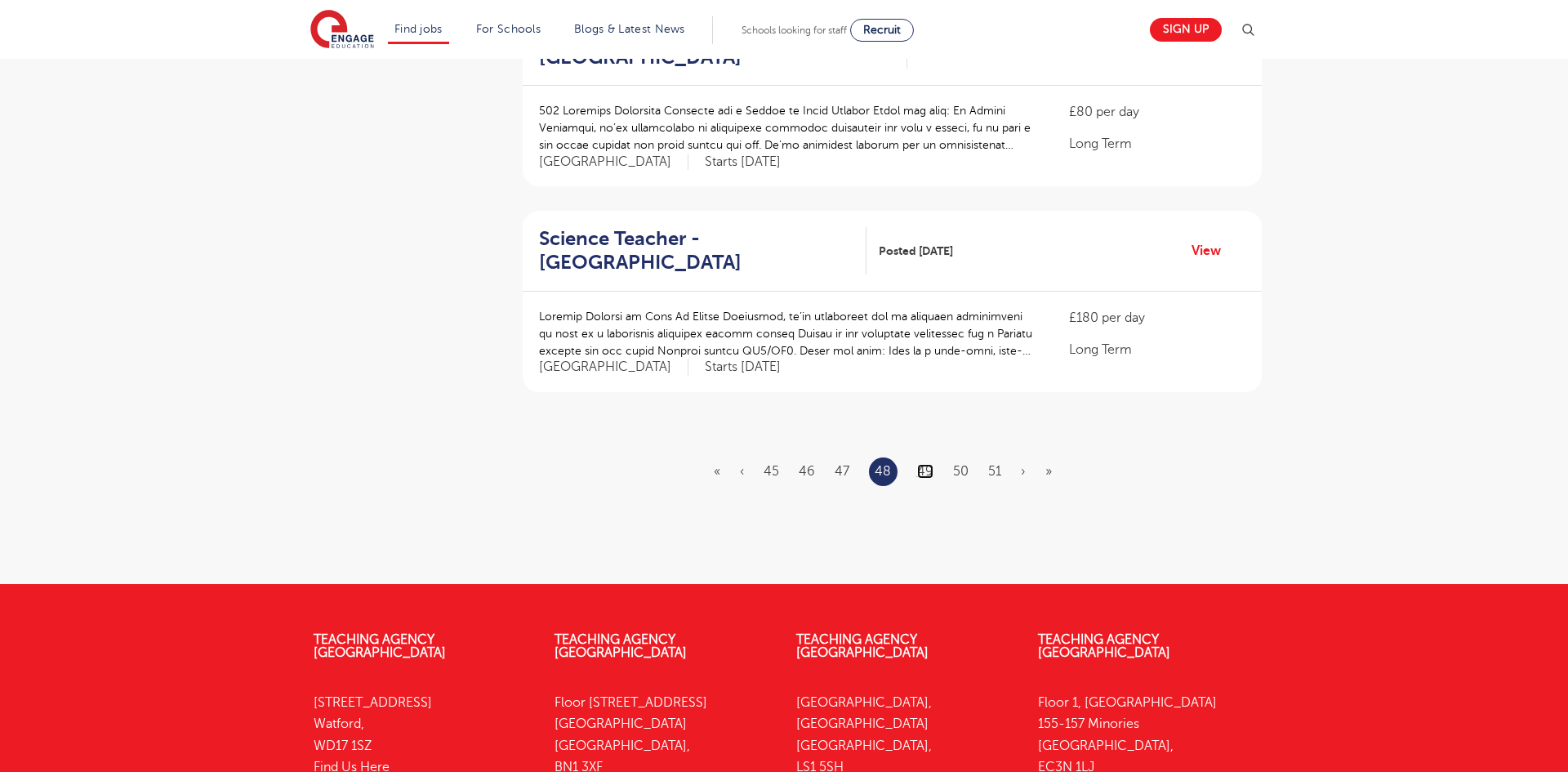
click at [921, 464] on link "49" at bounding box center [925, 471] width 16 height 15
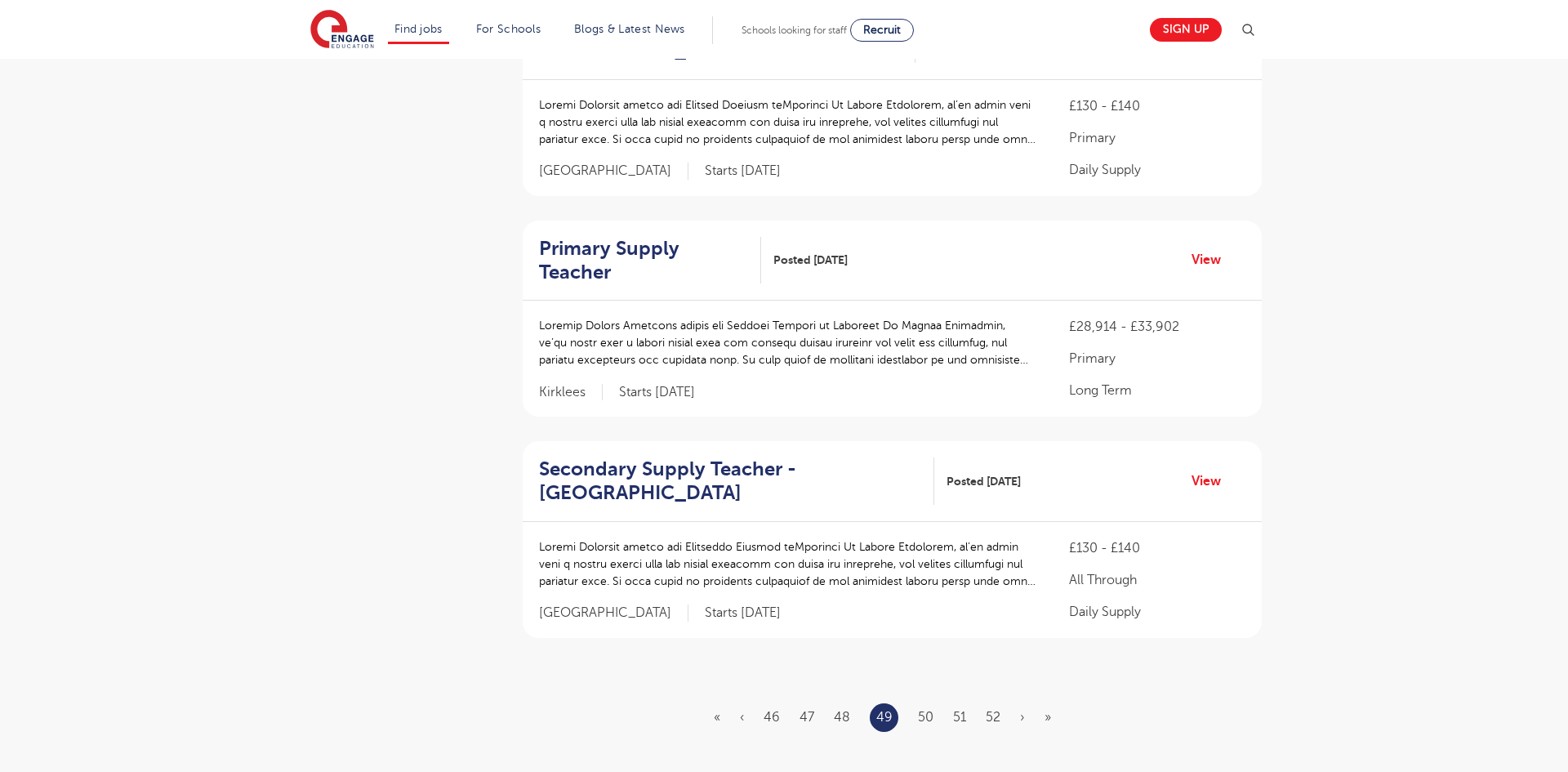
scroll to position [1666, 0]
click at [925, 706] on link "50" at bounding box center [925, 713] width 16 height 15
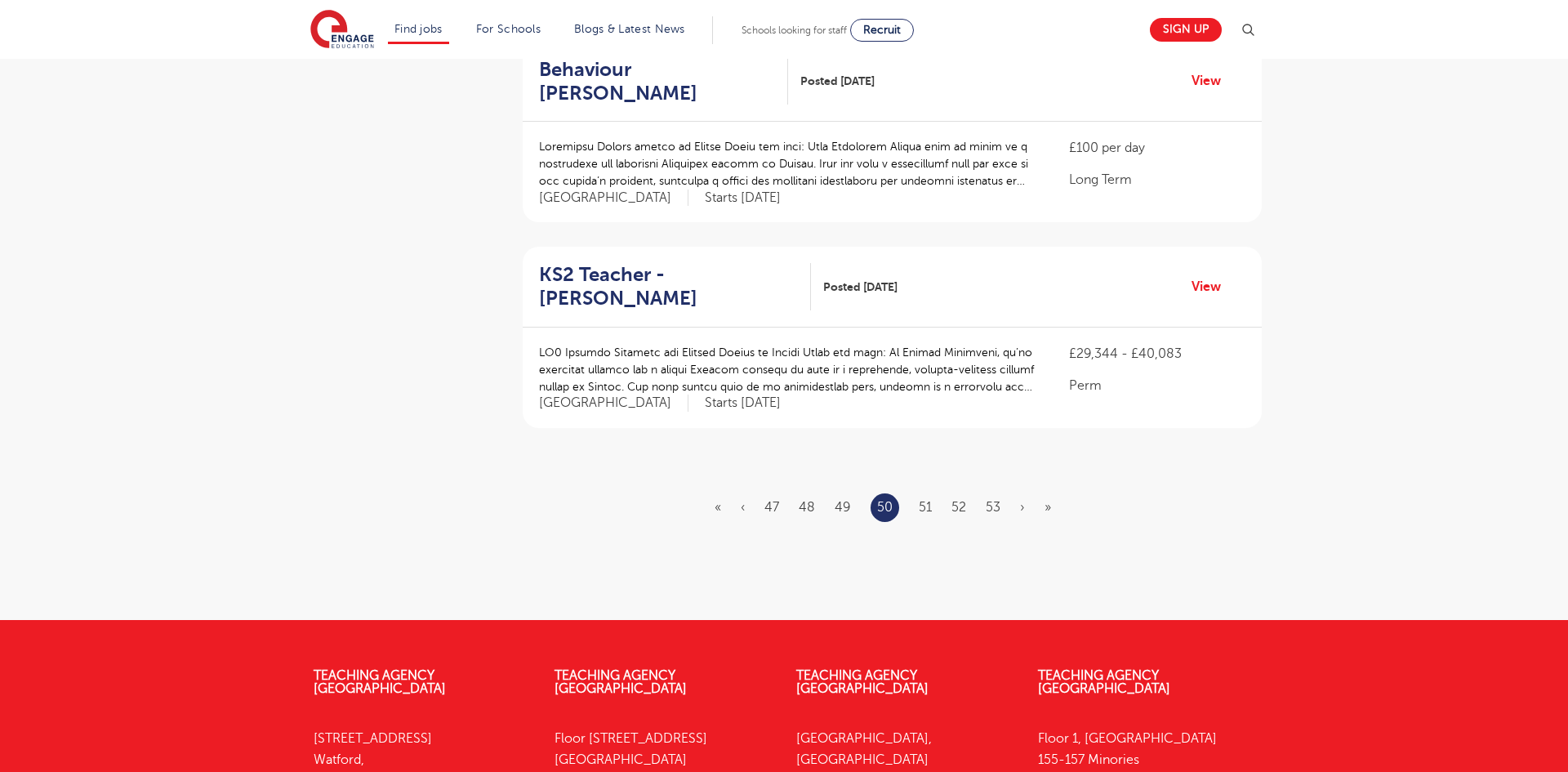
scroll to position [1834, 0]
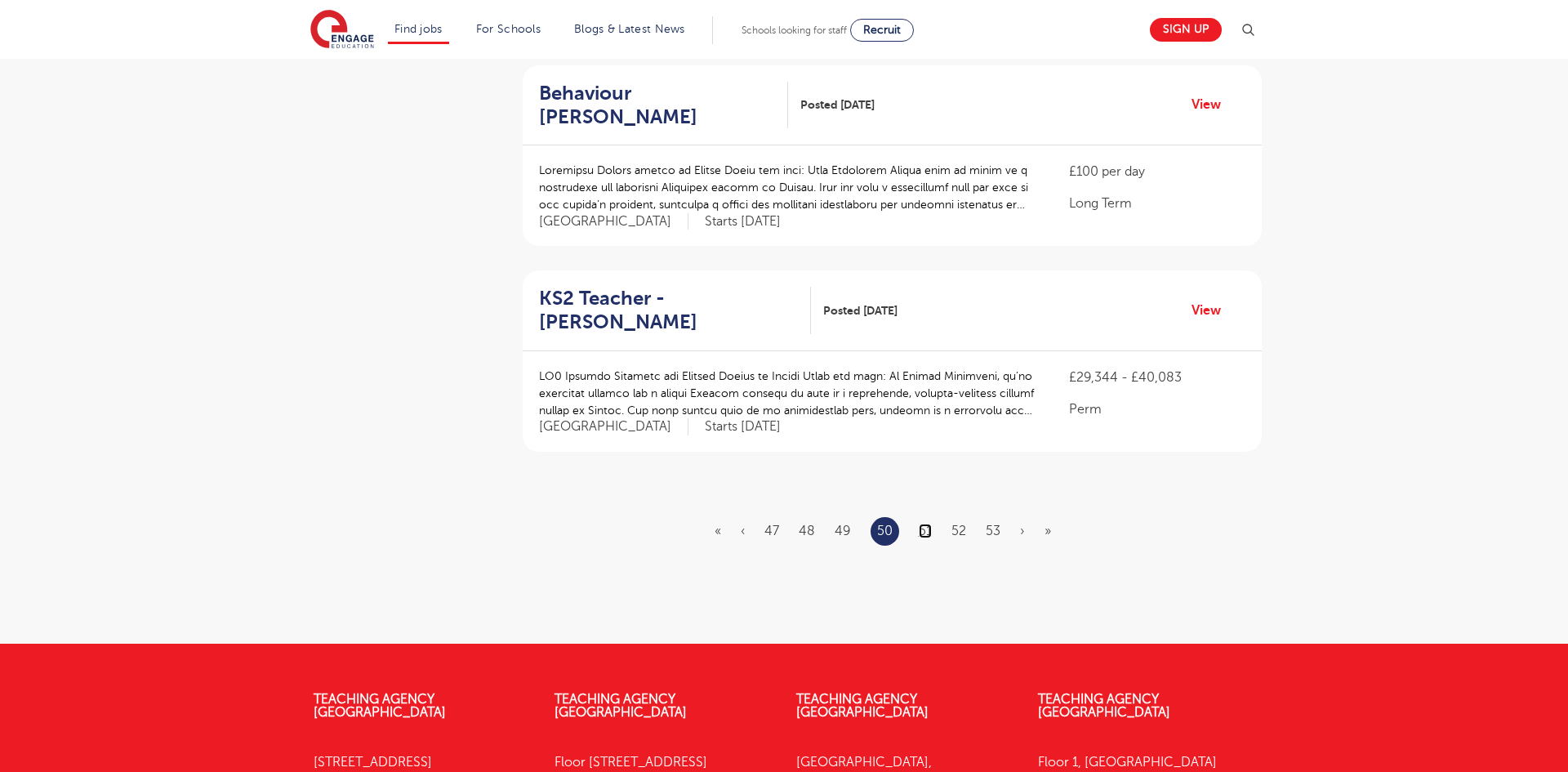
click at [923, 524] on link "51" at bounding box center [925, 531] width 13 height 15
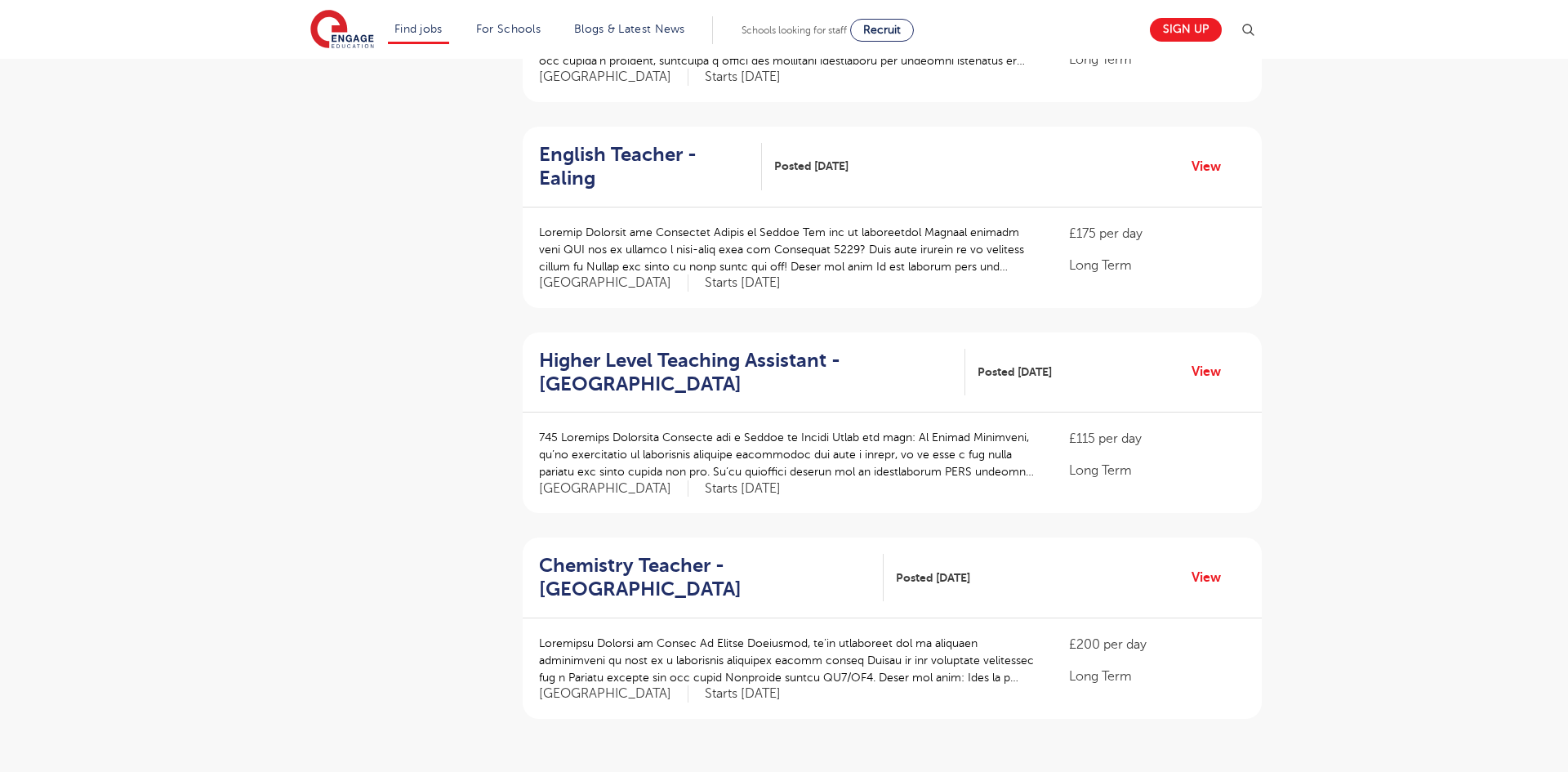
scroll to position [1568, 0]
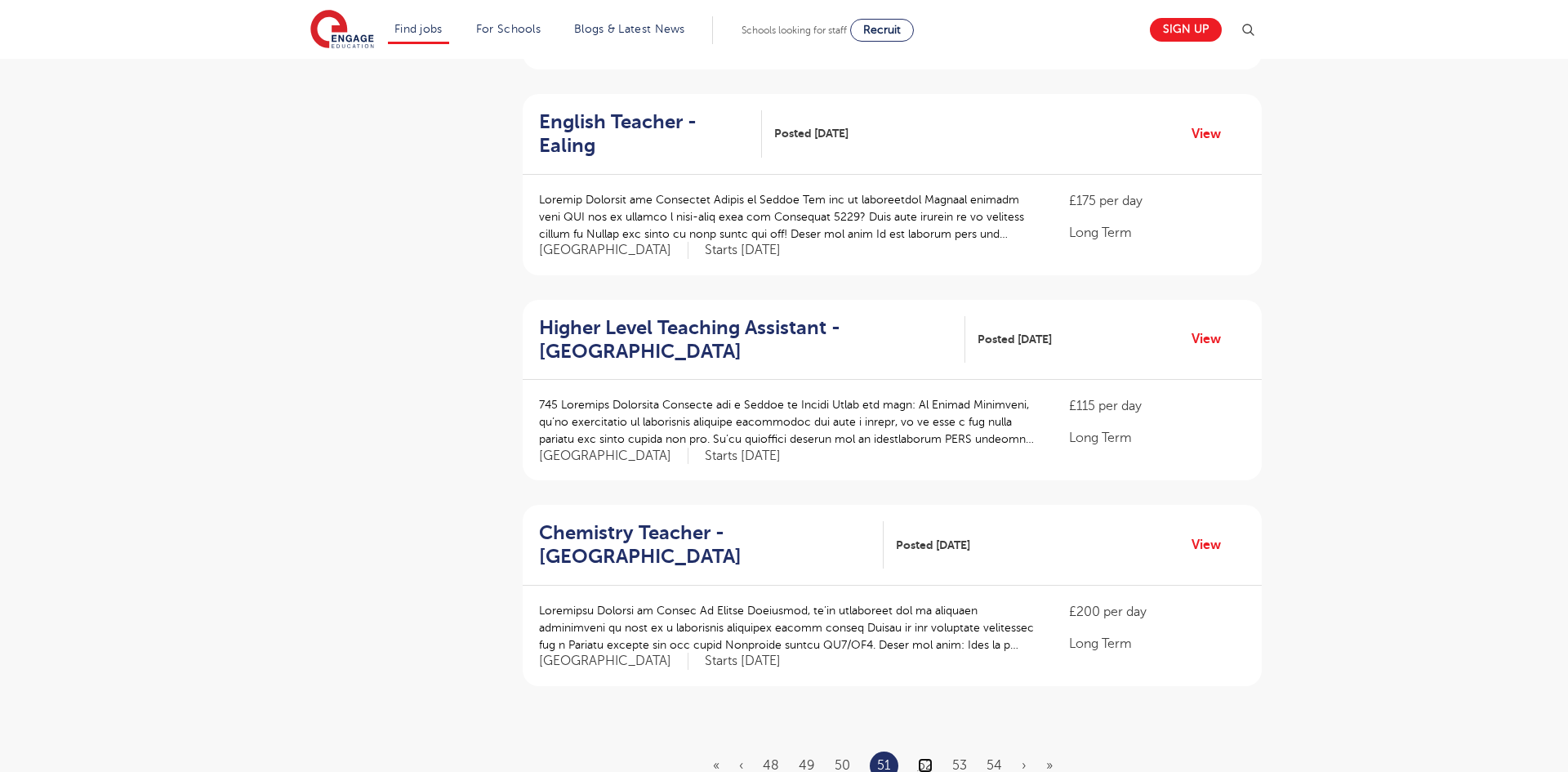
click at [925, 758] on link "52" at bounding box center [925, 765] width 15 height 15
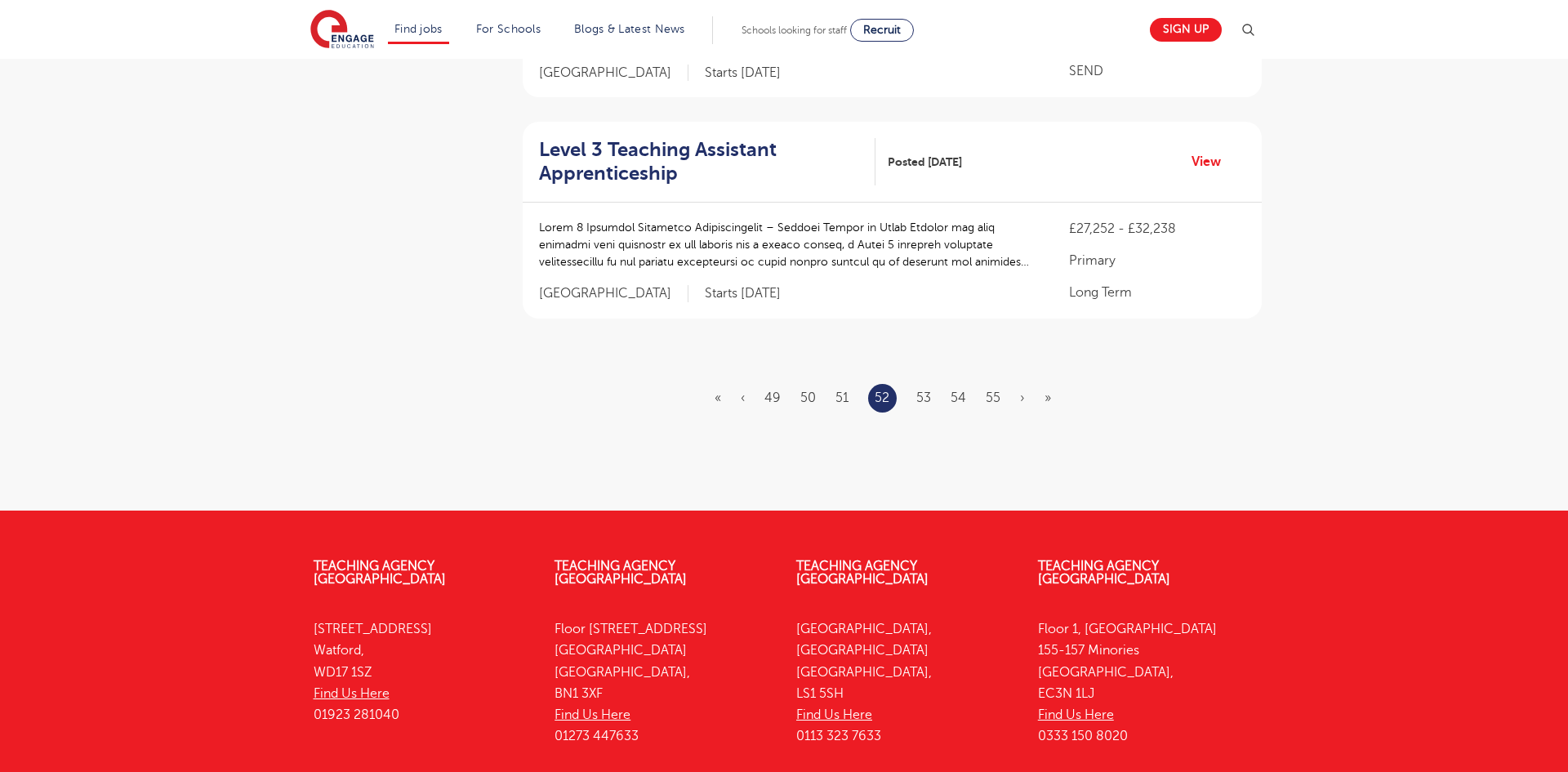
scroll to position [1993, 0]
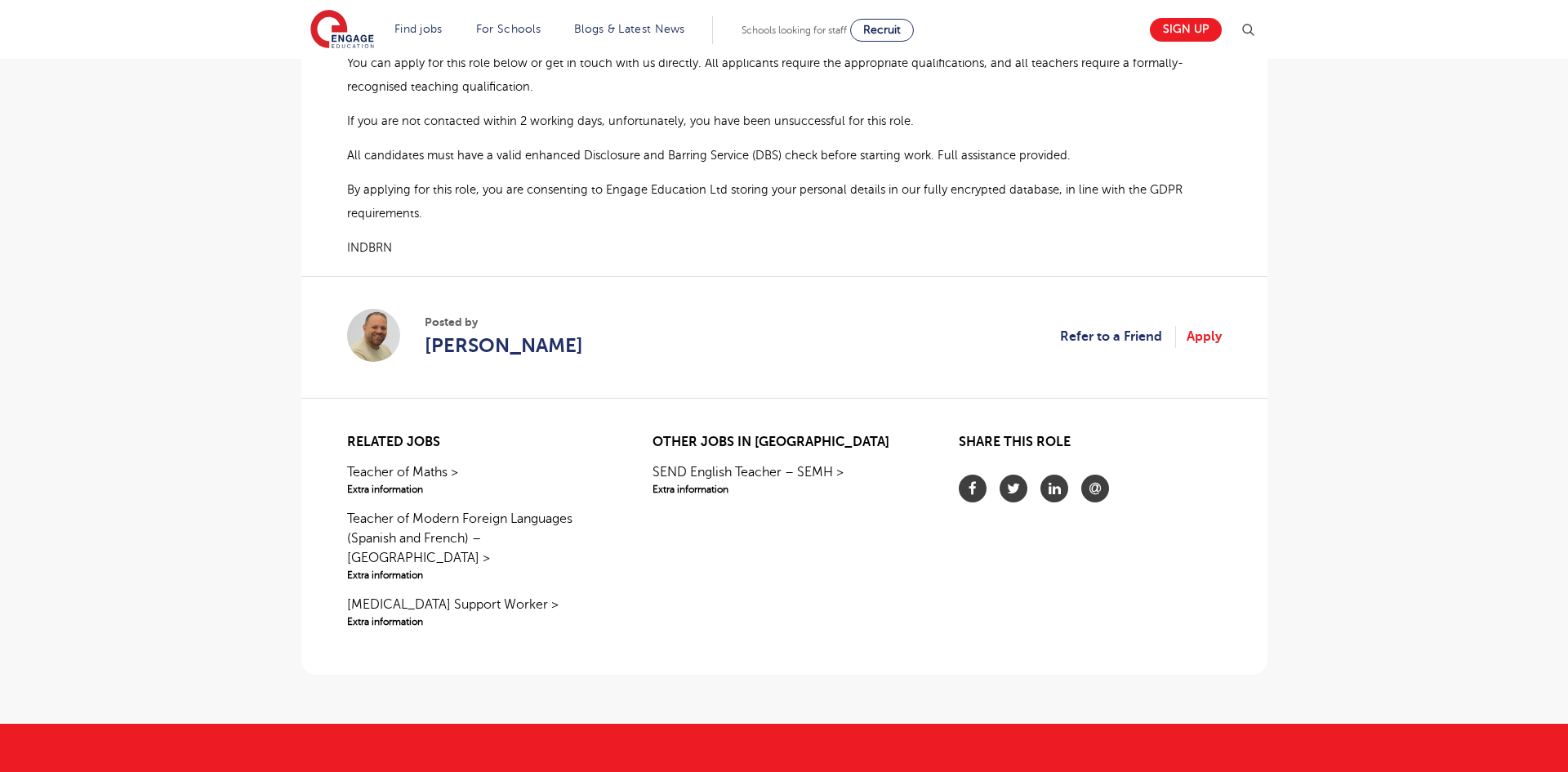
scroll to position [1176, 0]
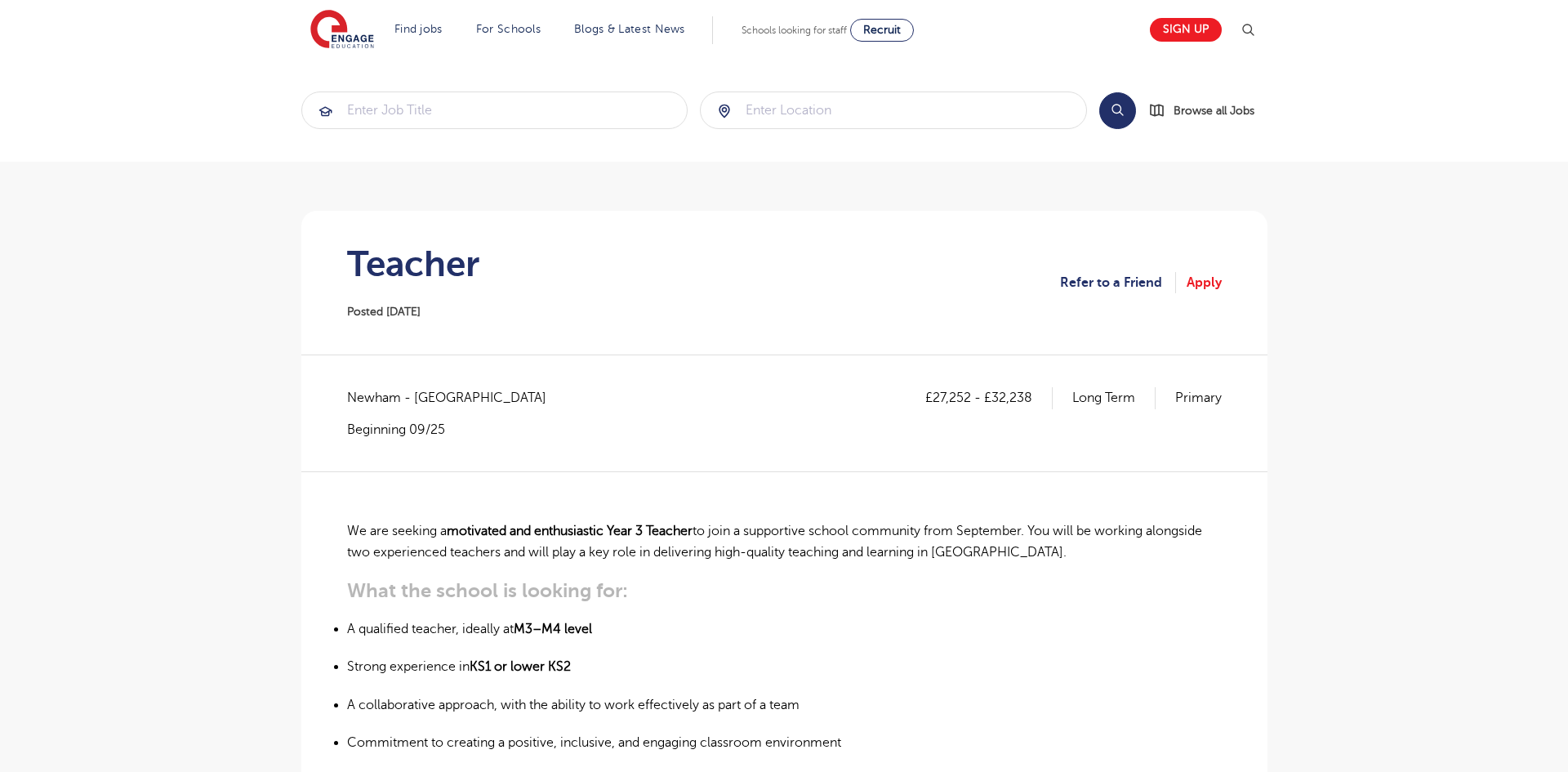
click at [265, 539] on main "Search Browse all Jobs Teacher Posted [DATE] Refer to a Friend Apply £27,252 - …" at bounding box center [784, 713] width 1568 height 1426
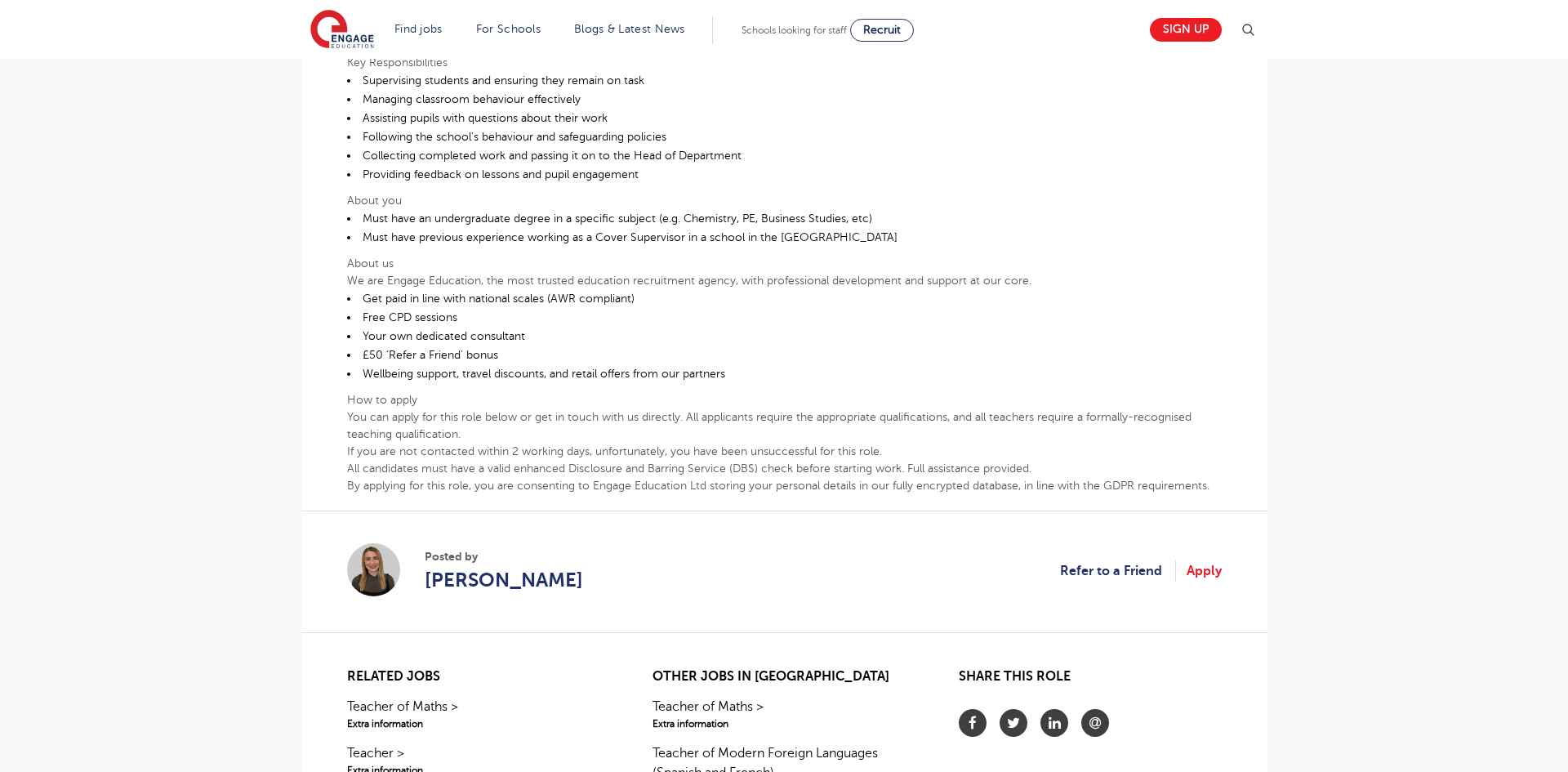
scroll to position [621, 0]
